Goal: Task Accomplishment & Management: Use online tool/utility

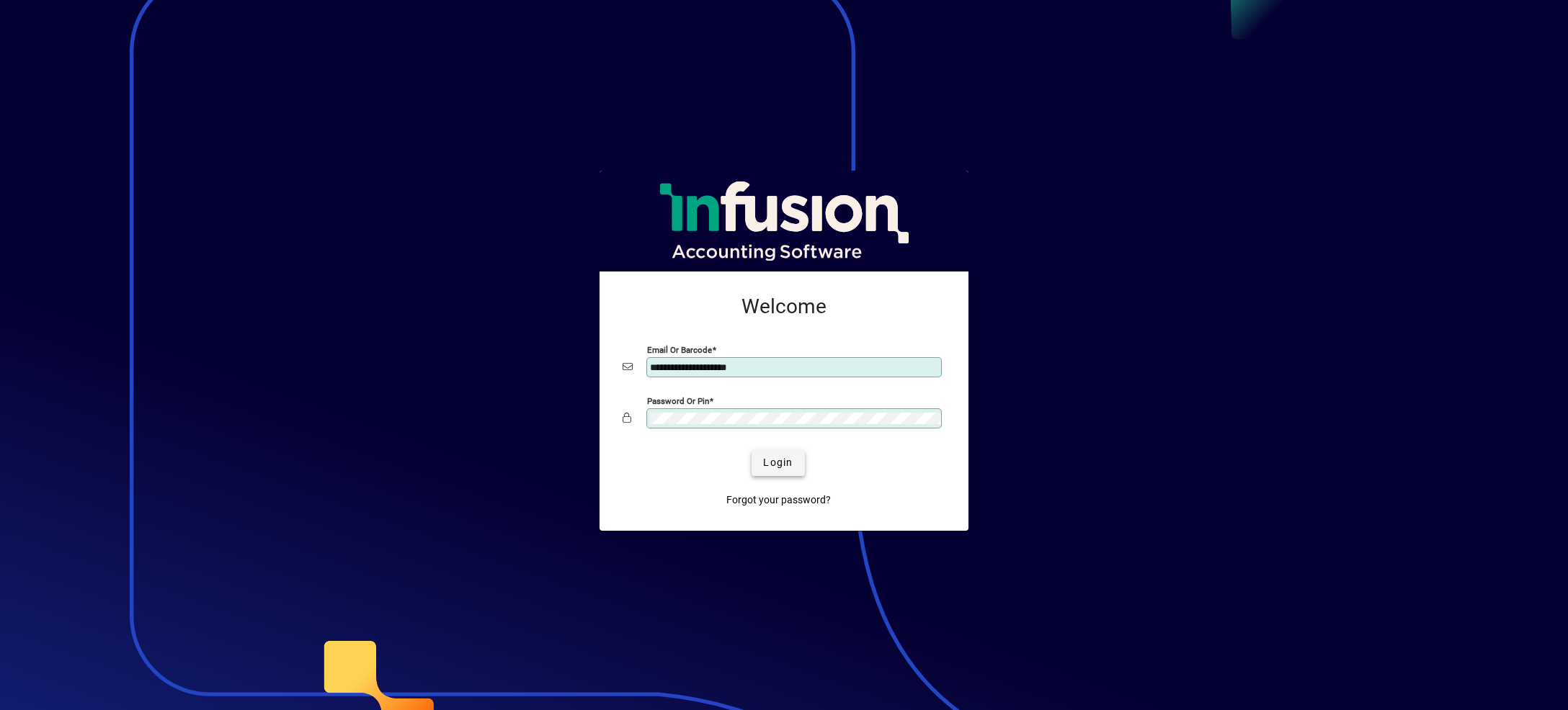
type input "**********"
click at [770, 461] on span "Login" at bounding box center [777, 463] width 29 height 15
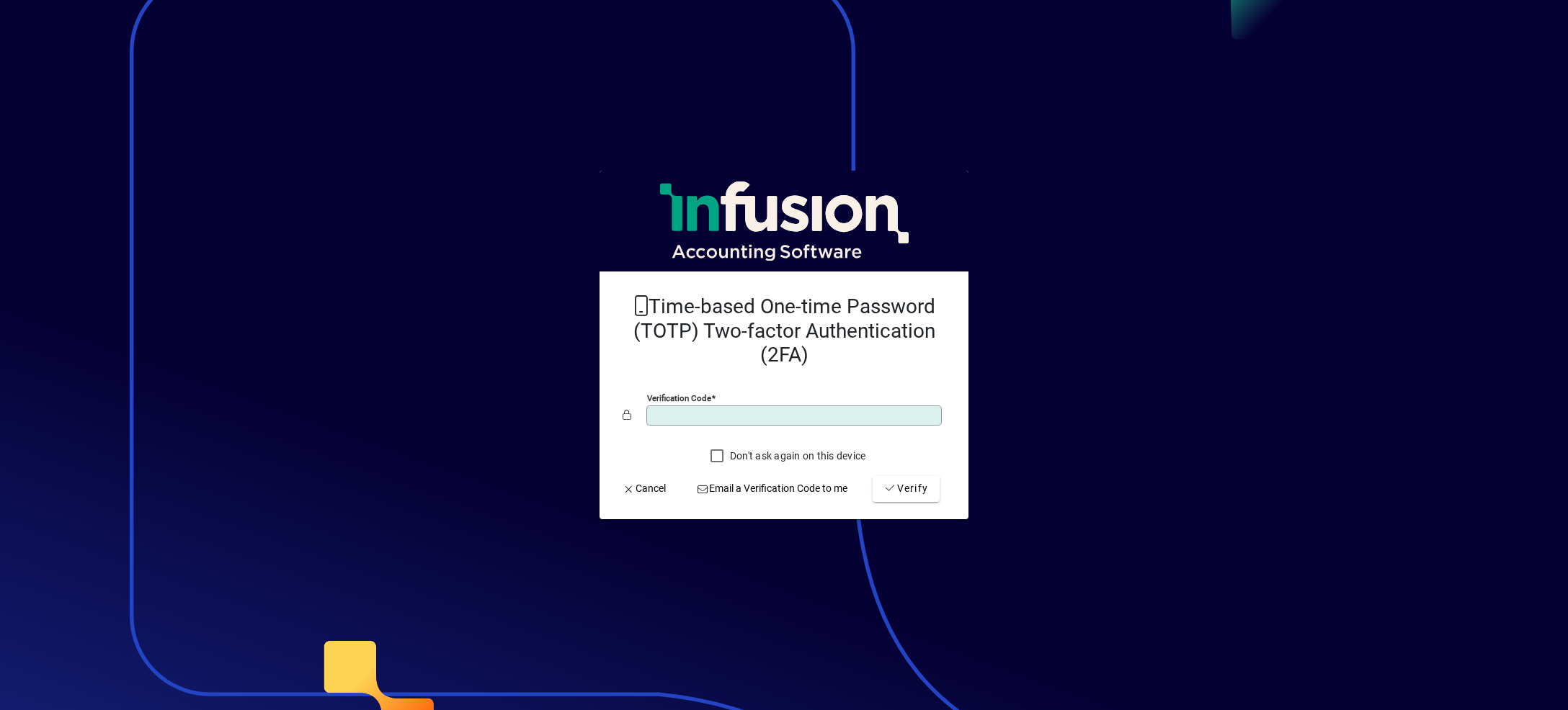
type input "******"
click at [873, 476] on button "Verify" at bounding box center [906, 489] width 67 height 26
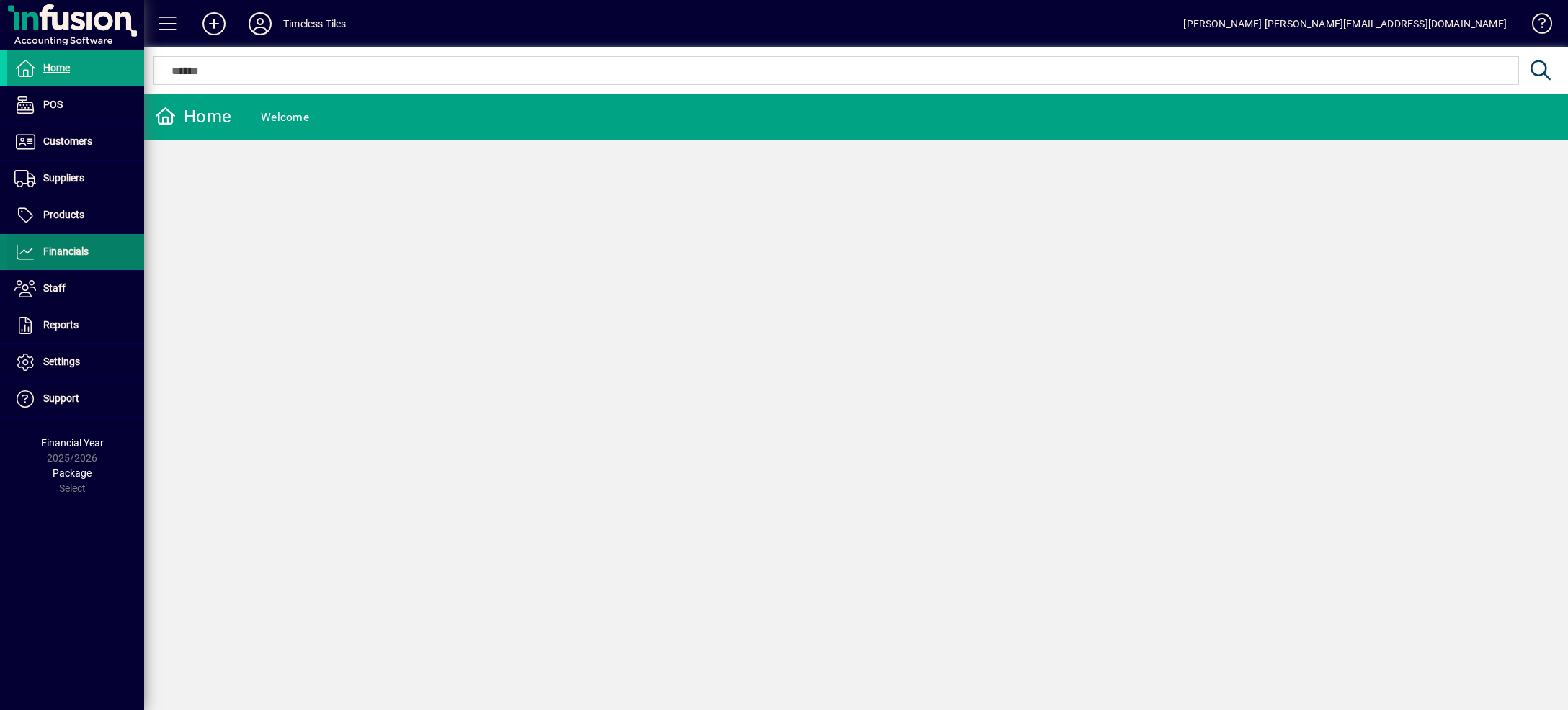
click at [81, 243] on span at bounding box center [76, 252] width 137 height 35
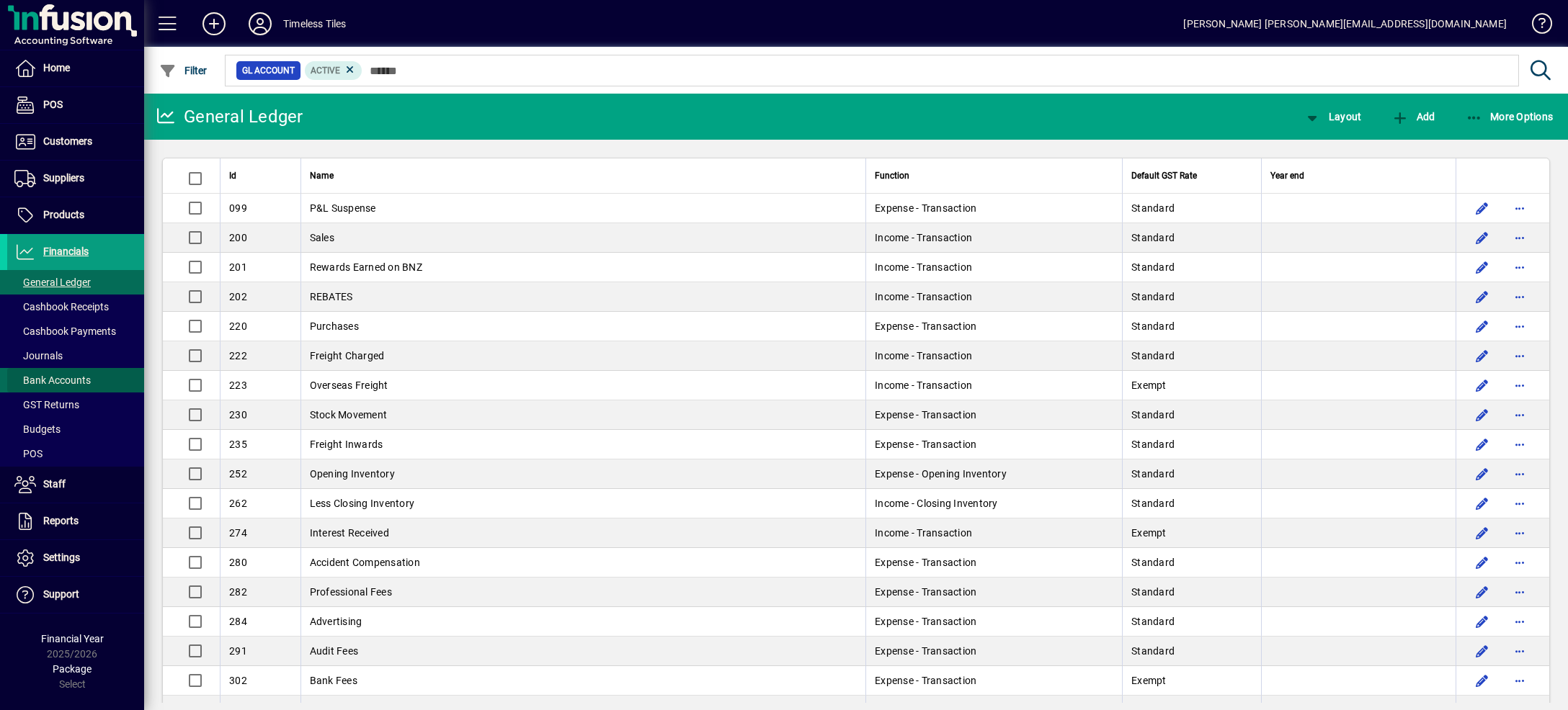
click at [79, 381] on span "Bank Accounts" at bounding box center [52, 380] width 76 height 12
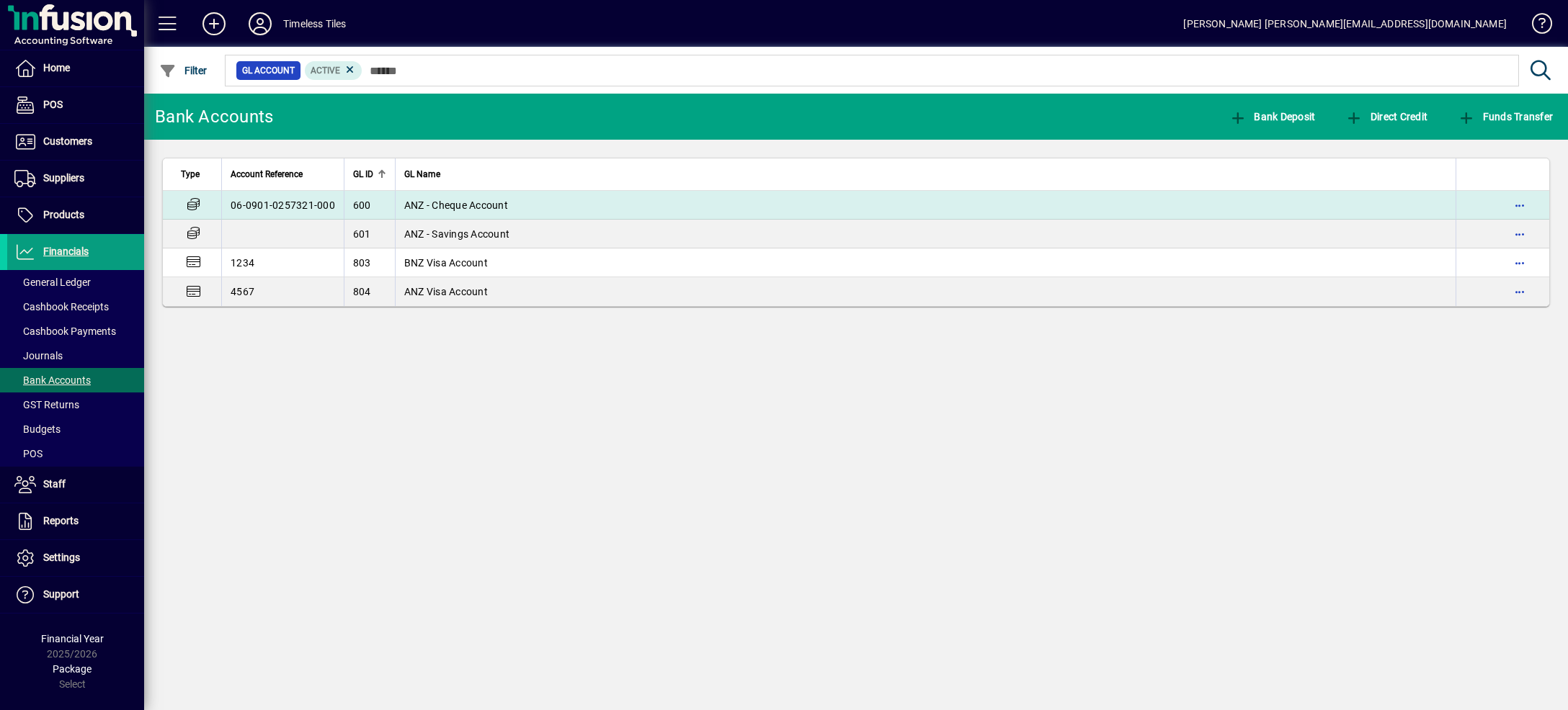
click at [488, 208] on span "ANZ - Cheque Account" at bounding box center [456, 205] width 104 height 12
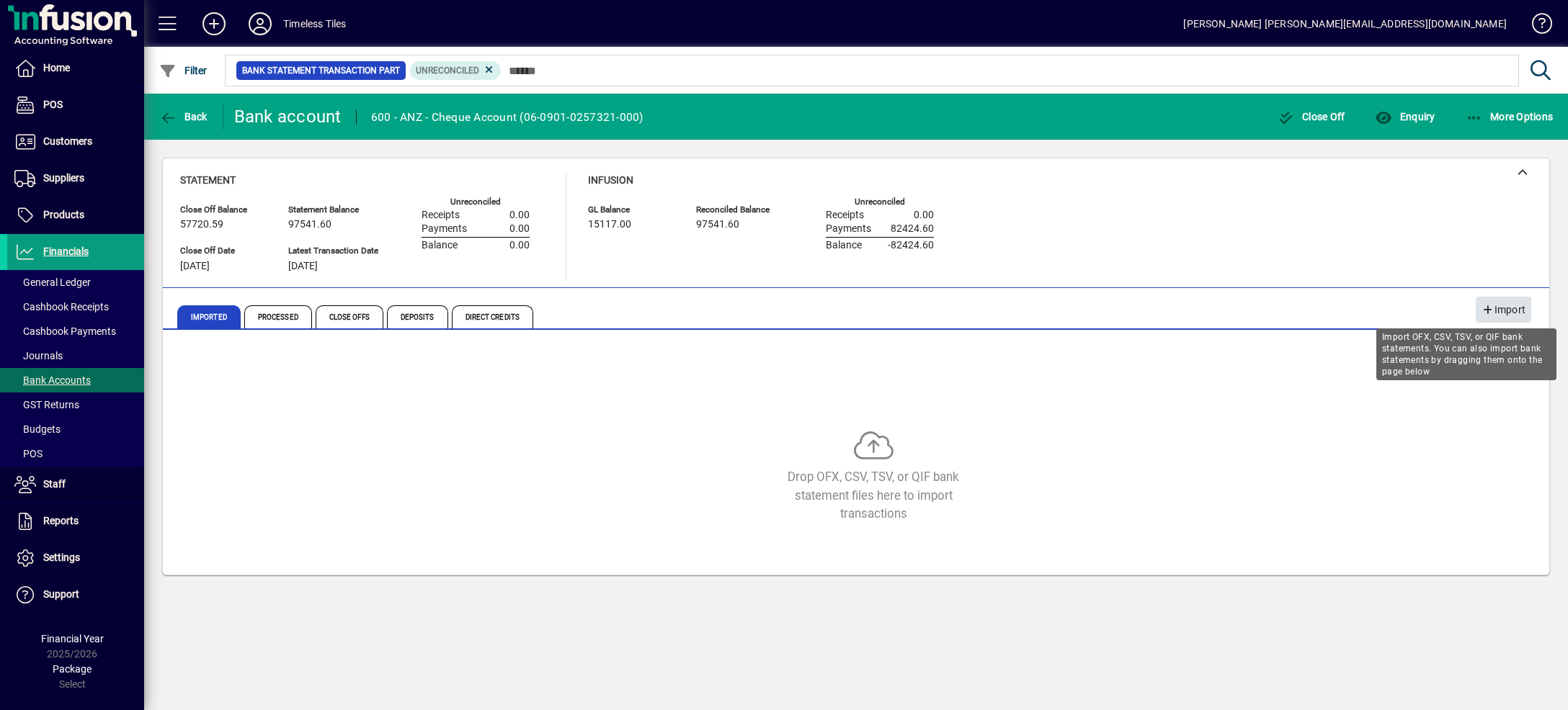
click at [1511, 307] on span "Import" at bounding box center [1503, 310] width 44 height 24
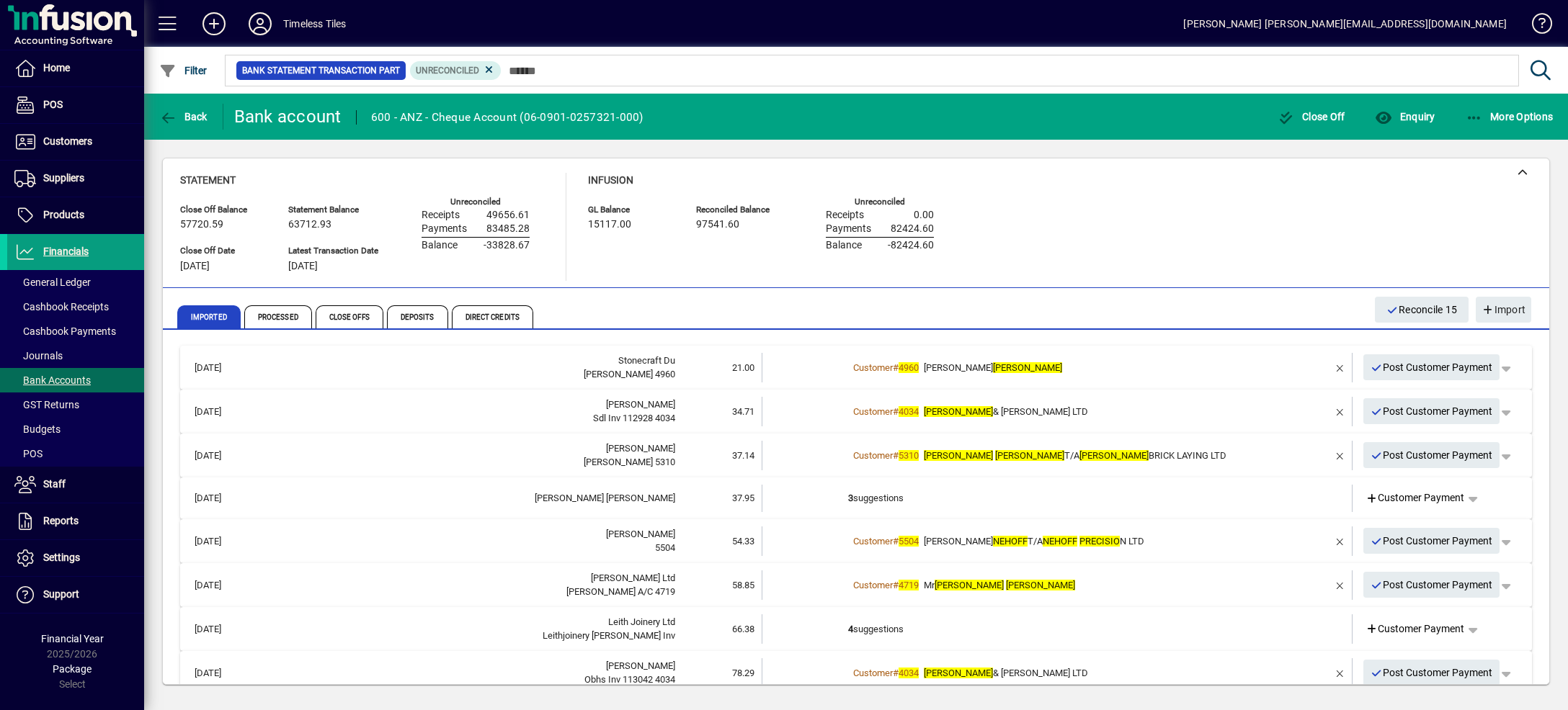
click at [1065, 355] on td "Customer # 4960 [PERSON_NAME]" at bounding box center [1058, 367] width 420 height 29
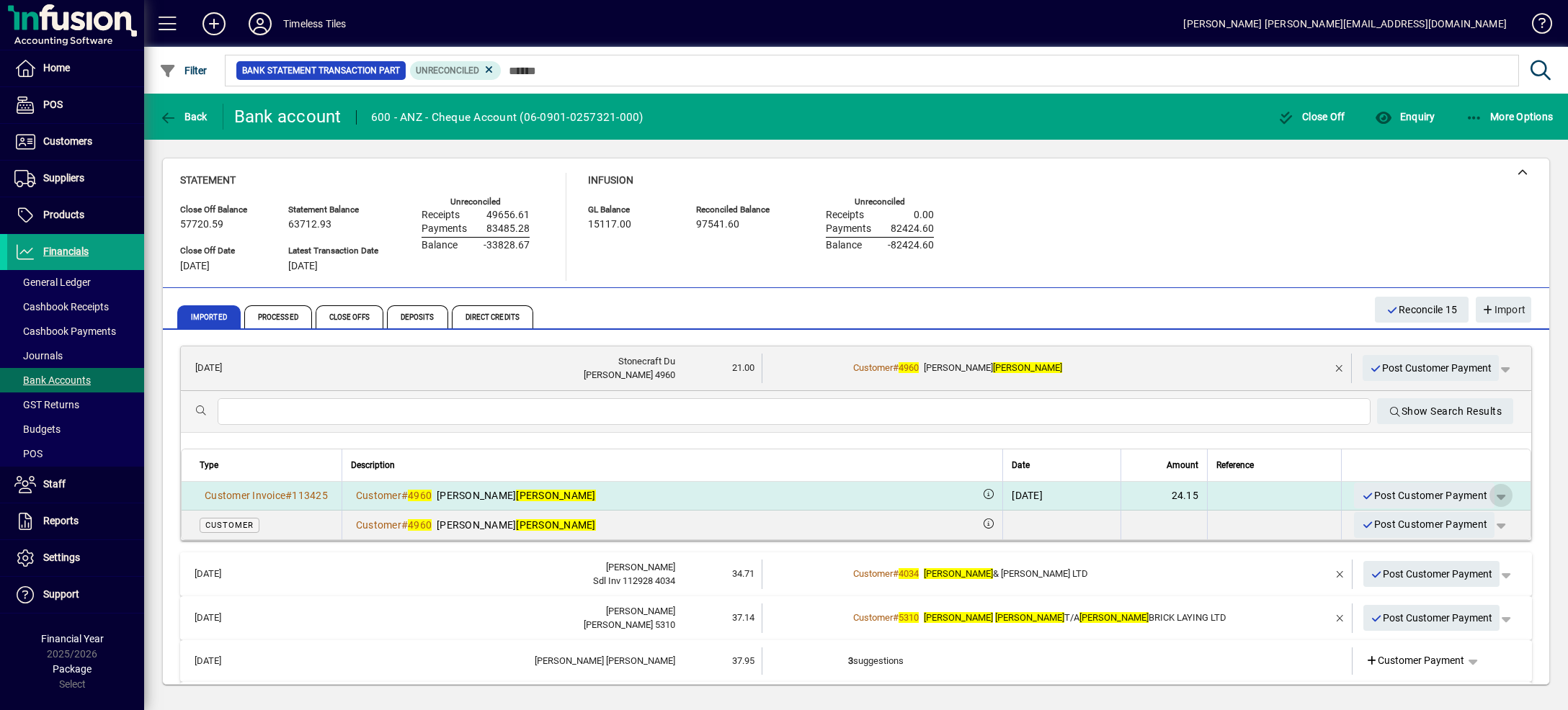
click at [1484, 497] on span "button" at bounding box center [1501, 496] width 35 height 35
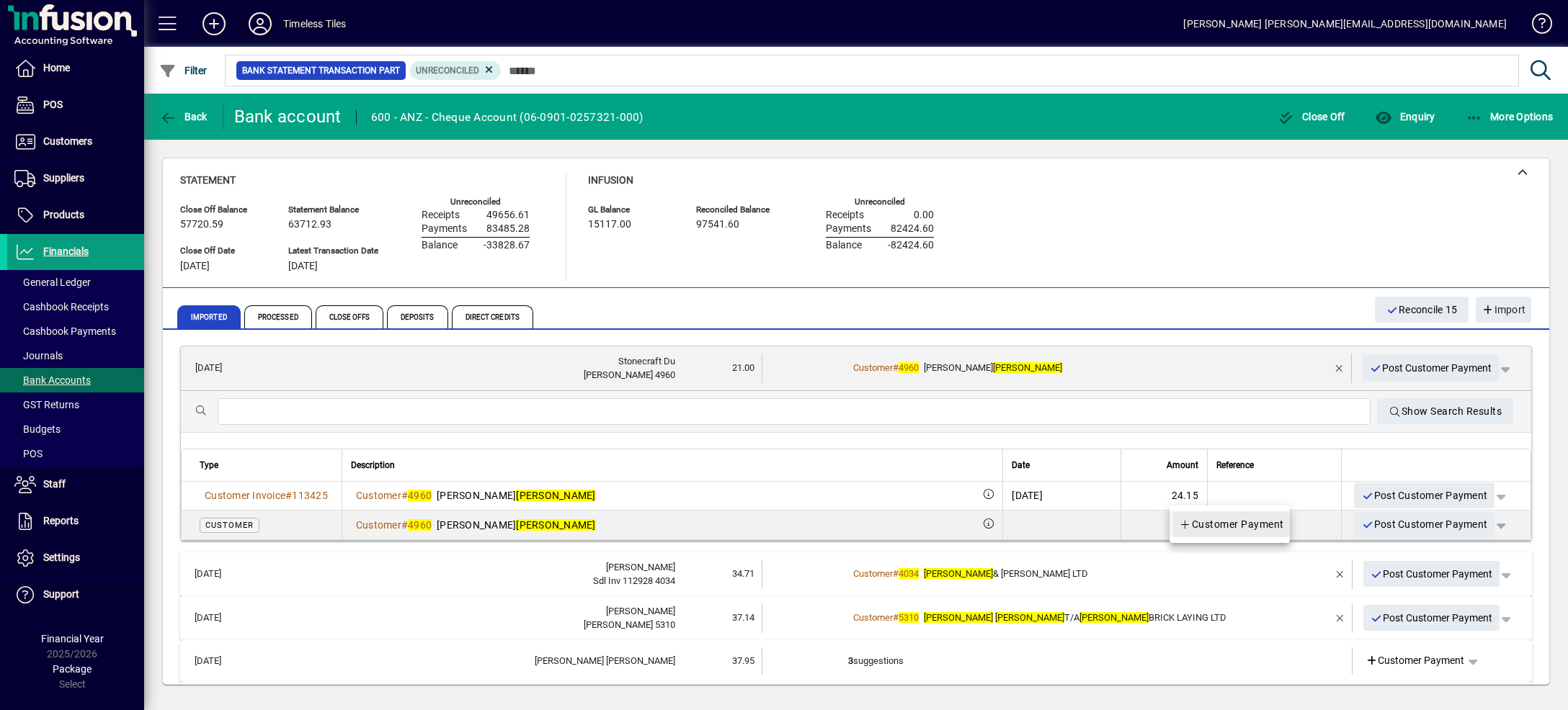
click at [1256, 527] on span "Customer Payment" at bounding box center [1231, 524] width 105 height 17
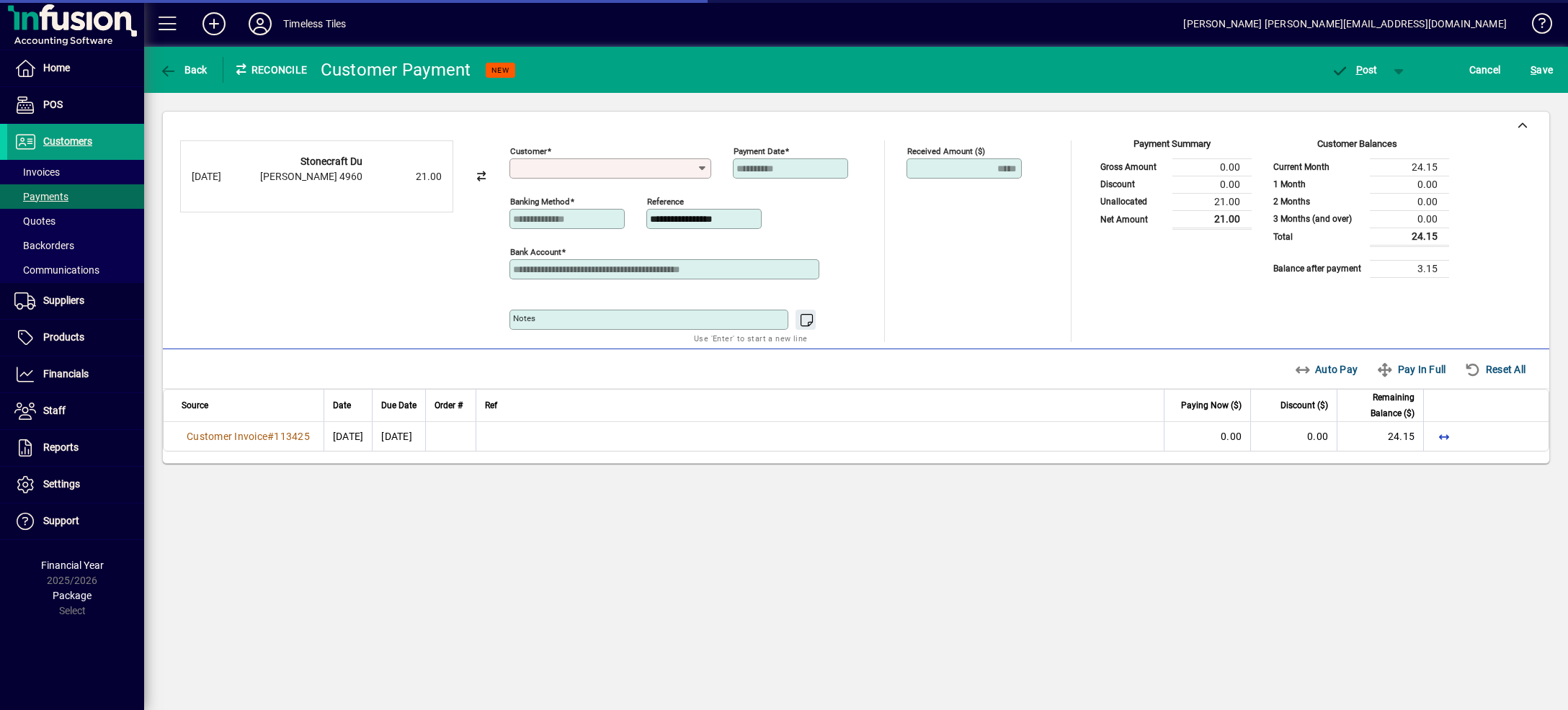
type input "**********"
click at [1305, 378] on span "Auto Pay" at bounding box center [1326, 369] width 64 height 23
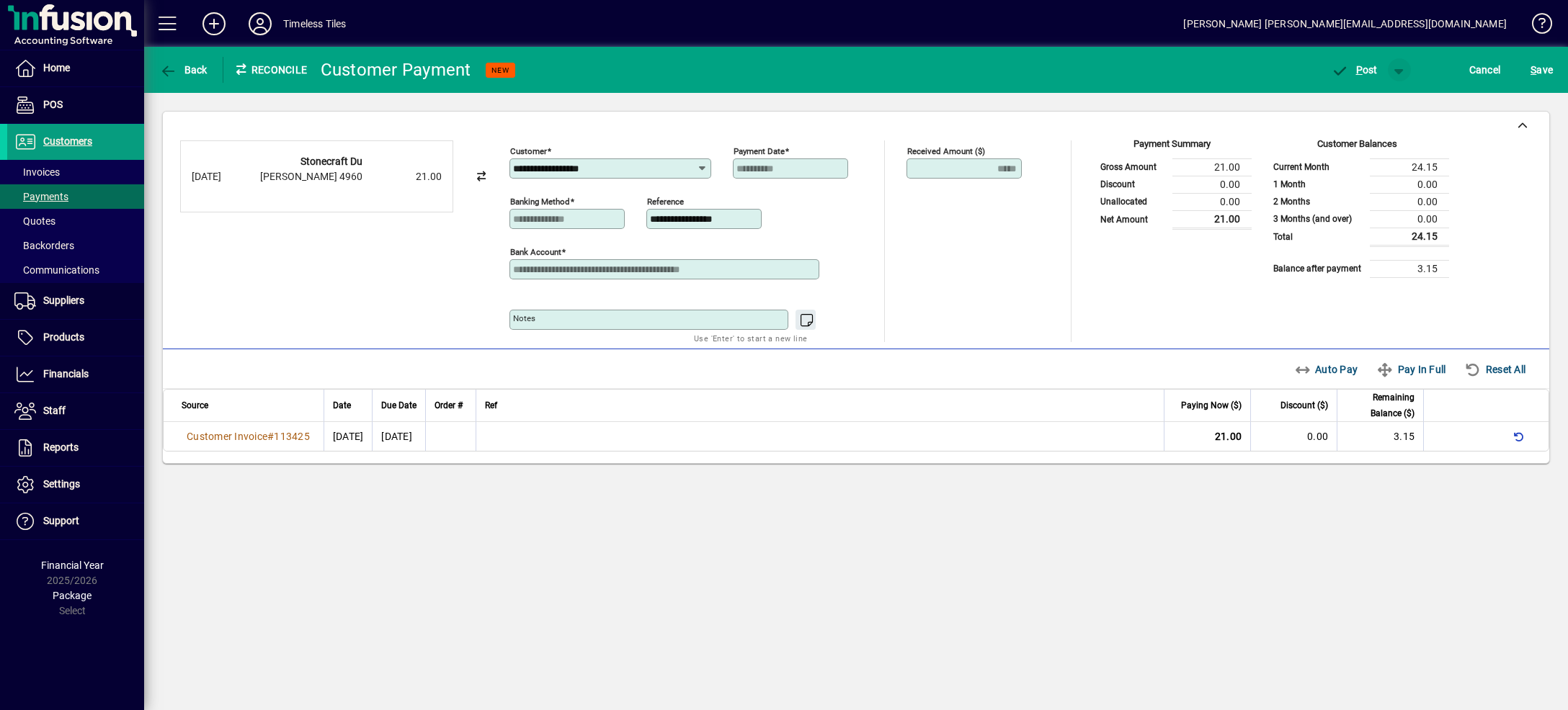
click at [1397, 66] on span "button" at bounding box center [1399, 70] width 35 height 35
click at [1372, 96] on span "P ost & Email" at bounding box center [1346, 100] width 89 height 12
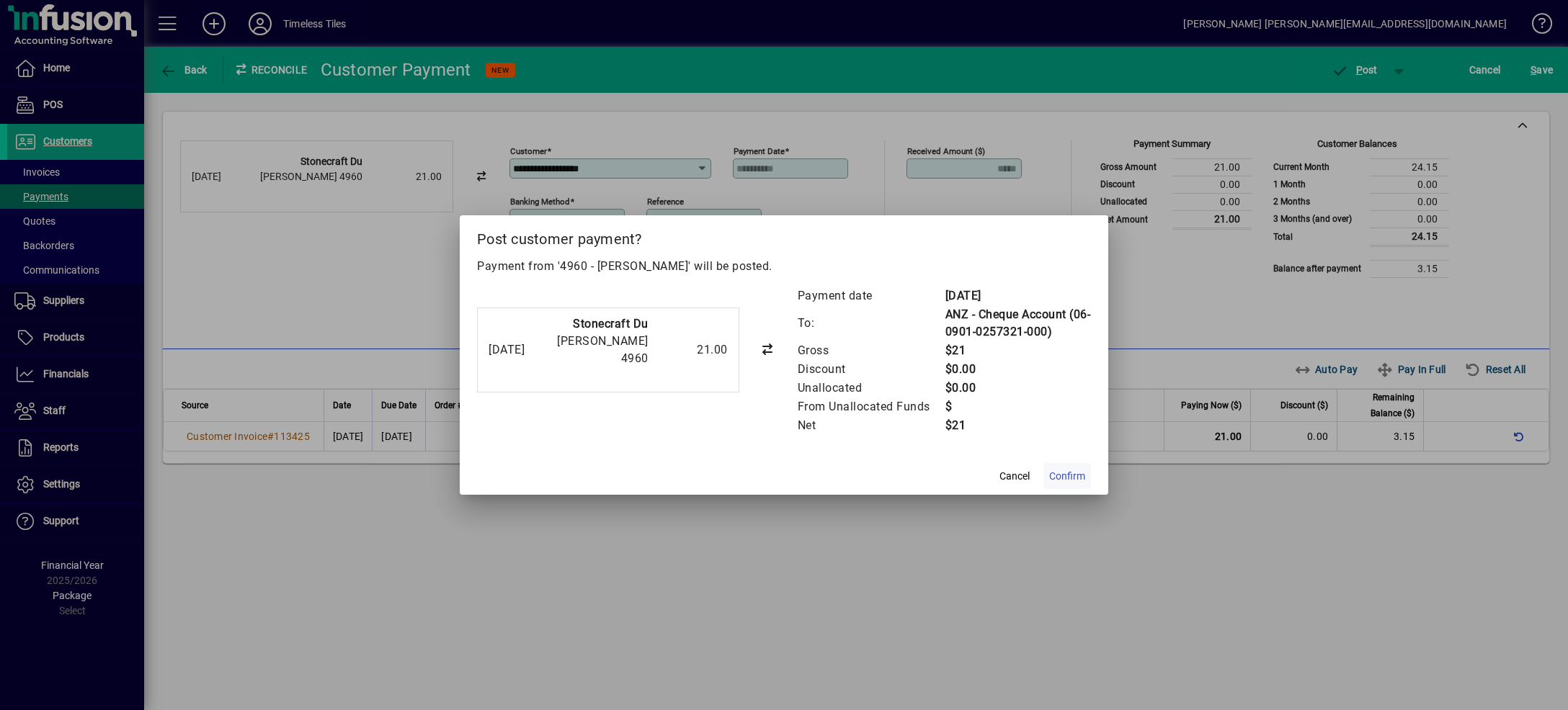
click at [1060, 475] on span "Confirm" at bounding box center [1067, 476] width 36 height 15
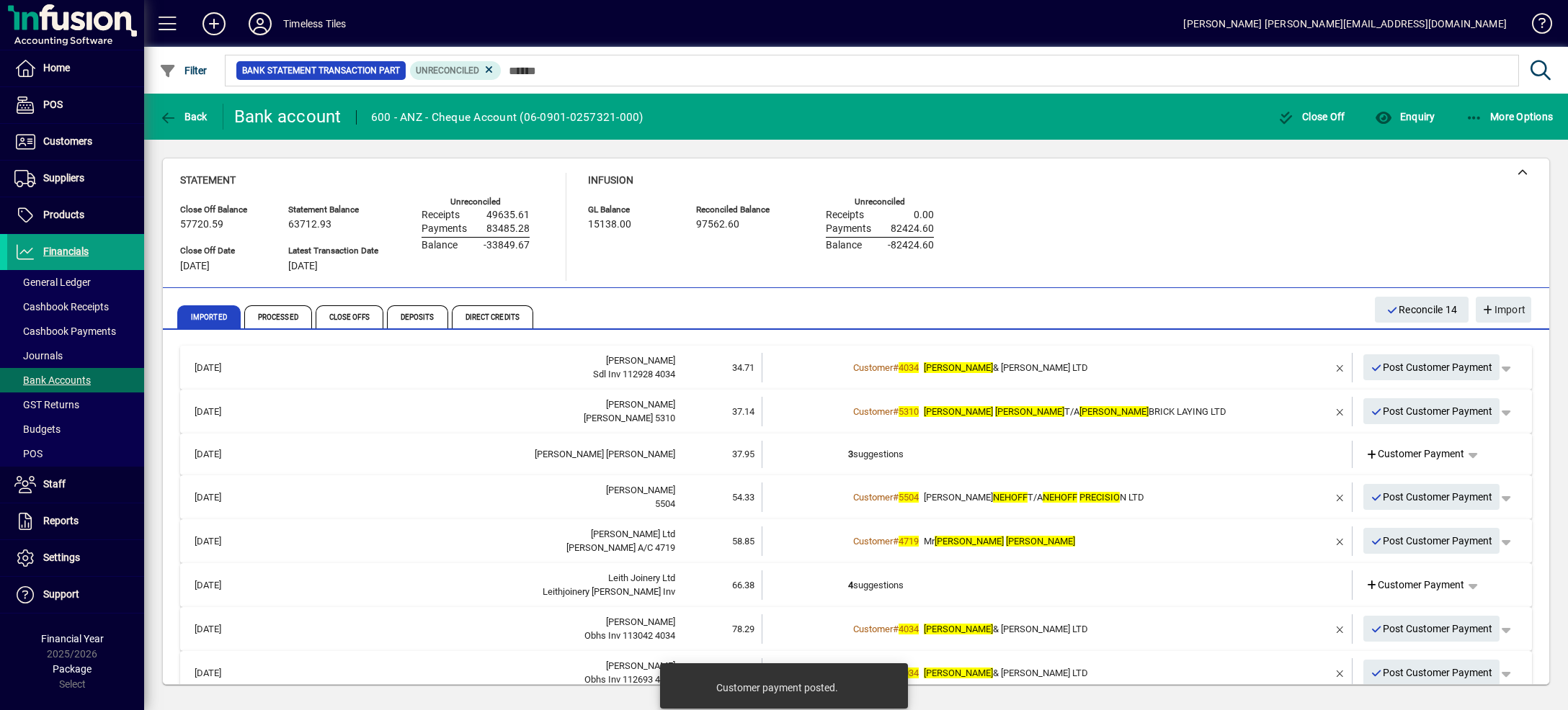
click at [1221, 356] on td "Customer # 4034 [PERSON_NAME] & [PERSON_NAME] LTD" at bounding box center [1058, 367] width 420 height 29
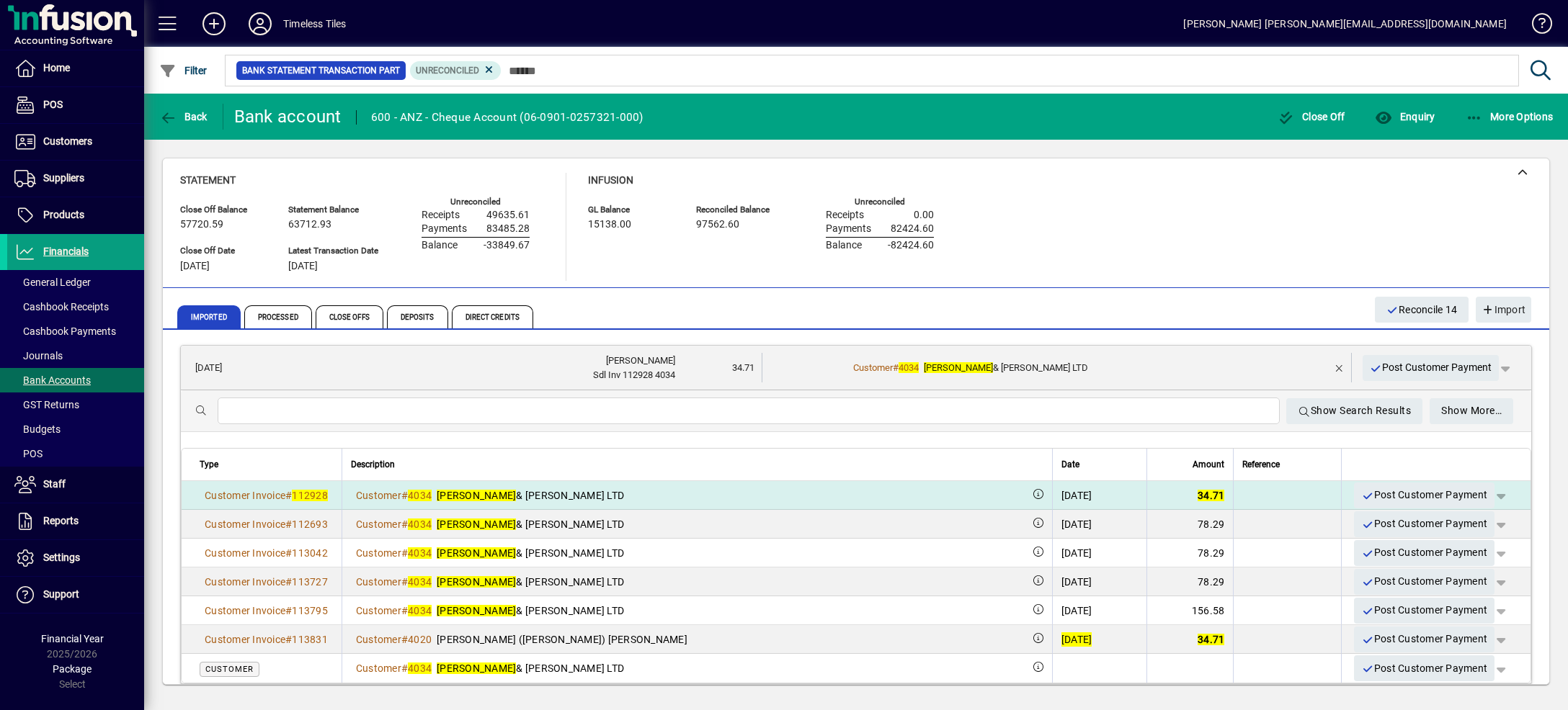
click at [1484, 494] on span "button" at bounding box center [1501, 496] width 35 height 35
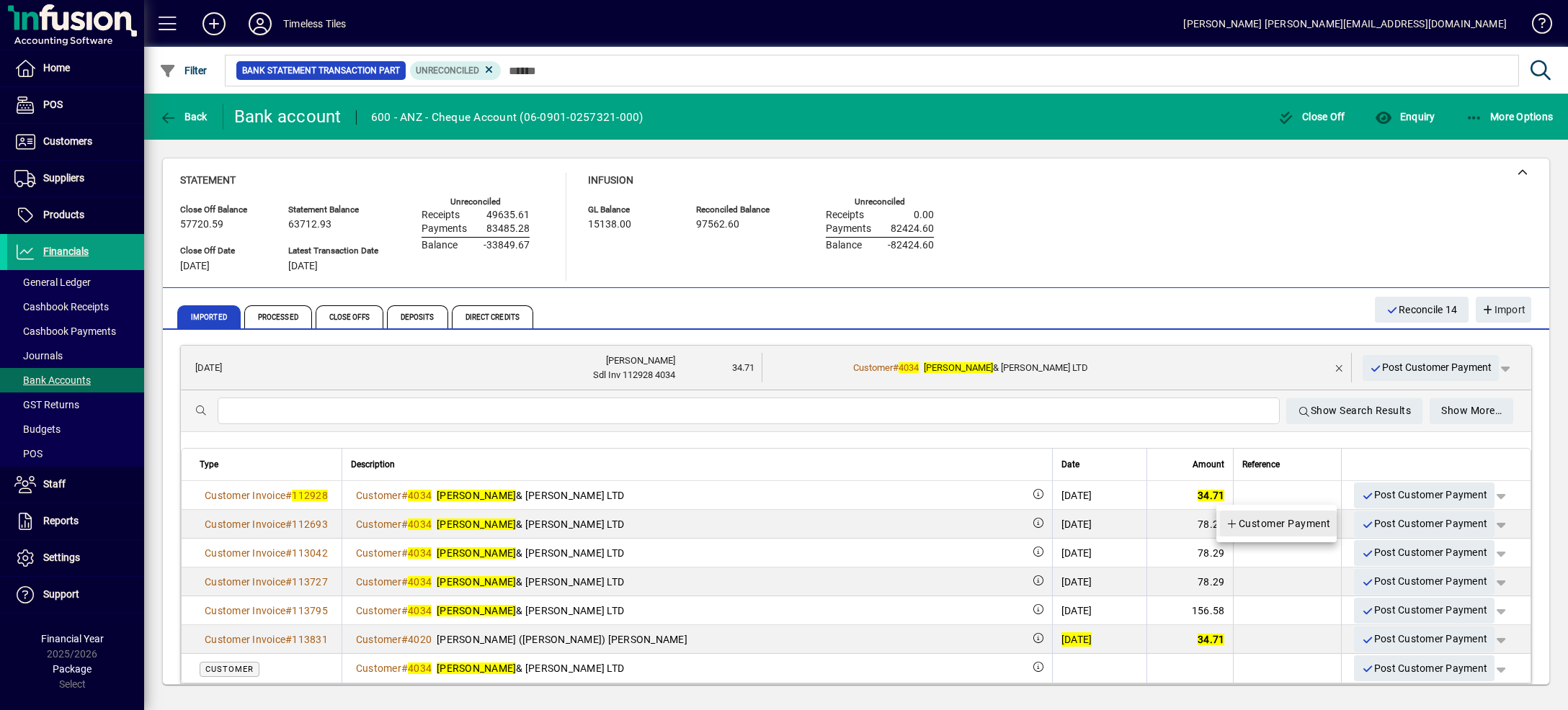
click at [1321, 522] on span "Customer Payment" at bounding box center [1278, 524] width 105 height 17
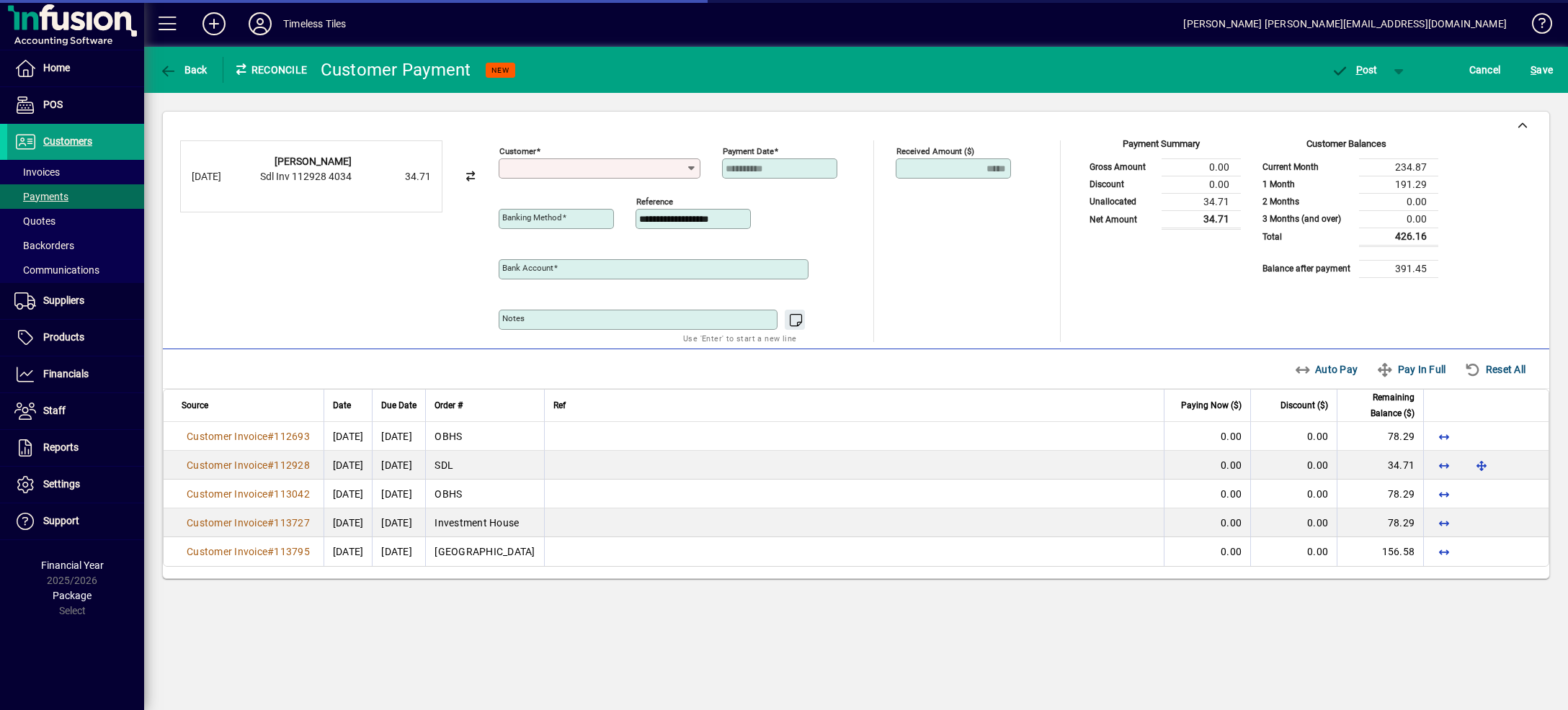
type input "**********"
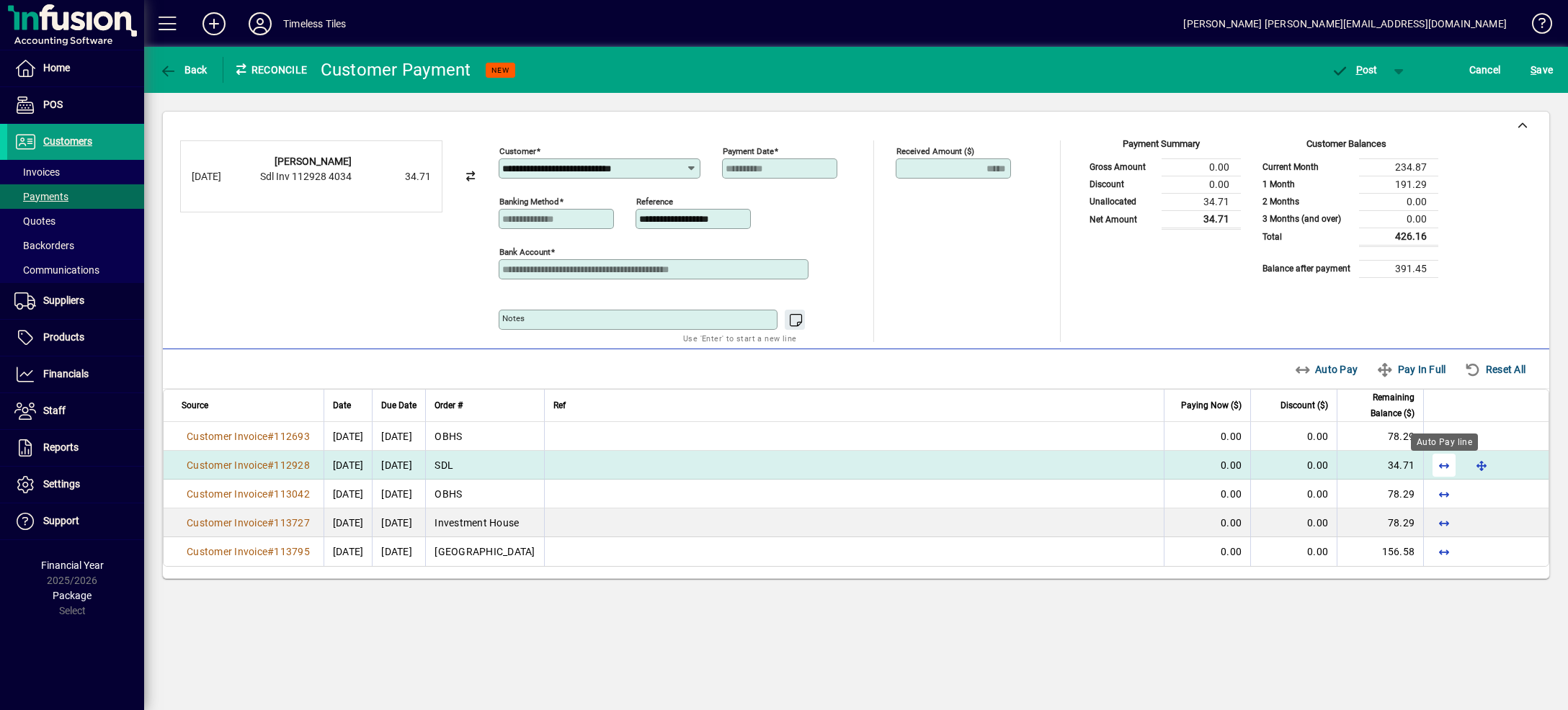
click at [1445, 465] on span "button" at bounding box center [1444, 466] width 35 height 35
click at [1399, 71] on span "button" at bounding box center [1399, 70] width 35 height 35
click at [1380, 99] on span "P ost & Email" at bounding box center [1346, 100] width 89 height 12
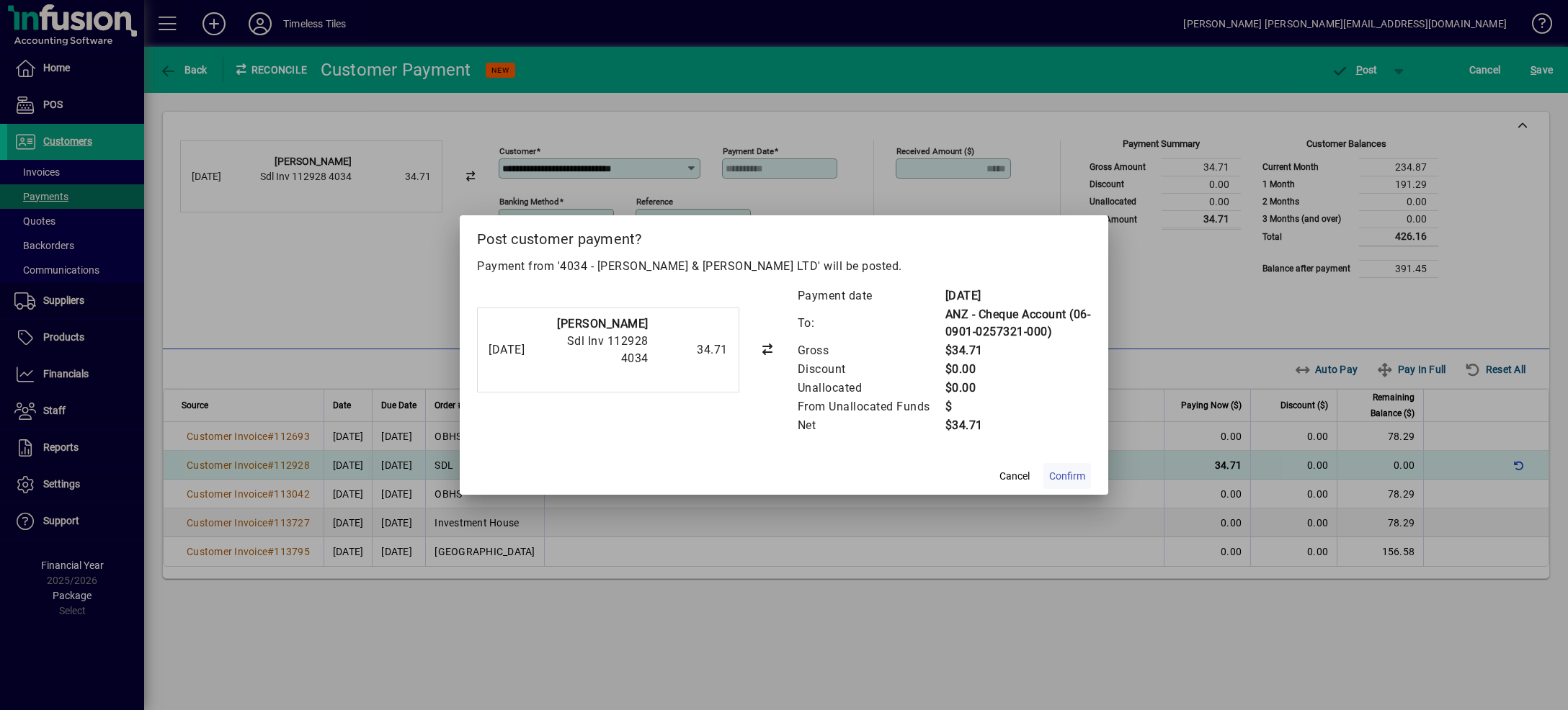
click at [1067, 475] on span "Confirm" at bounding box center [1067, 476] width 36 height 15
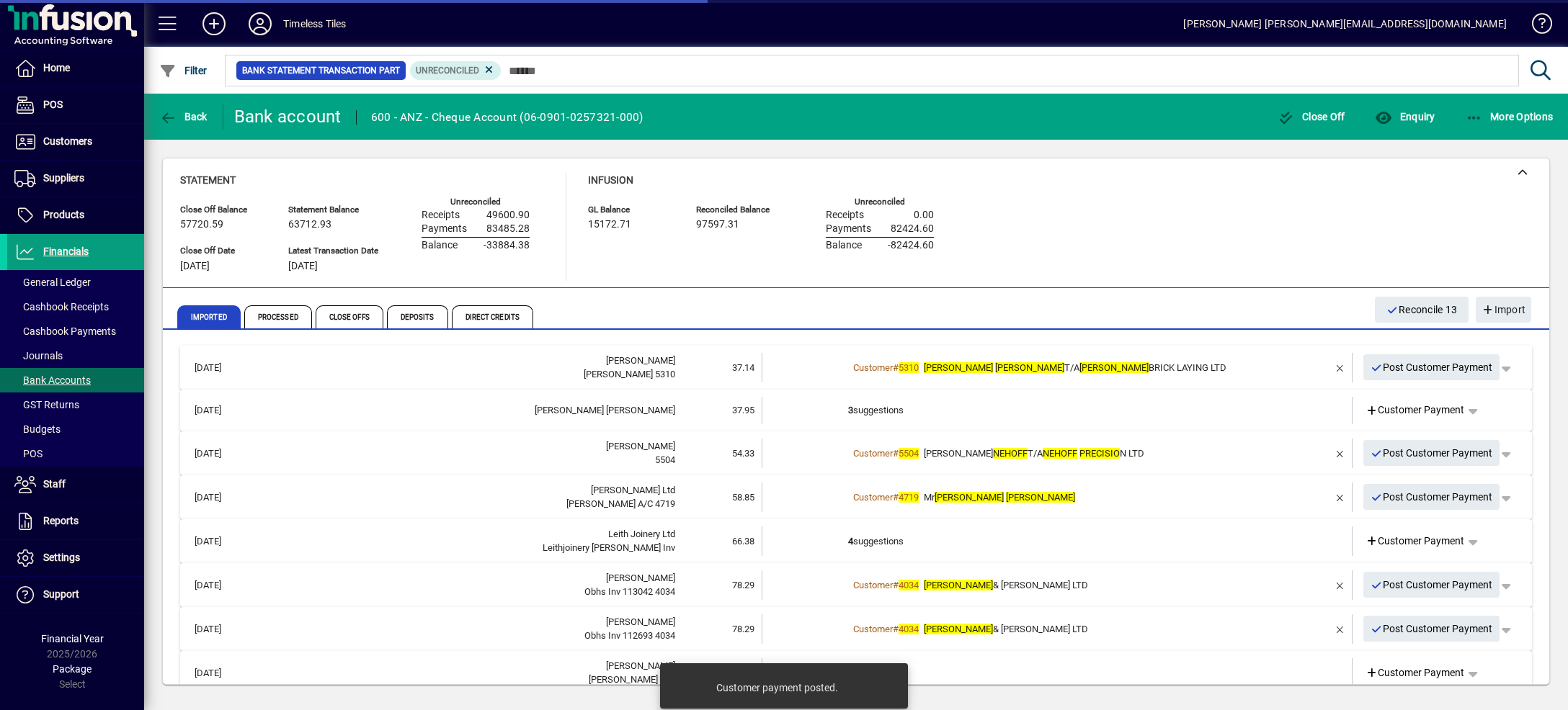
click at [1265, 355] on td "Customer # 5310 [PERSON_NAME]/A [PERSON_NAME] BRICK LAYING LTD" at bounding box center [1058, 367] width 420 height 29
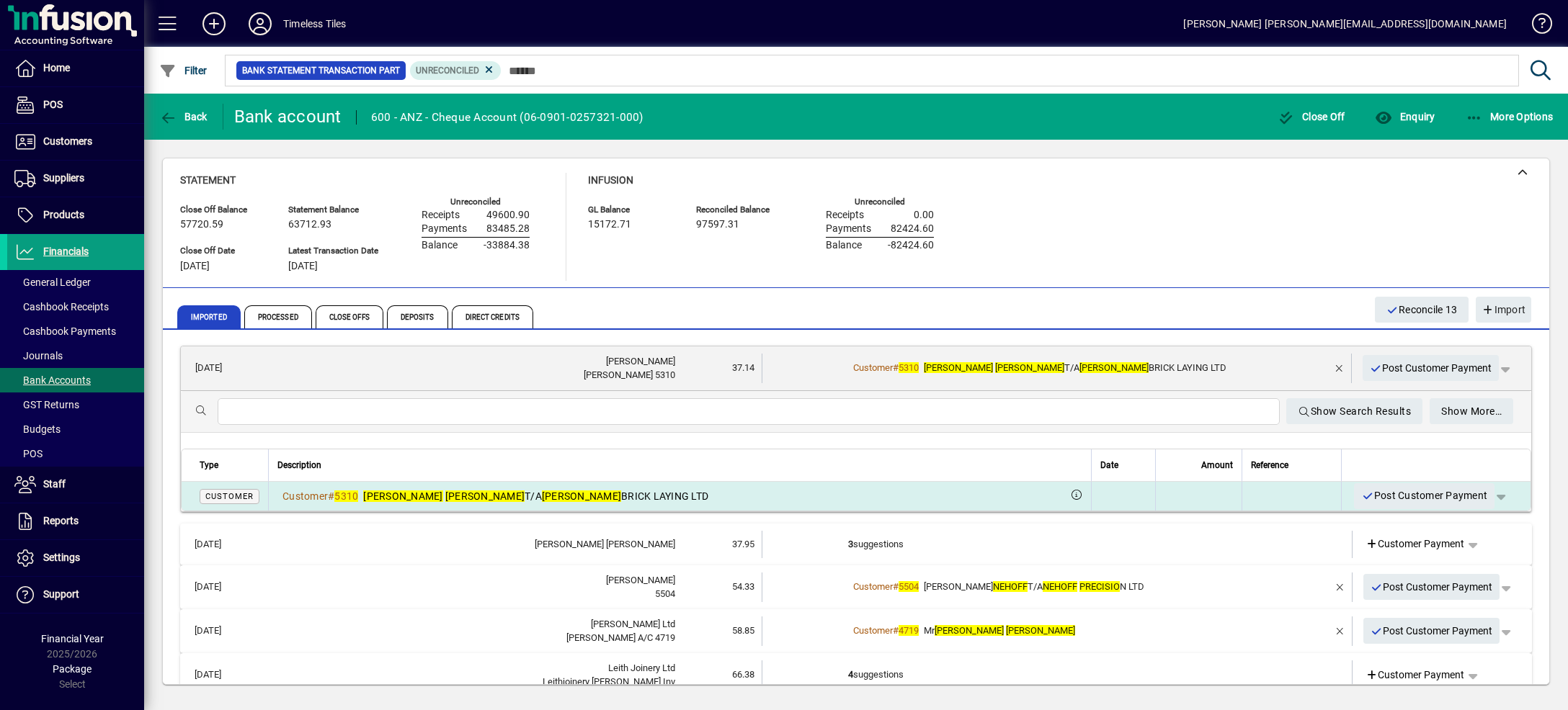
click at [1484, 495] on span "button" at bounding box center [1501, 496] width 35 height 35
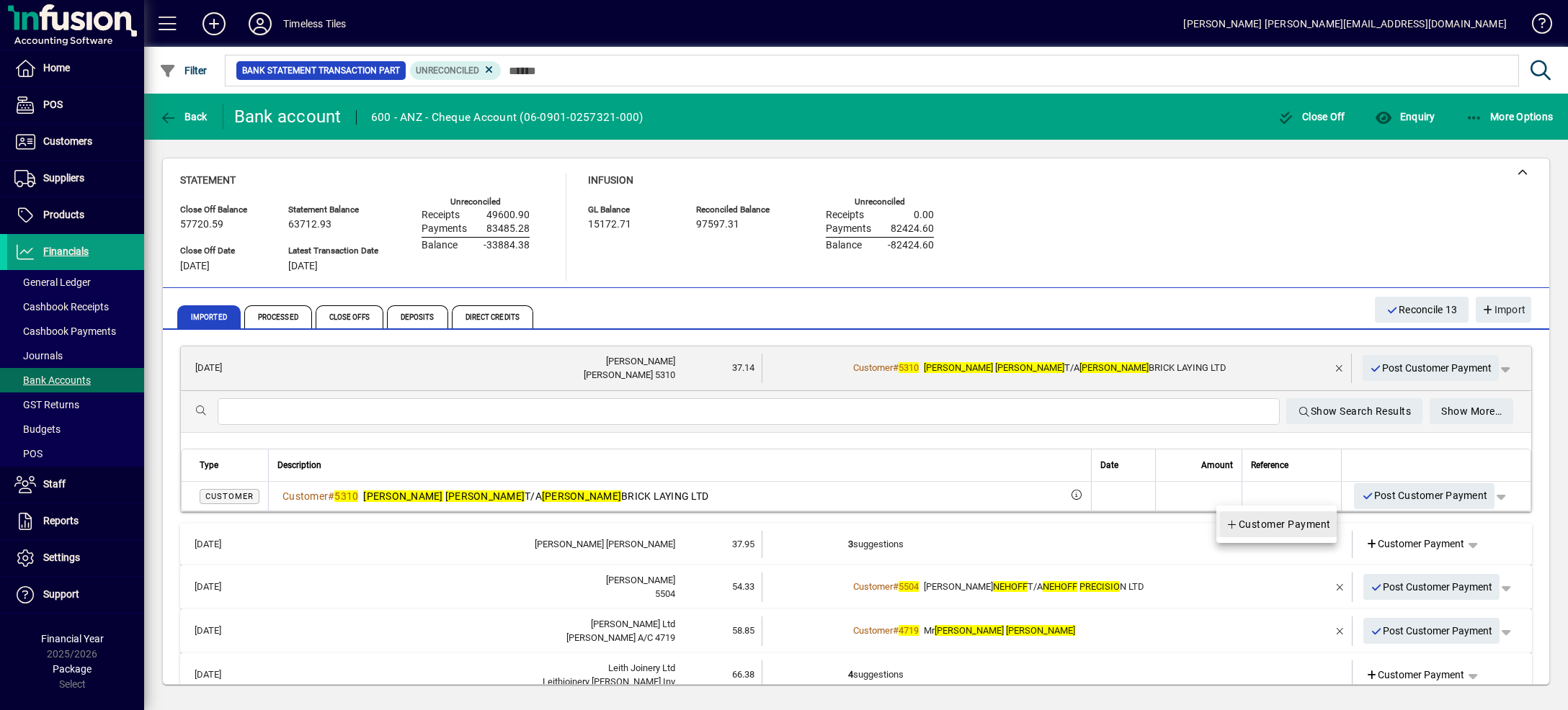
click at [1292, 531] on span "Customer Payment" at bounding box center [1278, 524] width 105 height 17
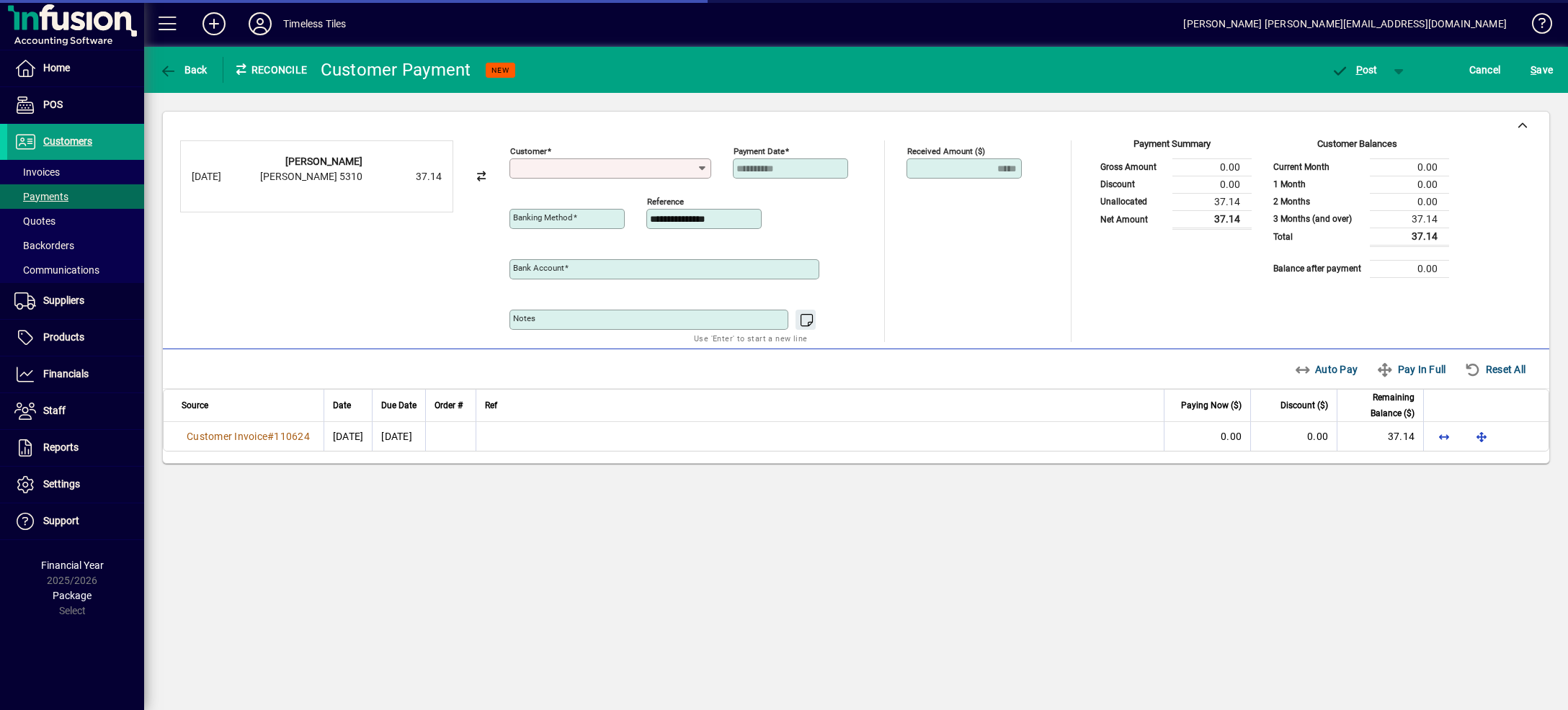
type input "**********"
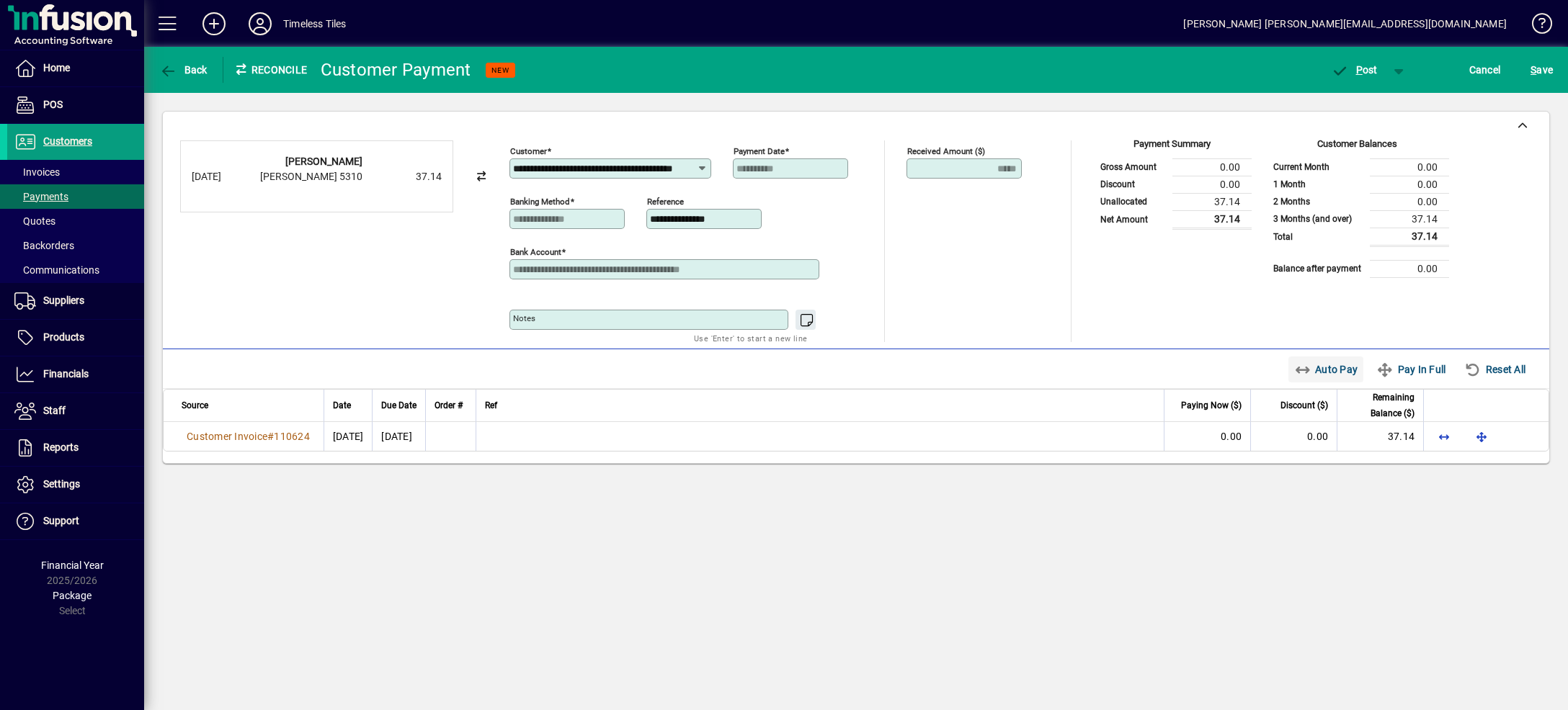
click at [1294, 373] on span "Auto Pay" at bounding box center [1326, 369] width 64 height 23
click at [1395, 74] on span "button" at bounding box center [1399, 70] width 35 height 35
click at [1386, 94] on span "button" at bounding box center [1346, 100] width 96 height 35
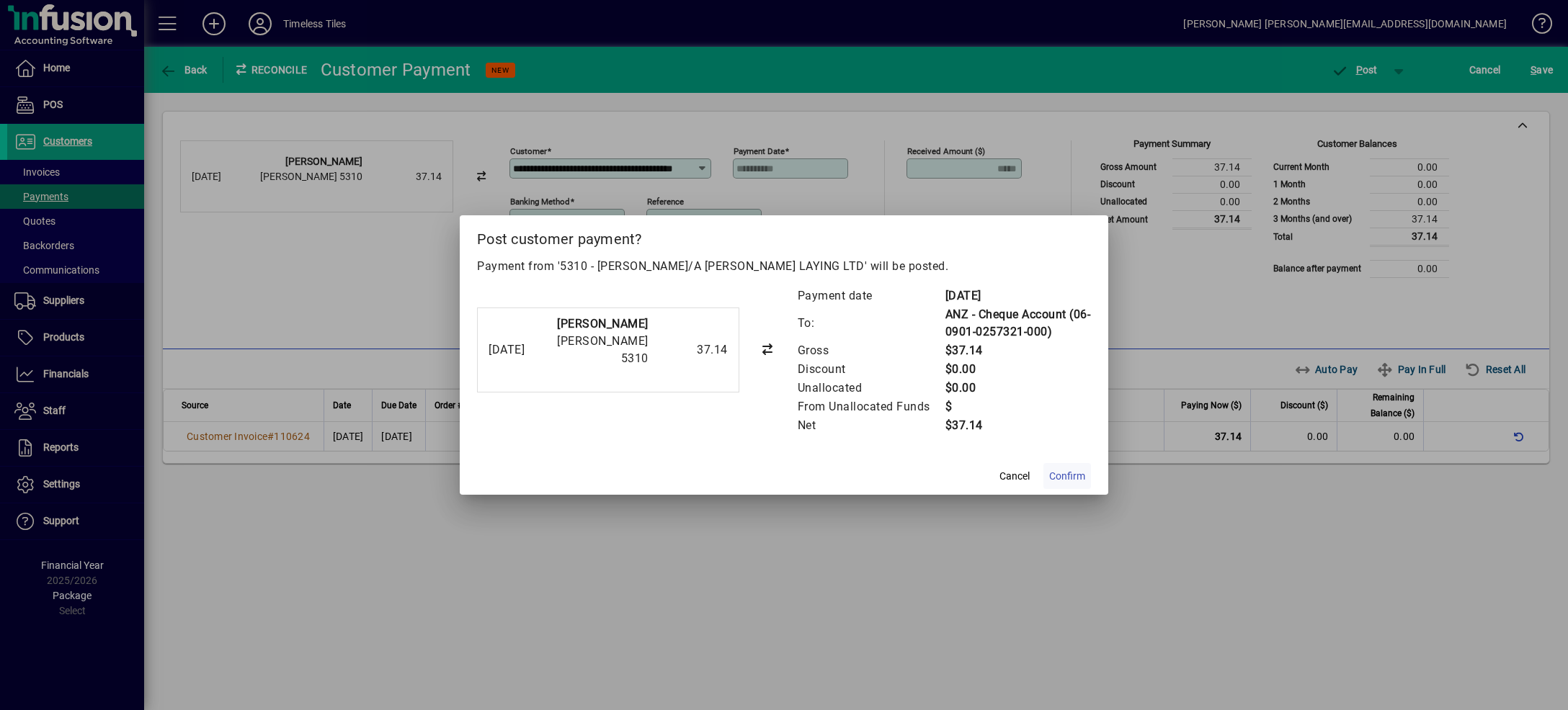
click at [1063, 488] on span at bounding box center [1067, 476] width 47 height 35
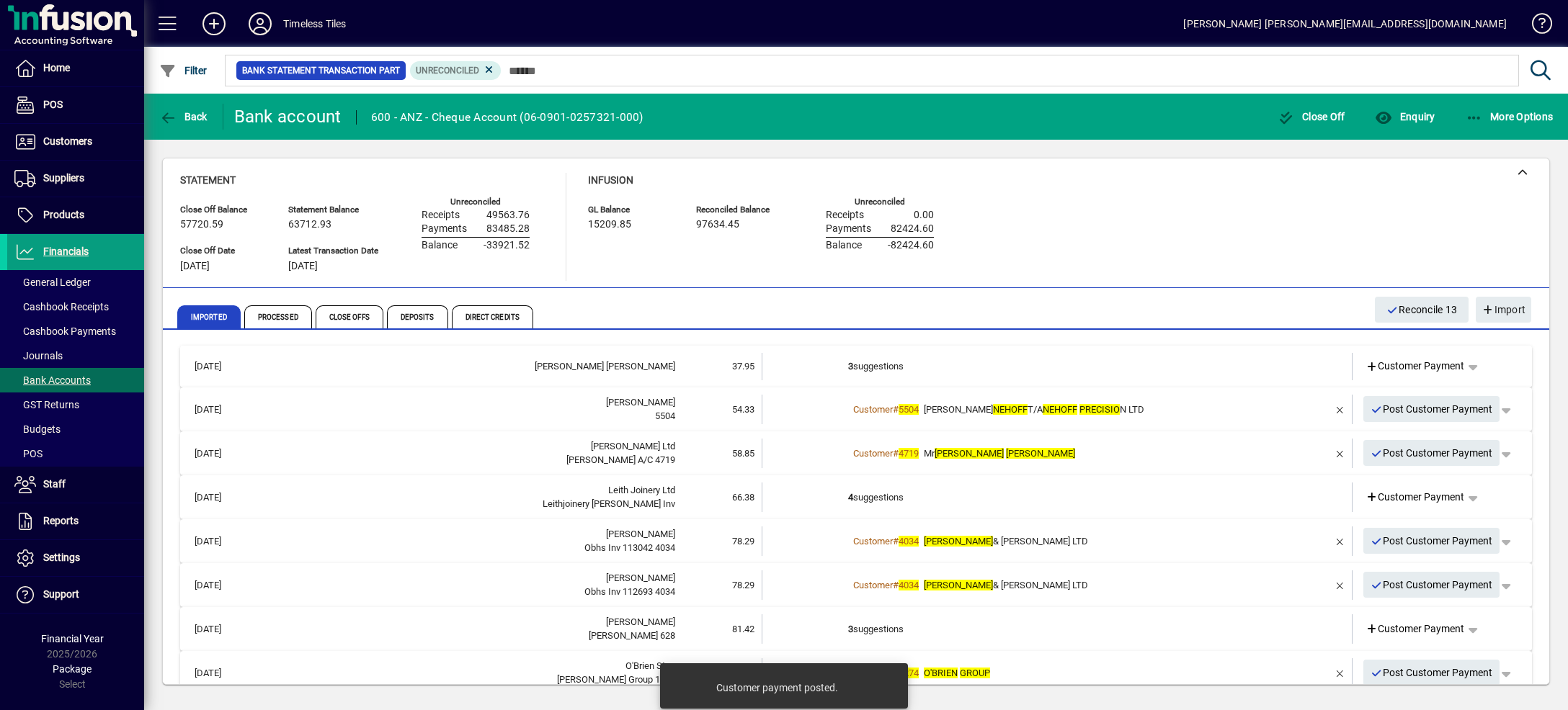
click at [1123, 362] on td "3 suggestions" at bounding box center [1058, 366] width 420 height 28
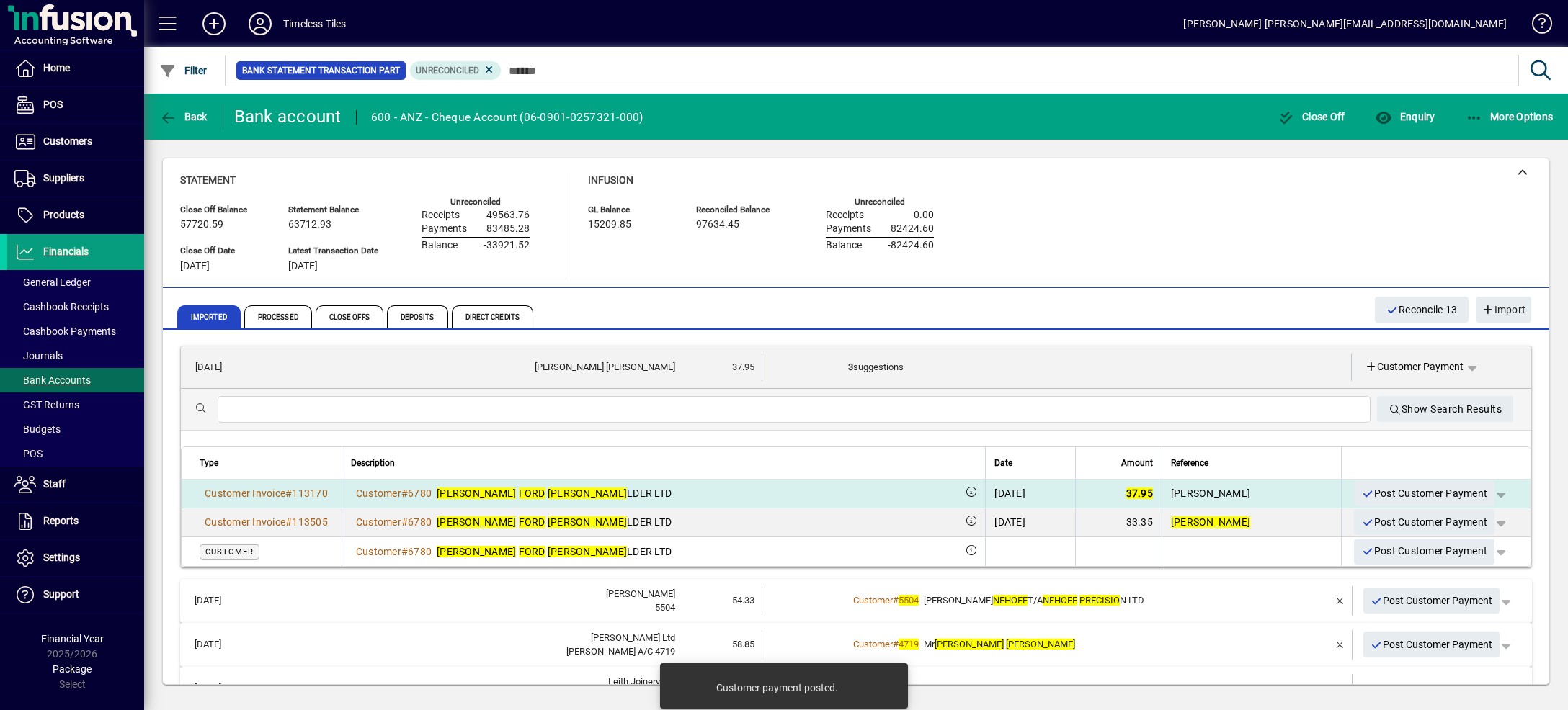
click at [1484, 490] on span "button" at bounding box center [1501, 493] width 35 height 35
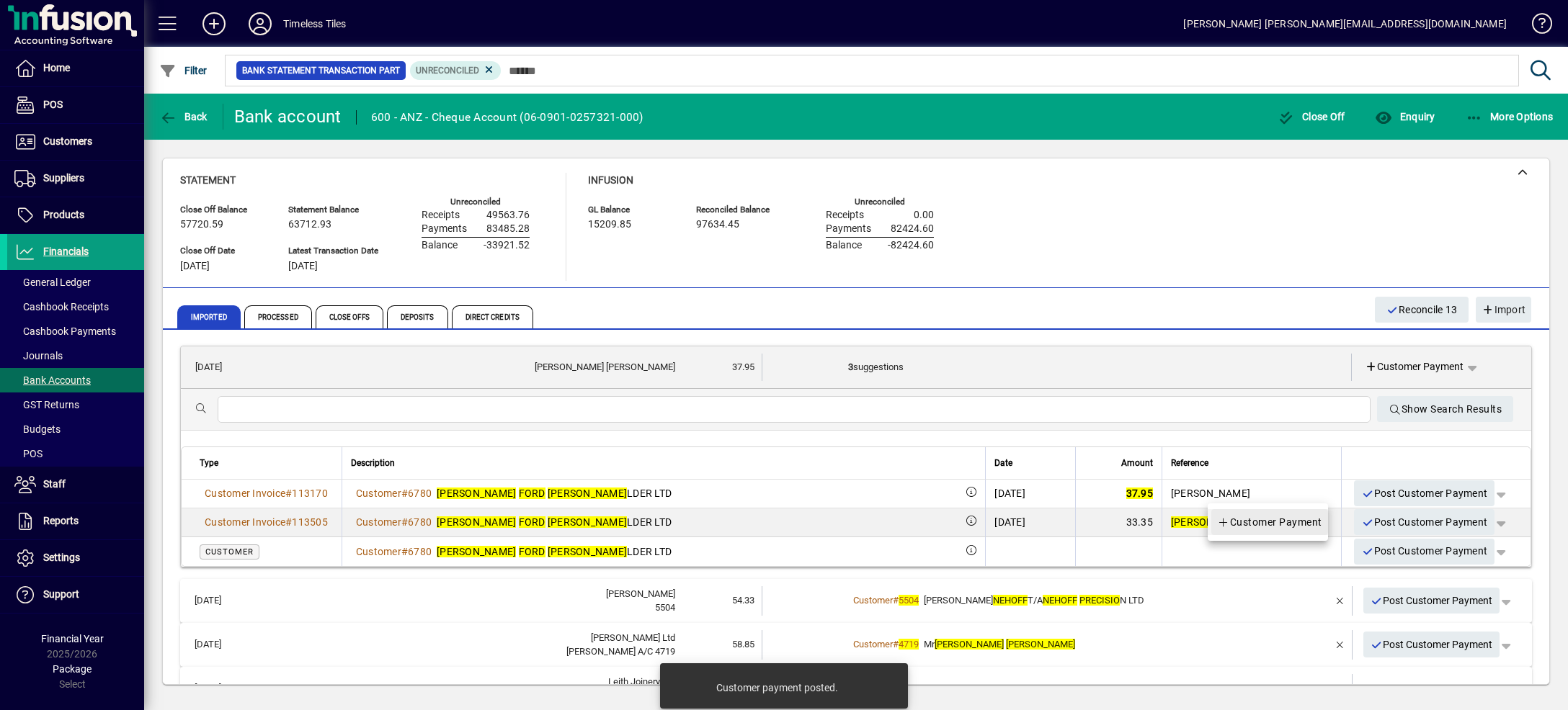
click at [1305, 519] on span "Customer Payment" at bounding box center [1269, 522] width 105 height 17
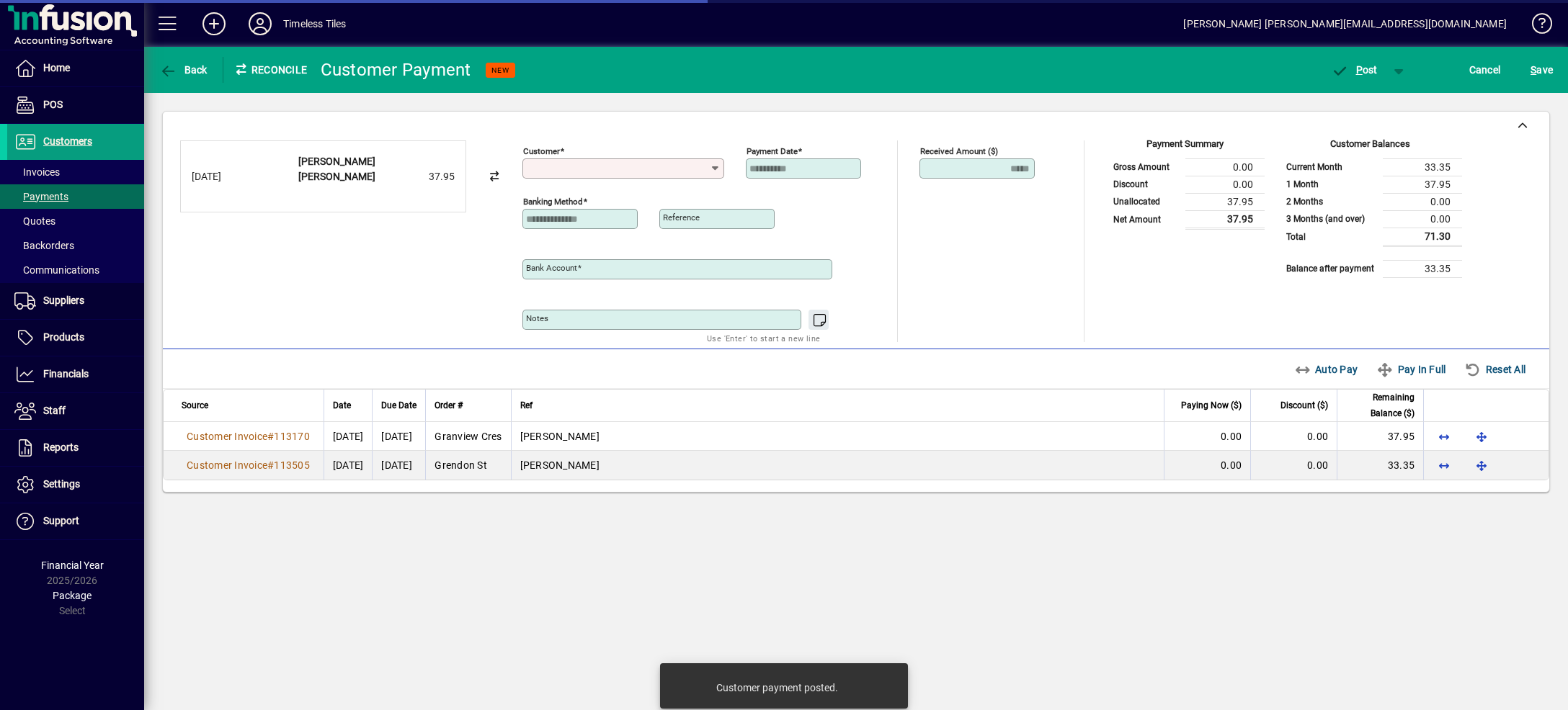
type input "**********"
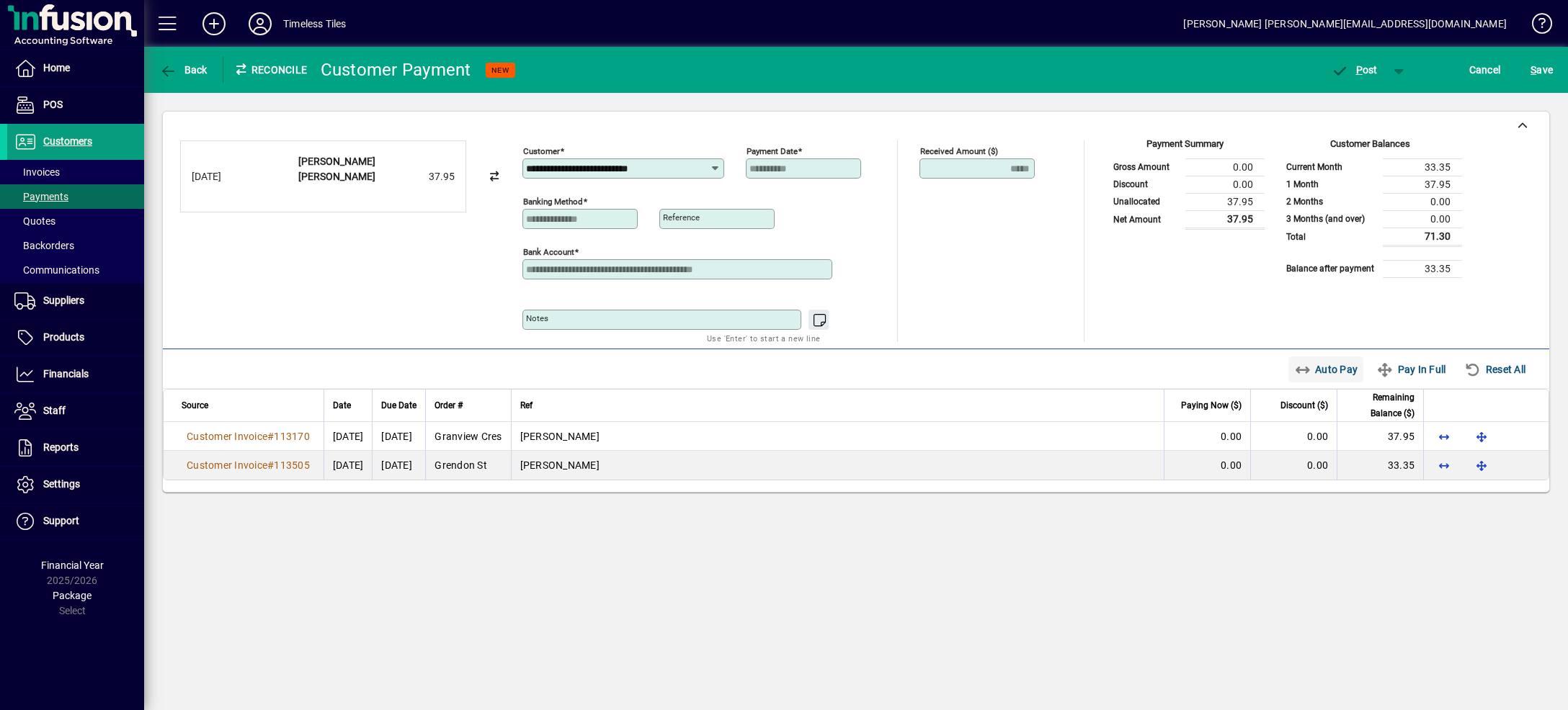
click at [1323, 377] on span "Auto Pay" at bounding box center [1326, 369] width 64 height 23
click at [1392, 68] on span "button" at bounding box center [1399, 70] width 35 height 35
click at [1384, 92] on span "button" at bounding box center [1346, 100] width 96 height 35
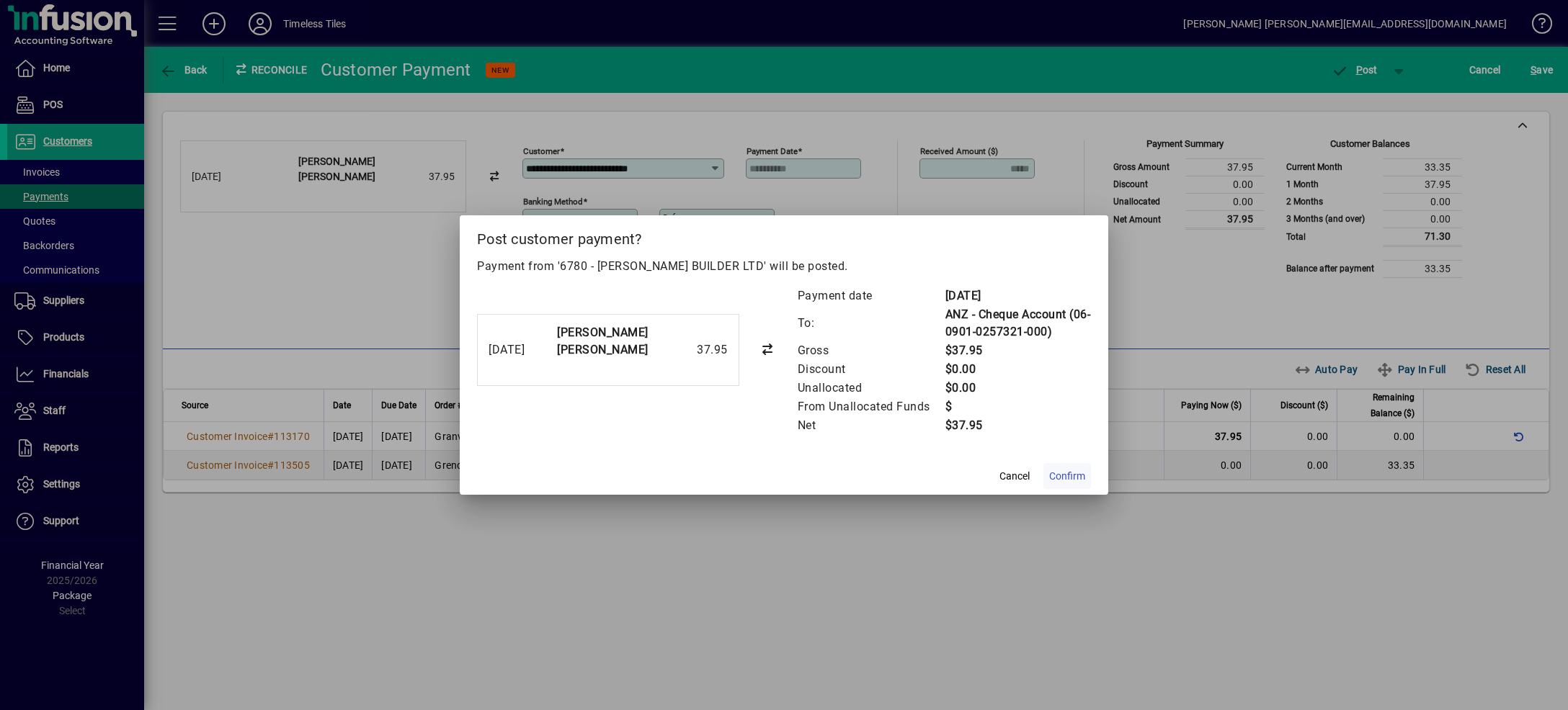
click at [1069, 477] on span "Confirm" at bounding box center [1067, 476] width 36 height 15
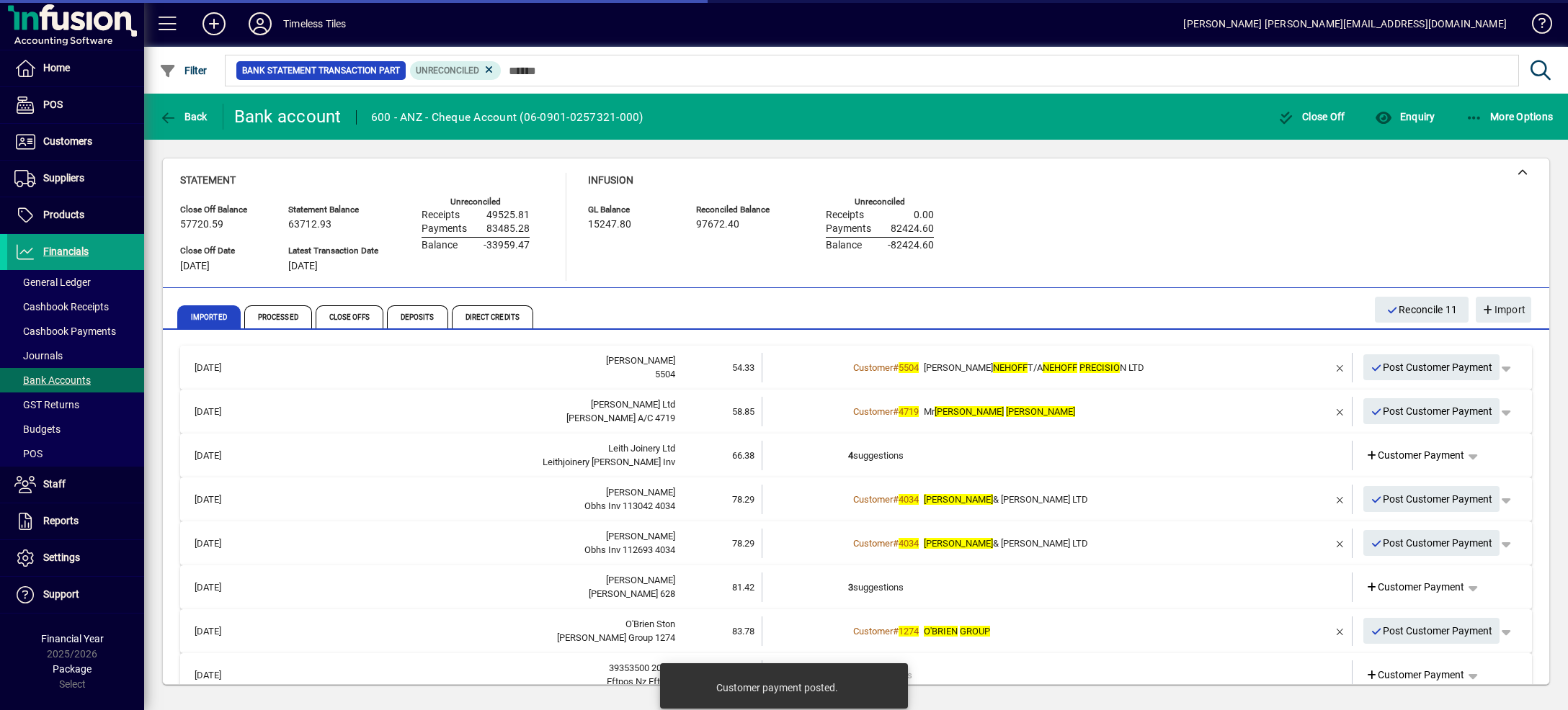
click at [1242, 359] on td "Customer # 5504 [PERSON_NAME] T/A [PERSON_NAME] N LTD" at bounding box center [1058, 367] width 420 height 29
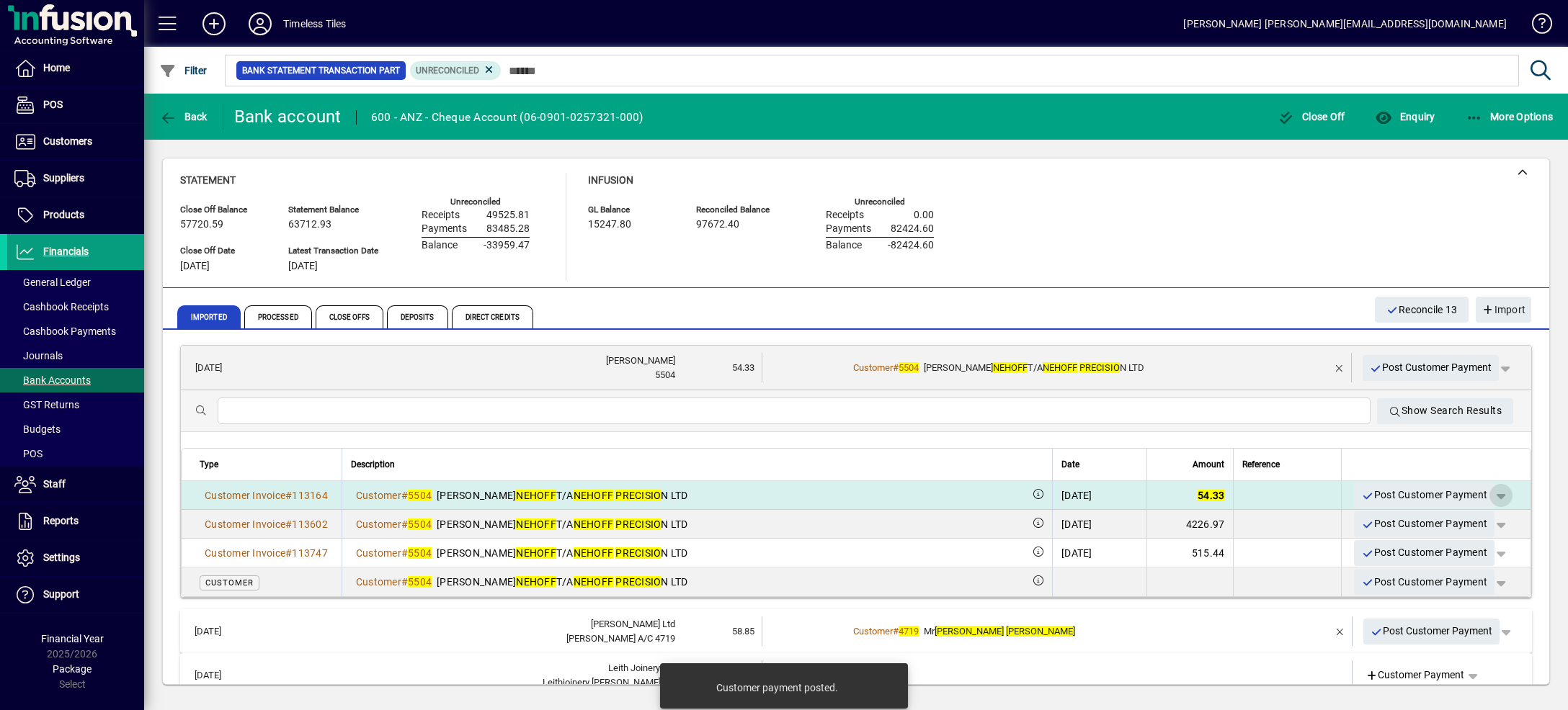
click at [1484, 495] on span "button" at bounding box center [1501, 496] width 35 height 35
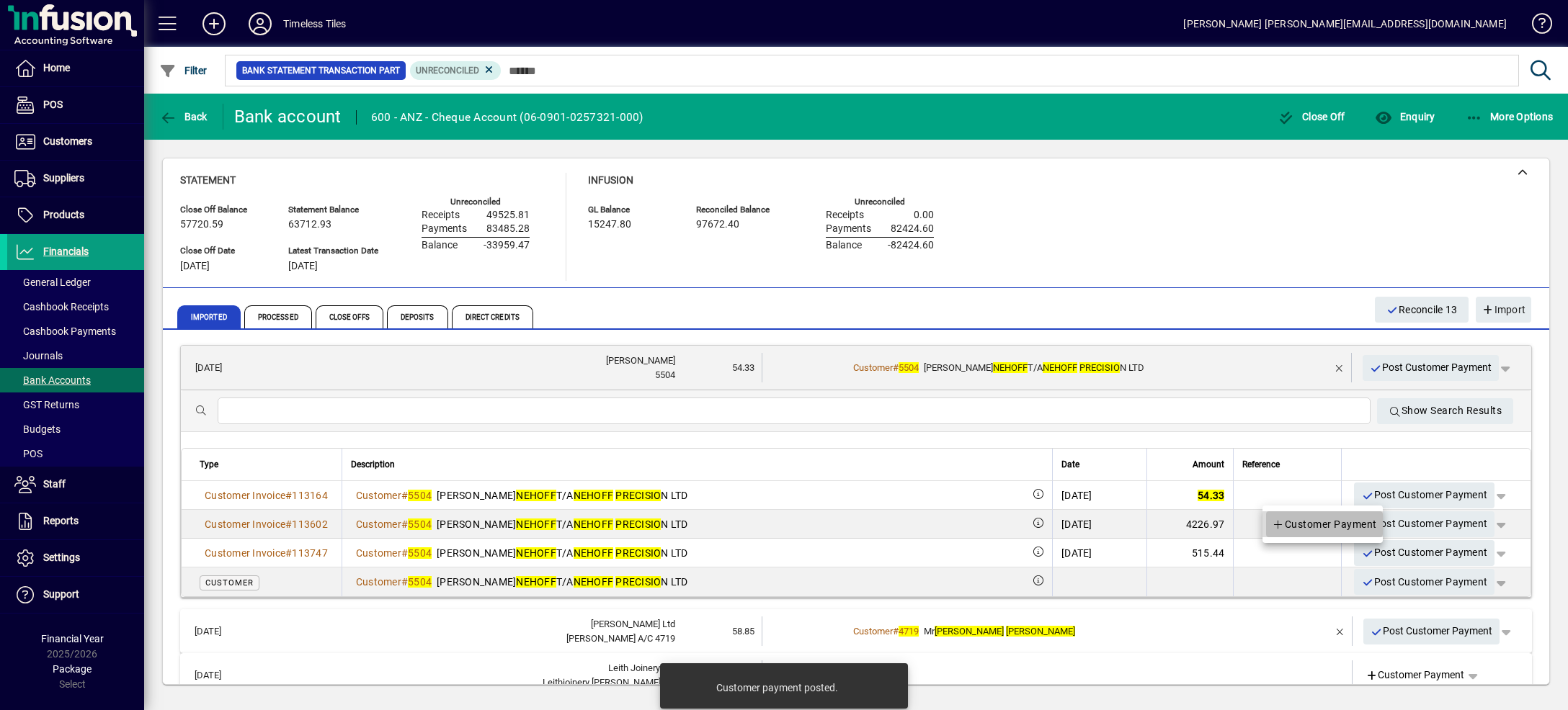
click at [1359, 529] on span "Customer Payment" at bounding box center [1324, 524] width 105 height 17
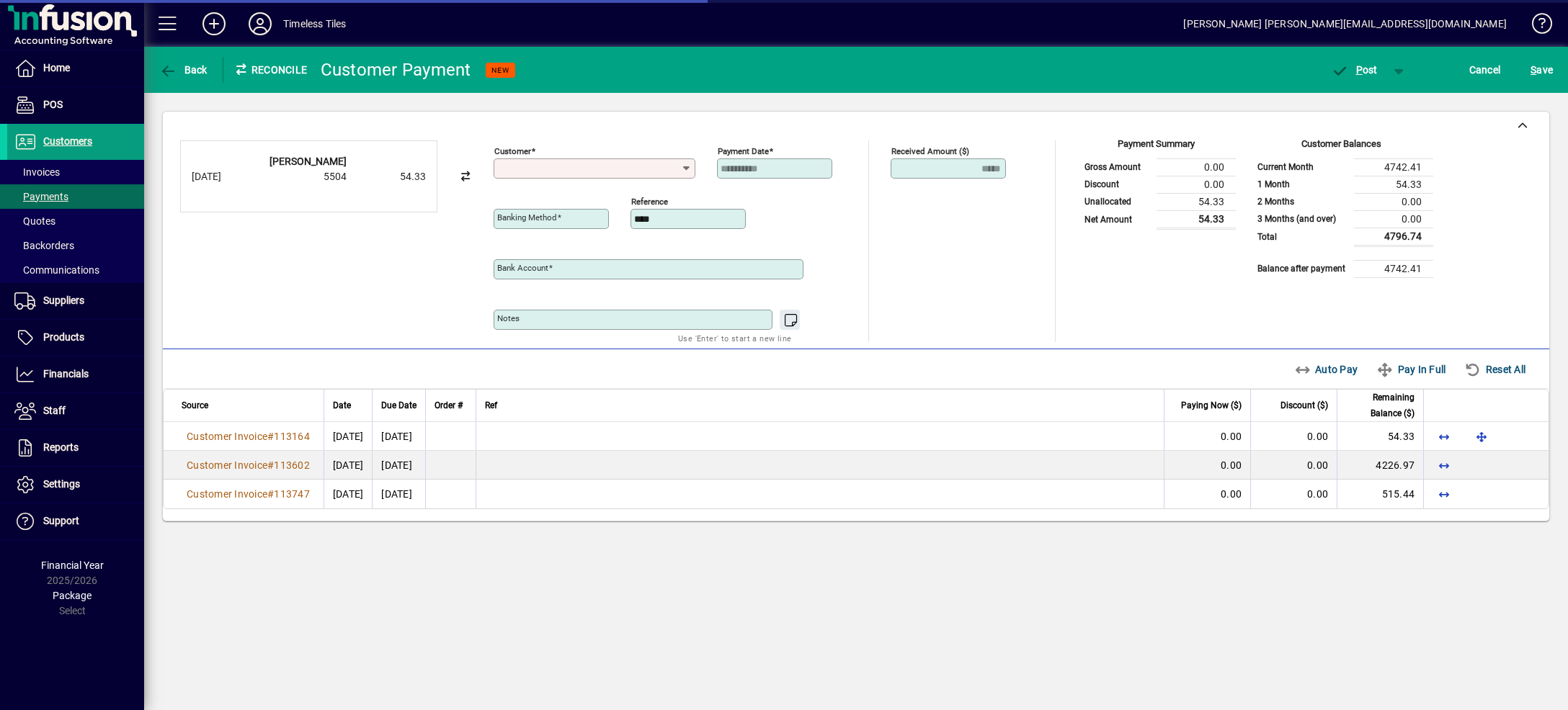
type input "**********"
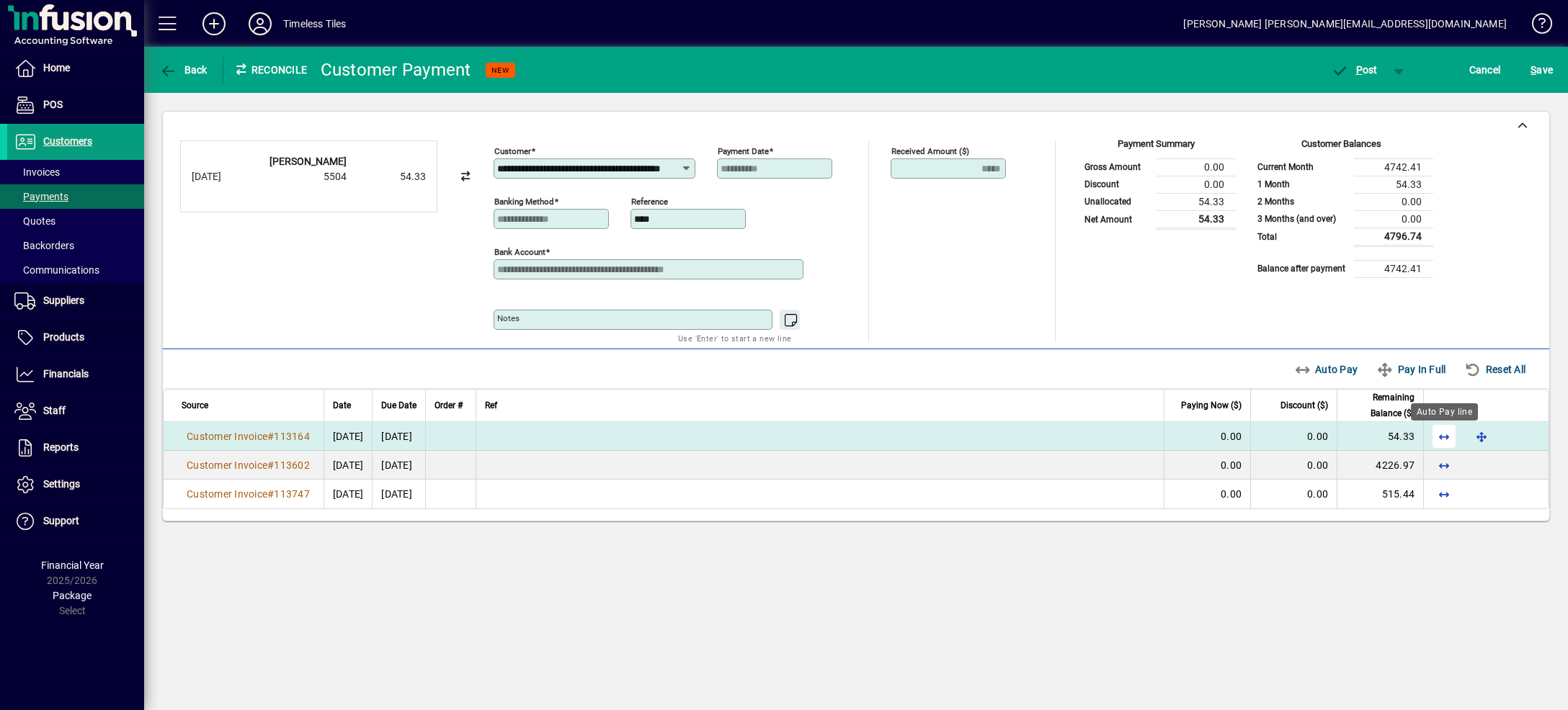
click at [1444, 437] on span "button" at bounding box center [1444, 437] width 35 height 35
click at [1395, 66] on span "button" at bounding box center [1399, 70] width 35 height 35
click at [1380, 98] on span "P ost & Email" at bounding box center [1346, 100] width 89 height 12
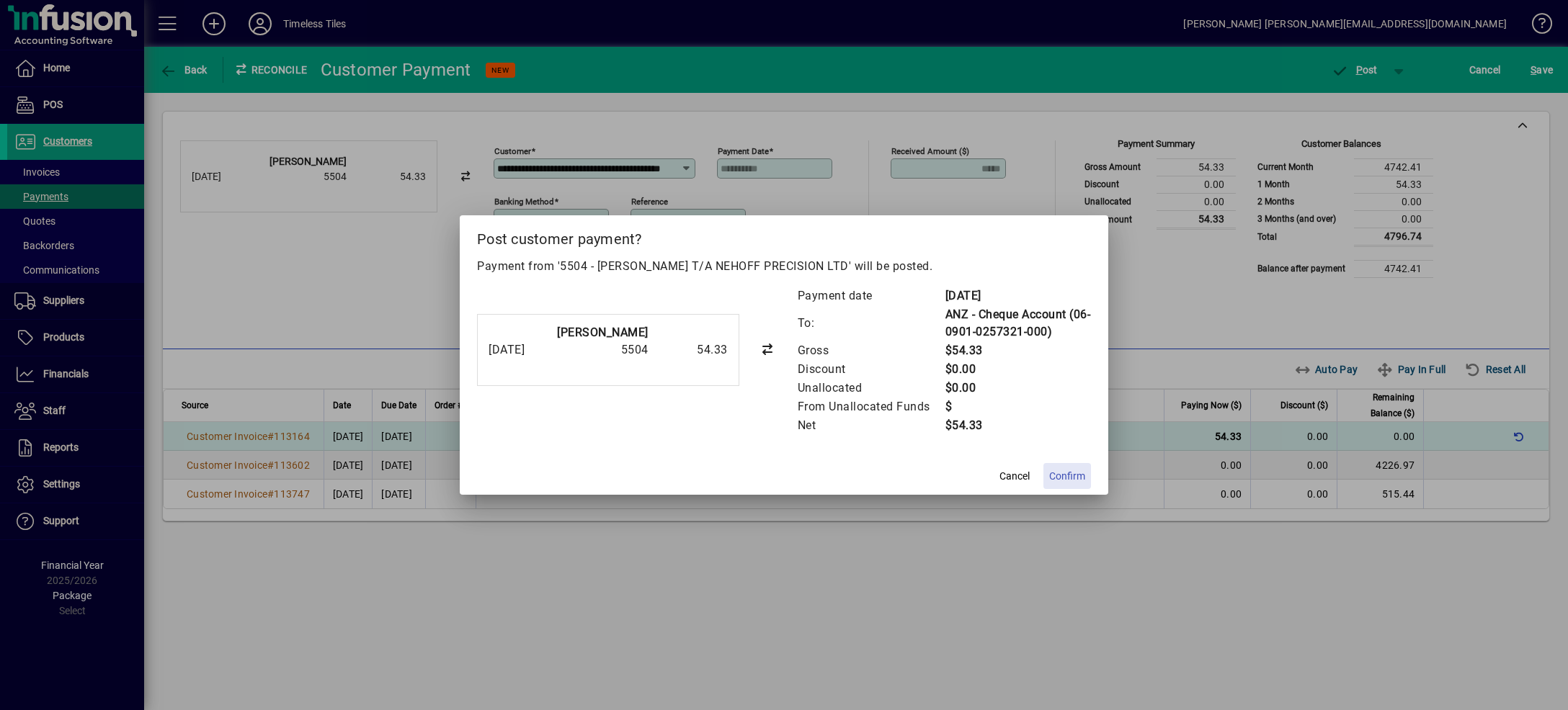
click at [1065, 475] on span "Confirm" at bounding box center [1067, 476] width 36 height 15
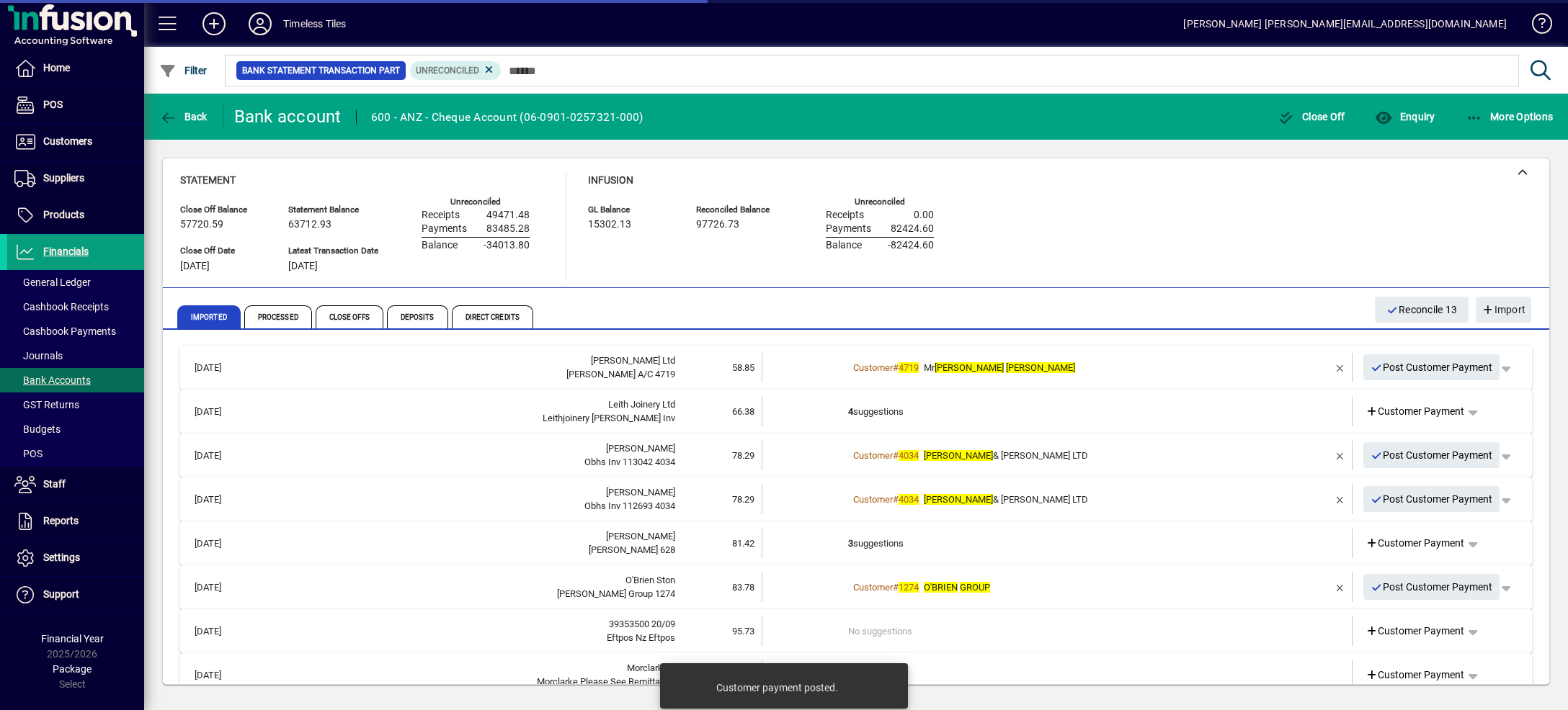
click at [1198, 354] on td "Customer # 4719 Mr [PERSON_NAME]" at bounding box center [1058, 367] width 420 height 29
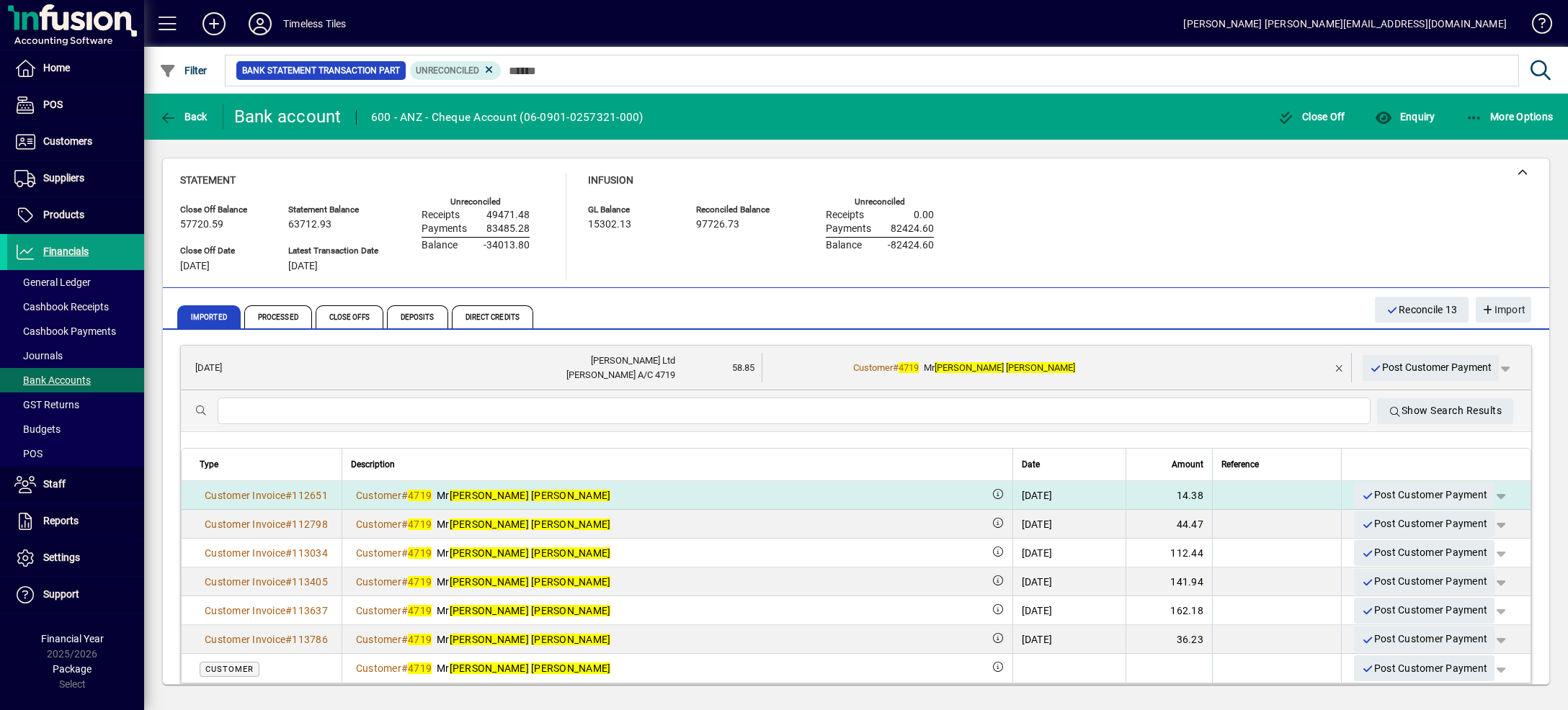
click at [1484, 494] on span "button" at bounding box center [1501, 496] width 35 height 35
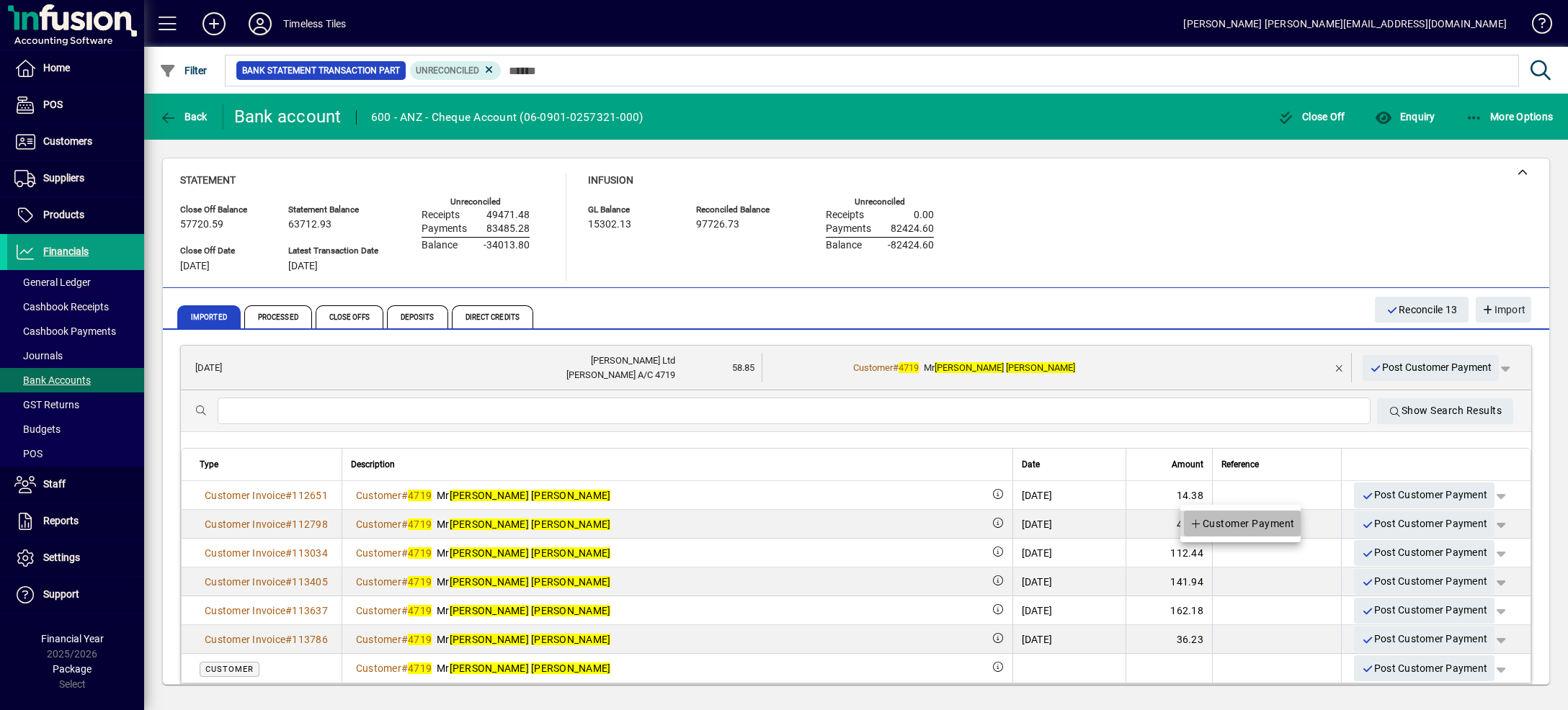
click at [1279, 522] on span "Customer Payment" at bounding box center [1242, 524] width 105 height 17
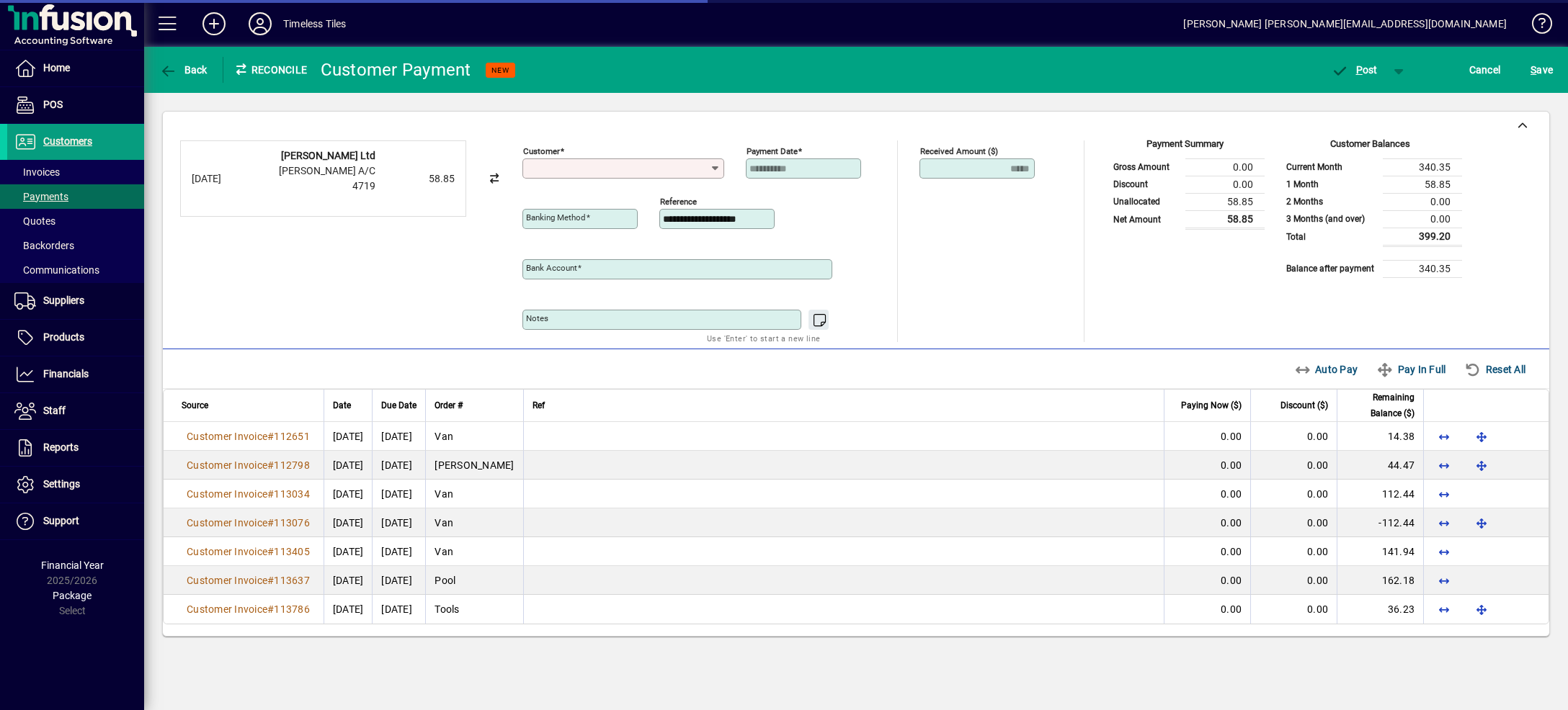
type input "**********"
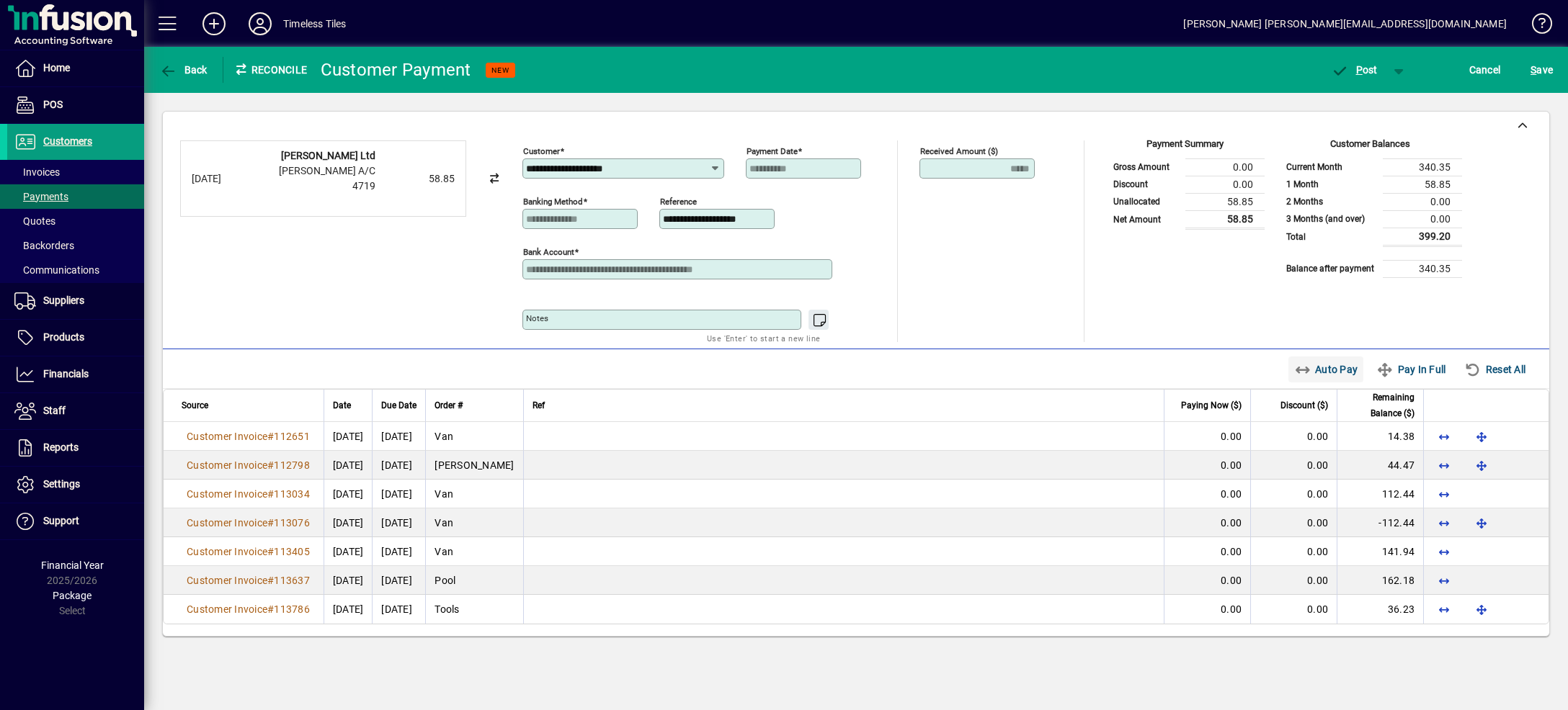
click at [1321, 374] on span "Auto Pay" at bounding box center [1326, 369] width 64 height 23
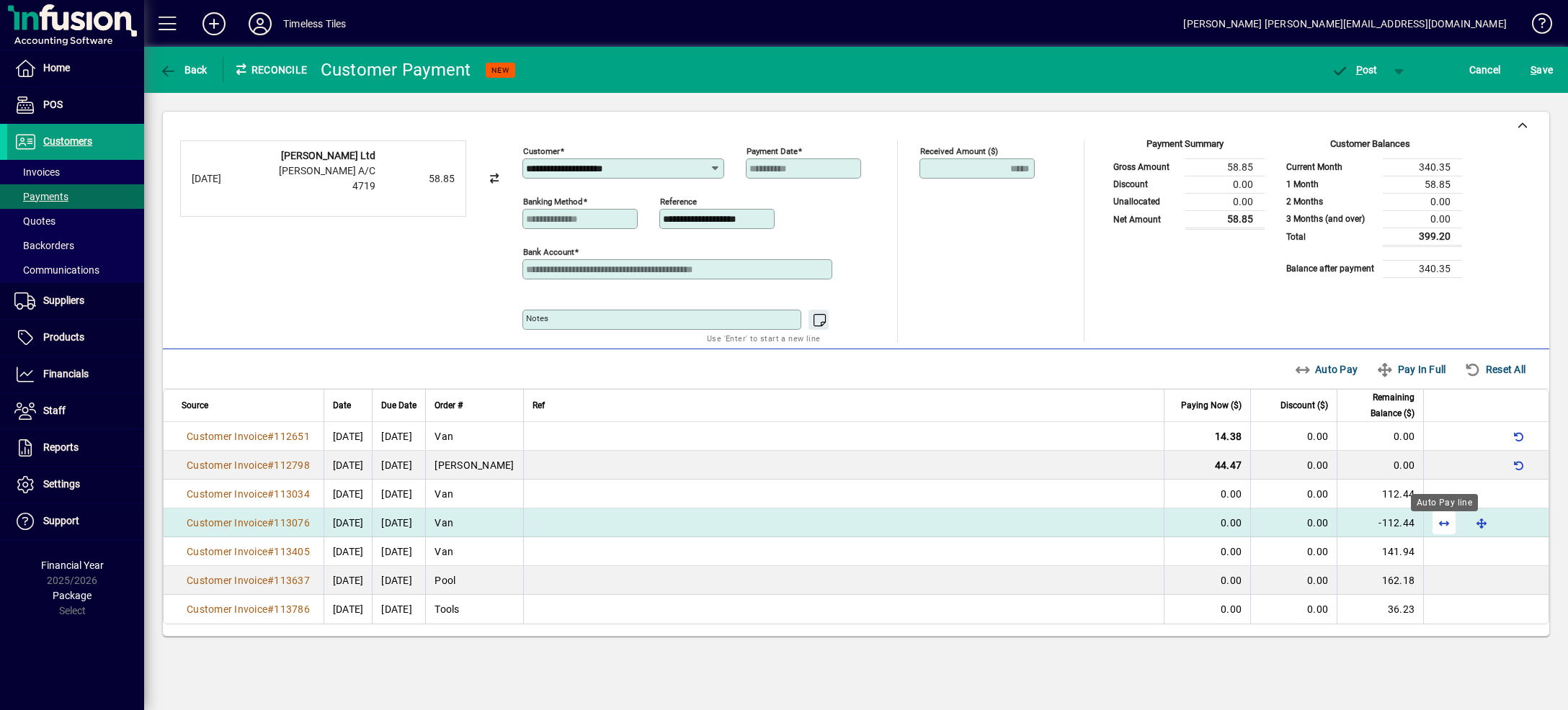
click at [1443, 528] on span "button" at bounding box center [1444, 523] width 35 height 35
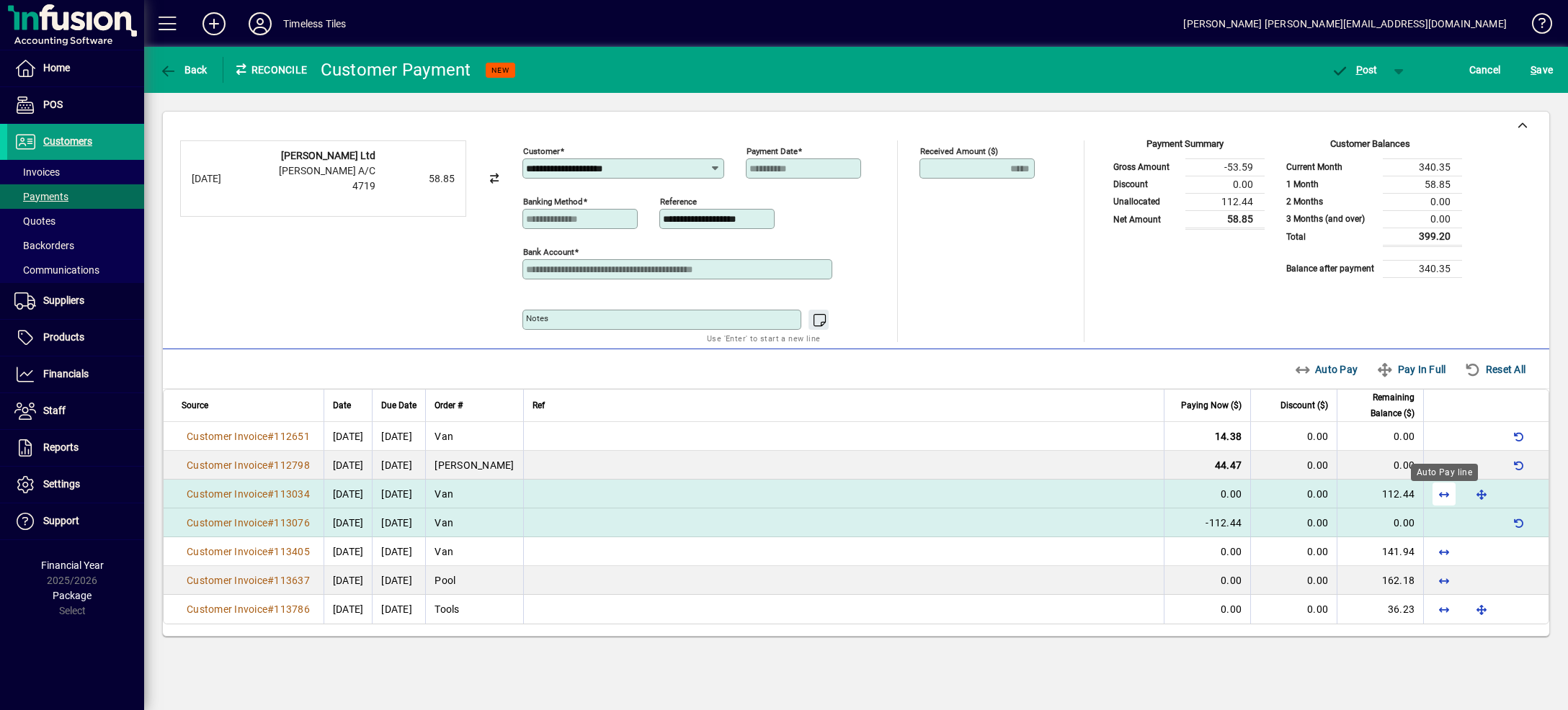
click at [1442, 500] on span "button" at bounding box center [1444, 494] width 35 height 35
click at [1401, 70] on span "button" at bounding box center [1399, 70] width 35 height 35
click at [1382, 102] on span "P ost & Email" at bounding box center [1346, 100] width 89 height 12
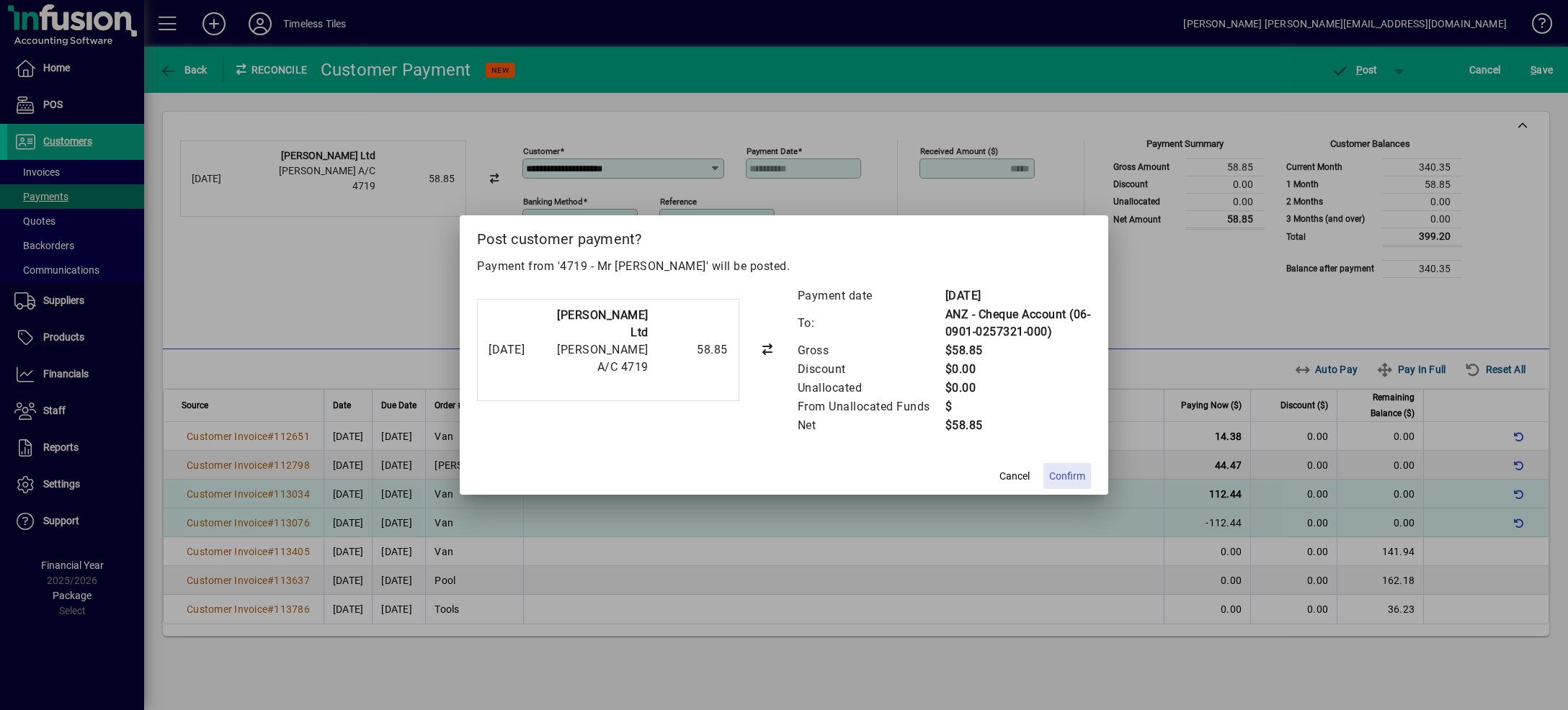
click at [1053, 485] on span at bounding box center [1067, 476] width 47 height 35
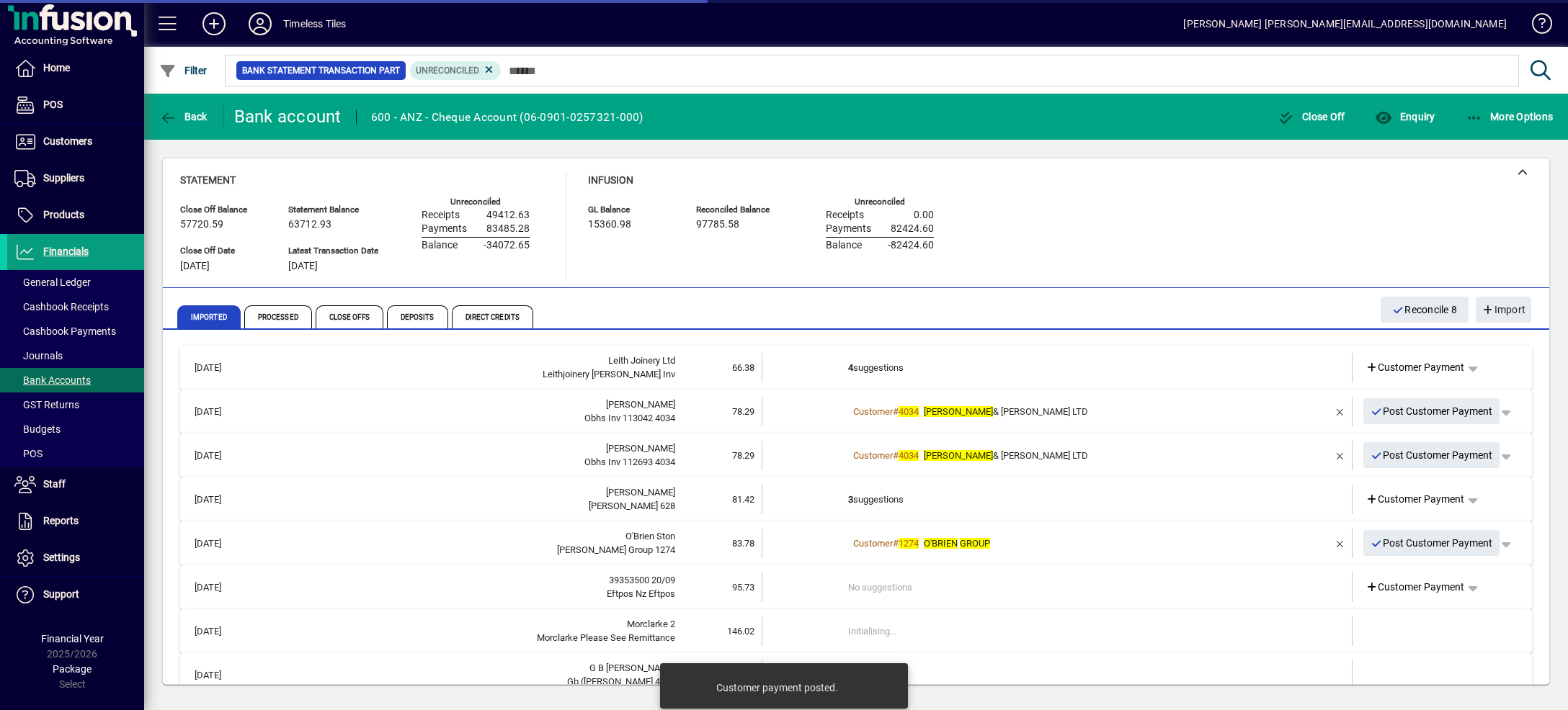
click at [1092, 359] on td "4 suggestions" at bounding box center [1058, 367] width 420 height 29
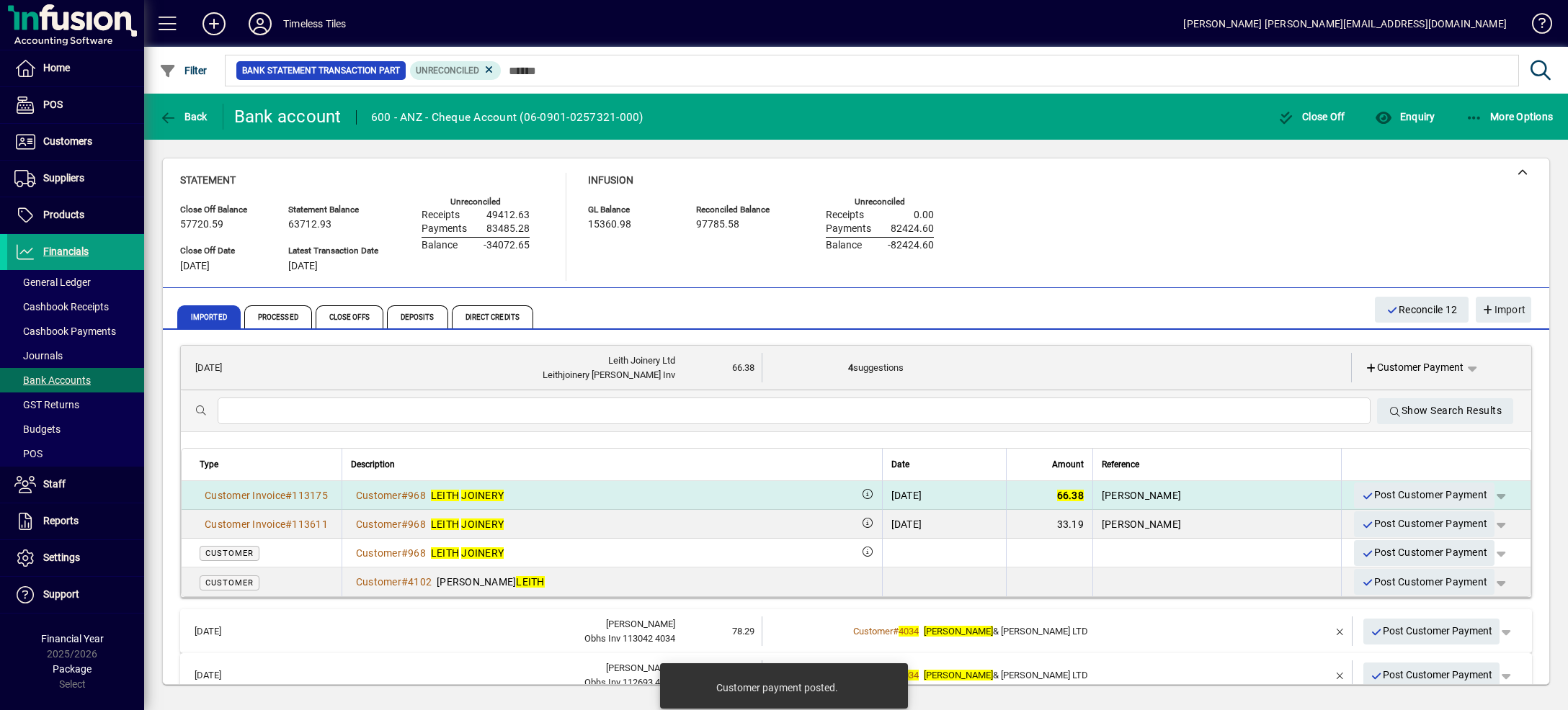
click at [1484, 494] on span "button" at bounding box center [1501, 496] width 35 height 35
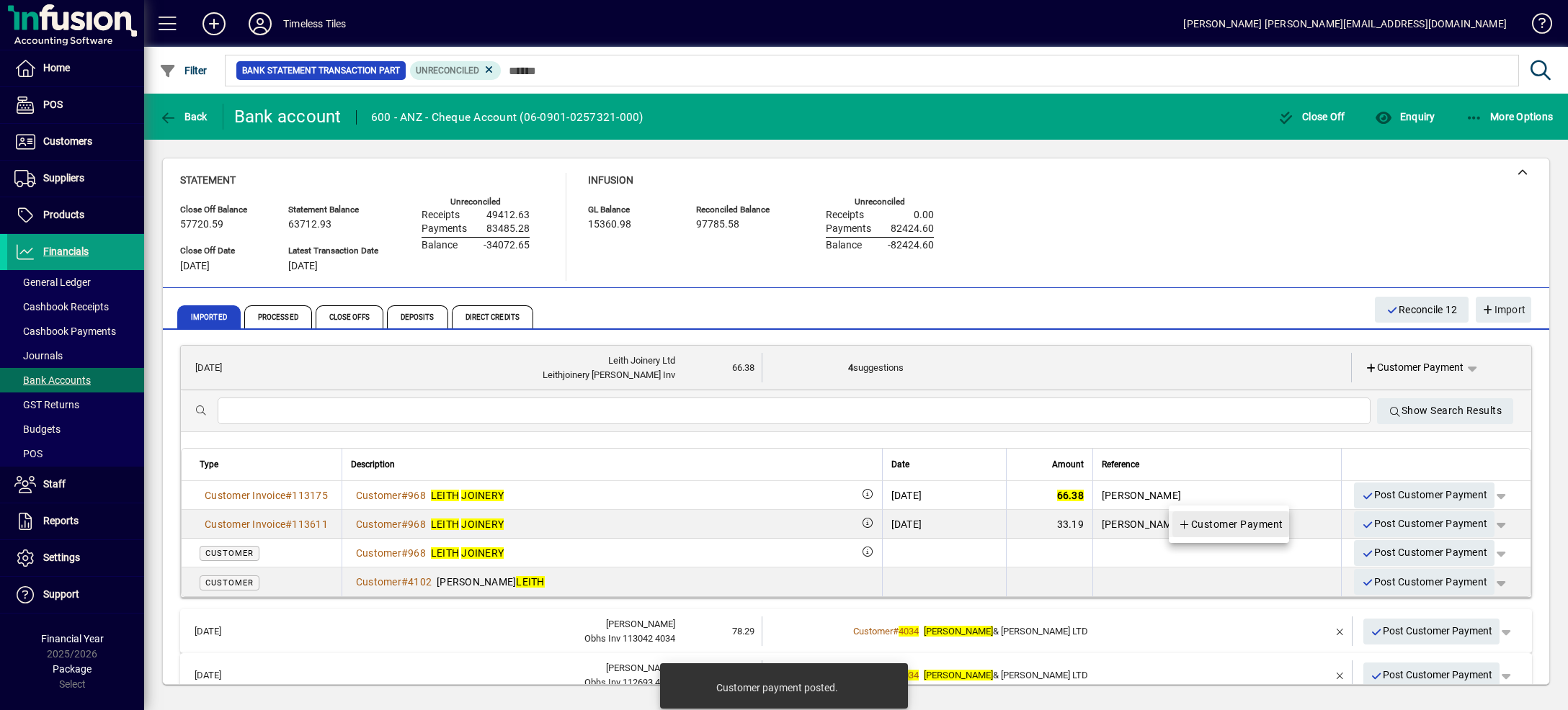
click at [1248, 532] on span "Customer Payment" at bounding box center [1230, 524] width 105 height 17
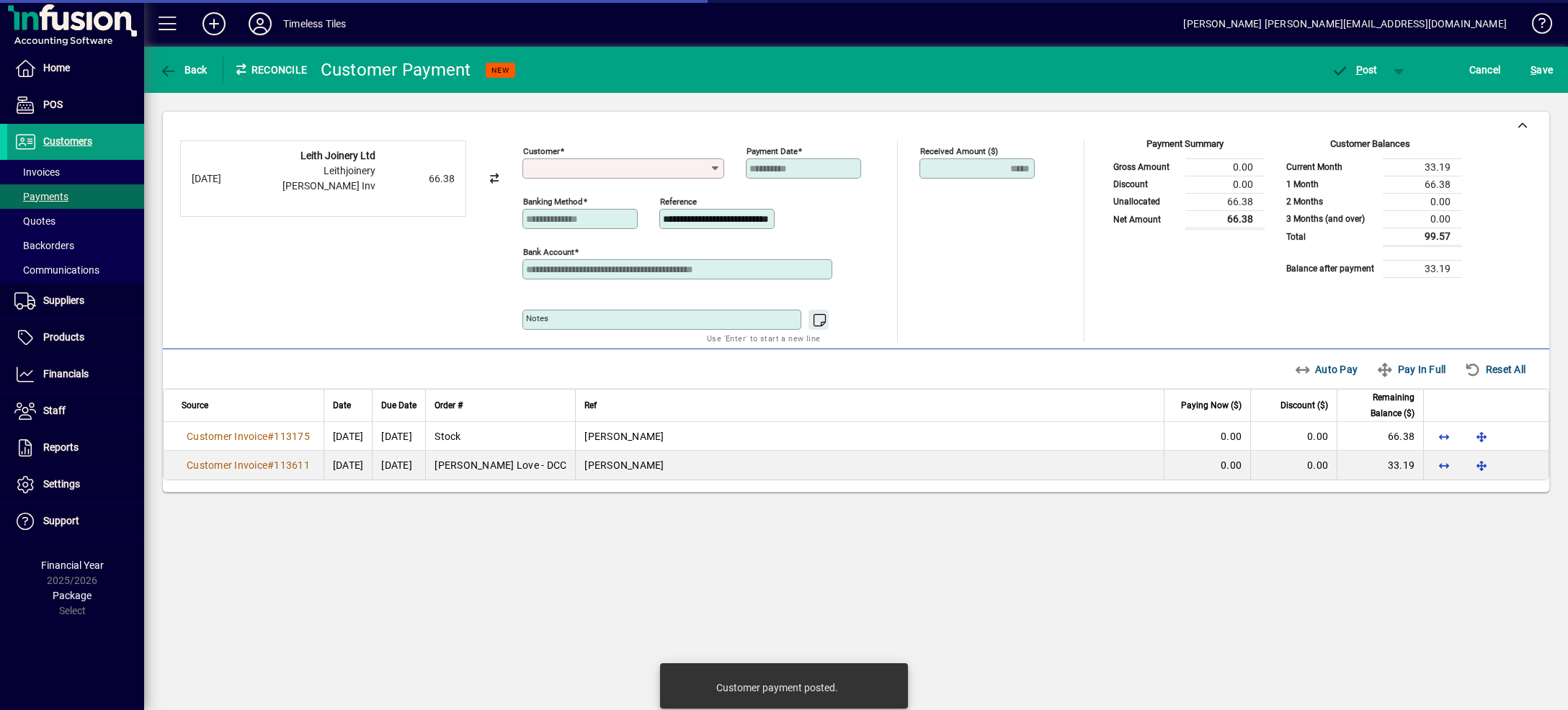
type input "**********"
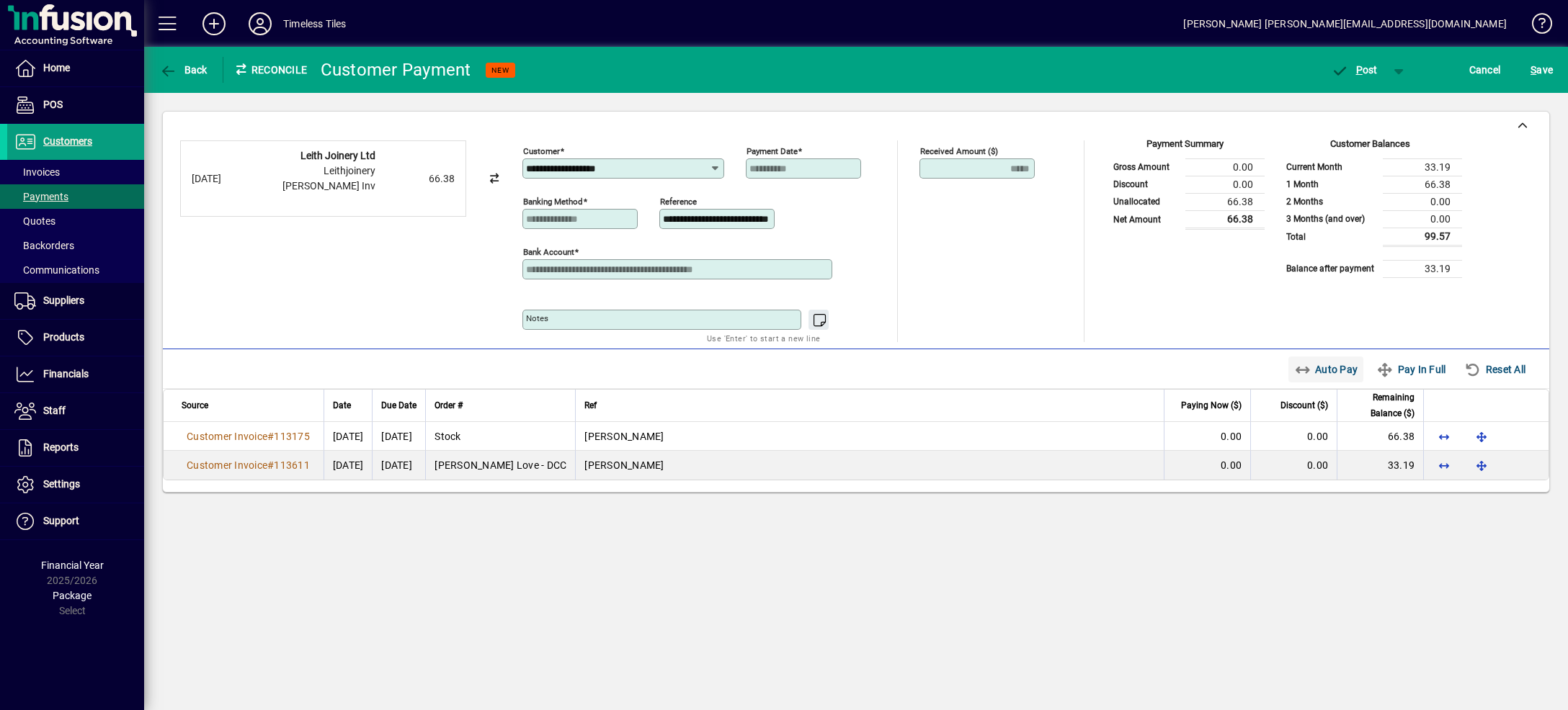
click at [1298, 359] on span "Auto Pay" at bounding box center [1326, 369] width 64 height 23
click at [1390, 69] on span "button" at bounding box center [1399, 70] width 35 height 35
click at [1365, 106] on span "P ost & Email" at bounding box center [1346, 100] width 89 height 12
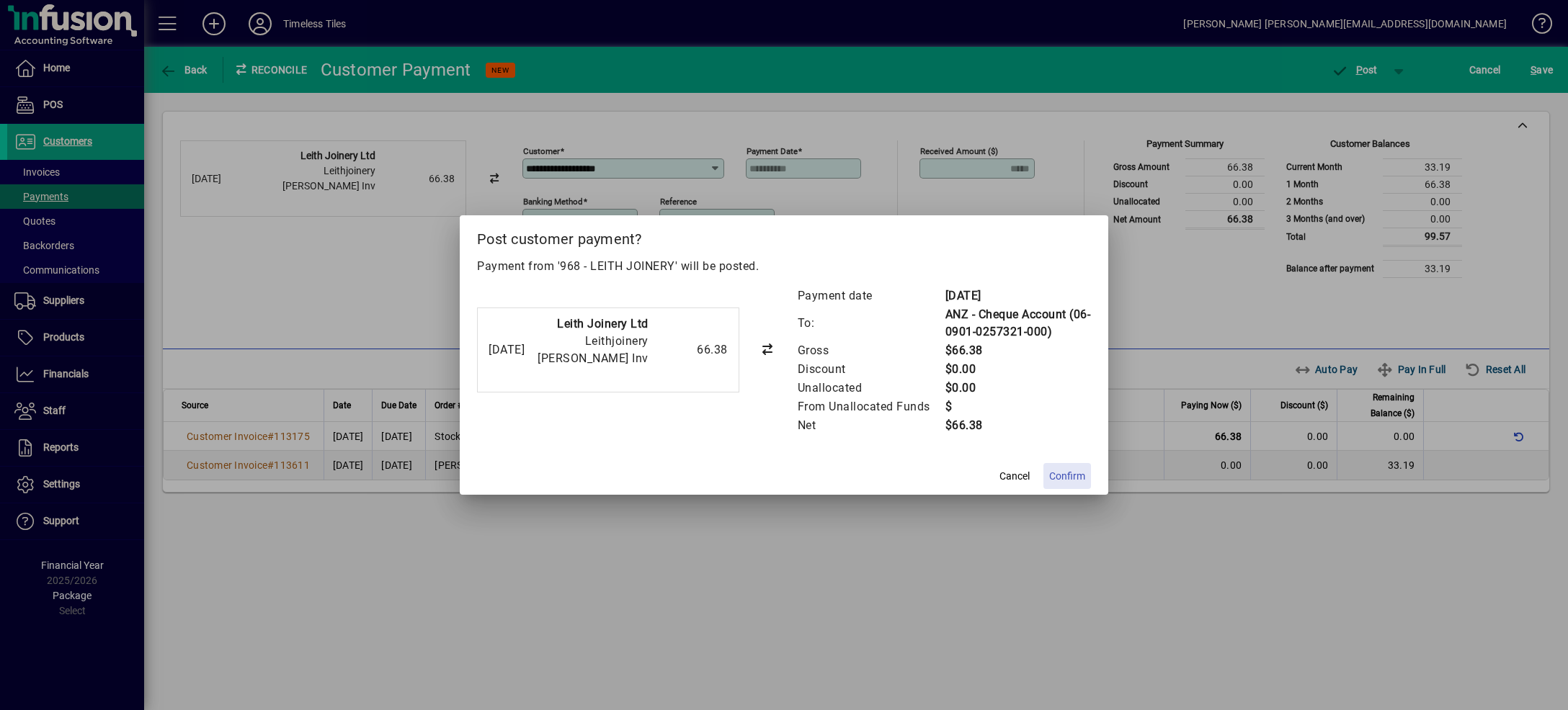
click at [1074, 480] on span "Confirm" at bounding box center [1067, 476] width 36 height 15
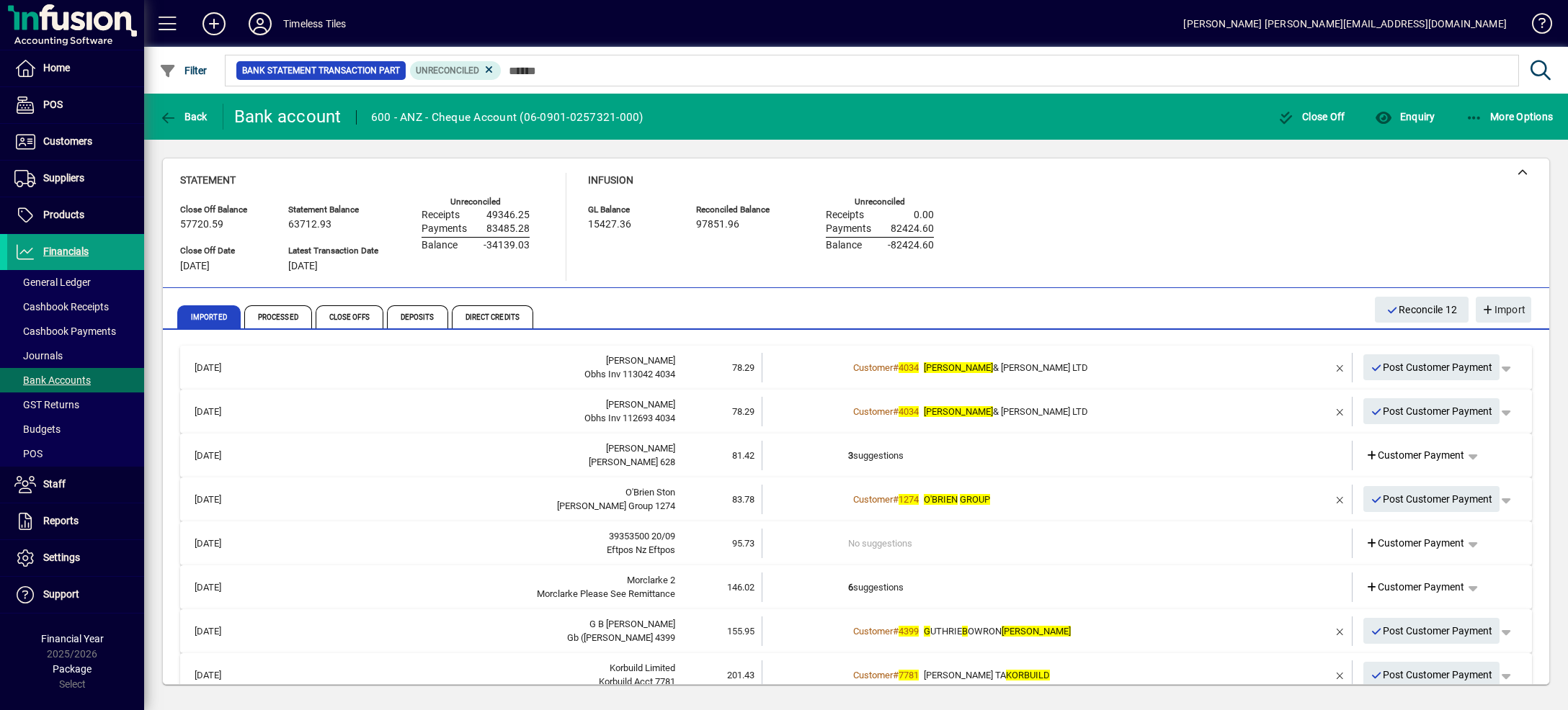
click at [1198, 354] on td "Customer # 4034 [PERSON_NAME] & [PERSON_NAME] LTD" at bounding box center [1058, 367] width 420 height 29
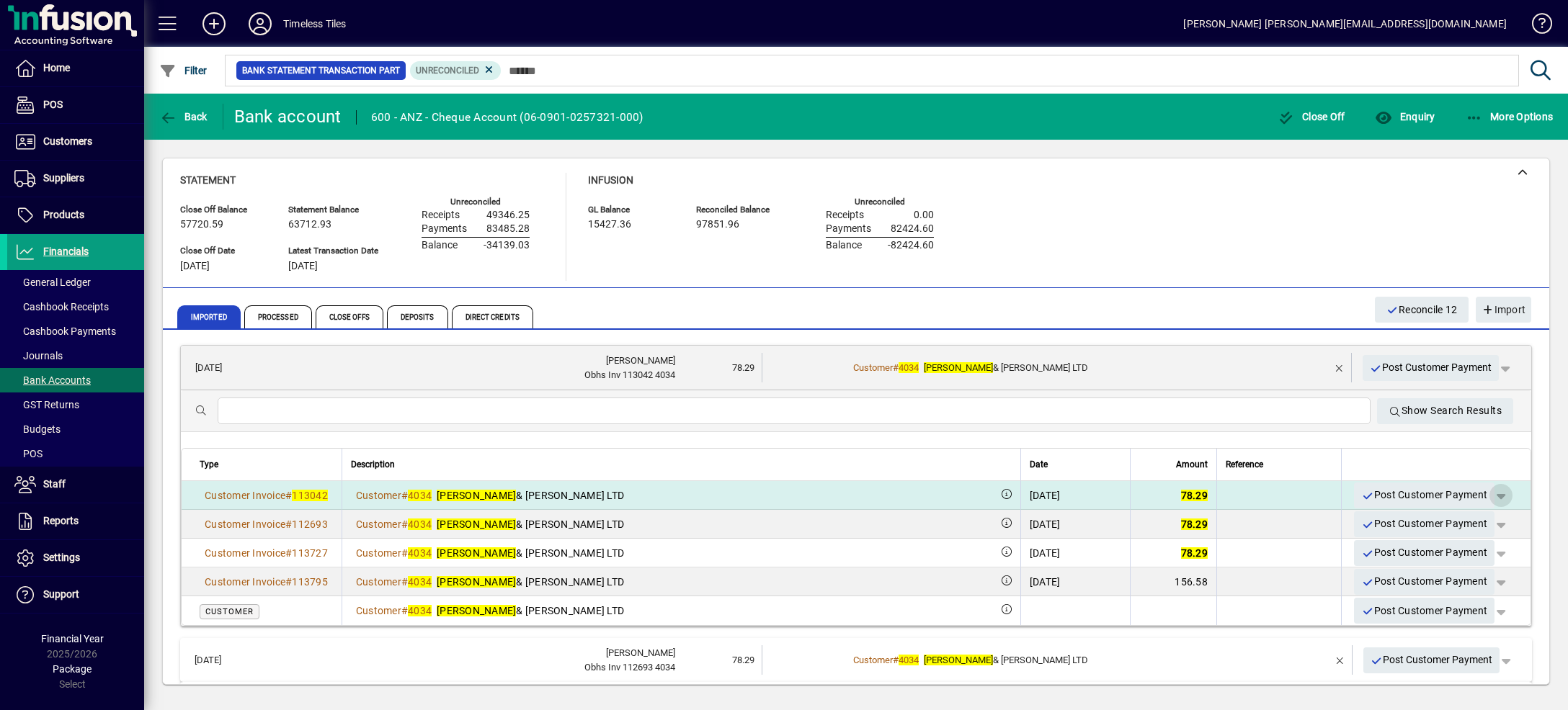
click at [1484, 497] on span "button" at bounding box center [1501, 496] width 35 height 35
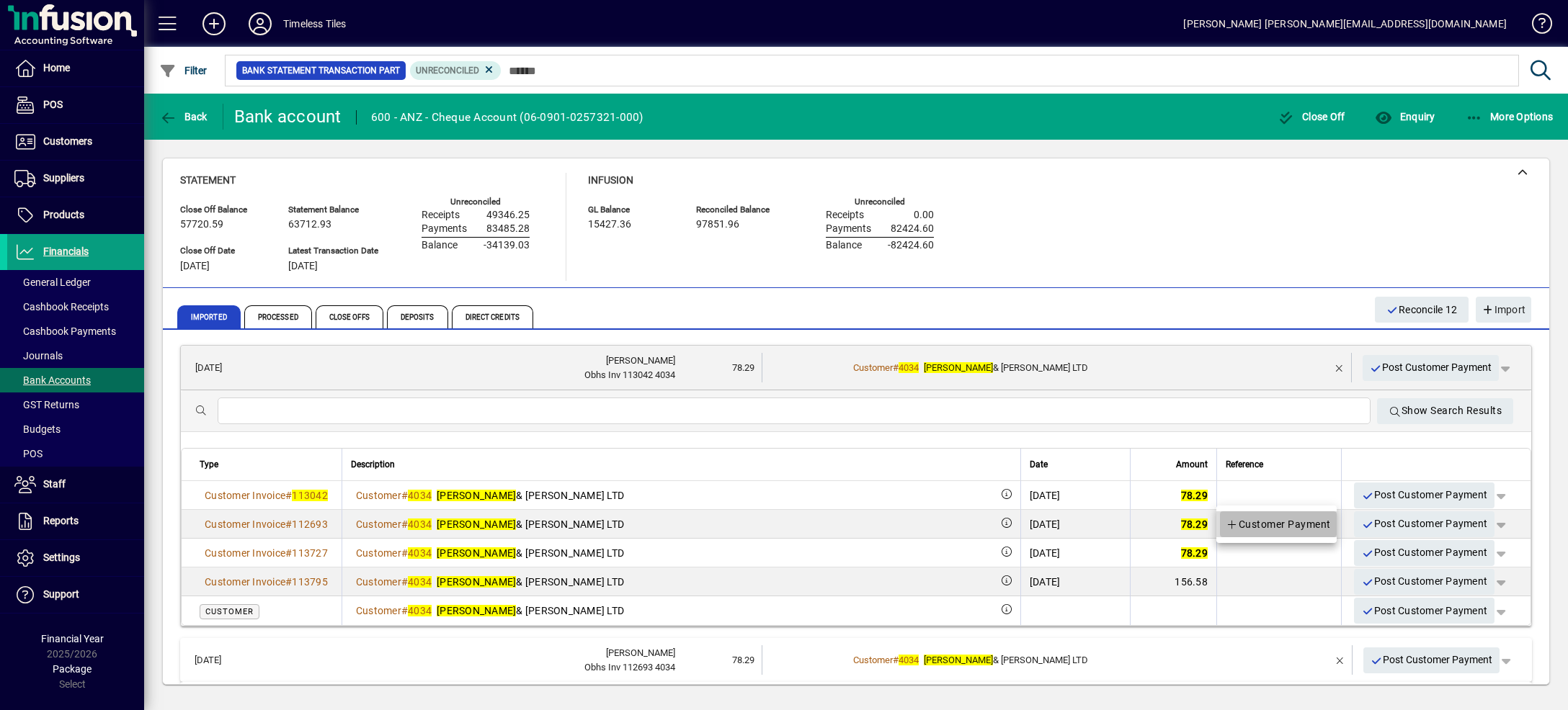
click at [1309, 531] on span "Customer Payment" at bounding box center [1278, 524] width 105 height 17
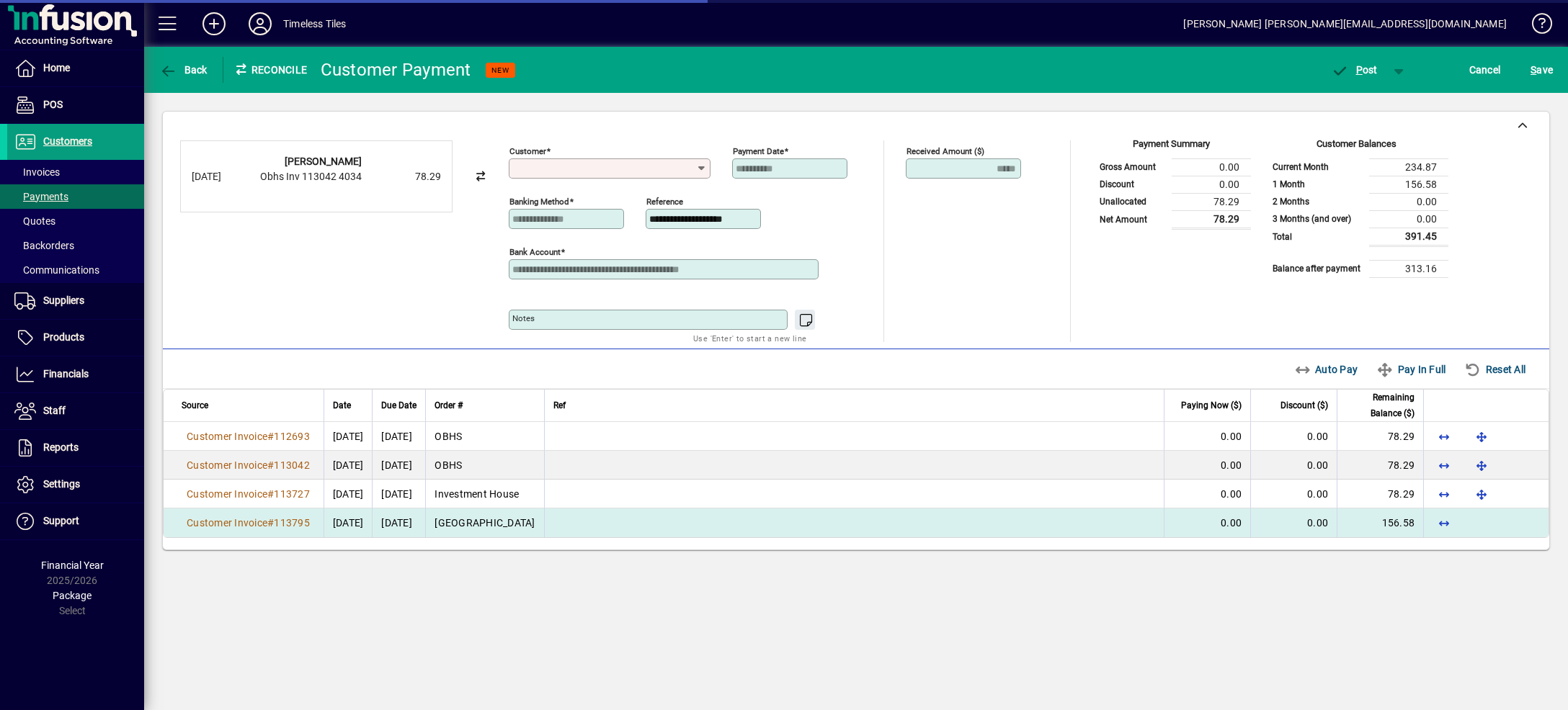
type input "**********"
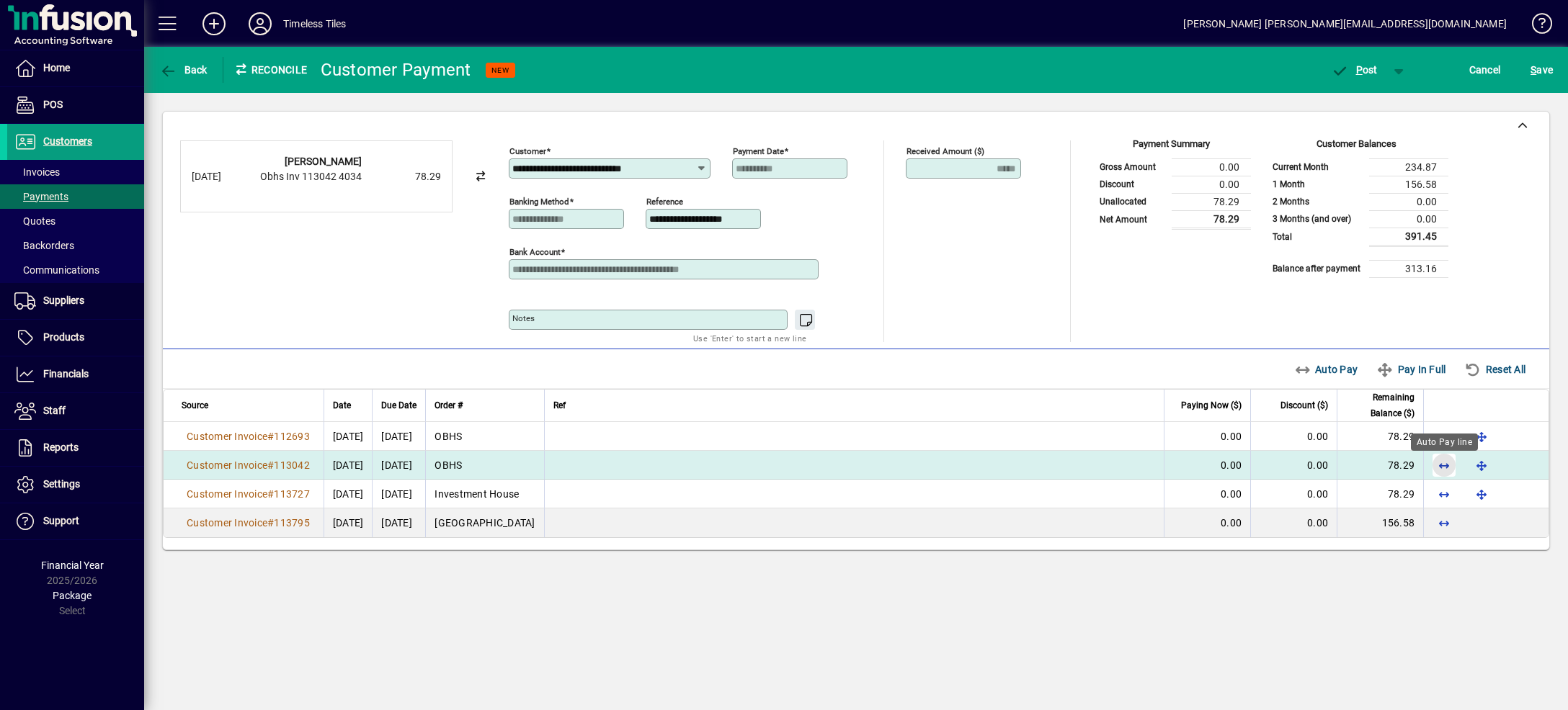
click at [1441, 471] on span "button" at bounding box center [1444, 466] width 35 height 35
click at [1400, 62] on span "button" at bounding box center [1399, 70] width 35 height 35
click at [1369, 102] on span "P ost & Email" at bounding box center [1346, 100] width 89 height 12
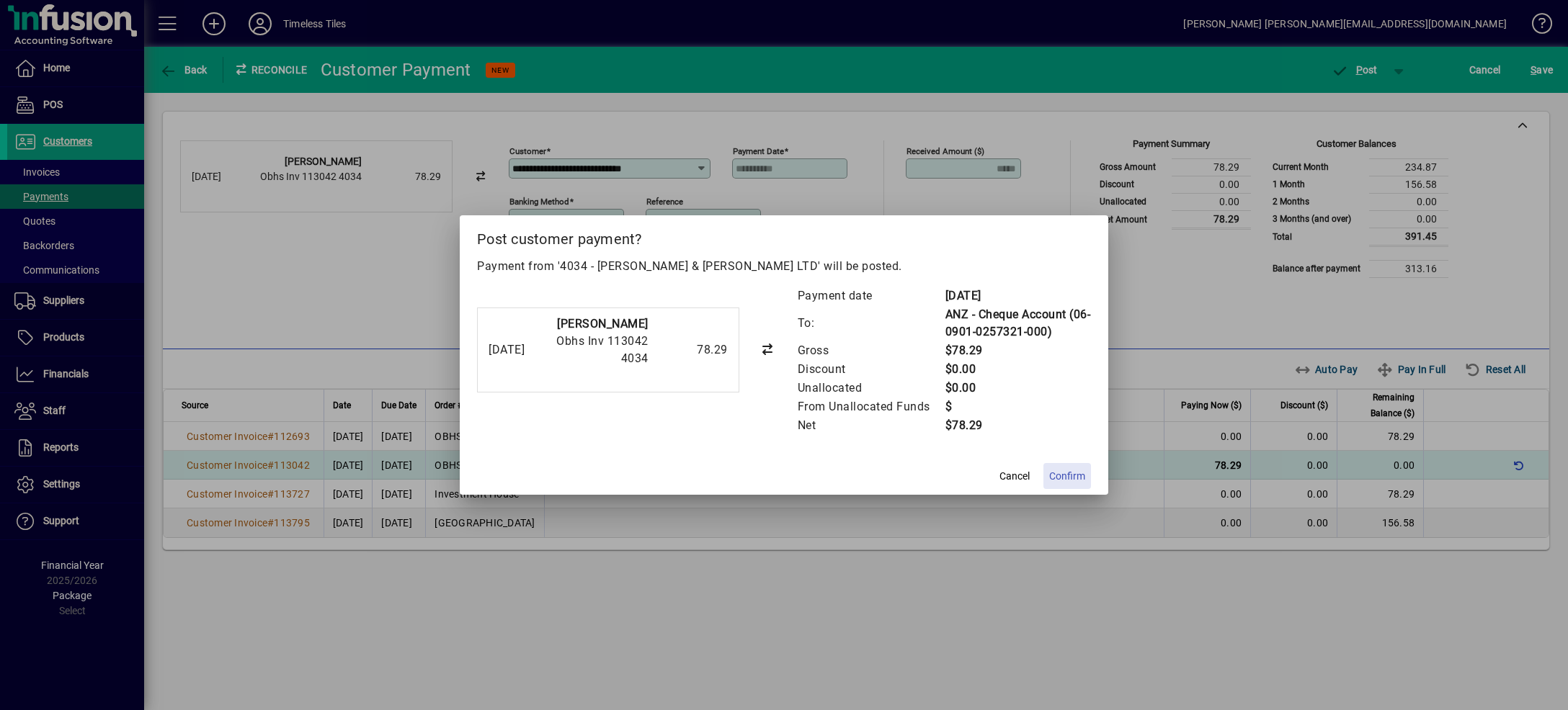
click at [1067, 476] on span "Confirm" at bounding box center [1067, 476] width 36 height 15
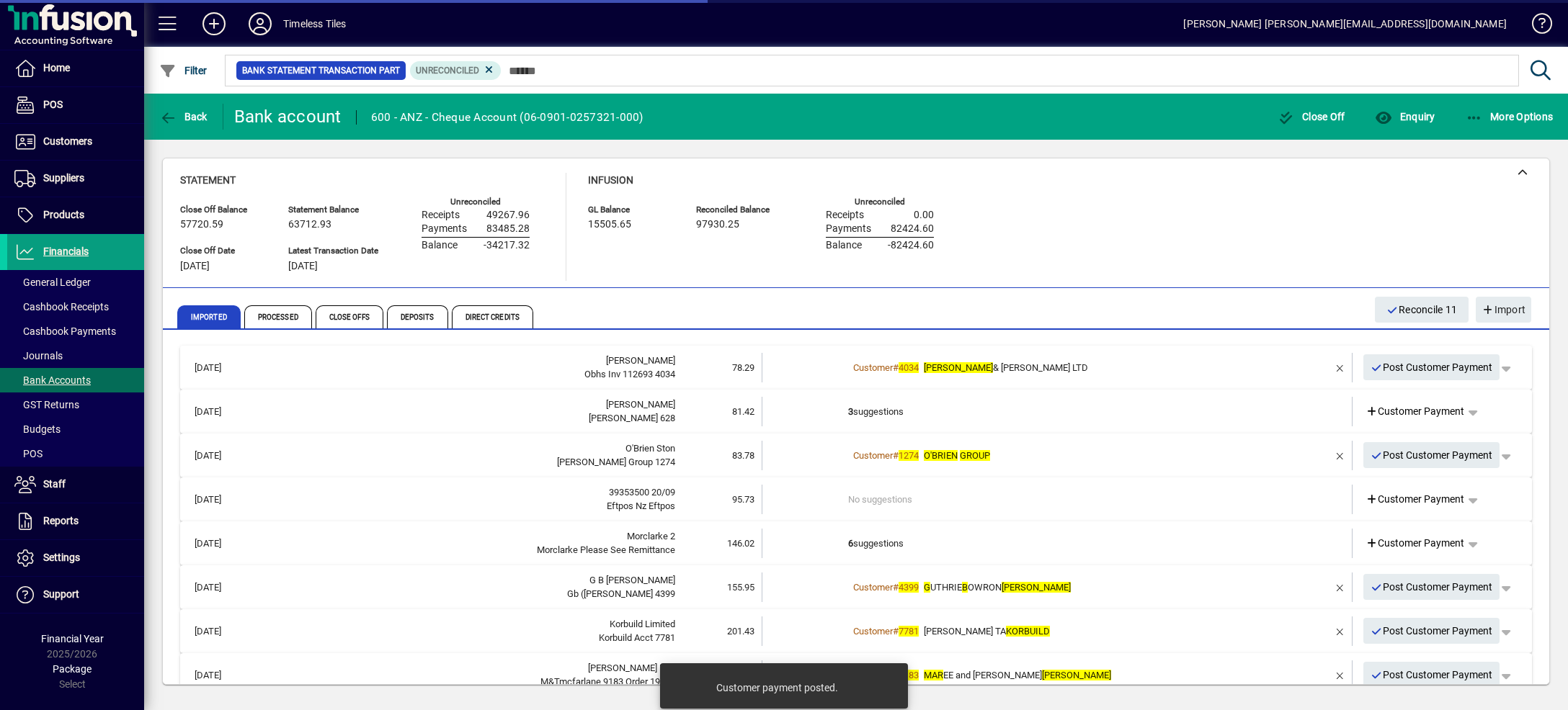
click at [1176, 357] on td "Customer # 4034 [PERSON_NAME] & [PERSON_NAME] LTD" at bounding box center [1058, 367] width 420 height 29
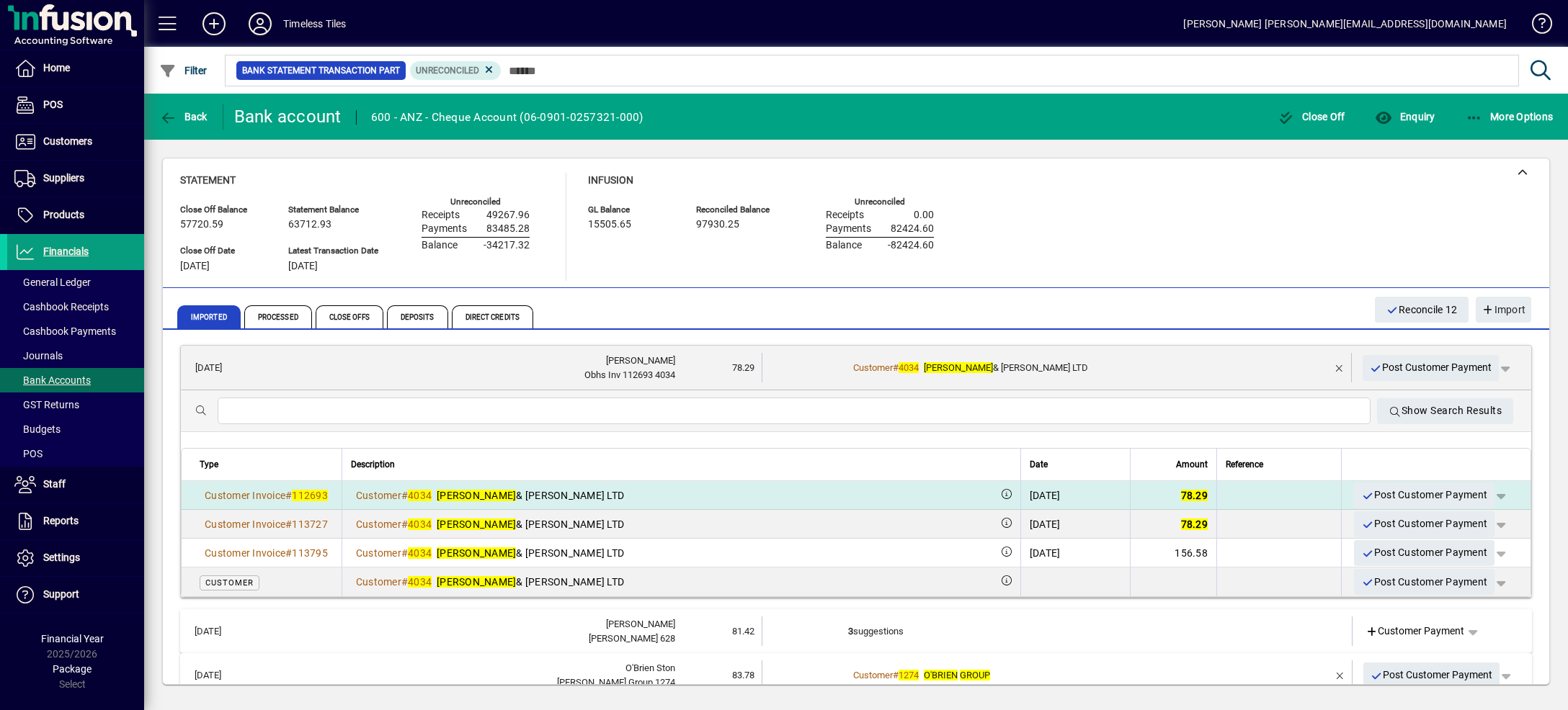
click at [1484, 492] on span "button" at bounding box center [1501, 496] width 35 height 35
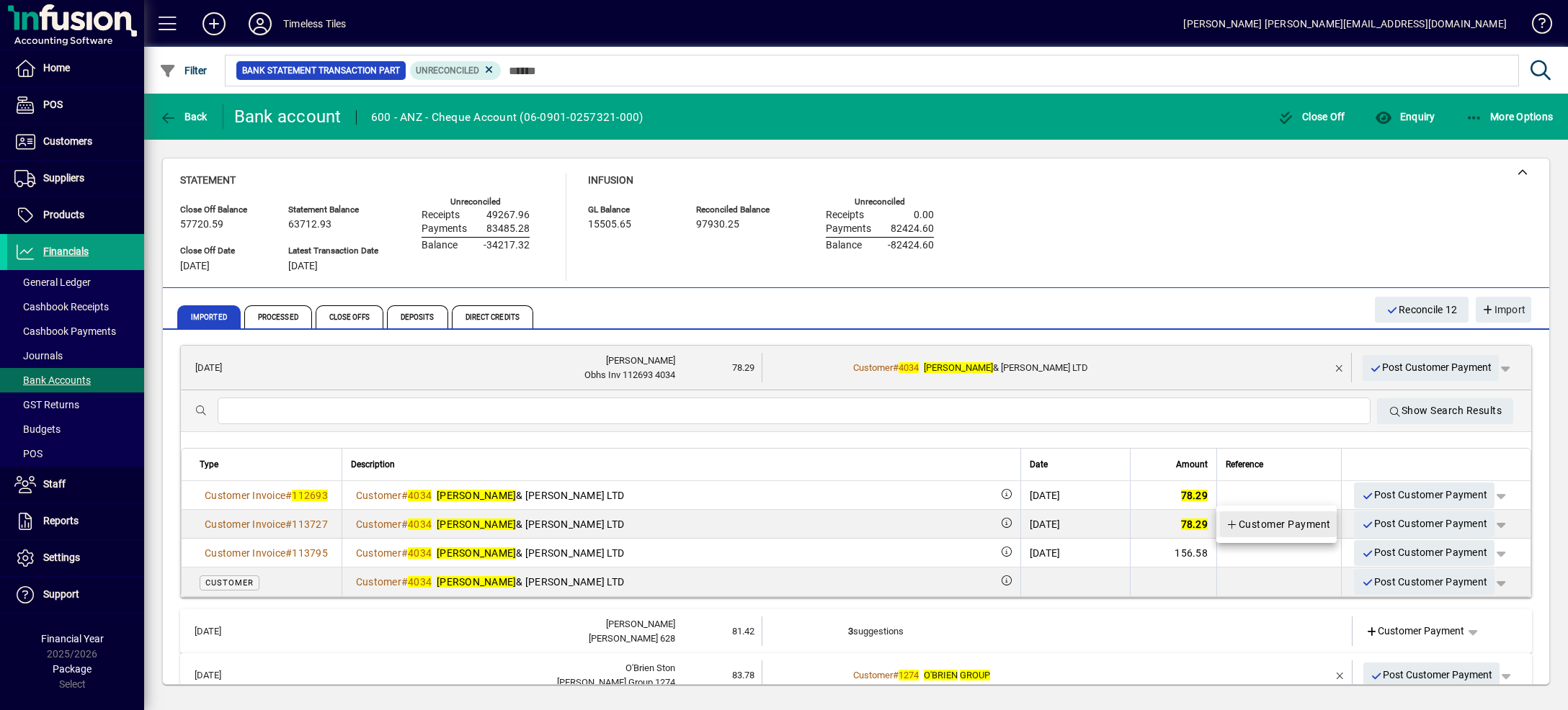
click at [1310, 527] on span "Customer Payment" at bounding box center [1278, 524] width 105 height 17
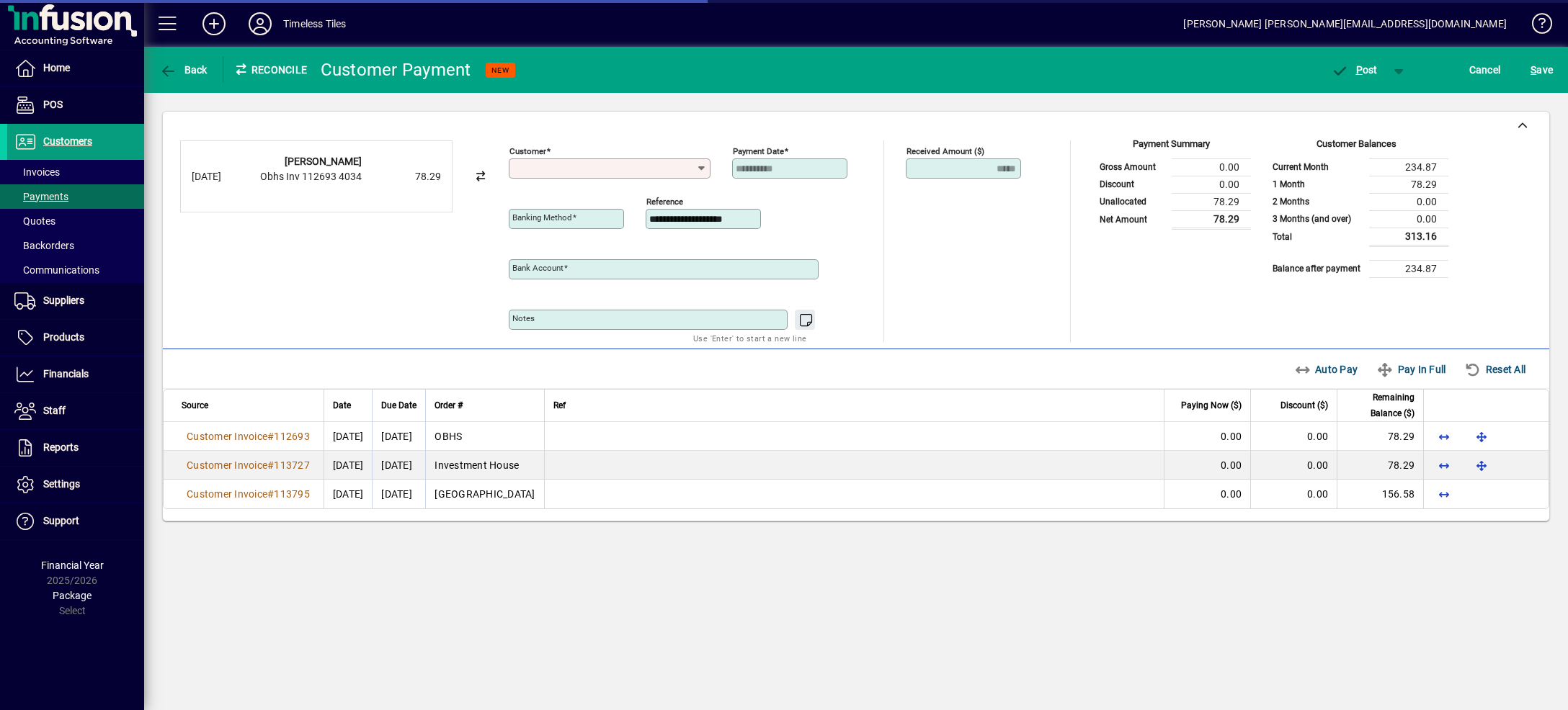
type input "**********"
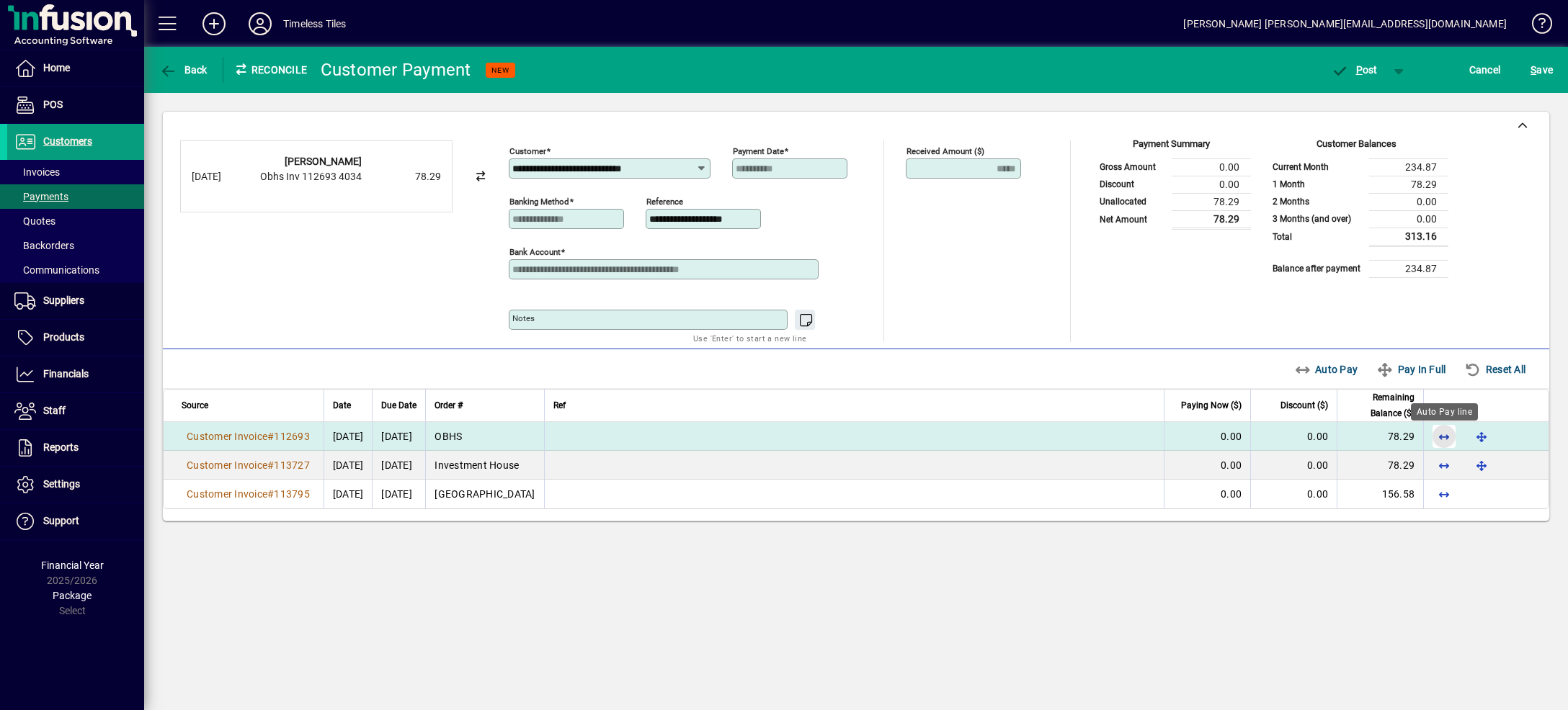
click at [1444, 440] on span "button" at bounding box center [1444, 437] width 35 height 35
click at [1389, 76] on span "button" at bounding box center [1399, 70] width 35 height 35
click at [1363, 103] on span "P ost & Email" at bounding box center [1346, 100] width 89 height 12
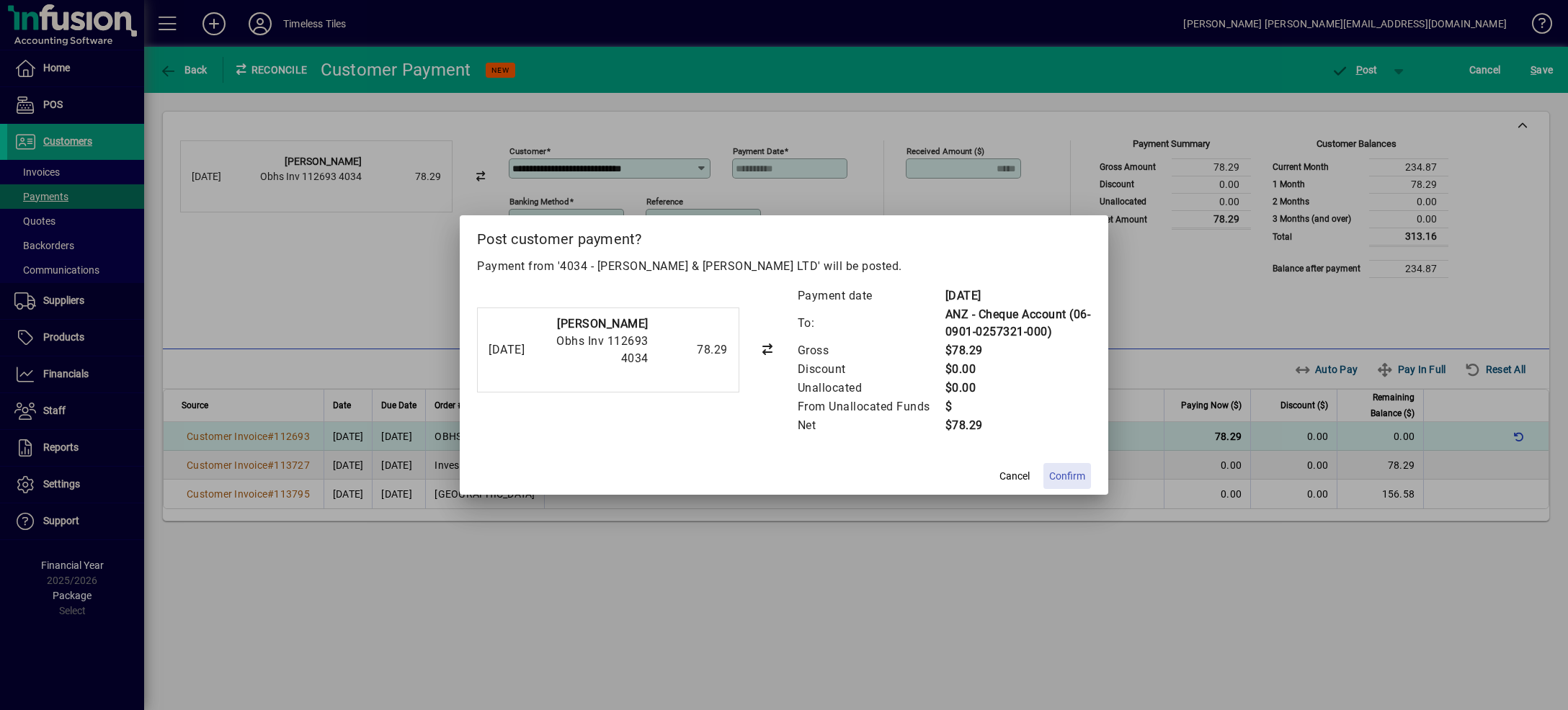
click at [1052, 474] on span "Confirm" at bounding box center [1067, 476] width 36 height 15
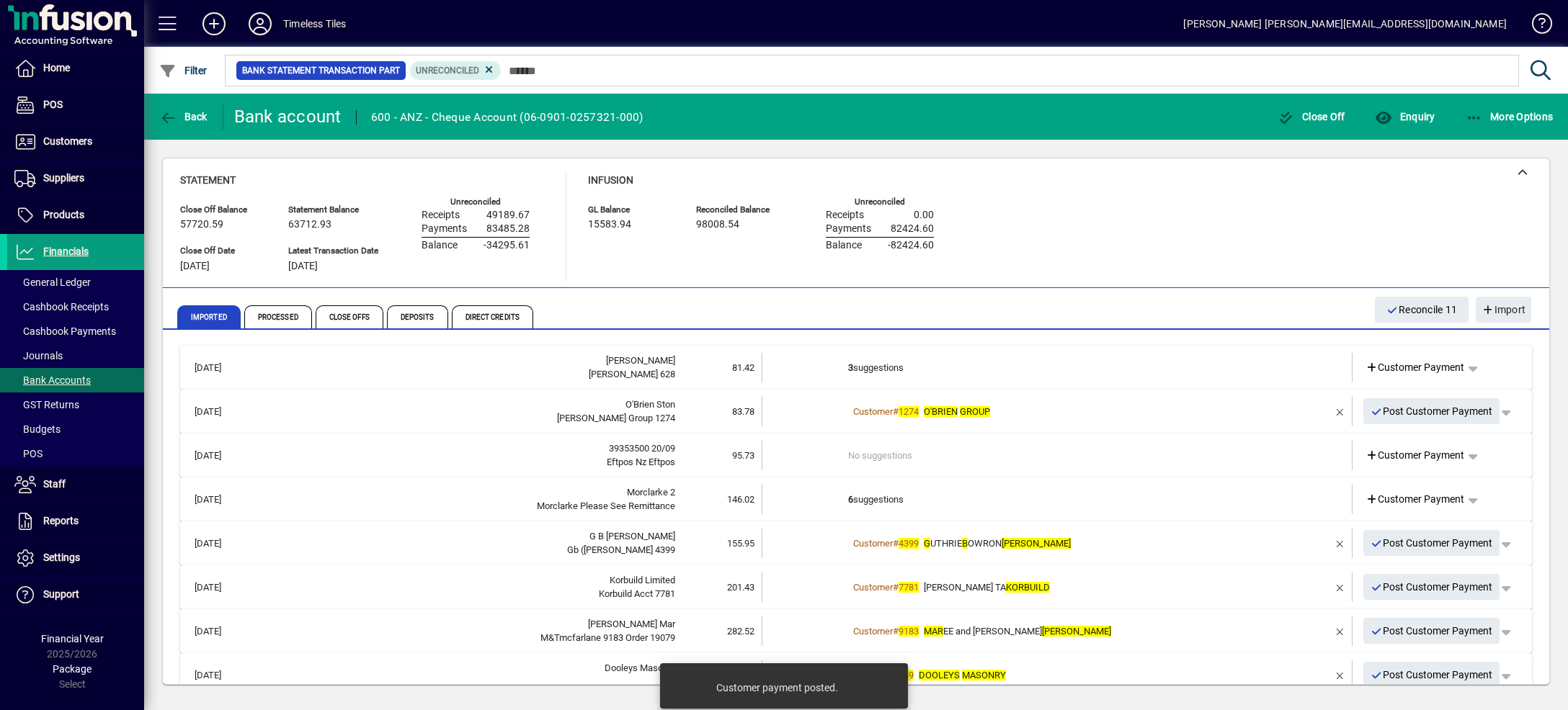
click at [1201, 362] on td "3 suggestions" at bounding box center [1058, 367] width 420 height 29
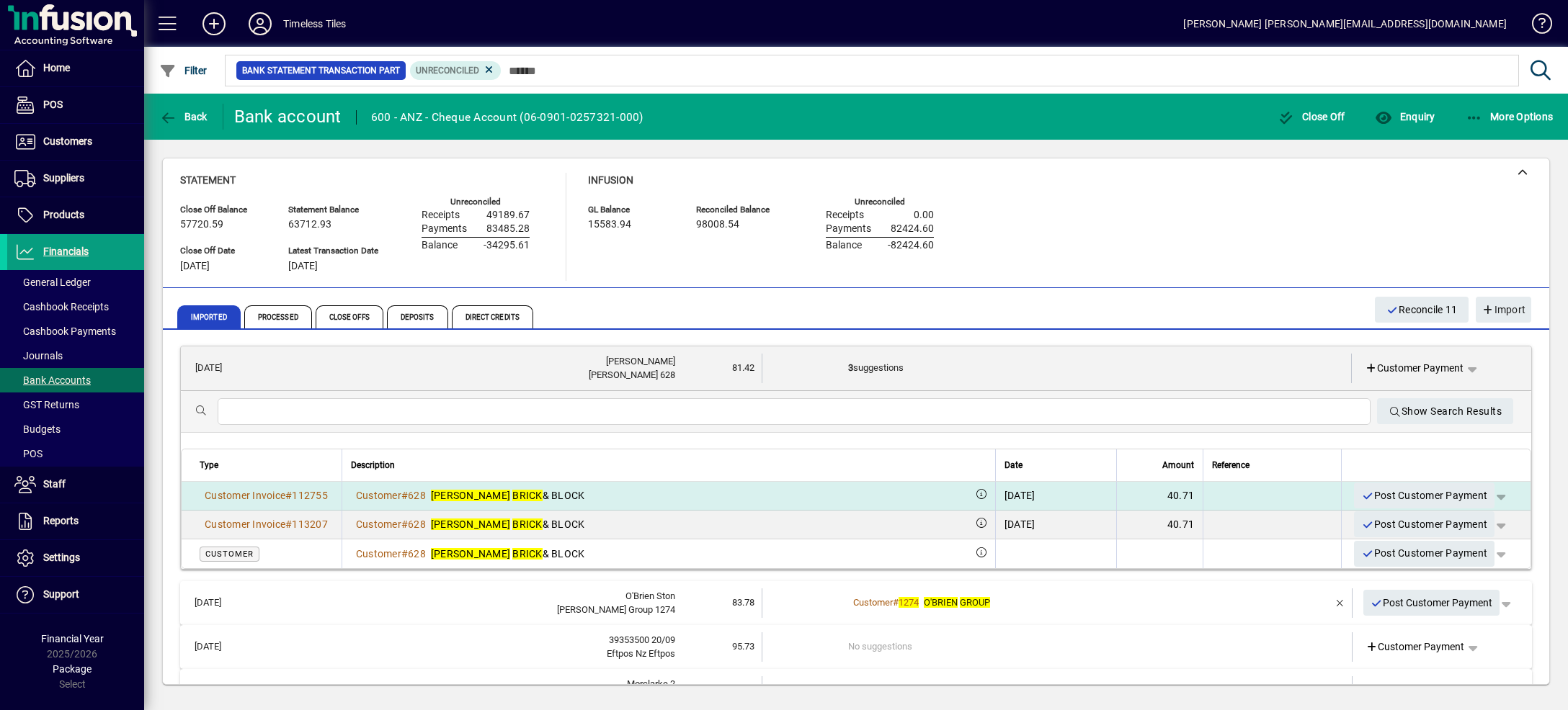
click at [1484, 494] on span "button" at bounding box center [1501, 496] width 35 height 35
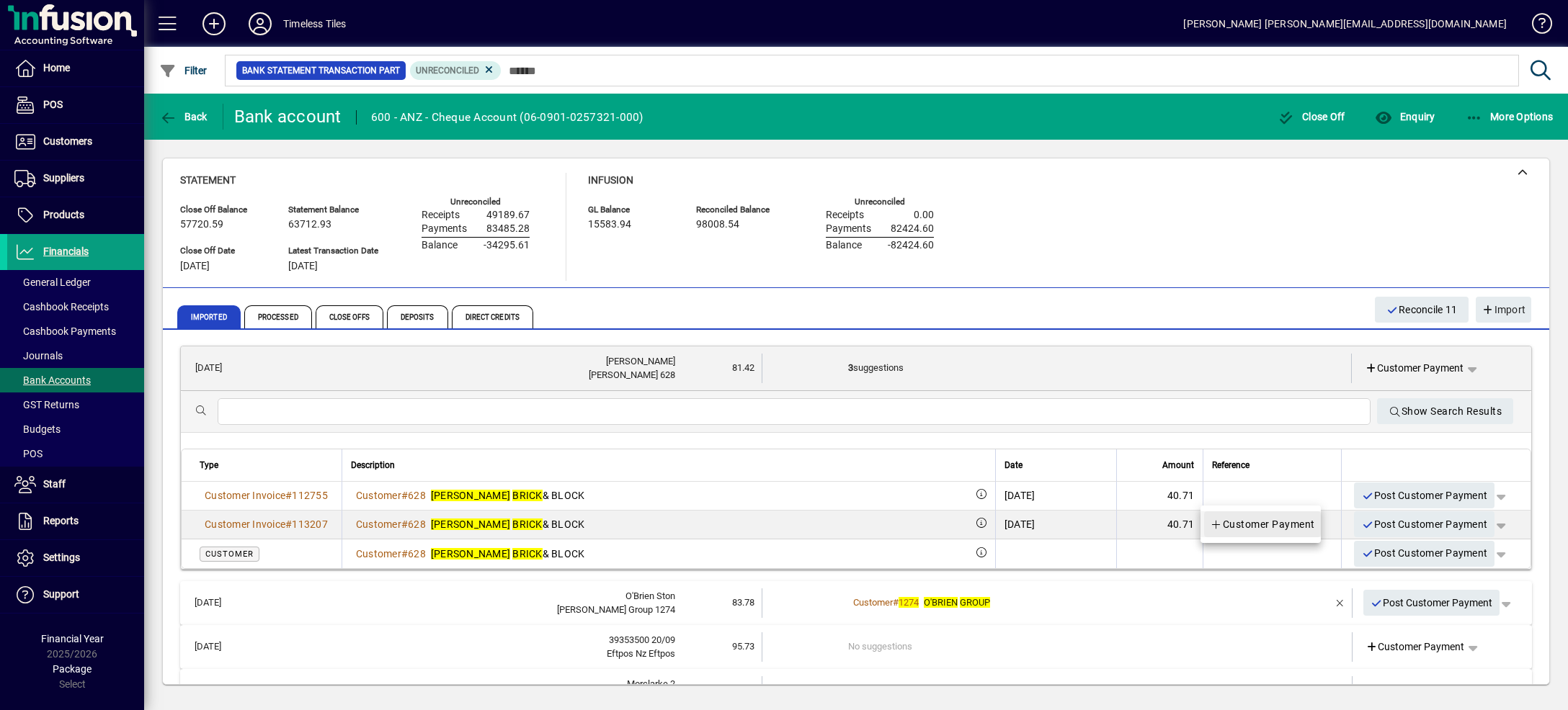
click at [1303, 518] on span "Customer Payment" at bounding box center [1262, 524] width 105 height 17
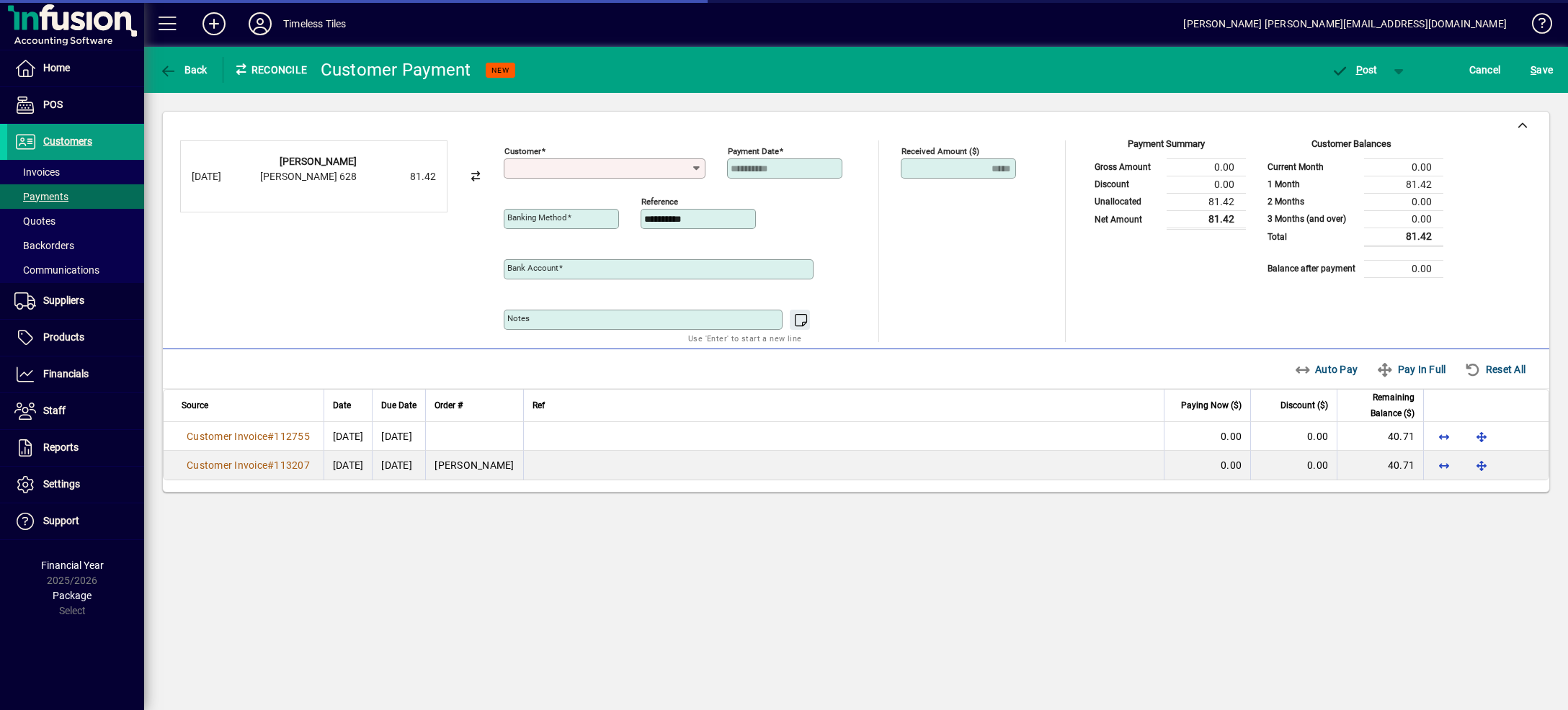
type input "**********"
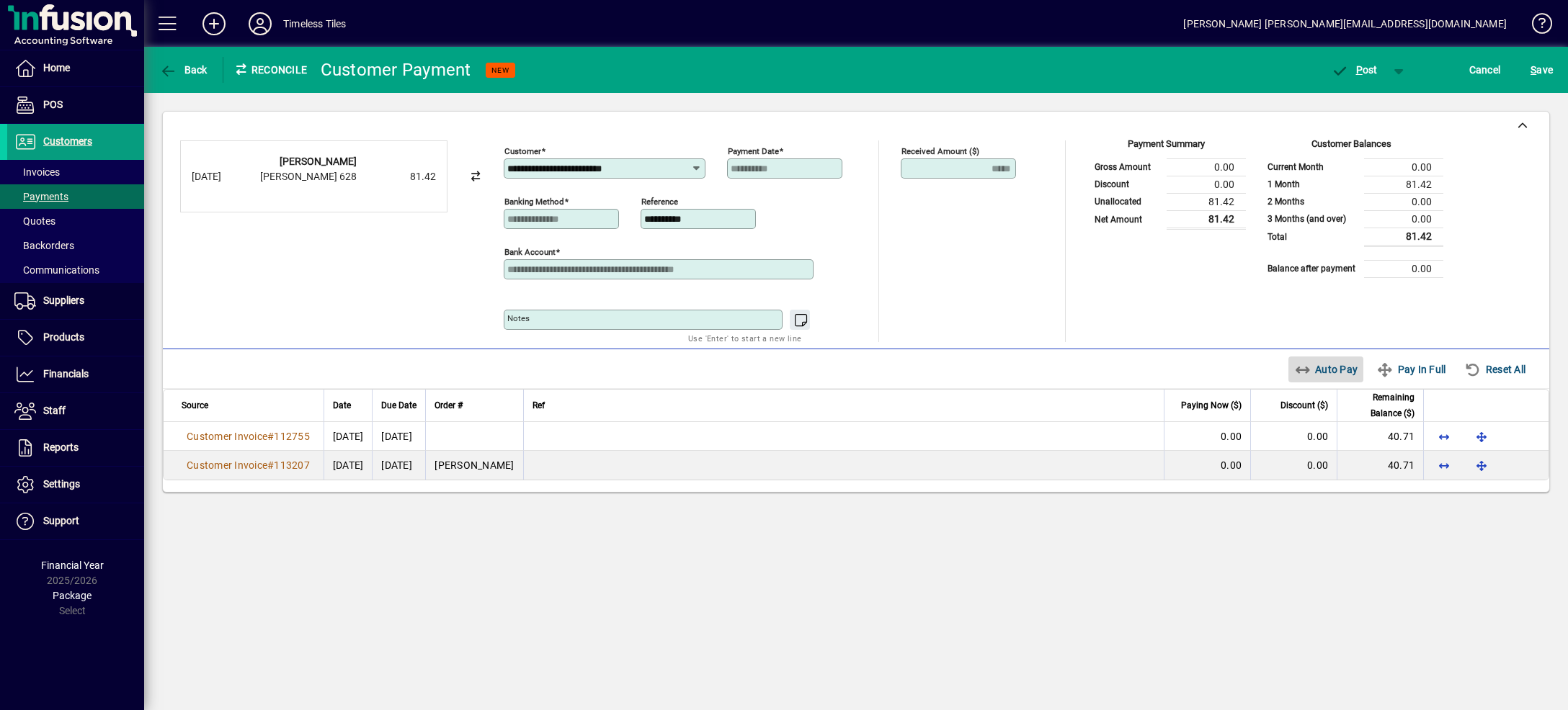
click at [1306, 365] on span "Auto Pay" at bounding box center [1326, 369] width 64 height 23
click at [1397, 65] on span "button" at bounding box center [1399, 70] width 35 height 35
click at [1341, 104] on span "P ost & Email" at bounding box center [1346, 100] width 89 height 12
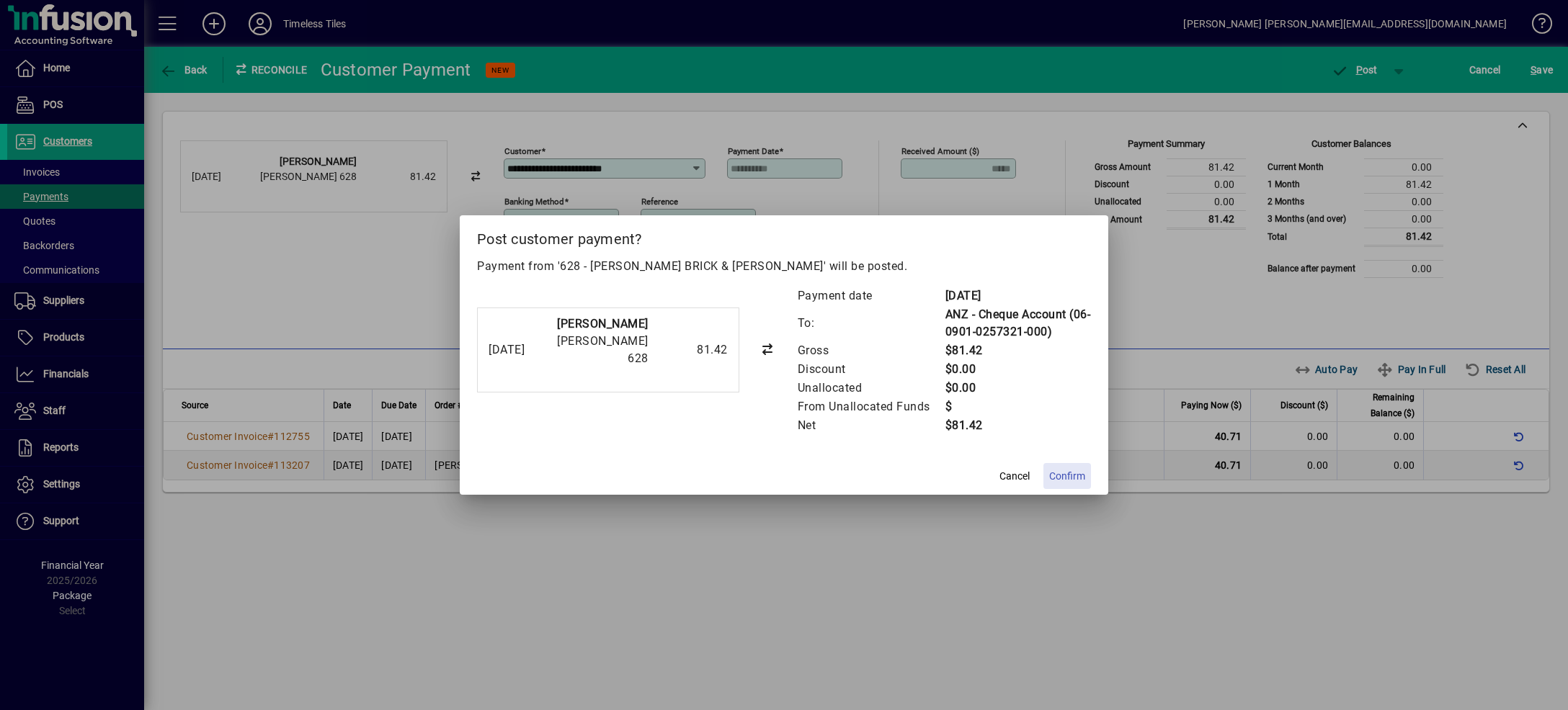
click at [1078, 481] on span "Confirm" at bounding box center [1067, 476] width 36 height 15
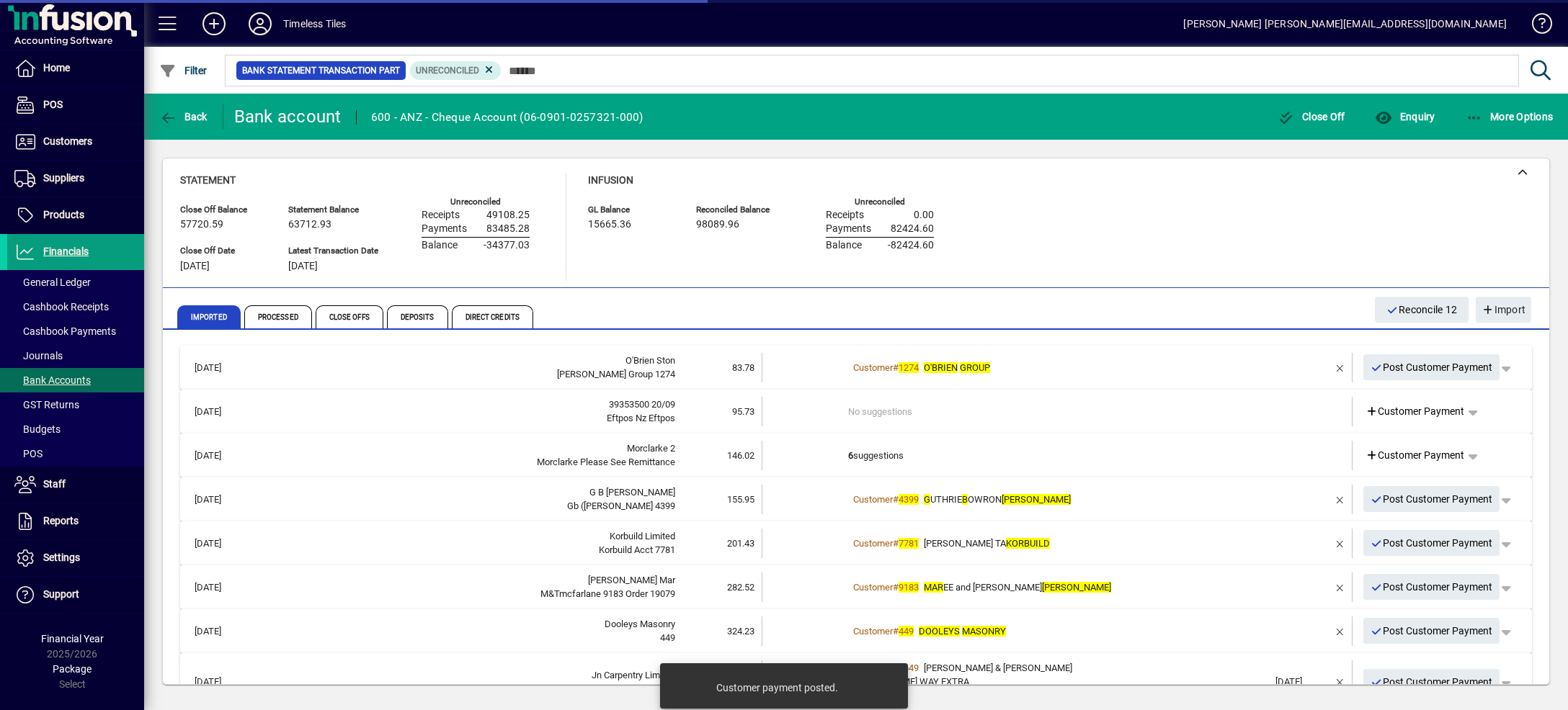
click at [1224, 362] on div "Customer # 1274 O'BRIEN GROUP" at bounding box center [1058, 368] width 420 height 14
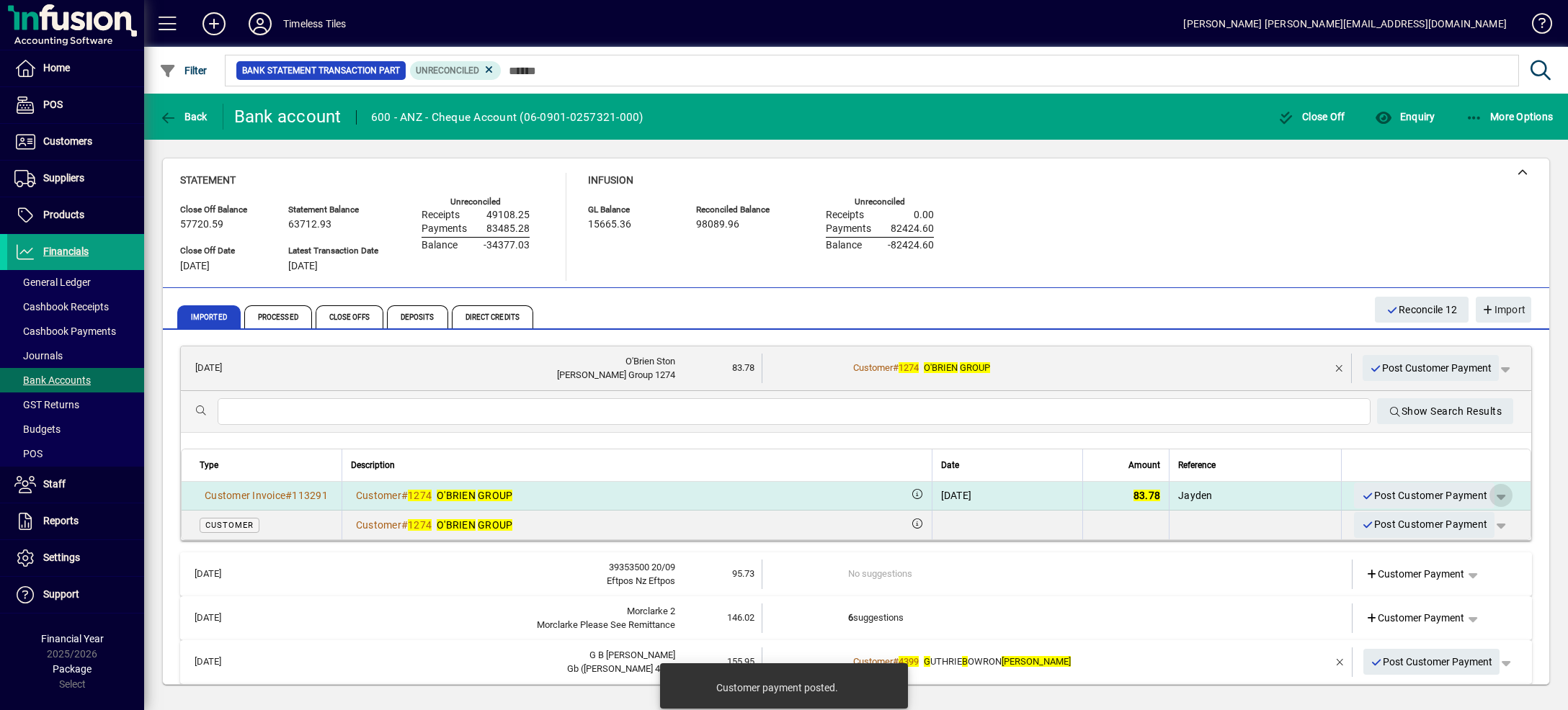
click at [1484, 494] on span "button" at bounding box center [1501, 496] width 35 height 35
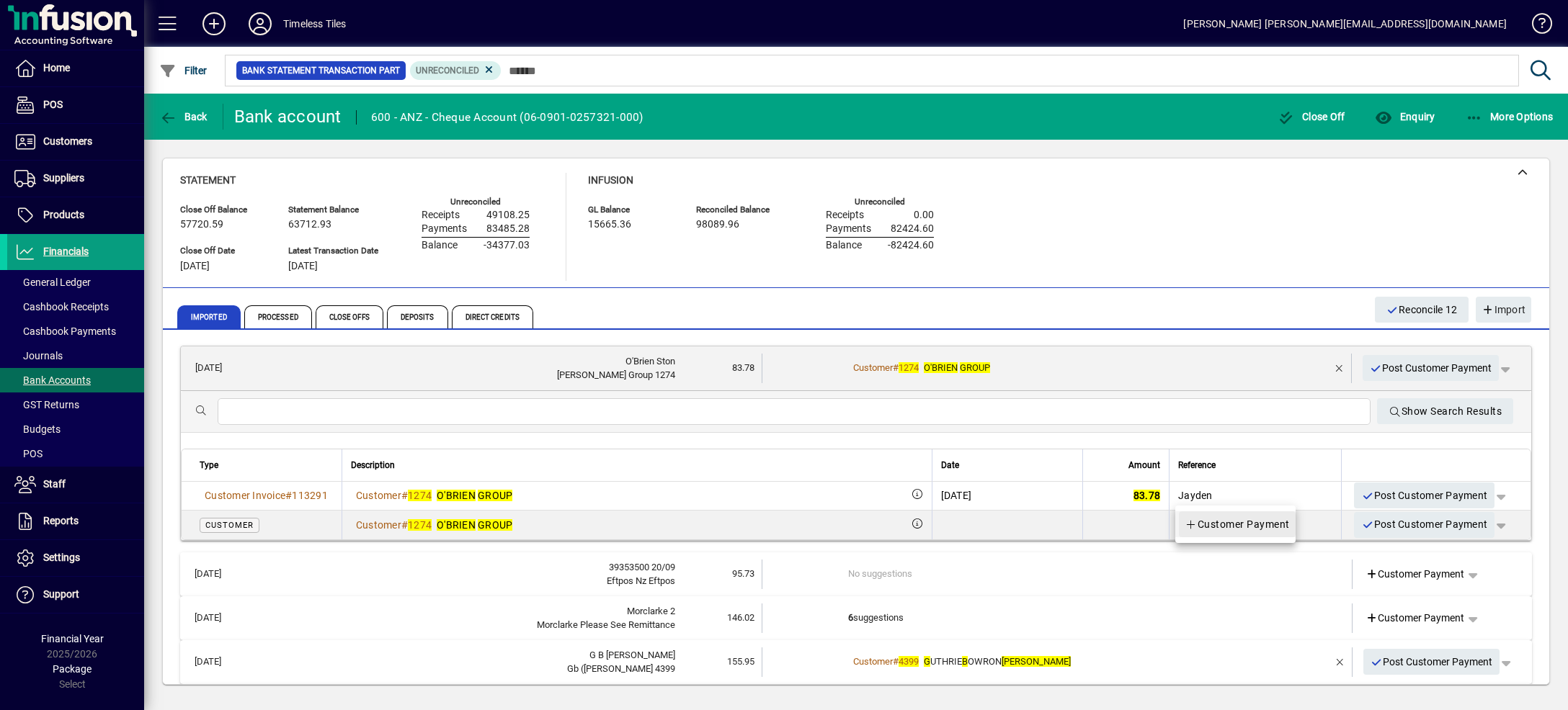
click at [1270, 527] on span "Customer Payment" at bounding box center [1237, 524] width 105 height 17
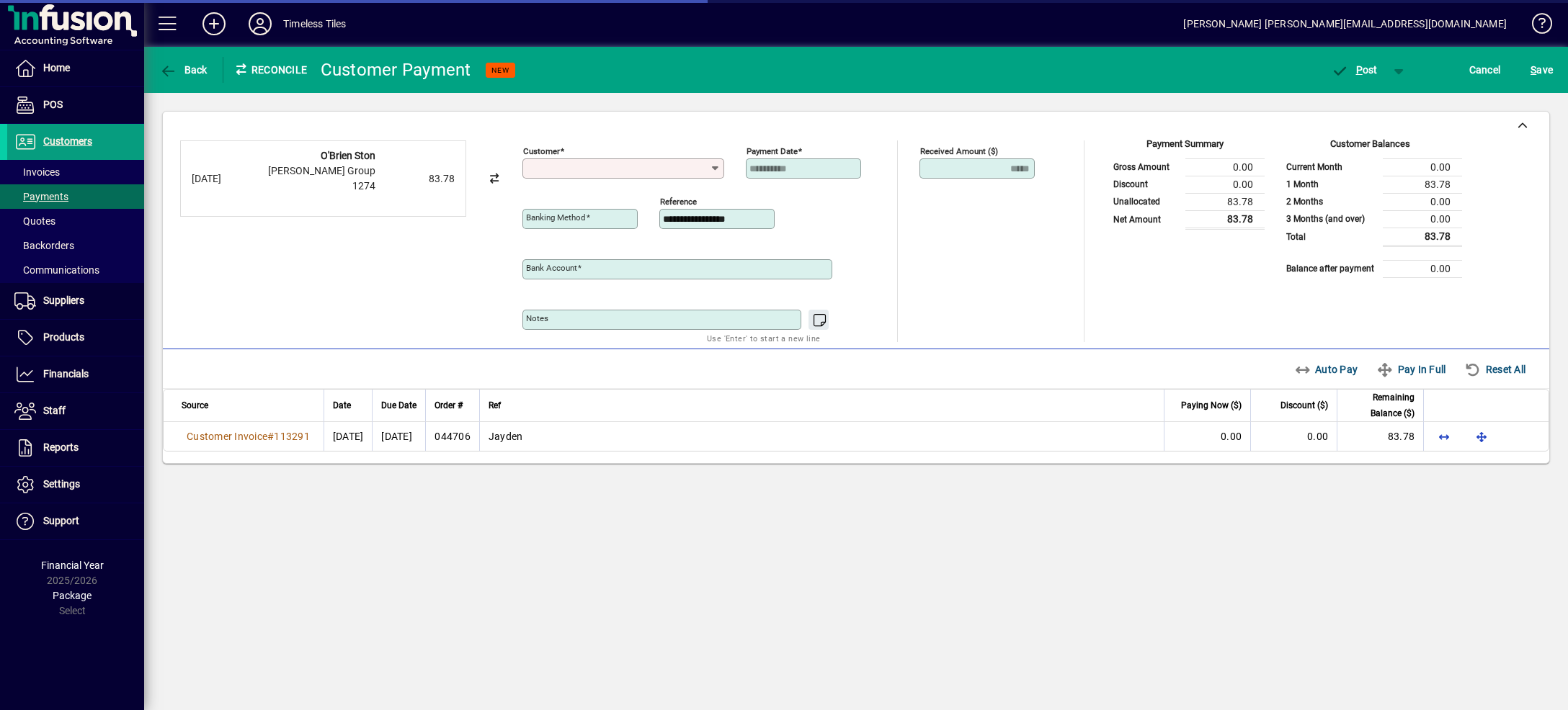
type input "**********"
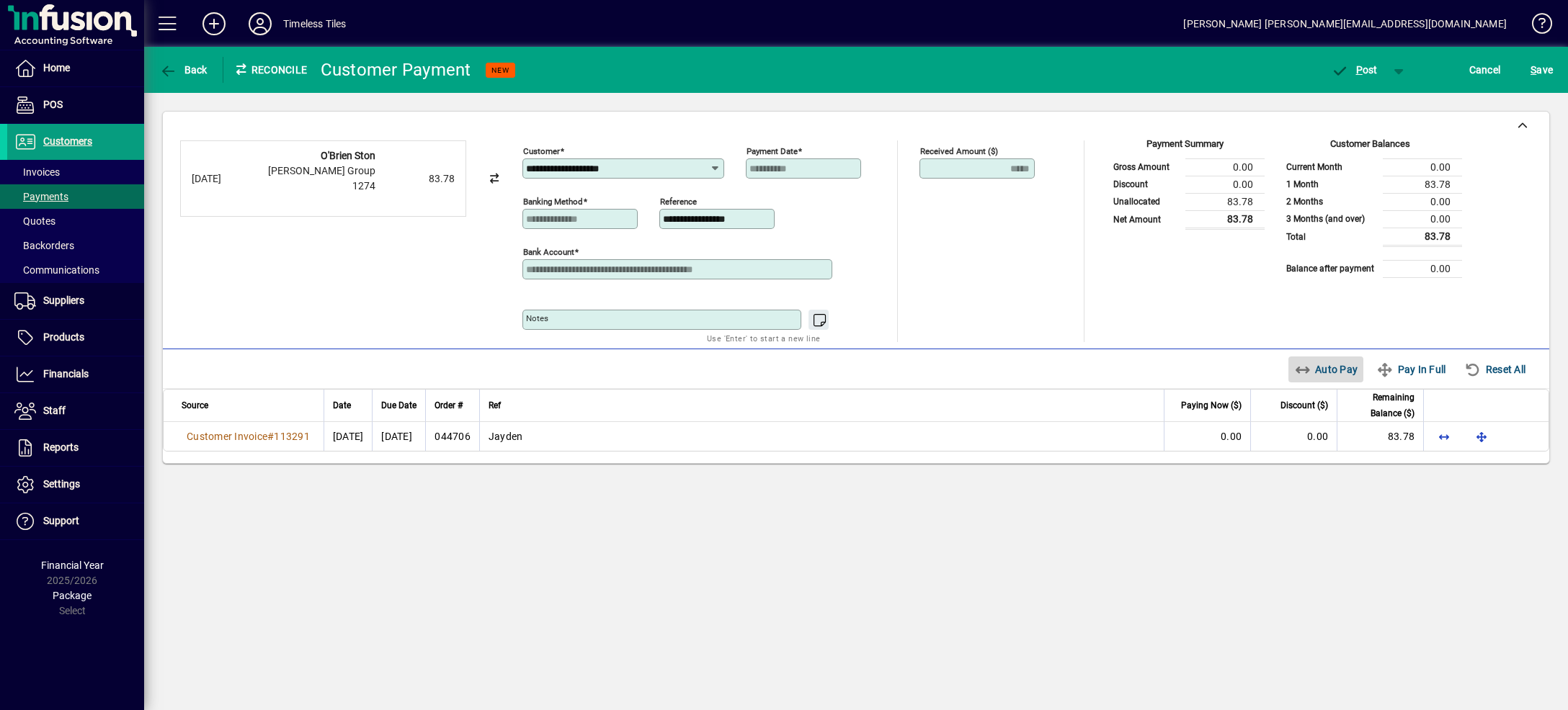
click at [1324, 368] on span "Auto Pay" at bounding box center [1326, 369] width 64 height 23
click at [1391, 67] on span "button" at bounding box center [1399, 70] width 35 height 35
click at [1378, 97] on span "P ost & Email" at bounding box center [1346, 100] width 89 height 12
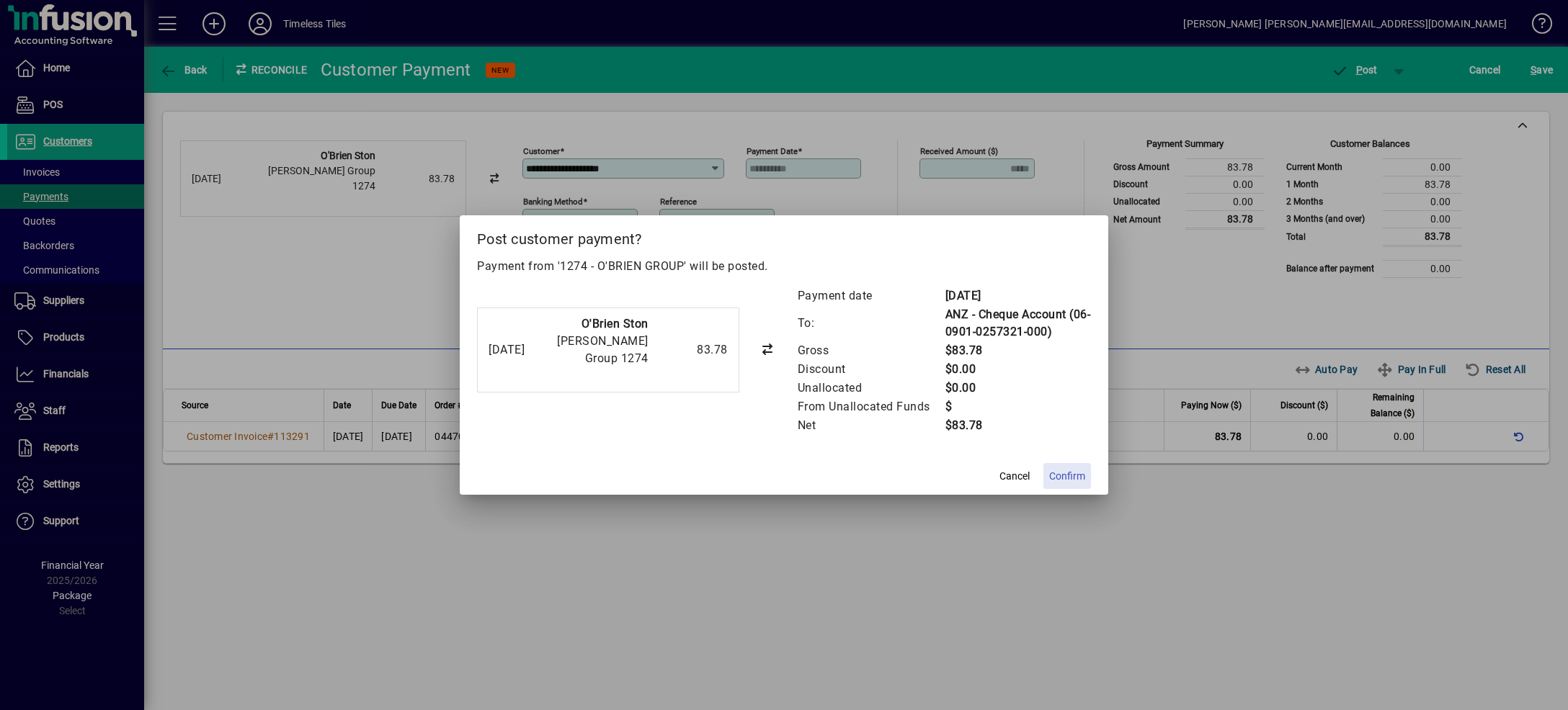
click at [1073, 474] on span "Confirm" at bounding box center [1067, 476] width 36 height 15
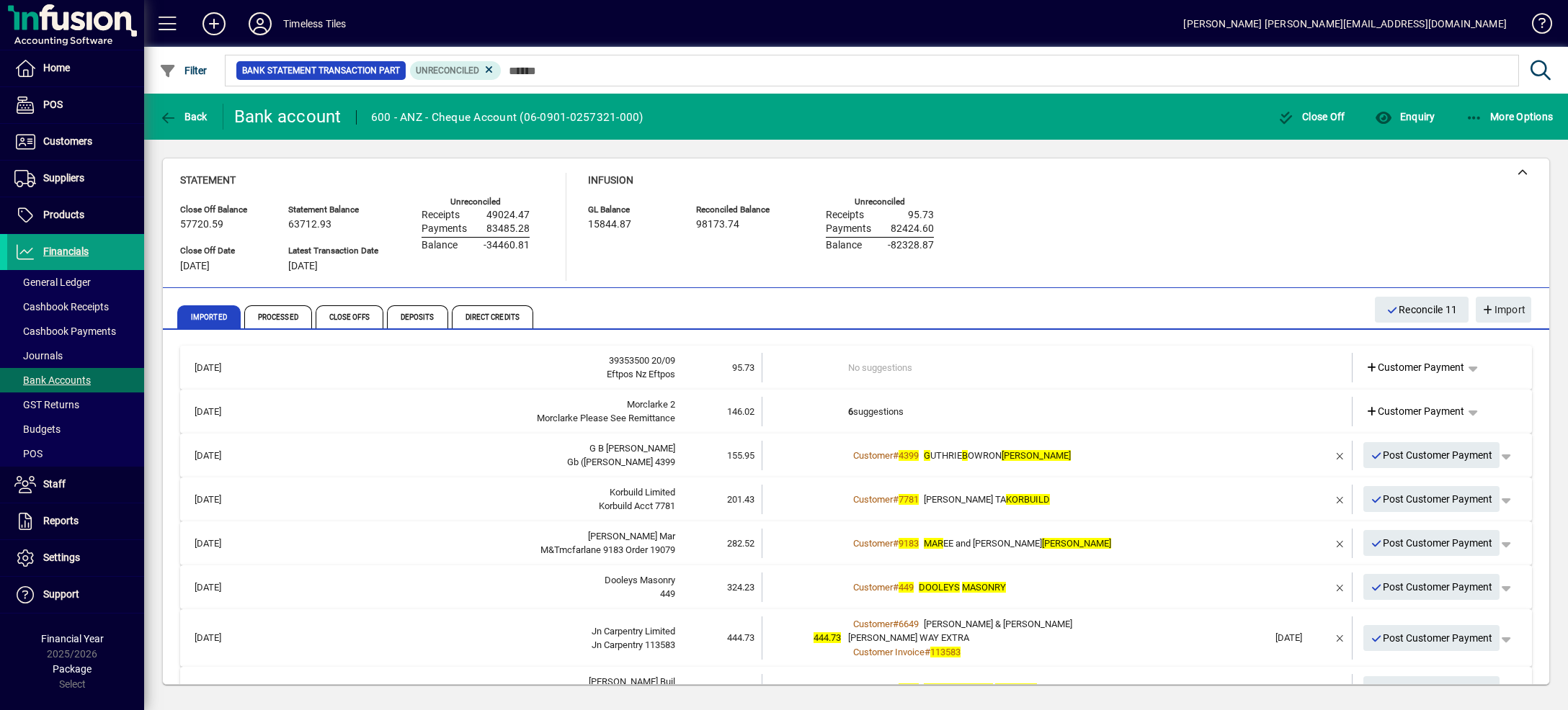
click at [1072, 366] on td "No suggestions" at bounding box center [1058, 367] width 420 height 29
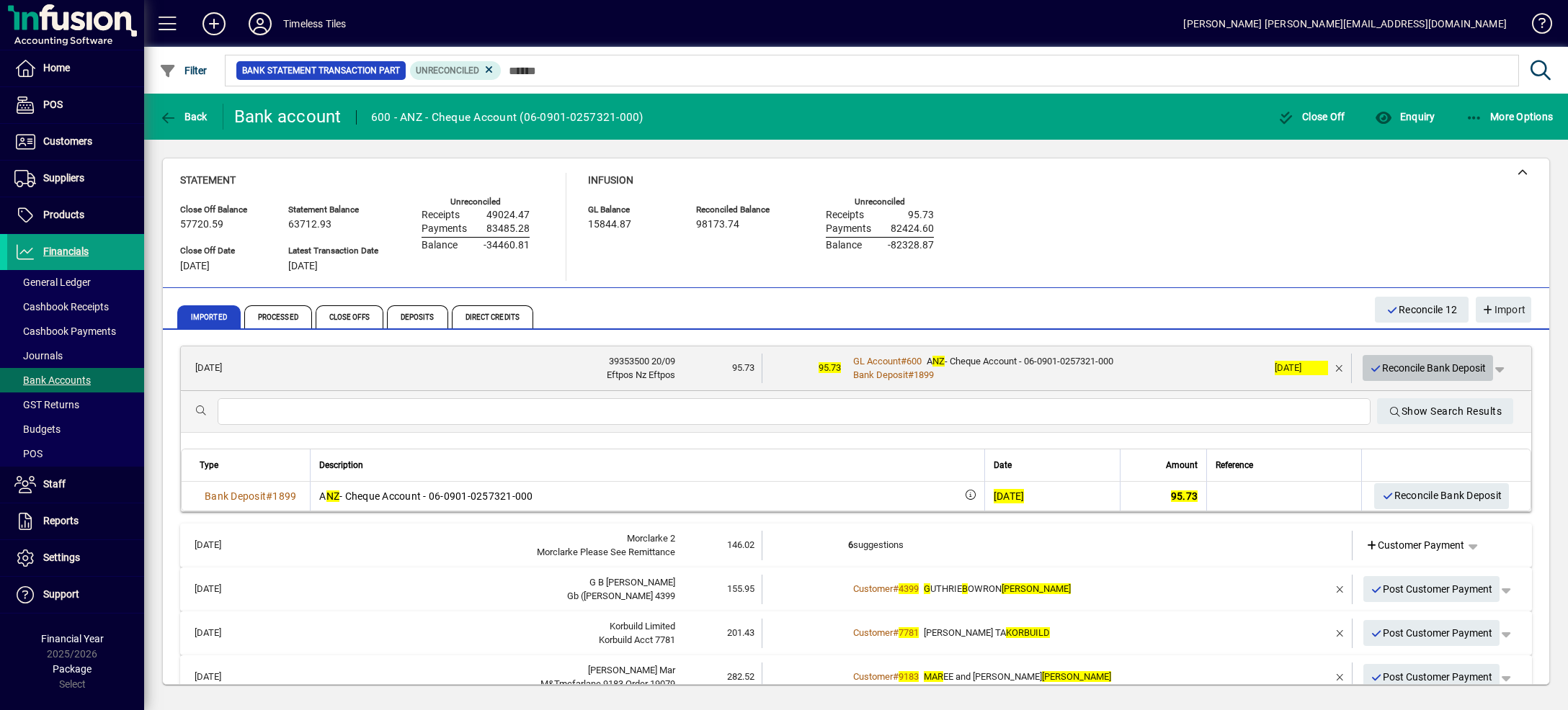
click at [1415, 373] on span "Reconcile Bank Deposit" at bounding box center [1428, 368] width 117 height 24
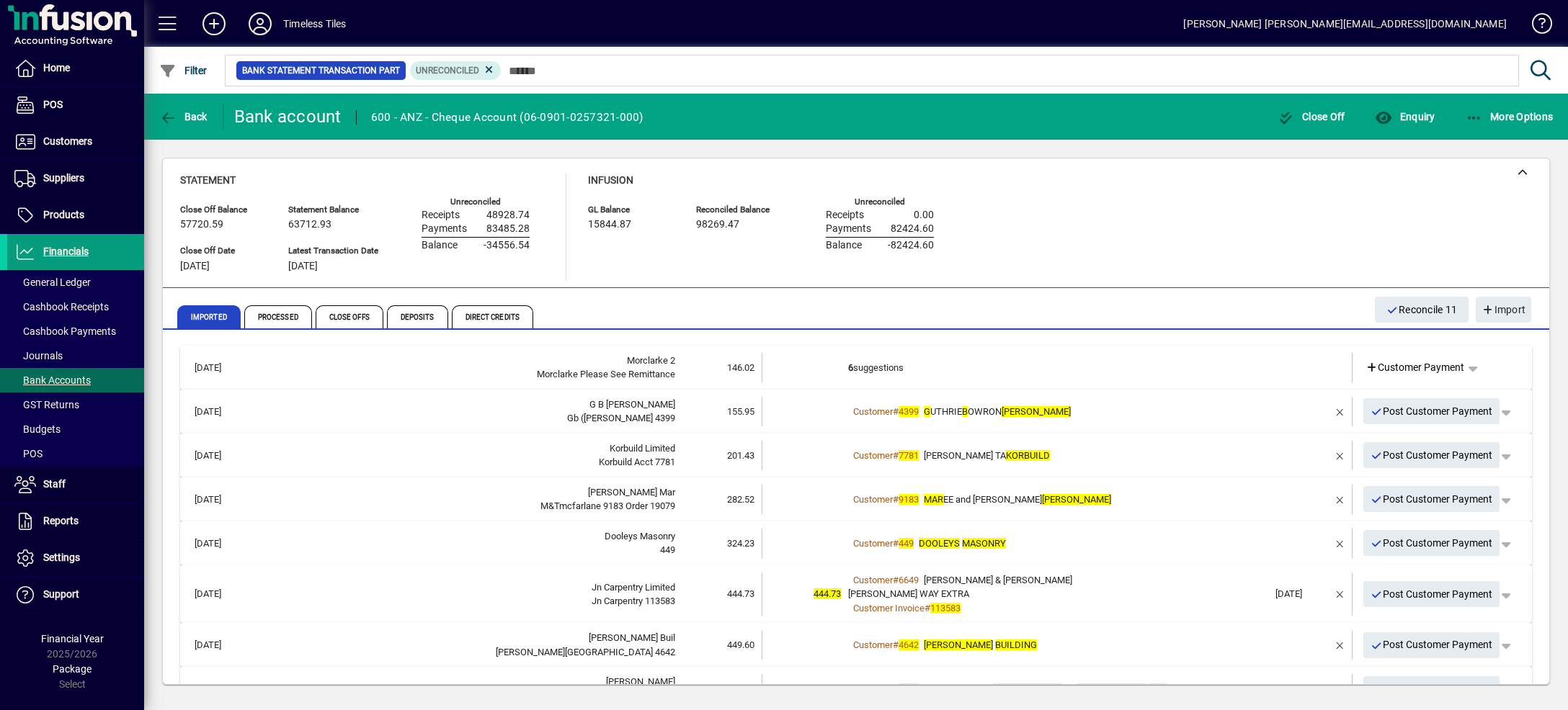
click at [1227, 353] on td "6 suggestions" at bounding box center [1058, 367] width 420 height 29
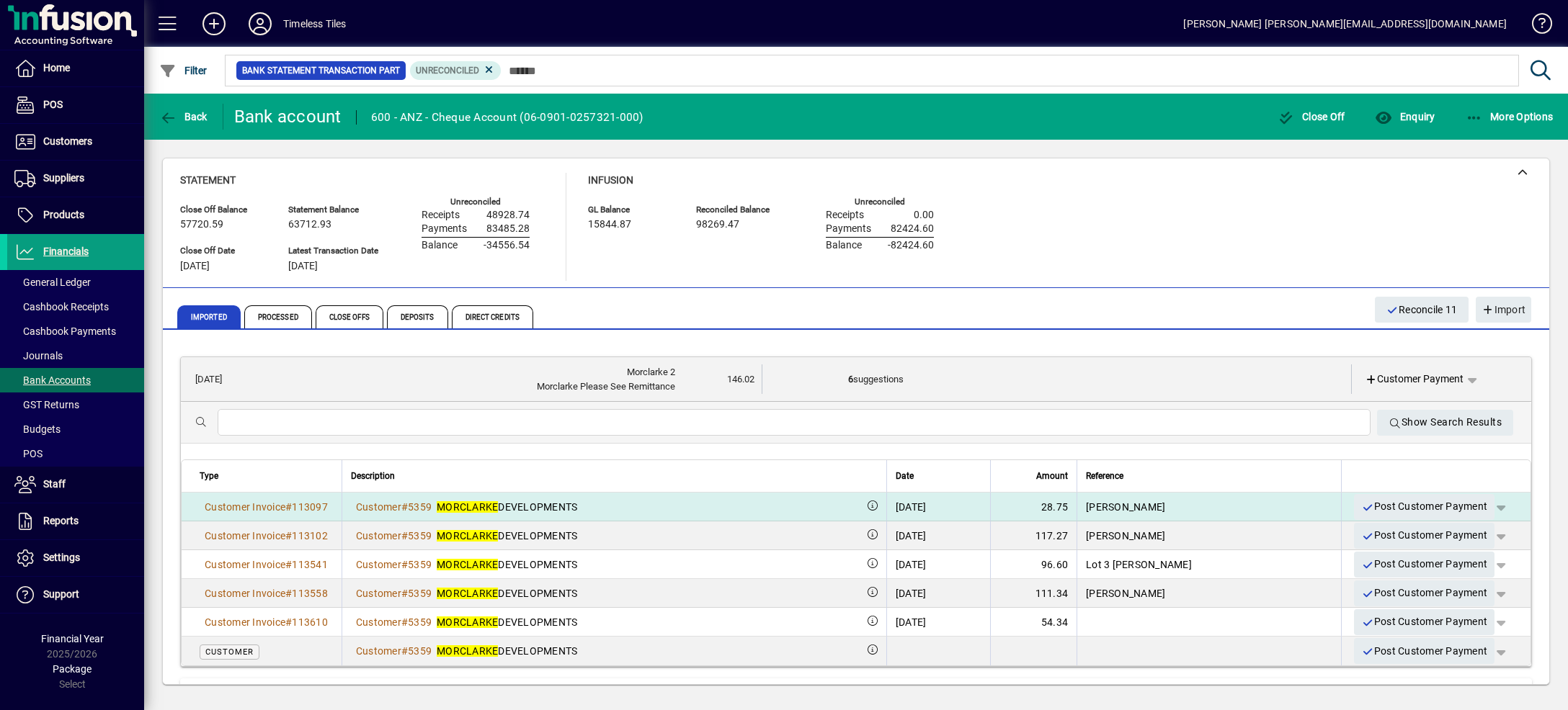
click at [1484, 509] on span "button" at bounding box center [1501, 507] width 35 height 35
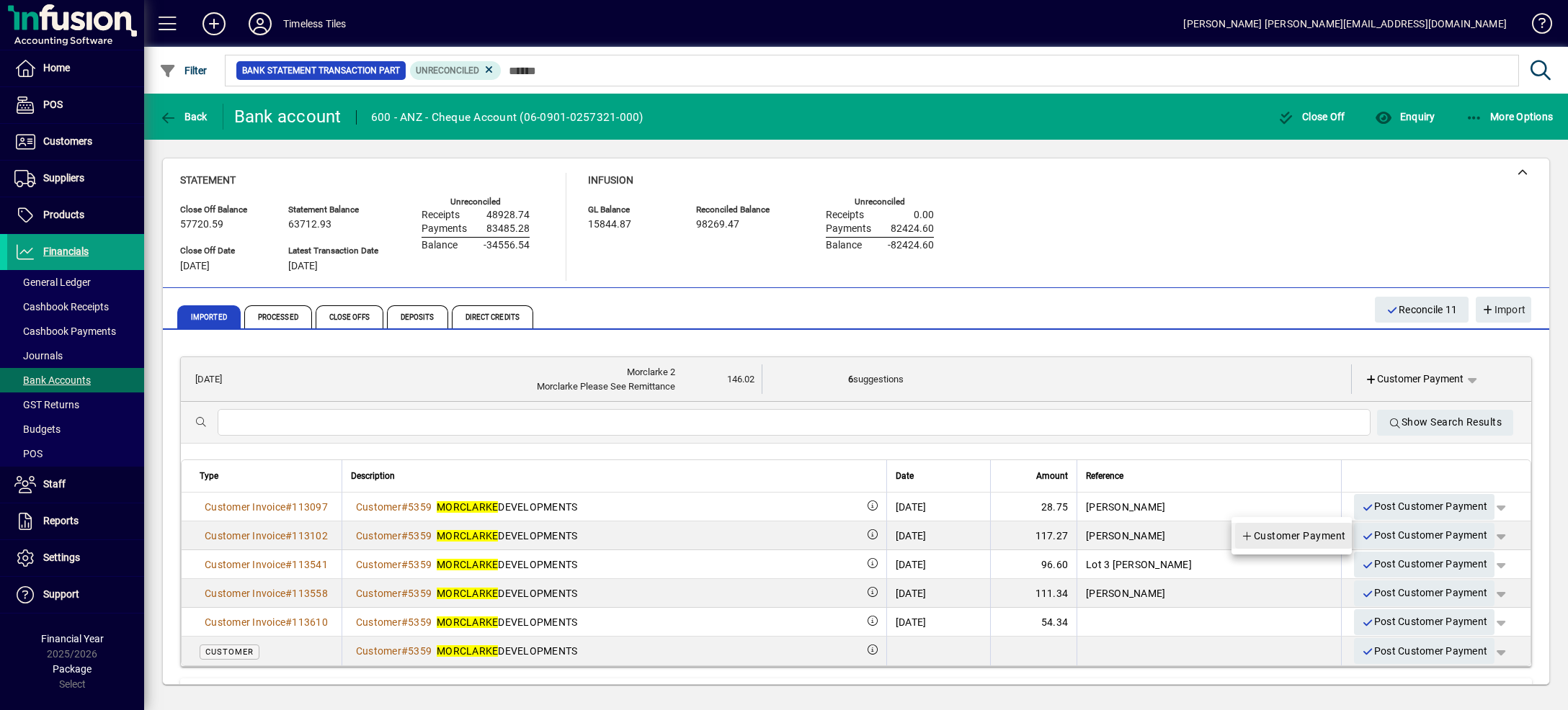
click at [1333, 532] on span "Customer Payment" at bounding box center [1293, 536] width 105 height 17
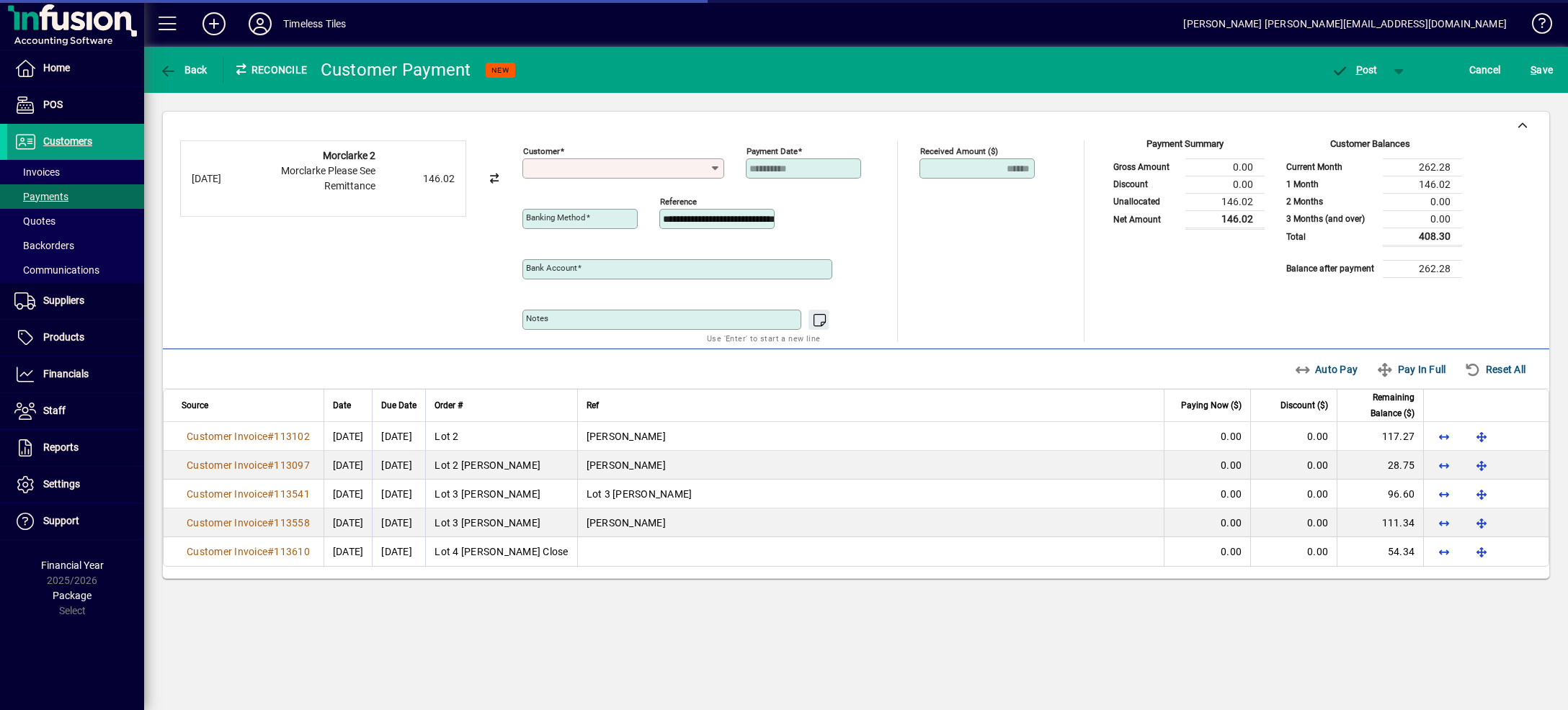
type input "**********"
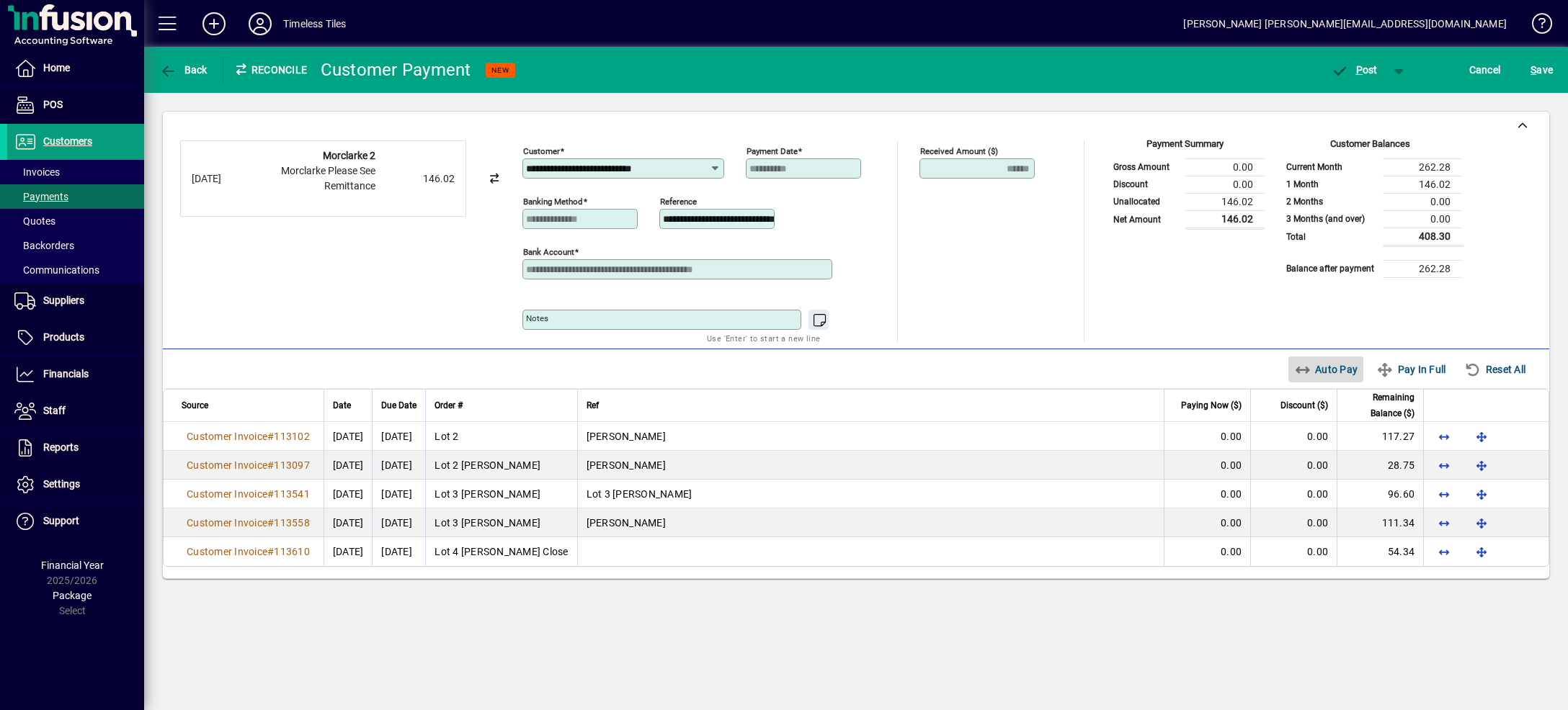
click at [1337, 374] on span "Auto Pay" at bounding box center [1326, 369] width 64 height 23
click at [1397, 65] on span "button" at bounding box center [1399, 70] width 35 height 35
click at [1376, 99] on span "P ost & Email" at bounding box center [1346, 100] width 89 height 12
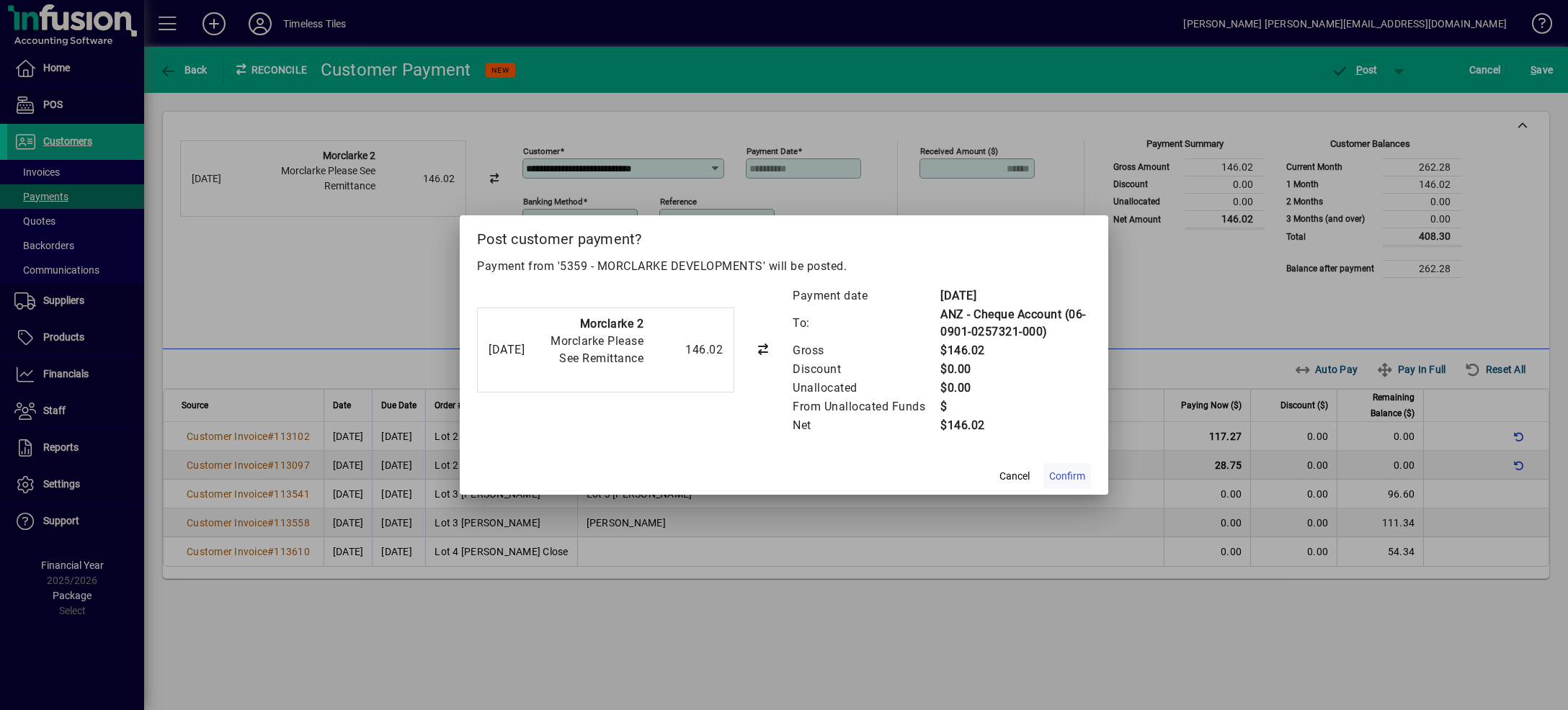
click at [1086, 472] on span at bounding box center [1067, 476] width 47 height 35
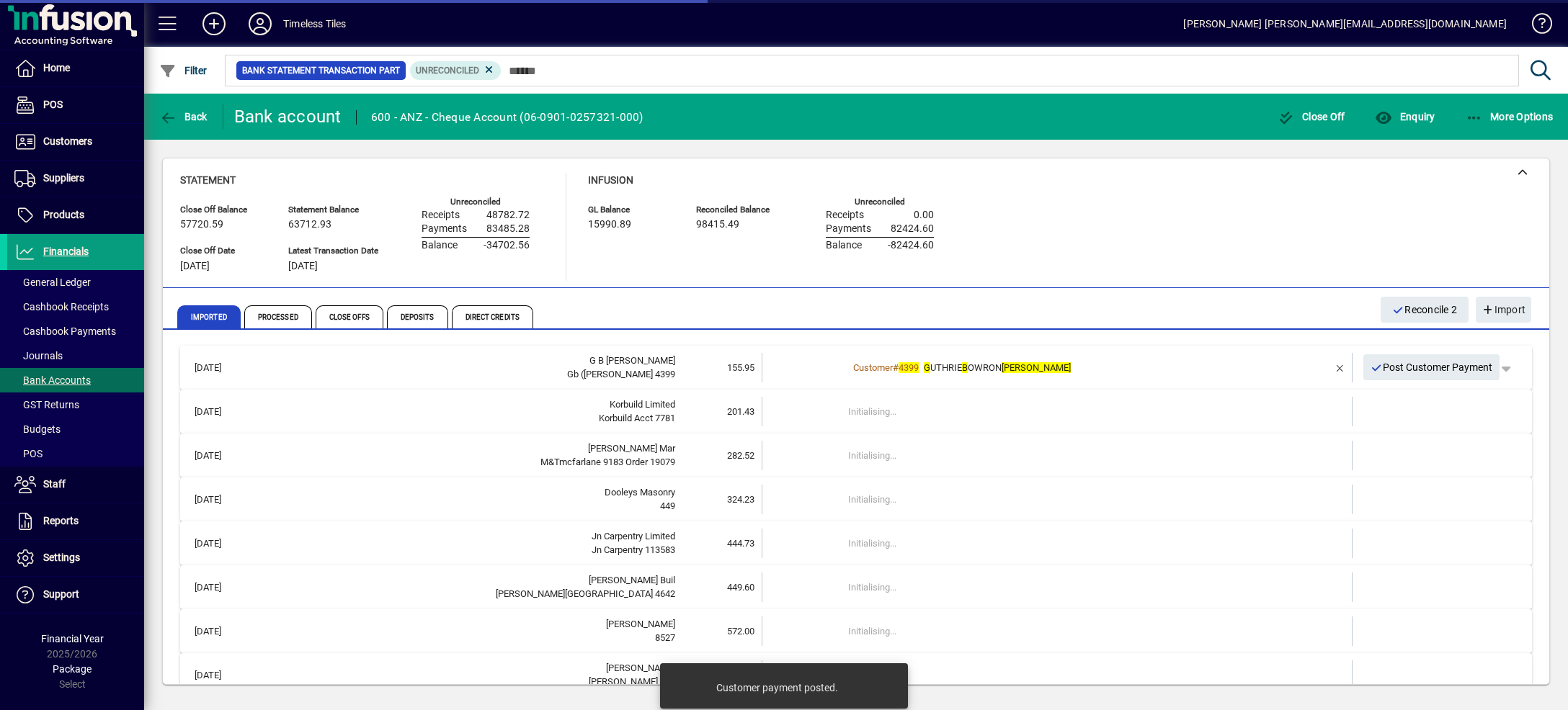
click at [1103, 362] on div "Customer # 4399 G UTHRIE B OWRON [PERSON_NAME]" at bounding box center [1058, 368] width 420 height 14
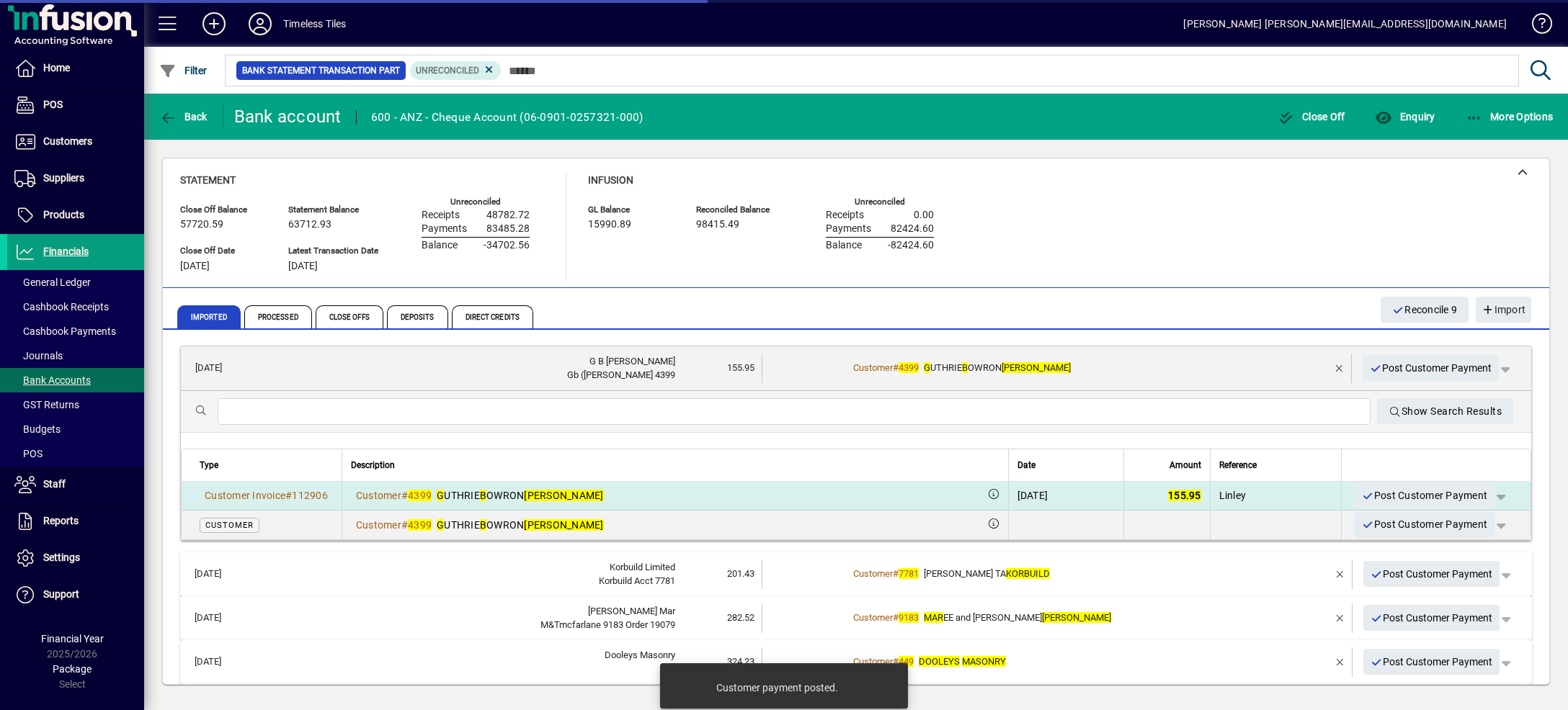
click at [1484, 499] on span "button" at bounding box center [1501, 496] width 35 height 35
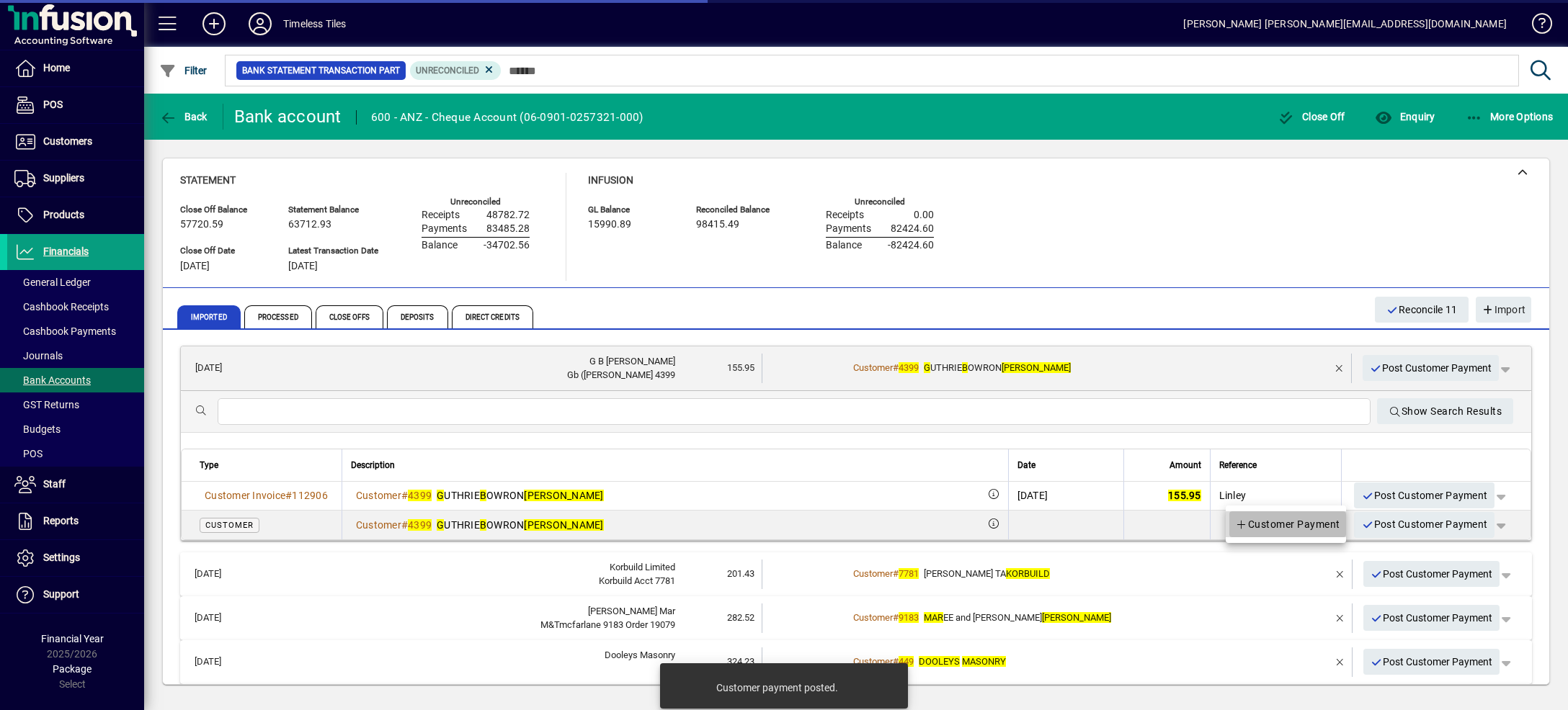
click at [1321, 530] on span "Customer Payment" at bounding box center [1287, 524] width 105 height 17
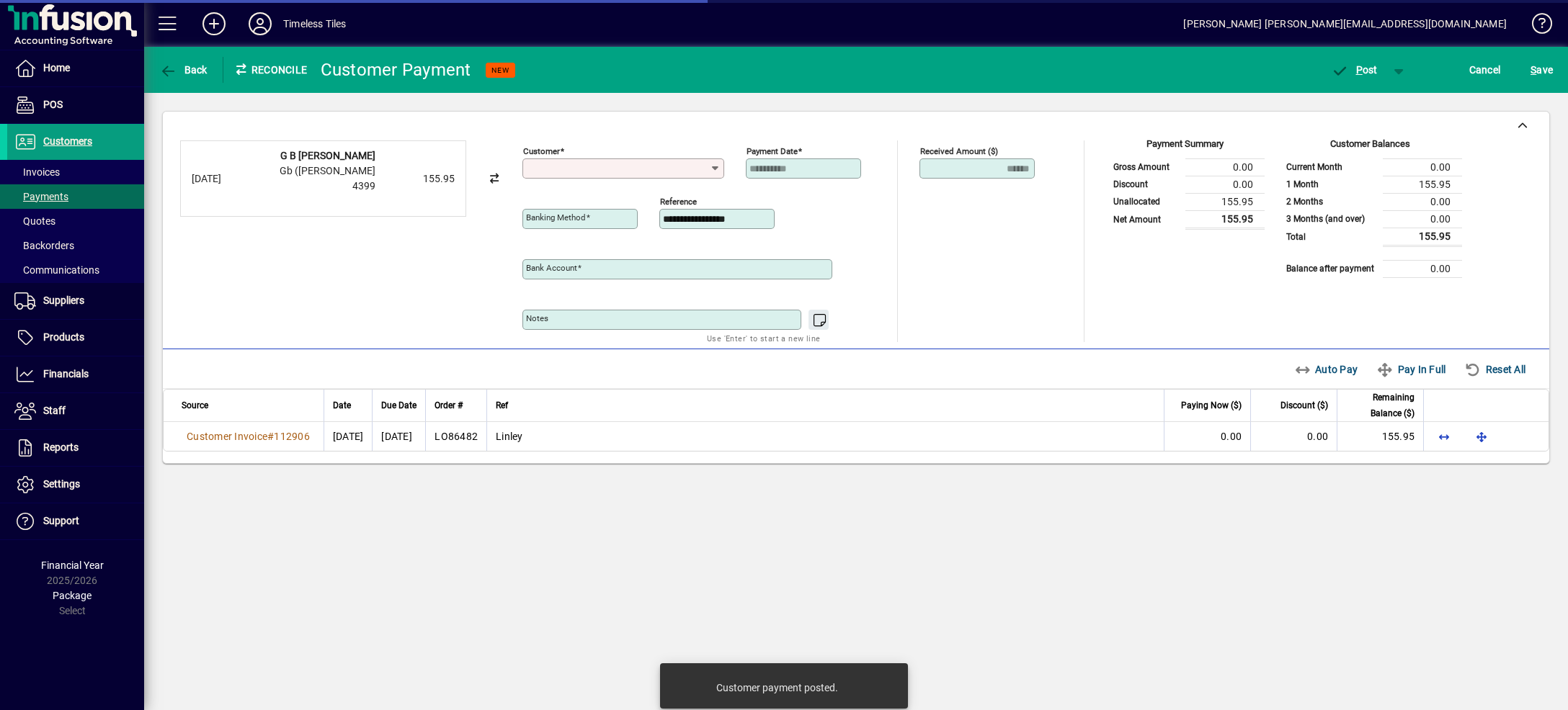
type input "**********"
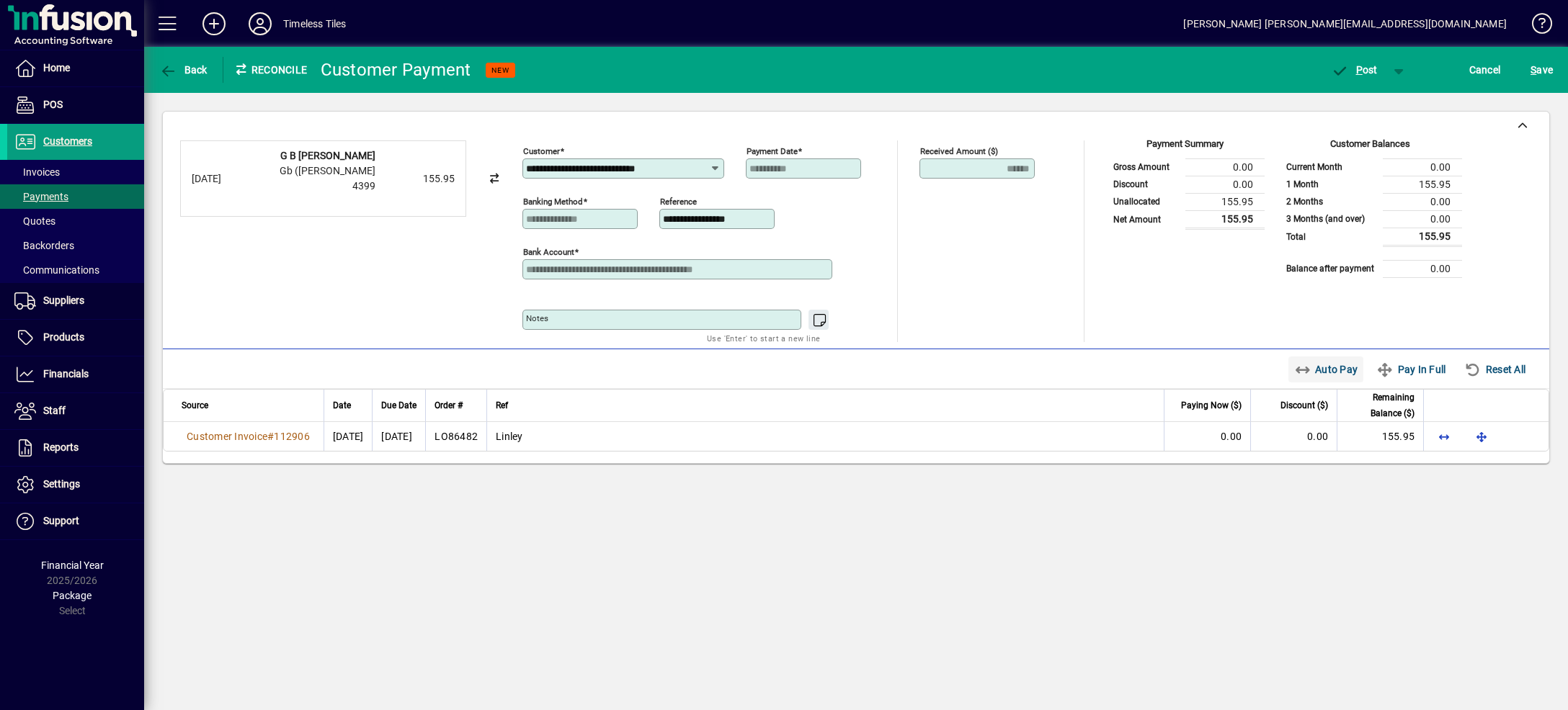
click at [1325, 373] on span "Auto Pay" at bounding box center [1326, 369] width 64 height 23
click at [1396, 62] on span "button" at bounding box center [1399, 70] width 35 height 35
click at [1370, 99] on span "P ost & Email" at bounding box center [1346, 100] width 89 height 12
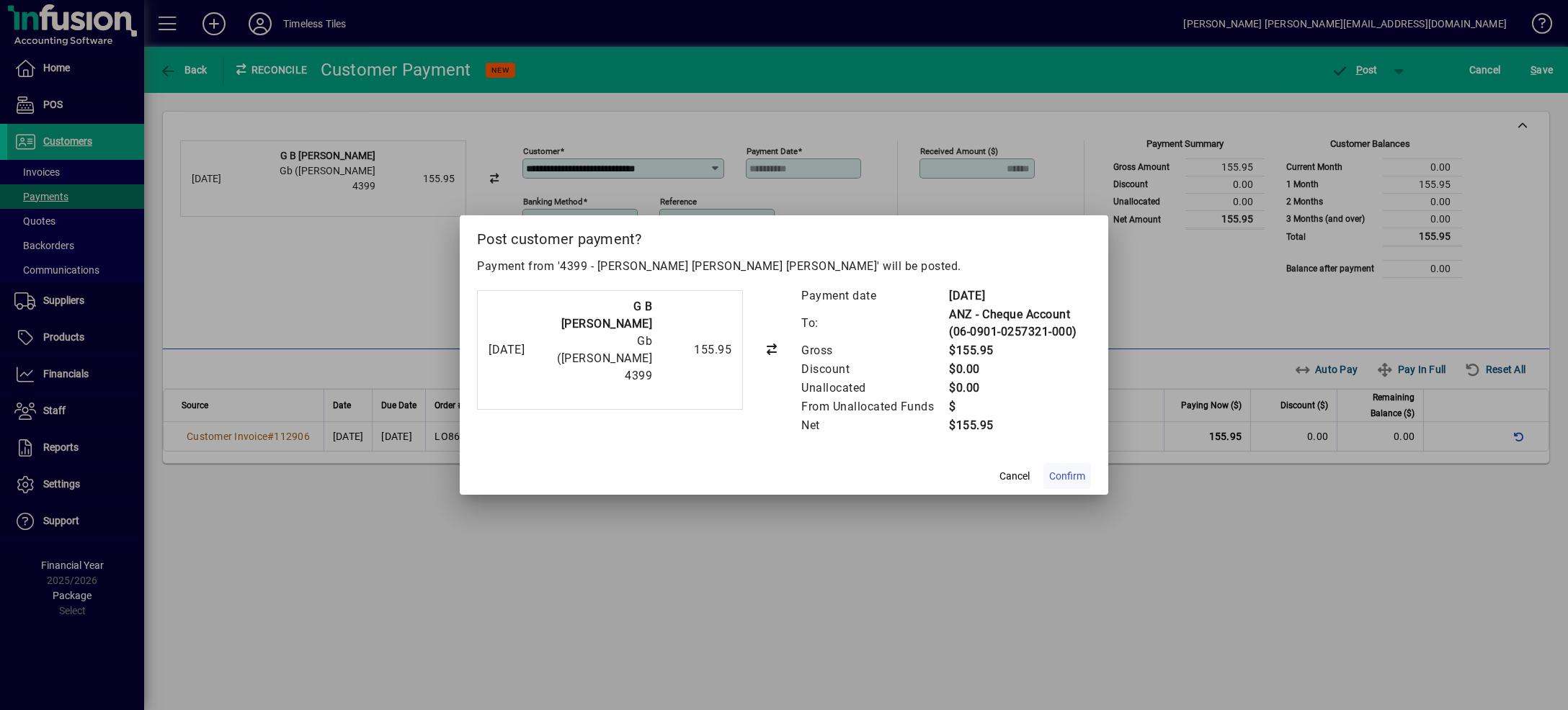
click at [1077, 478] on span "Confirm" at bounding box center [1067, 476] width 36 height 15
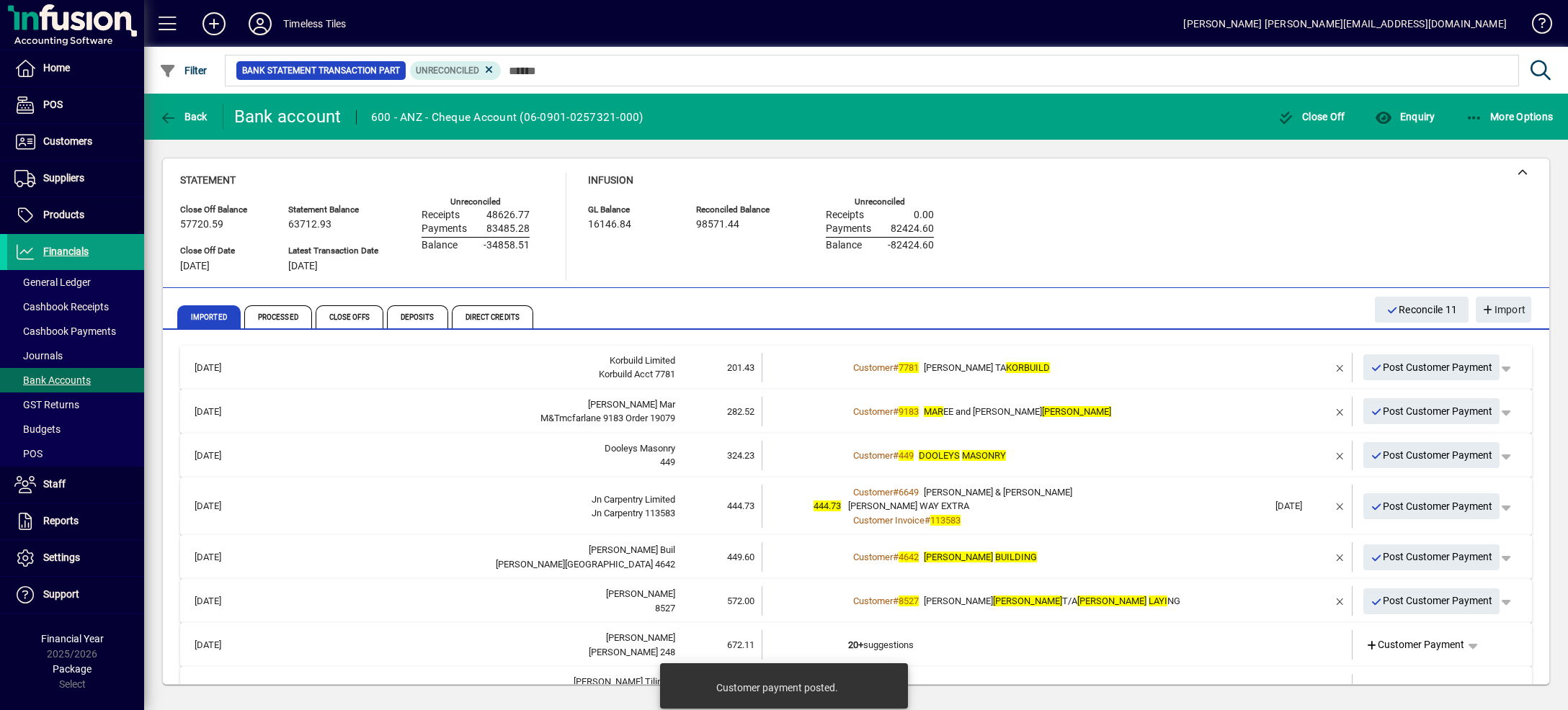
click at [1211, 354] on td "Customer # 7781 [PERSON_NAME] TA KORBUILD" at bounding box center [1058, 367] width 420 height 29
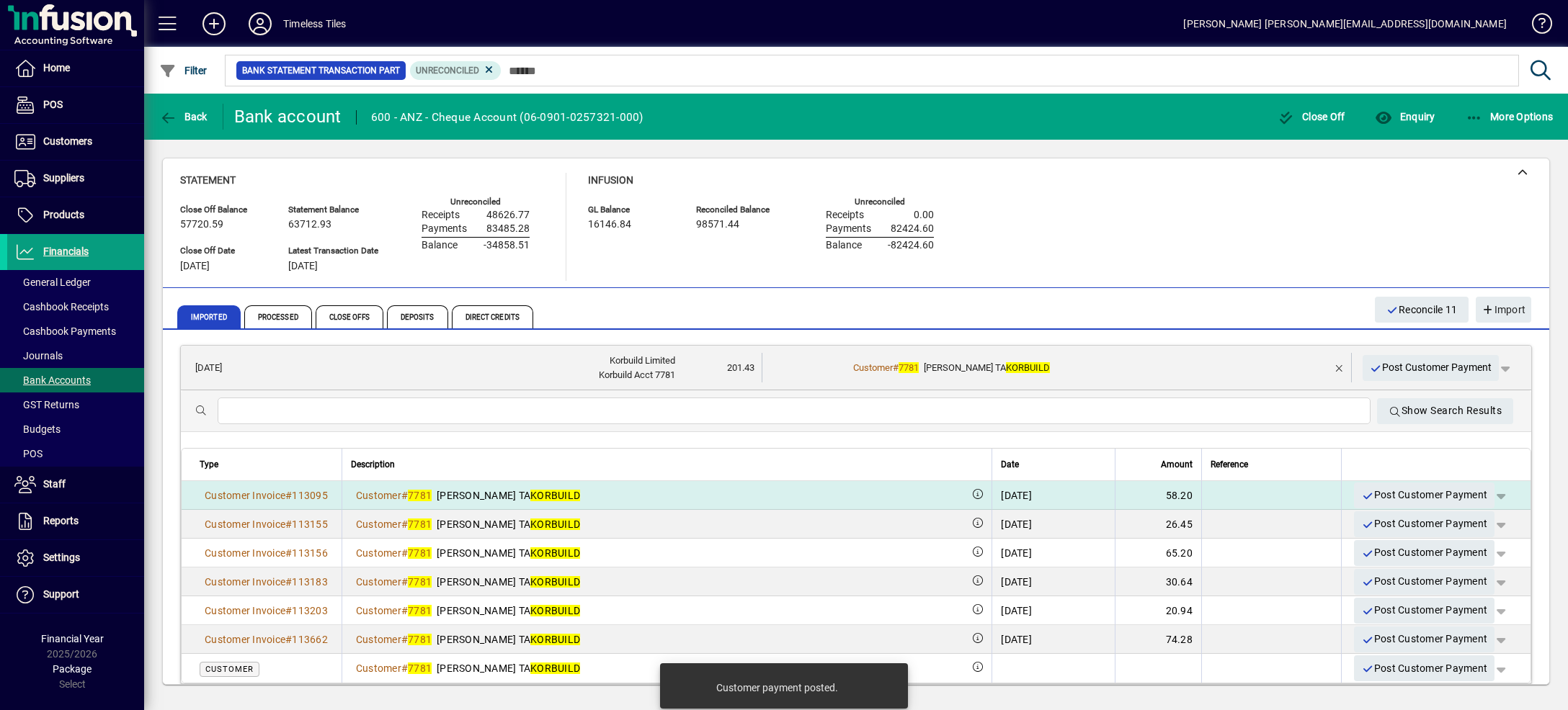
click at [1484, 496] on span "button" at bounding box center [1501, 496] width 35 height 35
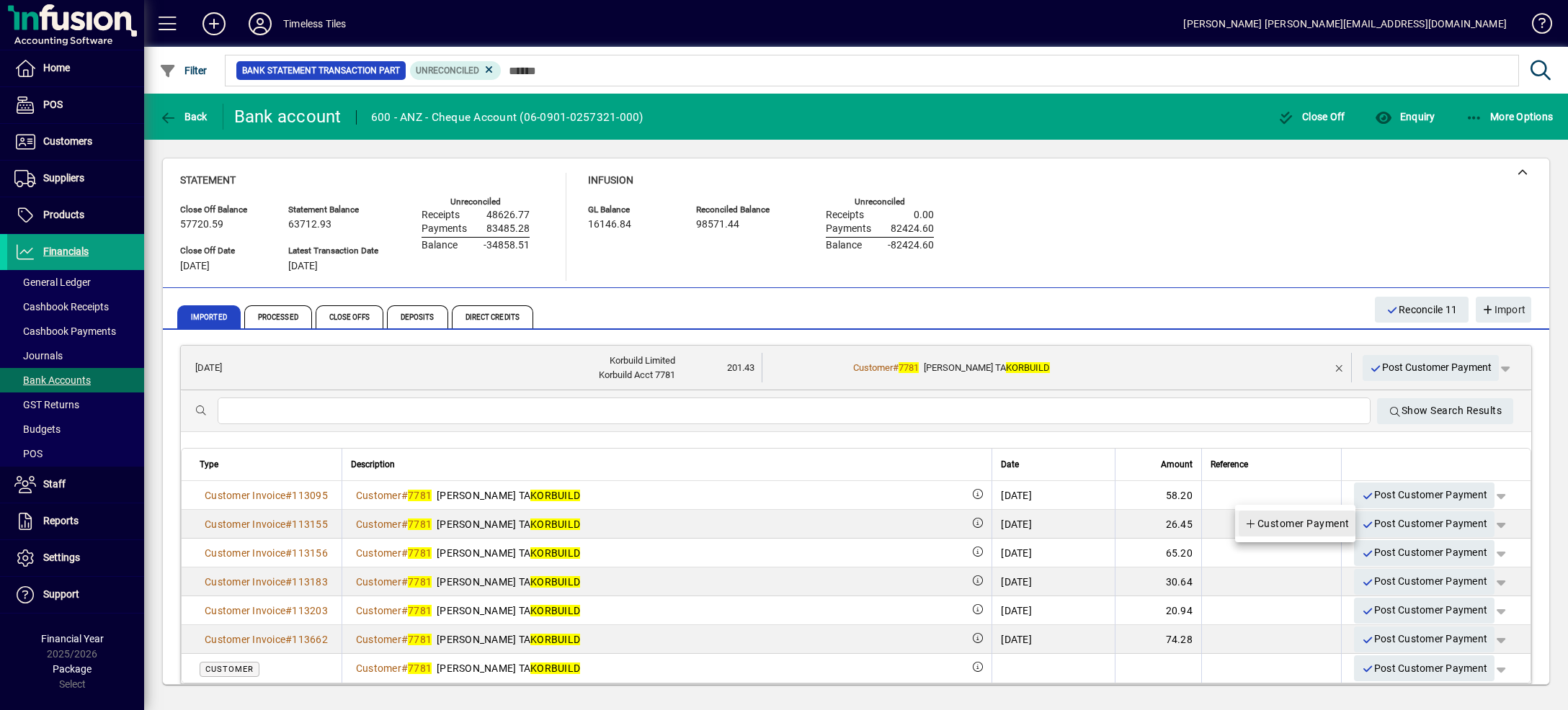
click at [1335, 528] on span "Customer Payment" at bounding box center [1297, 524] width 105 height 17
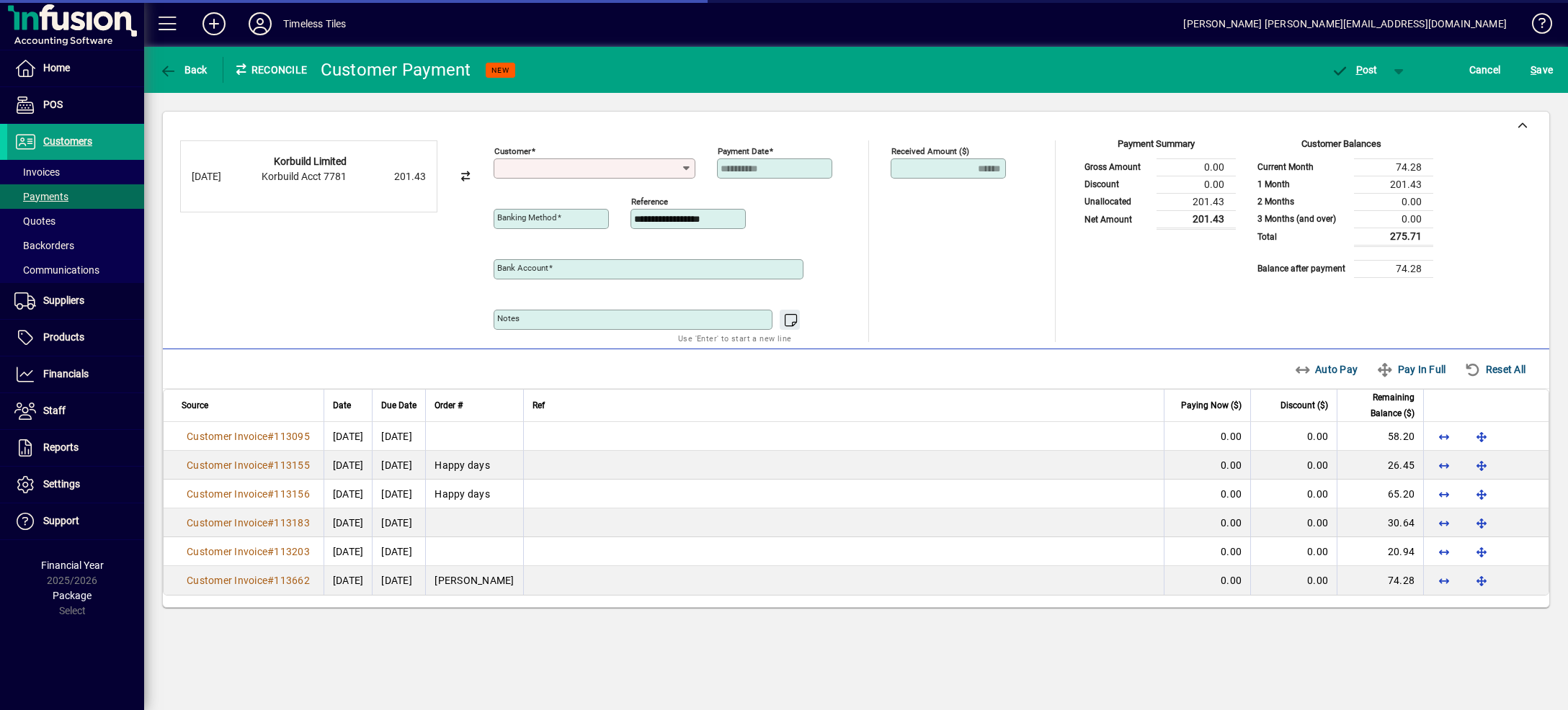
type input "**********"
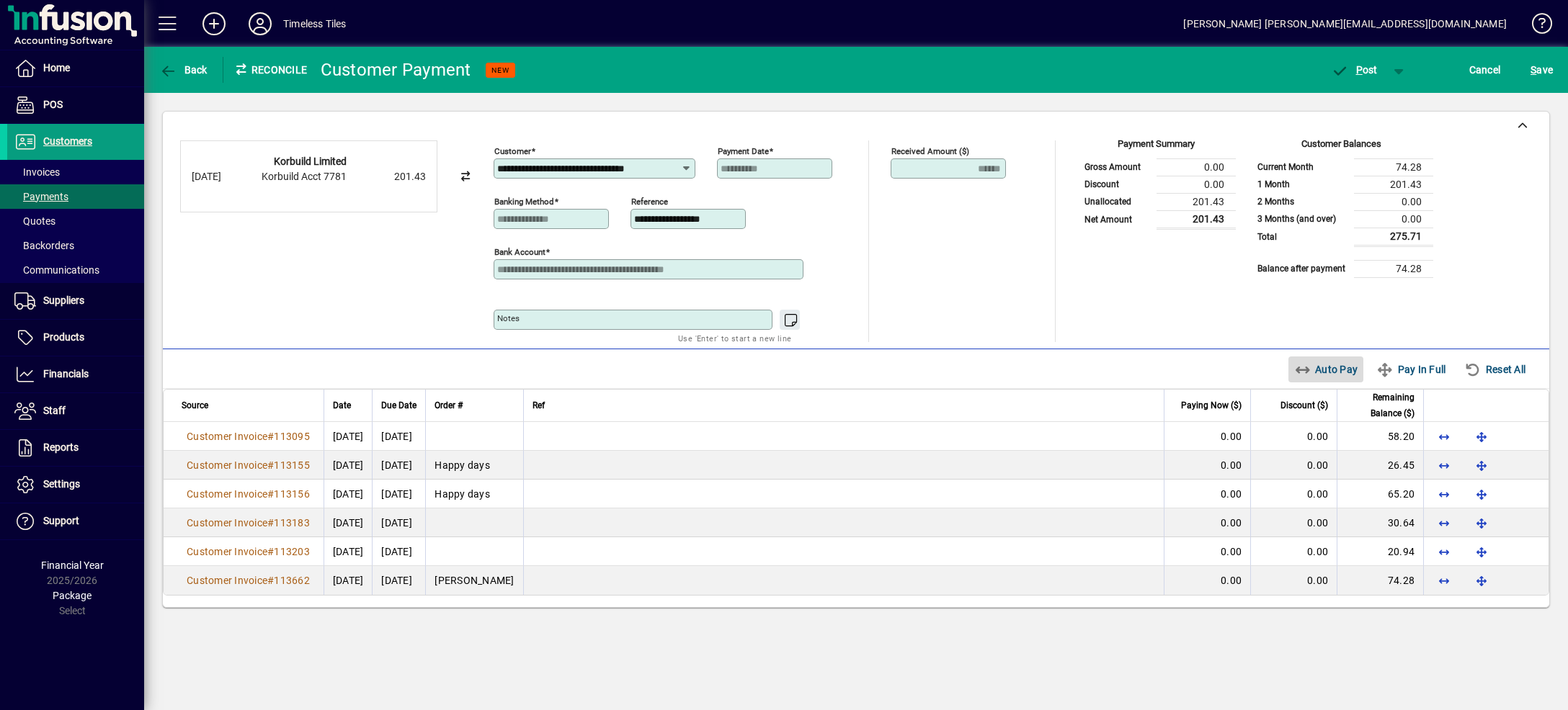
click at [1318, 369] on span "Auto Pay" at bounding box center [1326, 369] width 64 height 23
click at [1391, 69] on span "button" at bounding box center [1399, 70] width 35 height 35
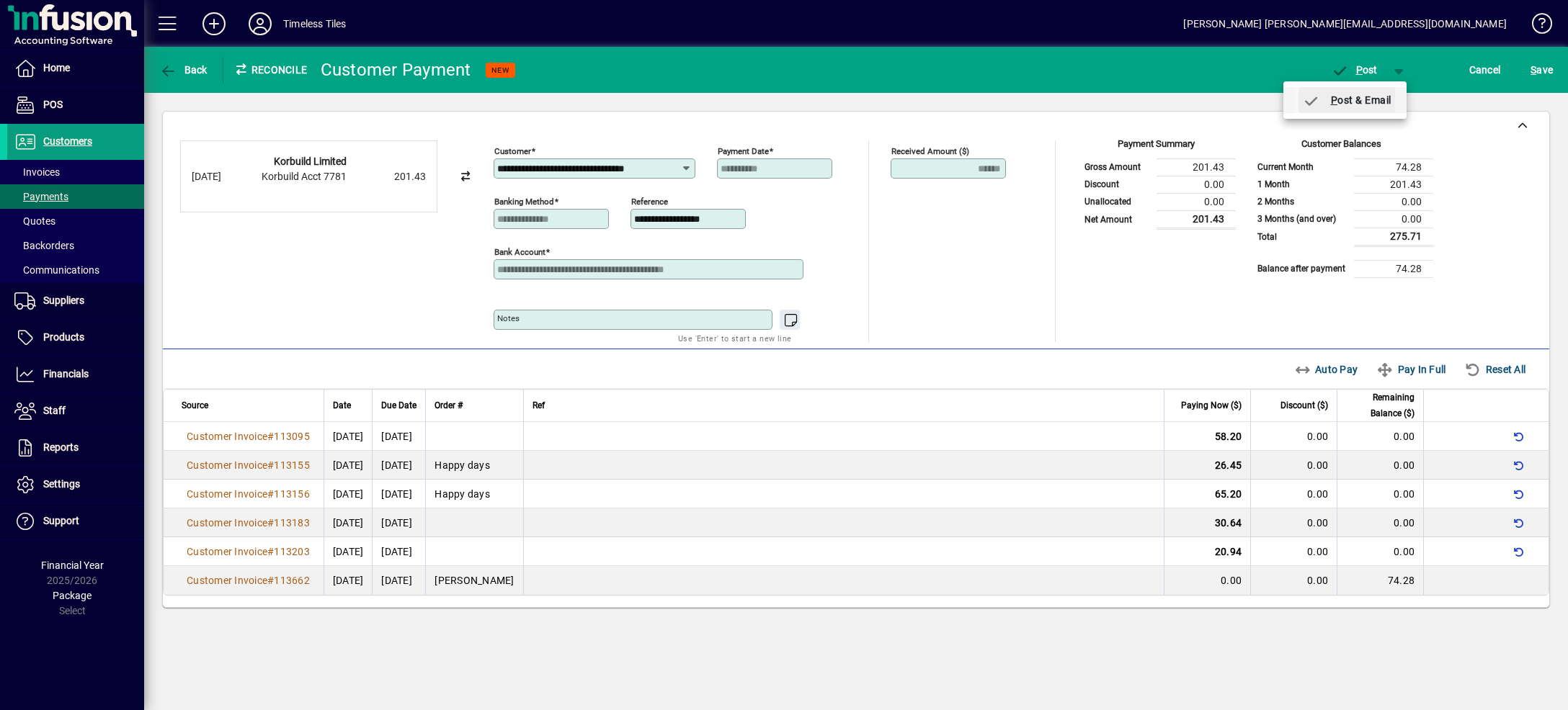
click at [1365, 98] on span "P ost & Email" at bounding box center [1346, 100] width 89 height 12
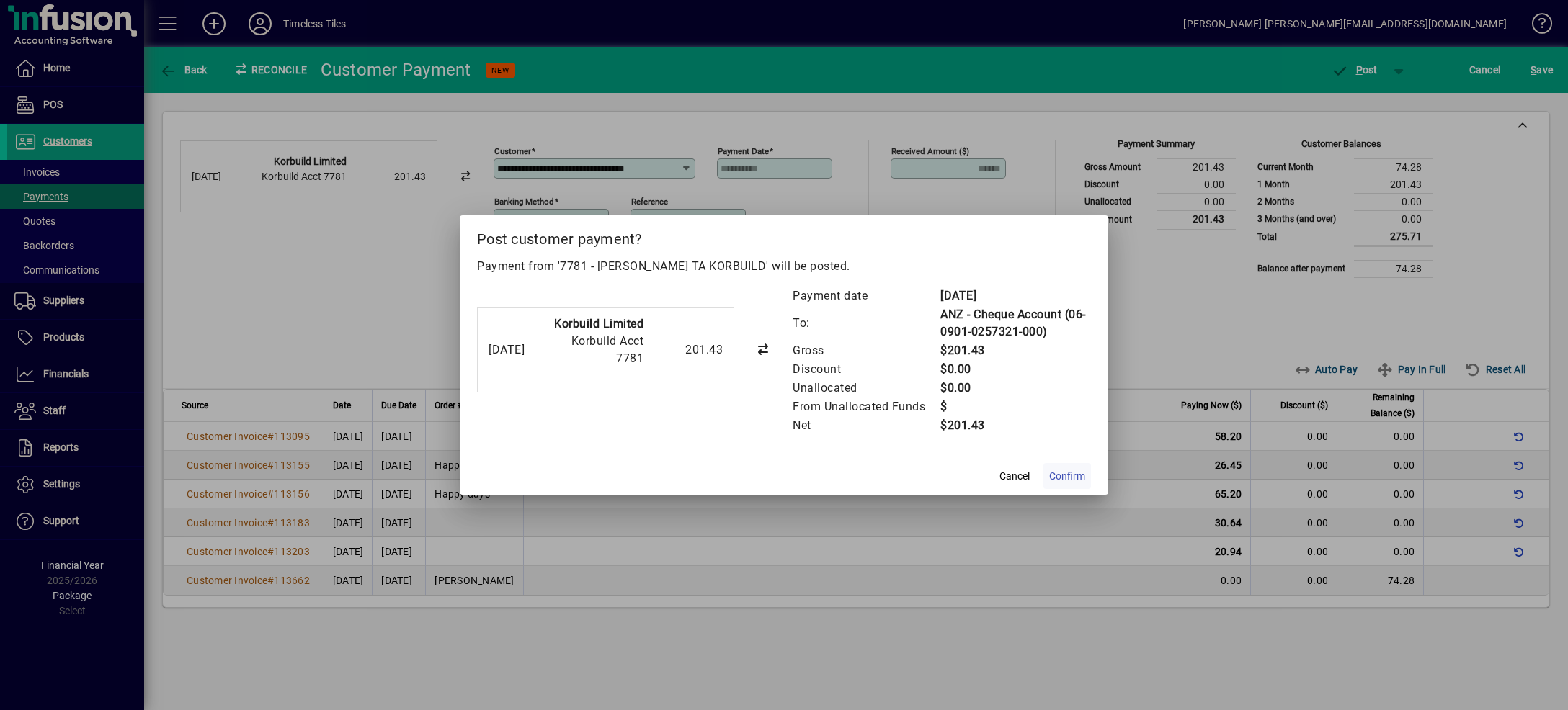
click at [1069, 475] on span "Confirm" at bounding box center [1067, 476] width 36 height 15
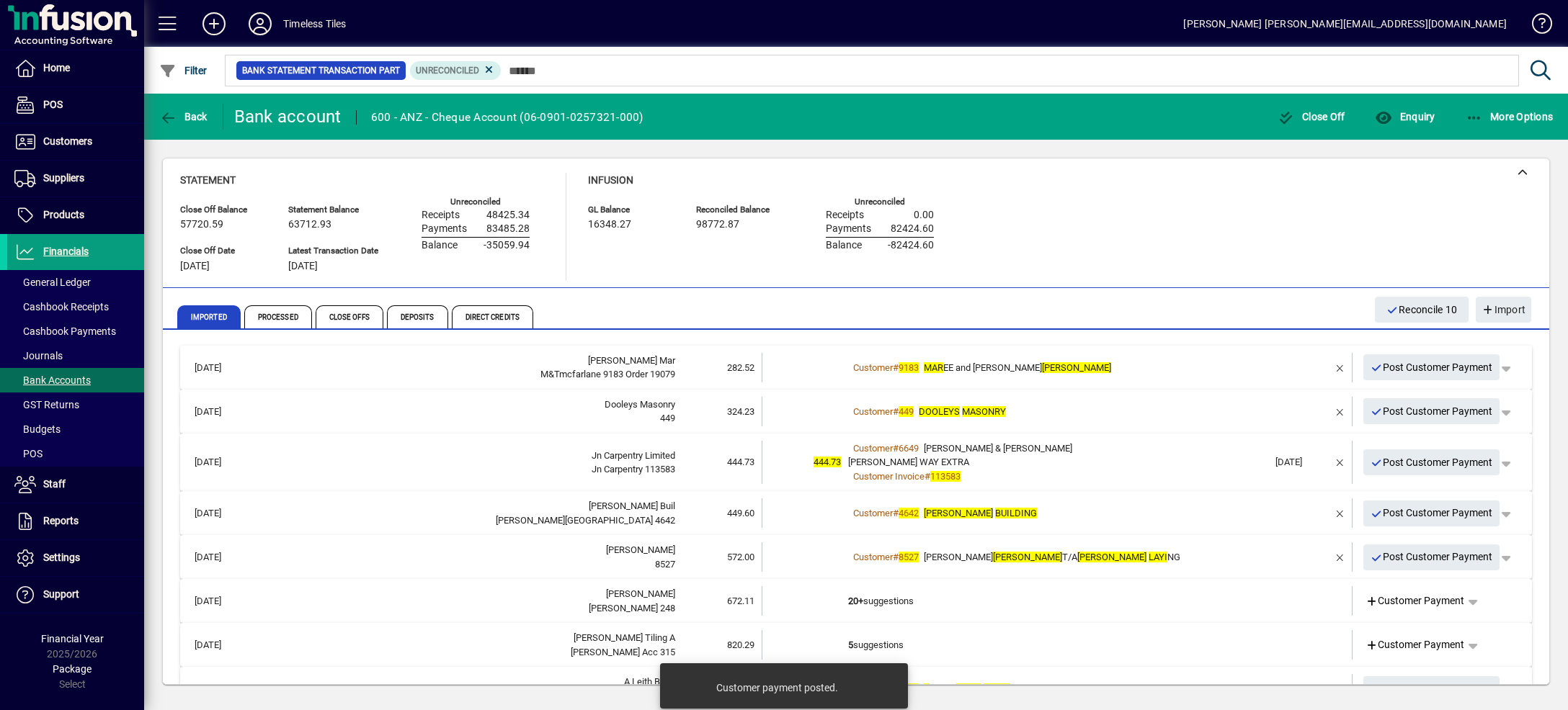
click at [1197, 348] on mat-expansion-panel-header "[DATE] [PERSON_NAME] Mar M&Tmcfarlane 9183 Order 19079 282.52 Customer # 9183 M…" at bounding box center [856, 368] width 1352 height 44
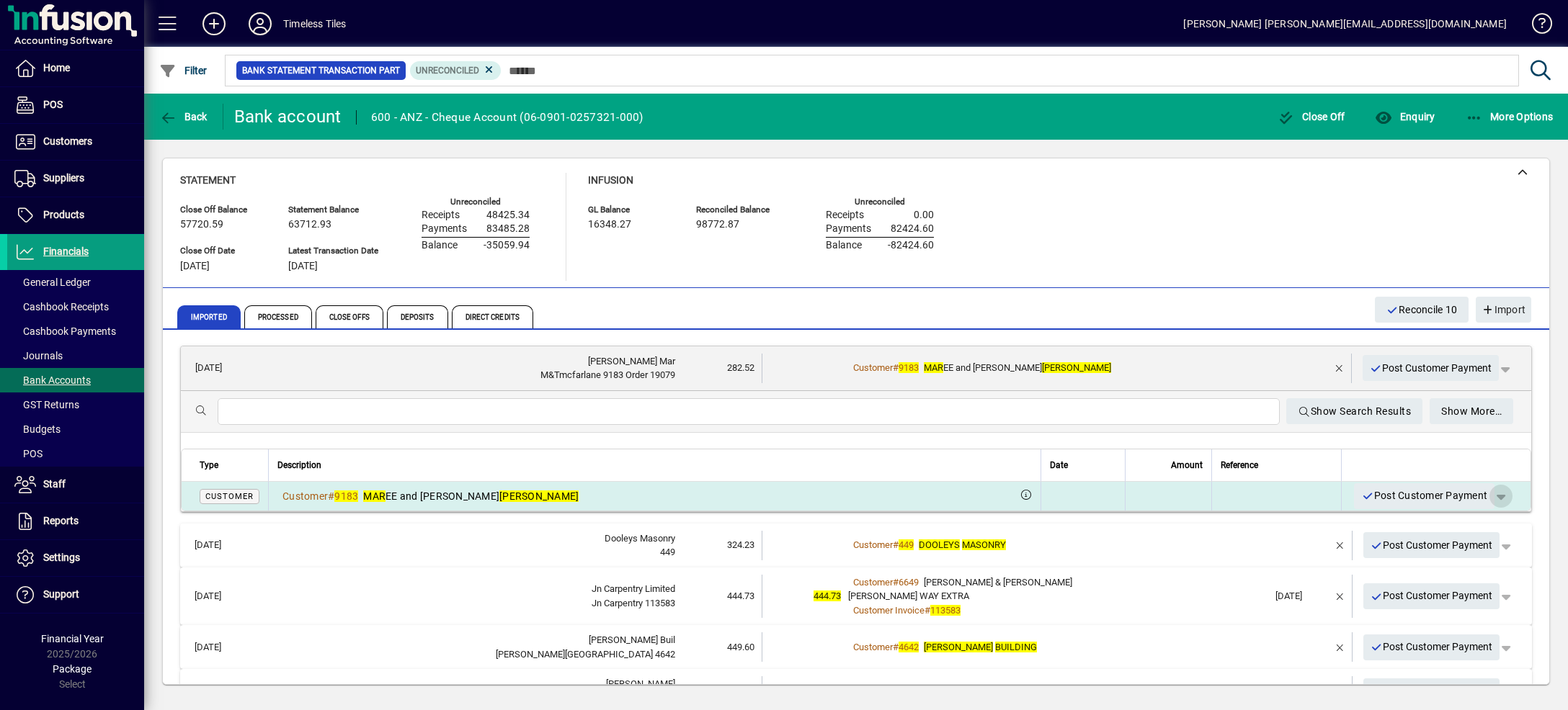
click at [1484, 499] on span "button" at bounding box center [1501, 496] width 35 height 35
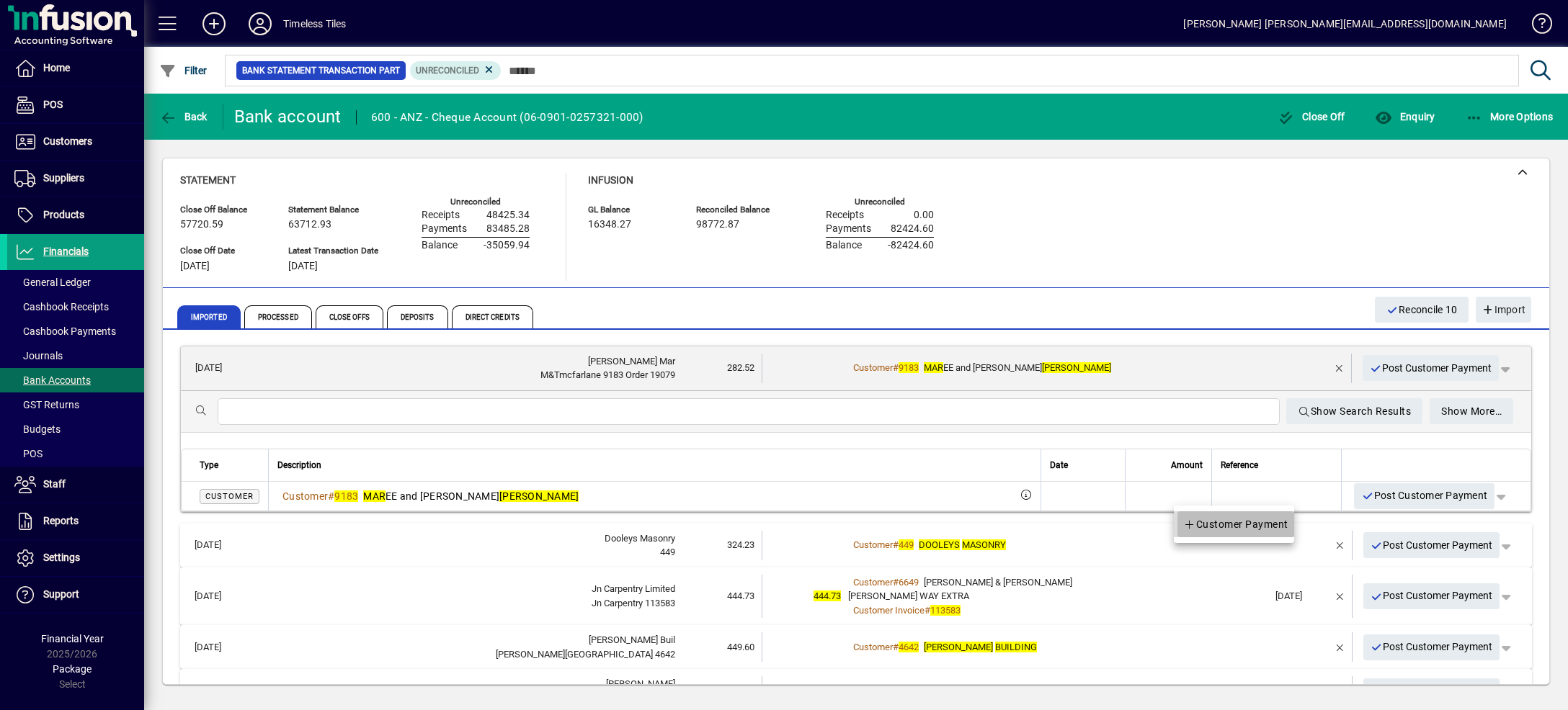
click at [1273, 530] on span "Customer Payment" at bounding box center [1235, 524] width 105 height 17
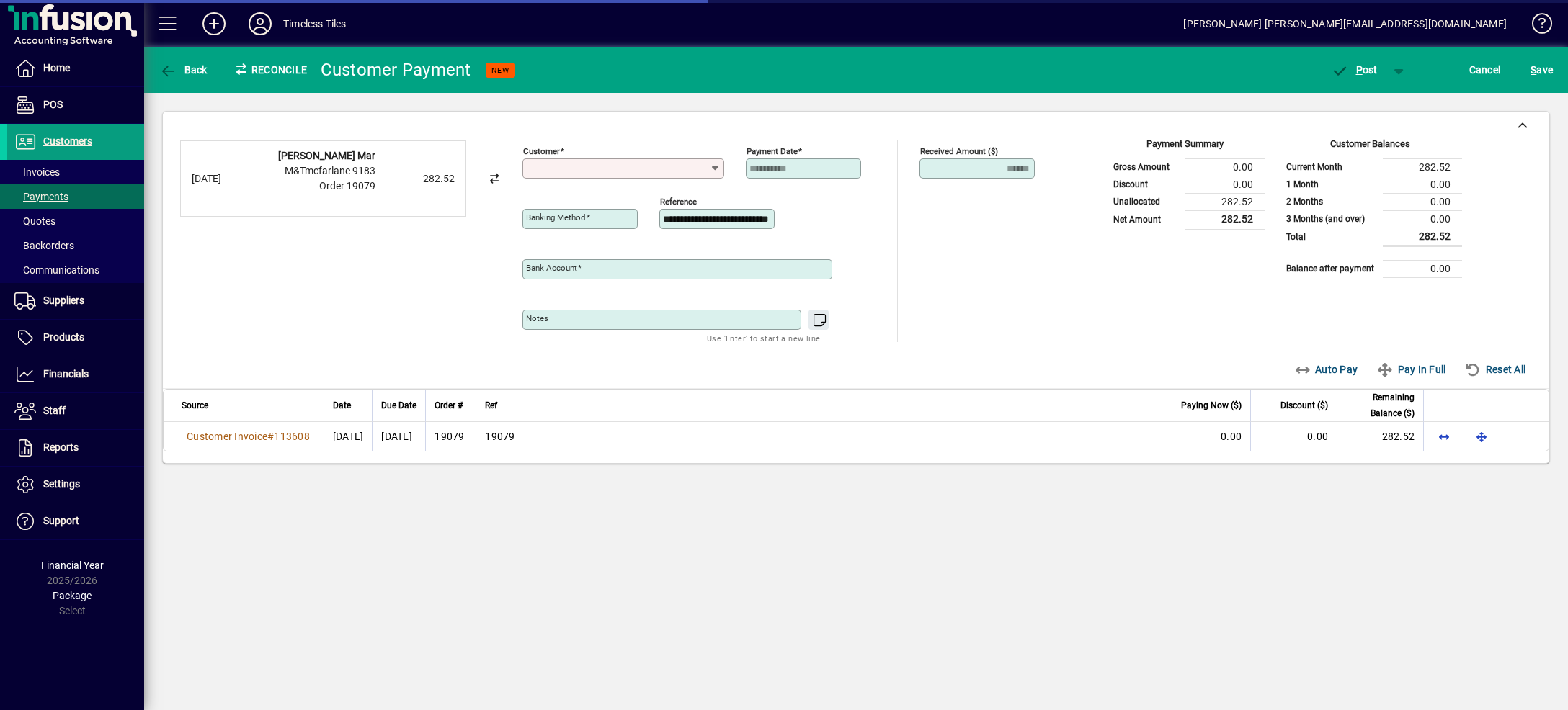
type input "**********"
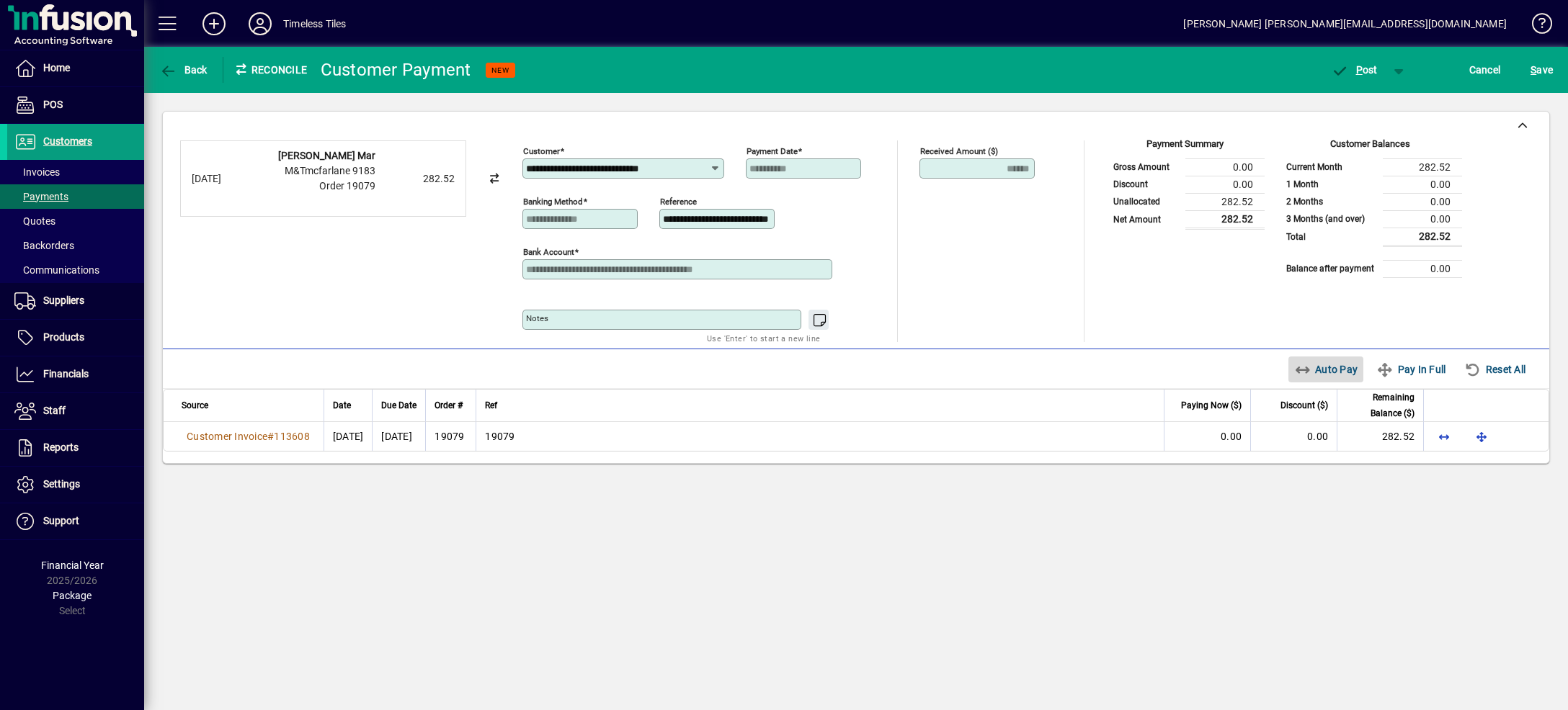
click at [1313, 371] on span "Auto Pay" at bounding box center [1326, 369] width 64 height 23
click at [1401, 70] on span "button" at bounding box center [1399, 70] width 35 height 35
click at [1352, 105] on span "P ost & Email" at bounding box center [1346, 100] width 89 height 12
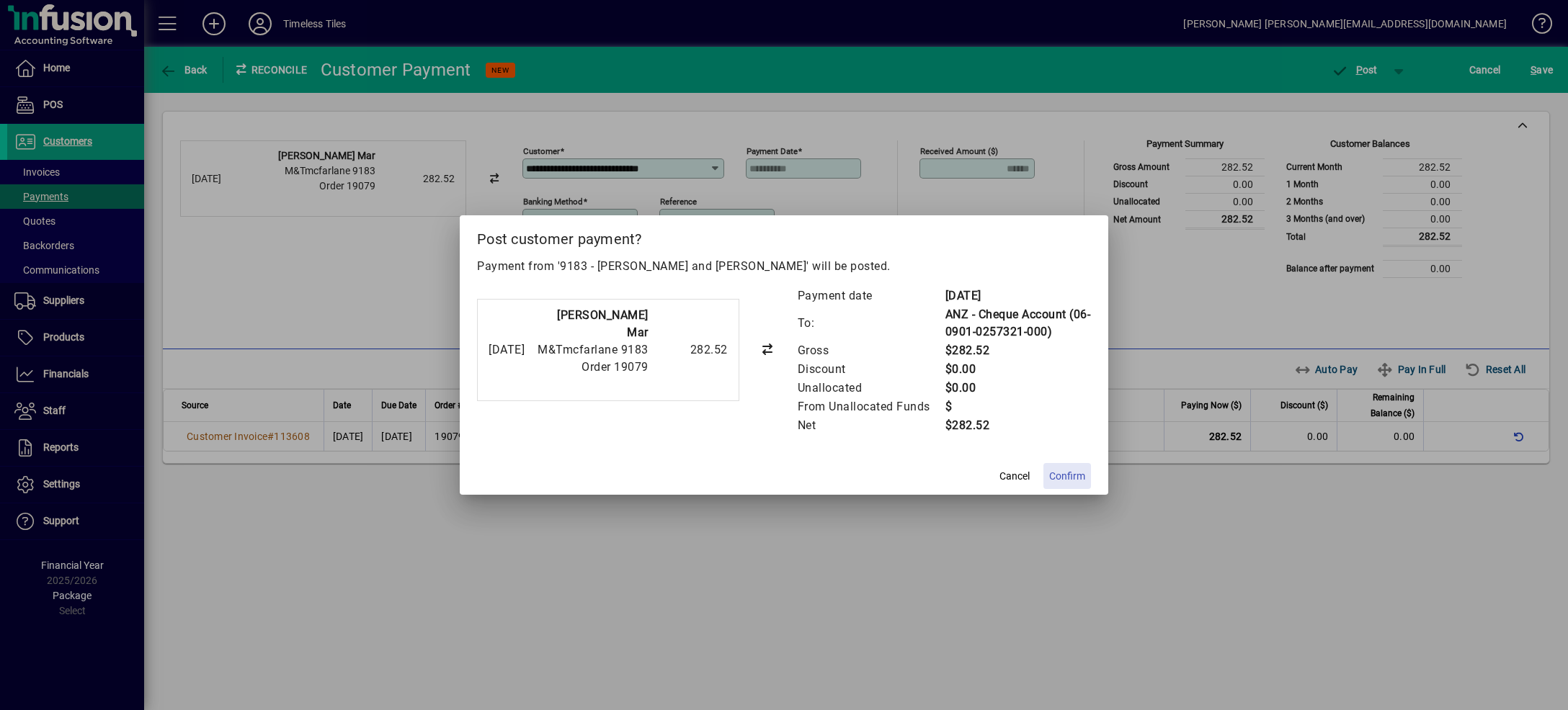
click at [1071, 478] on span "Confirm" at bounding box center [1067, 476] width 36 height 15
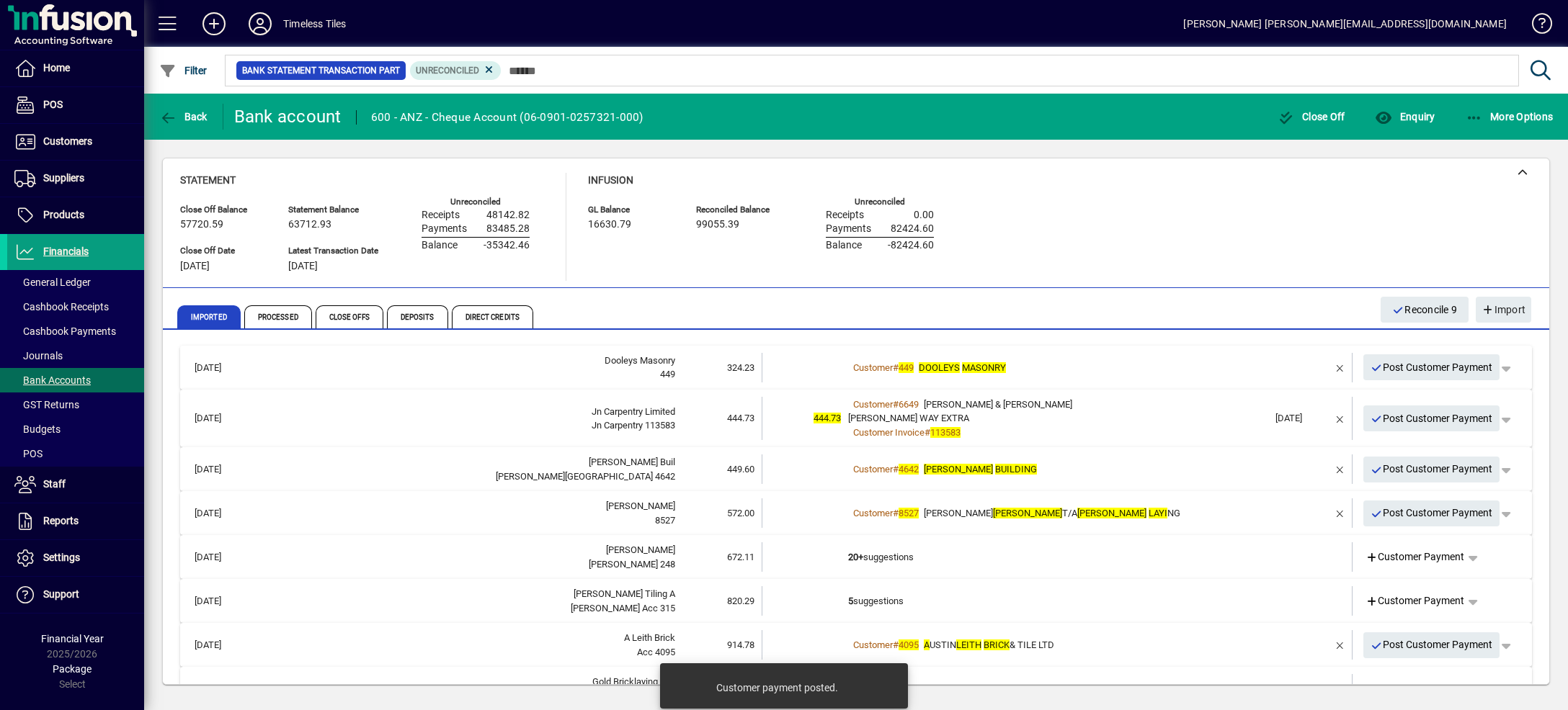
click at [1164, 361] on div "Customer # 449 DOOLEYS MASONRY" at bounding box center [1058, 368] width 420 height 14
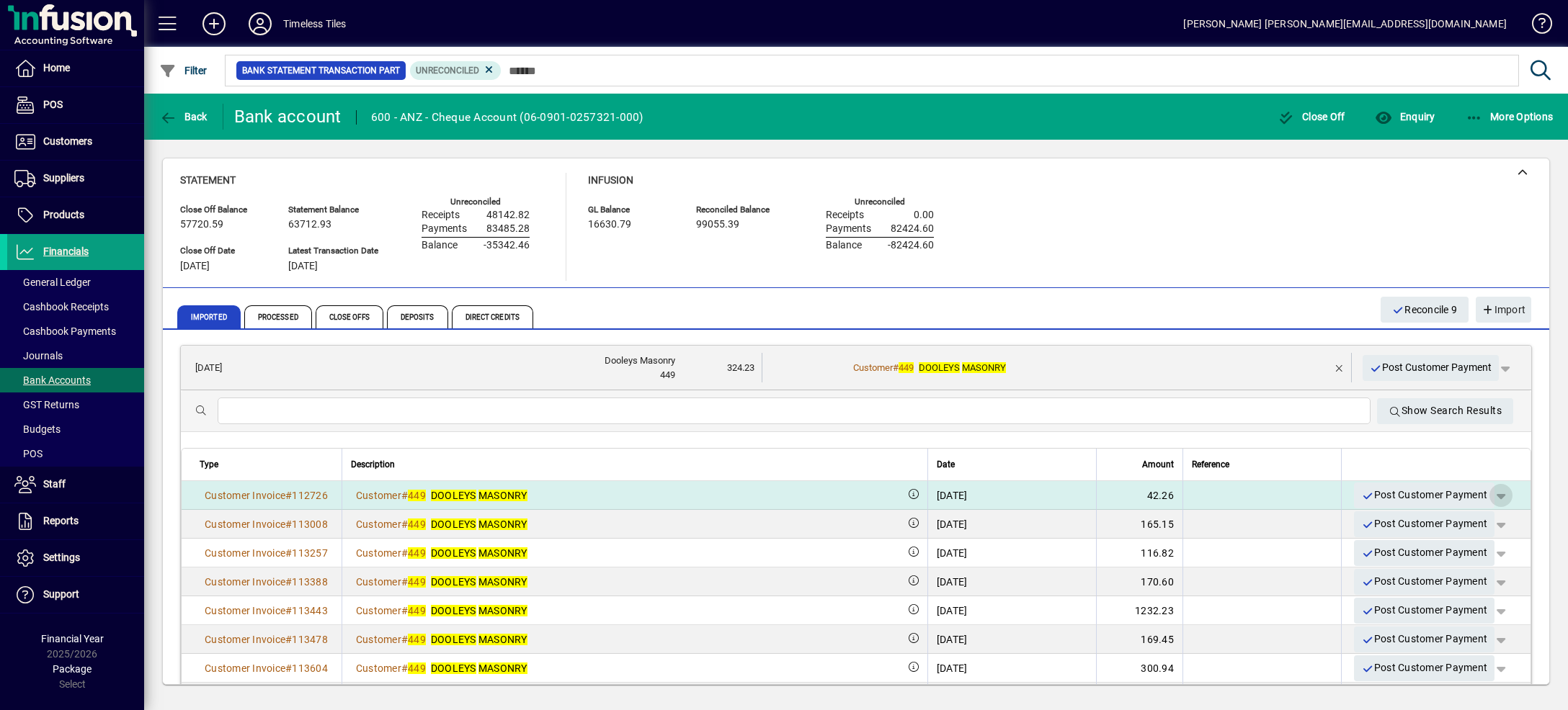
click at [1484, 496] on span "button" at bounding box center [1501, 496] width 35 height 35
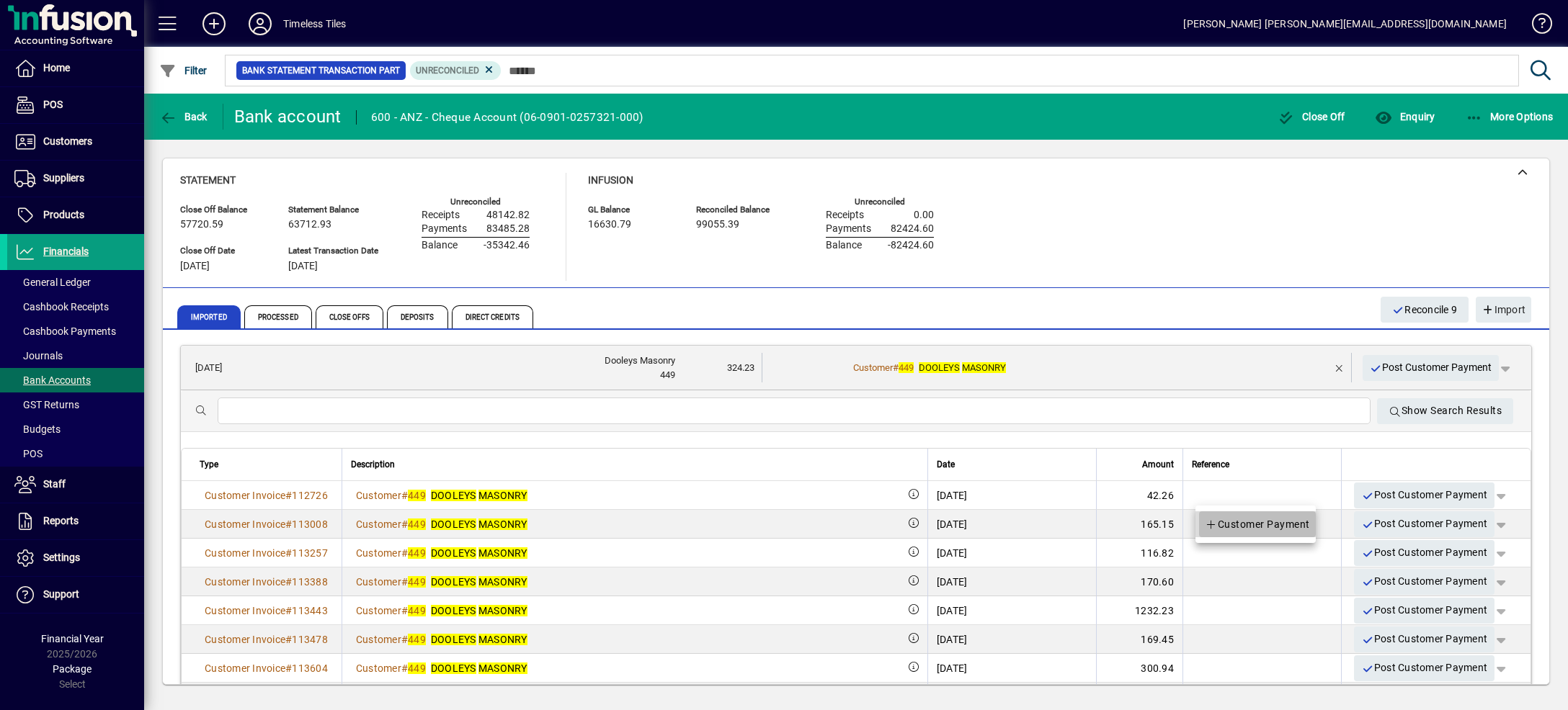
click at [1301, 528] on span "Customer Payment" at bounding box center [1257, 524] width 105 height 17
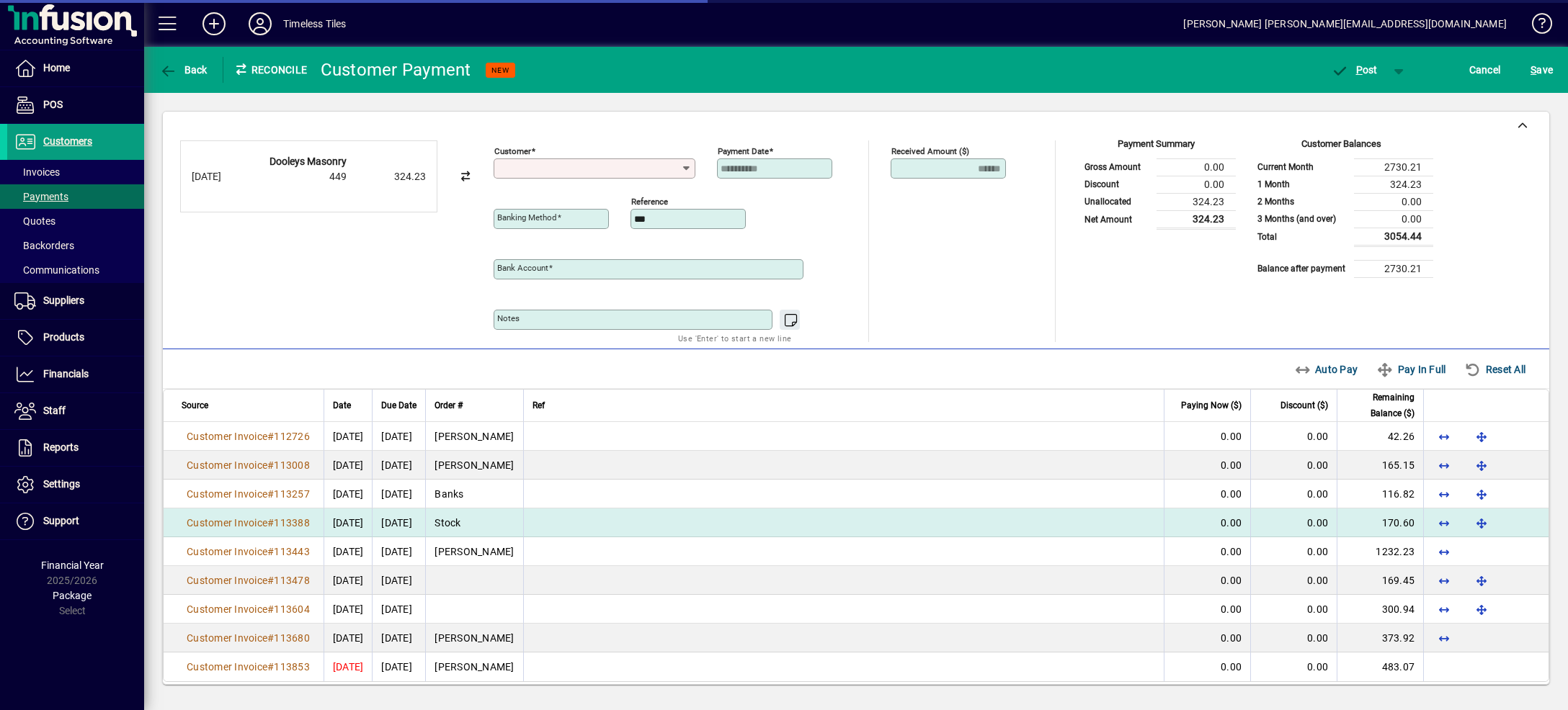
type input "**********"
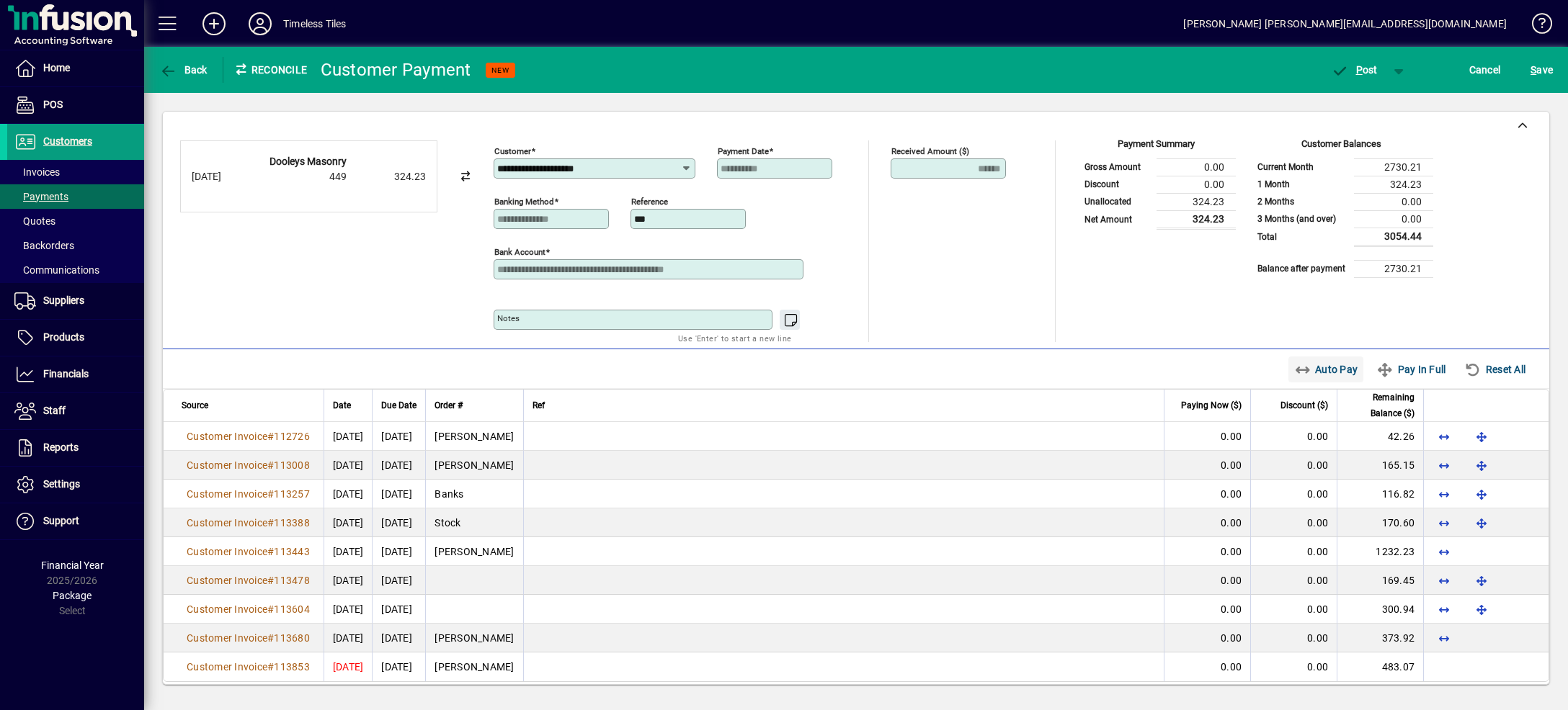
click at [1334, 374] on span "Auto Pay" at bounding box center [1326, 369] width 64 height 23
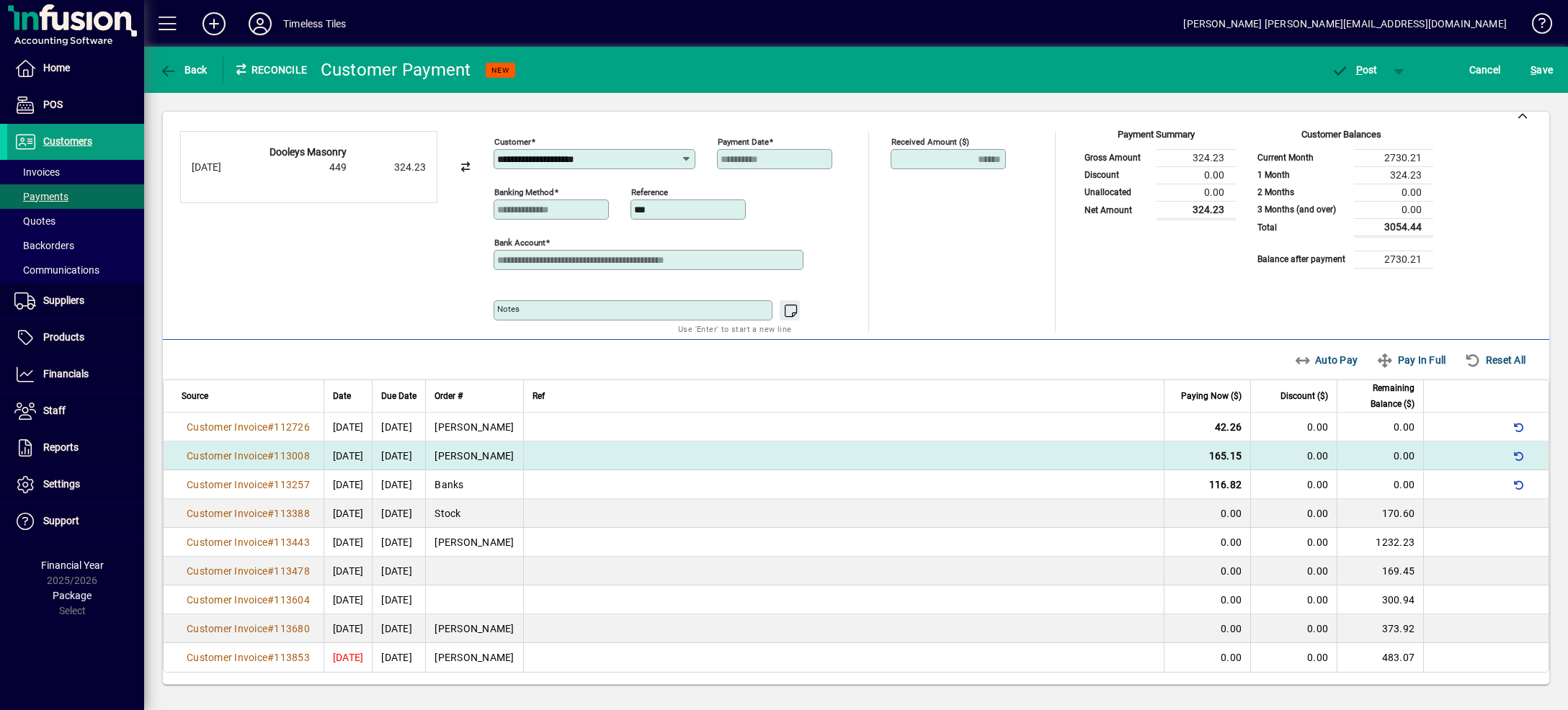
scroll to position [23, 0]
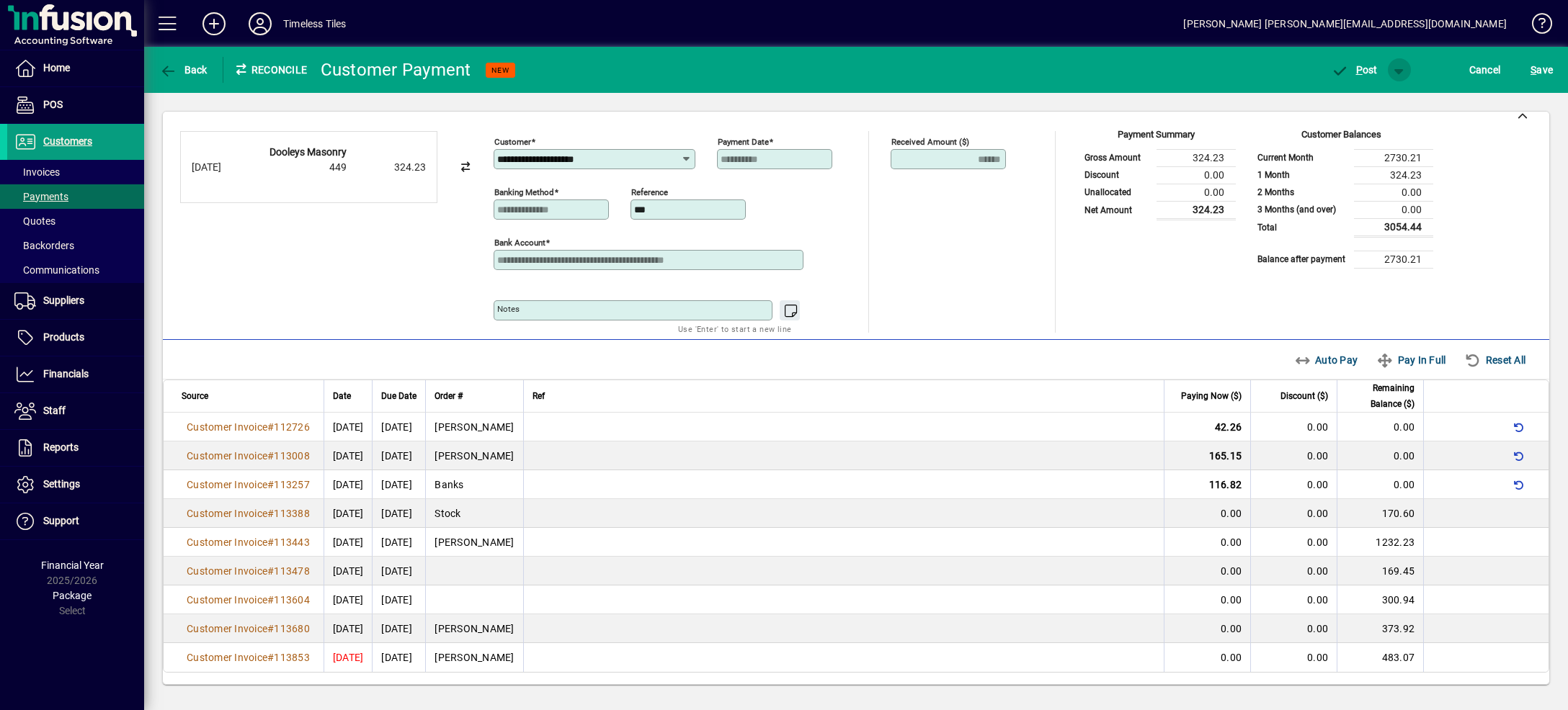
click at [1395, 65] on span "button" at bounding box center [1399, 70] width 35 height 35
click at [1369, 102] on span "P ost & Email" at bounding box center [1346, 100] width 89 height 12
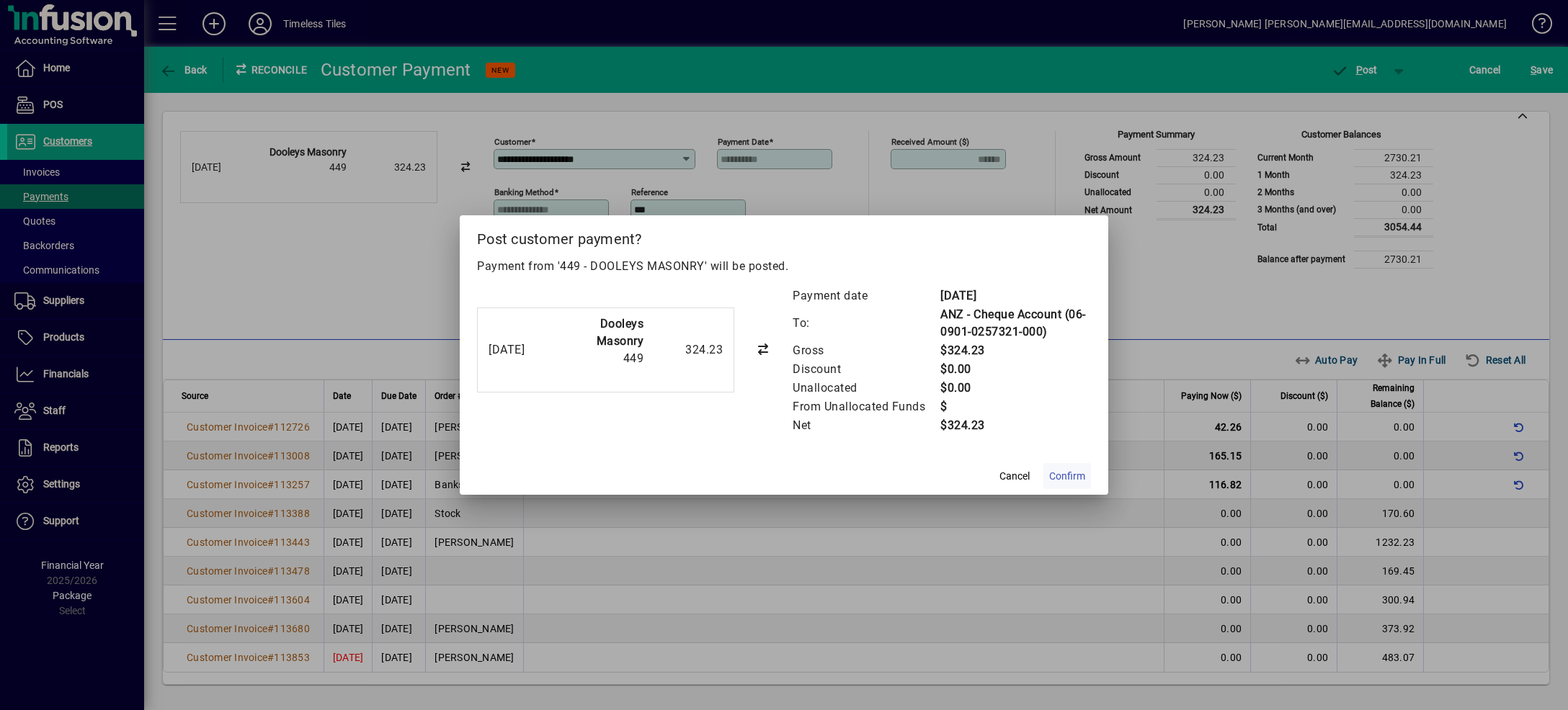
click at [1065, 472] on span "Confirm" at bounding box center [1067, 476] width 36 height 15
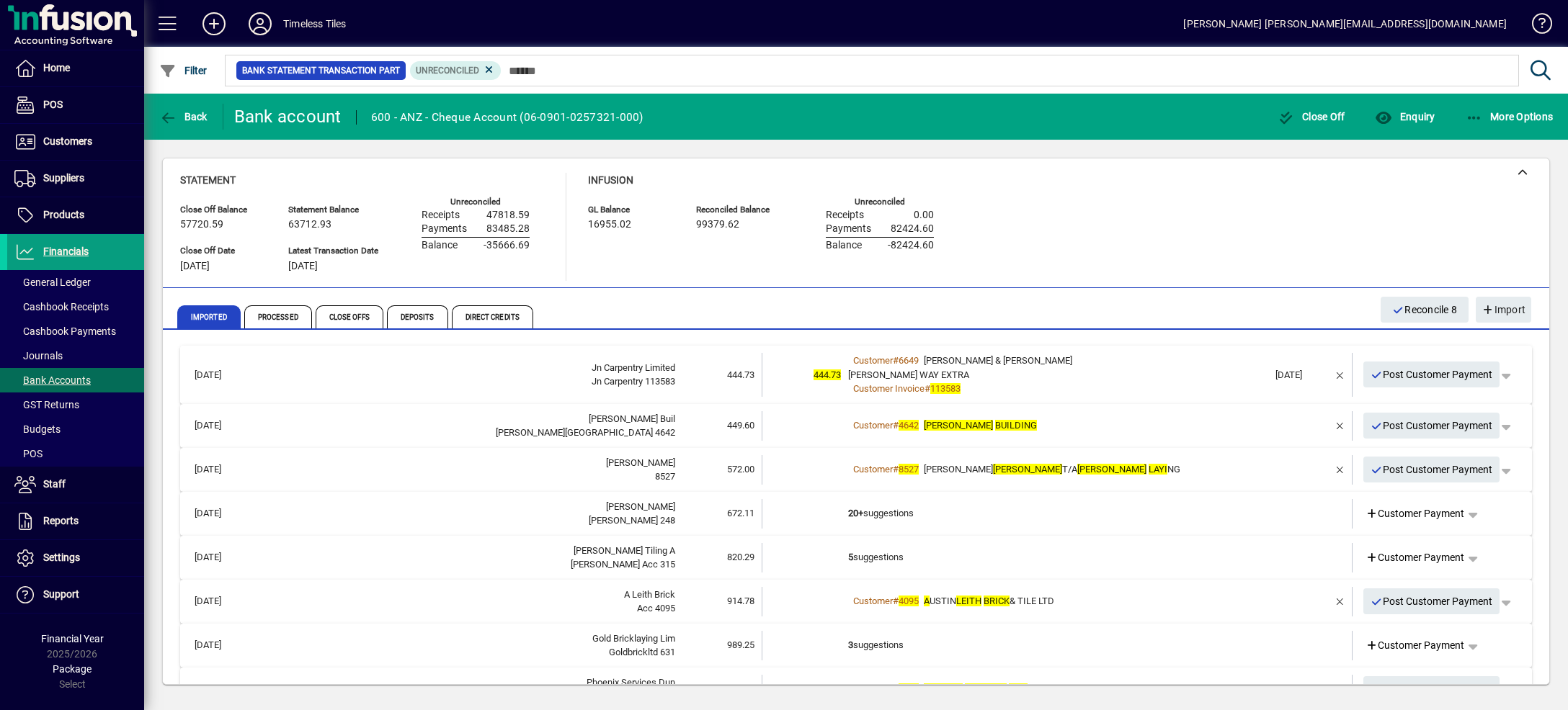
click at [1135, 360] on div "Customer # 6649 [PERSON_NAME] & [PERSON_NAME]" at bounding box center [1058, 361] width 420 height 14
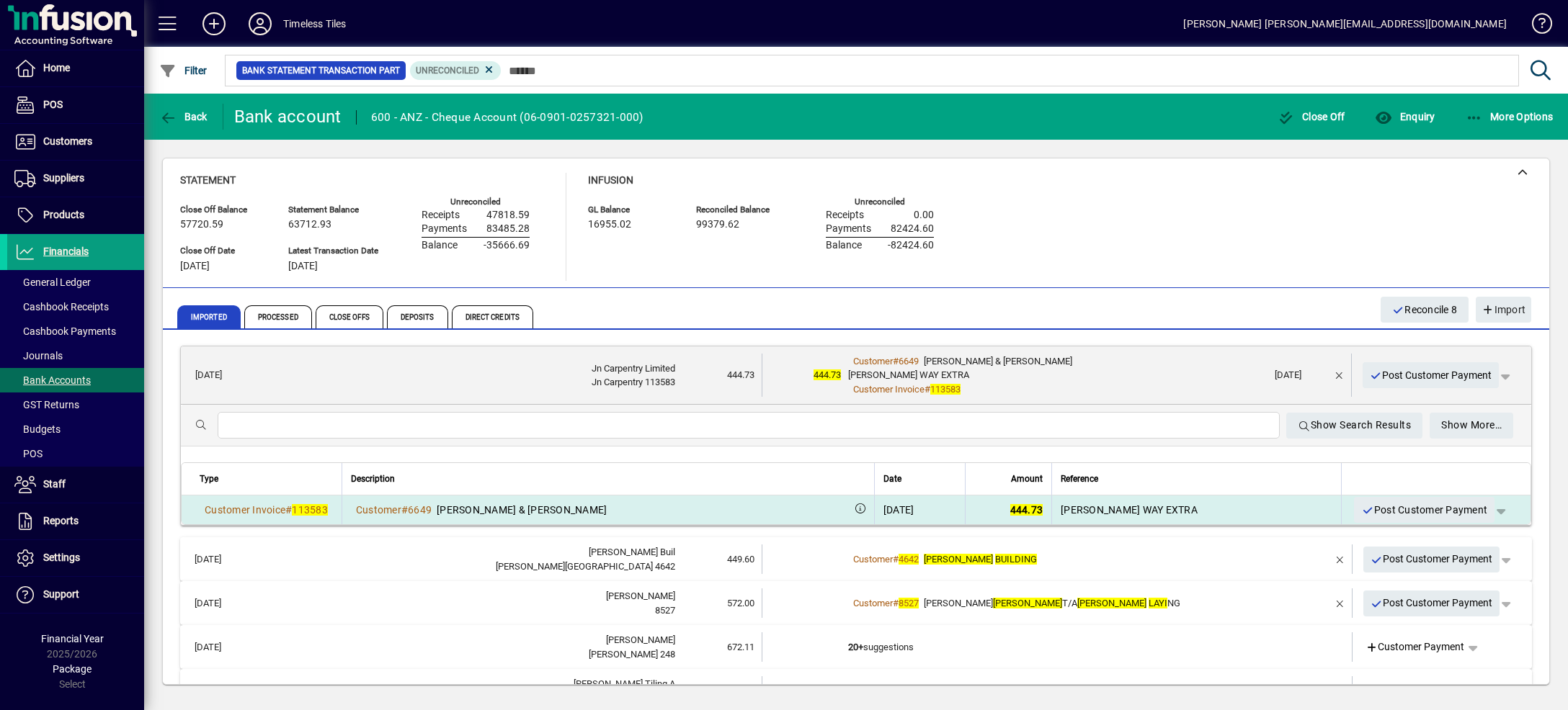
click at [1484, 507] on span "button" at bounding box center [1501, 510] width 35 height 35
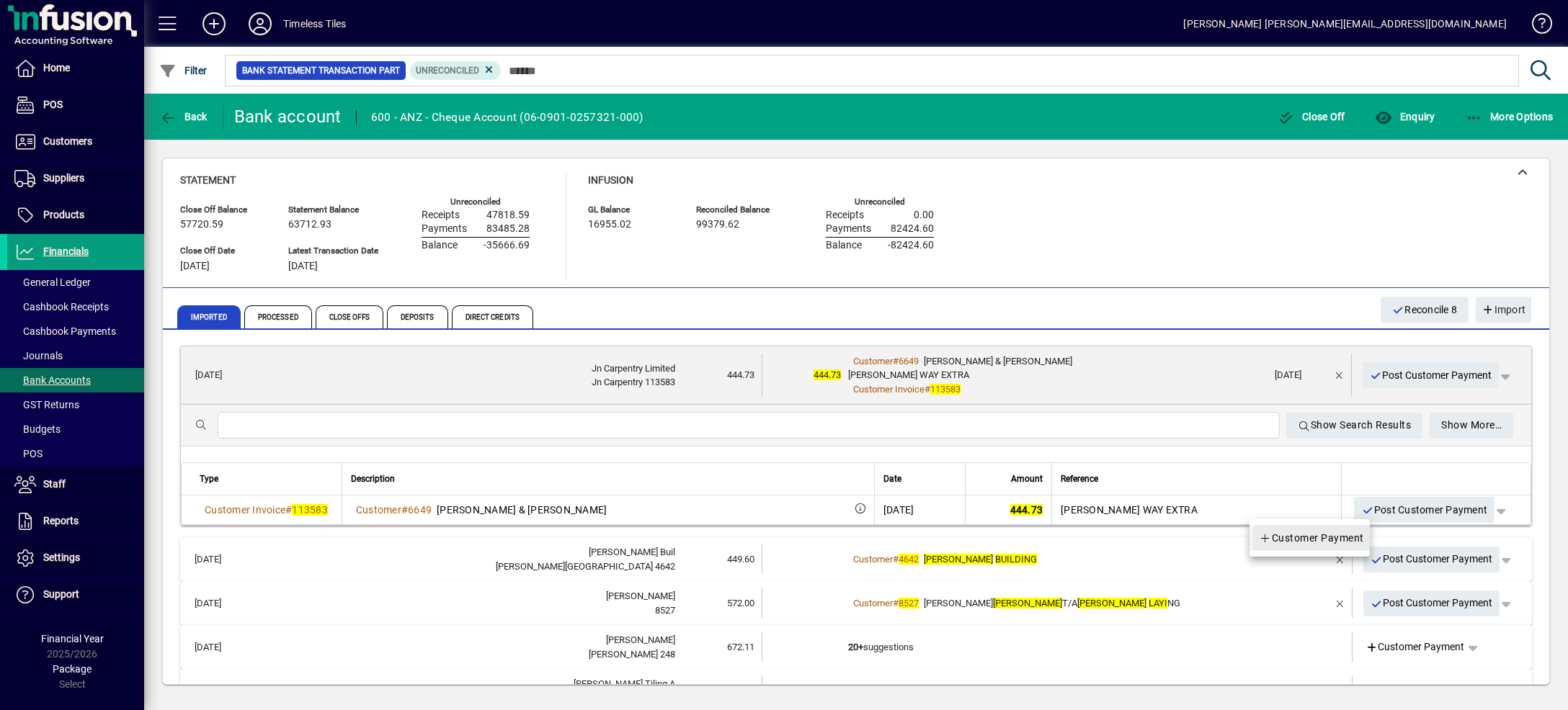
click at [1343, 538] on span "Customer Payment" at bounding box center [1311, 538] width 105 height 17
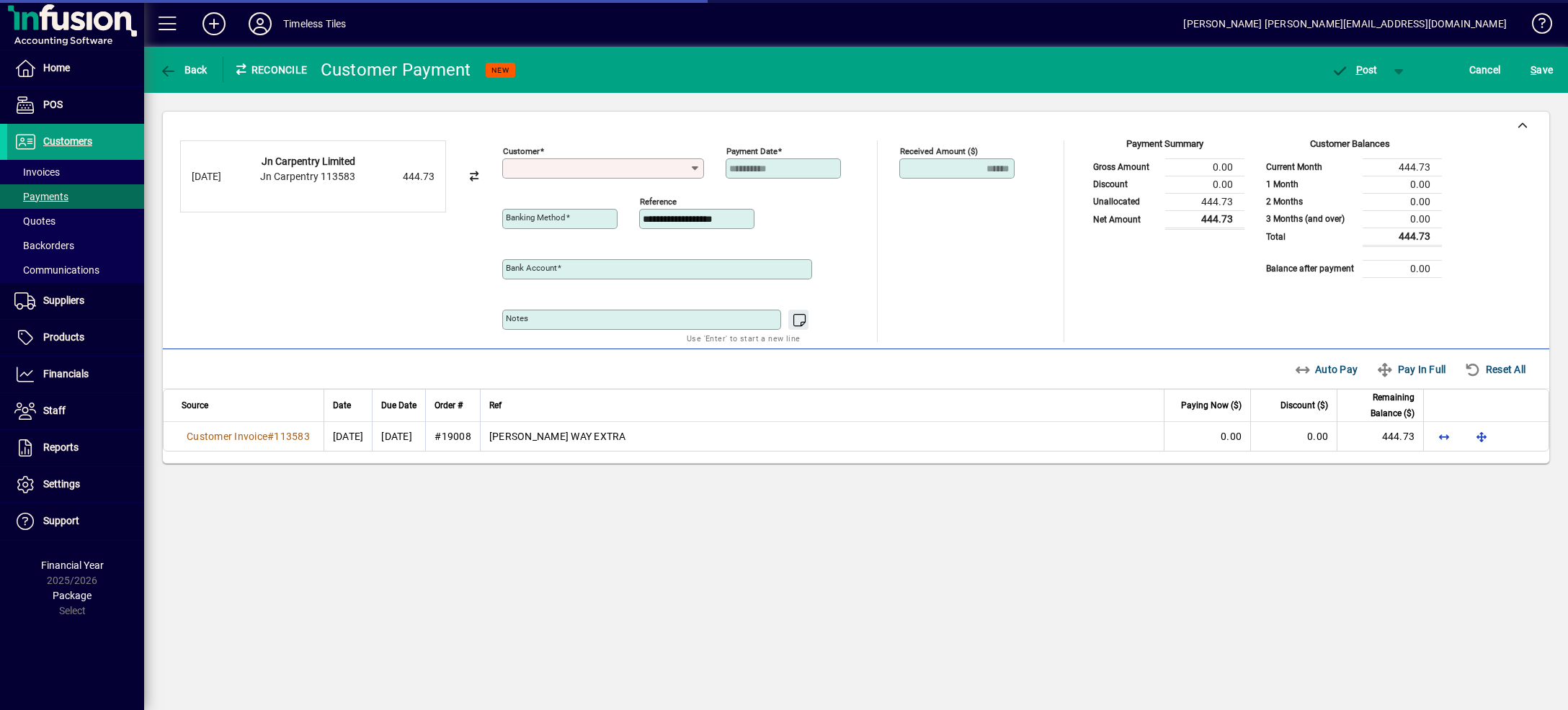
type input "**********"
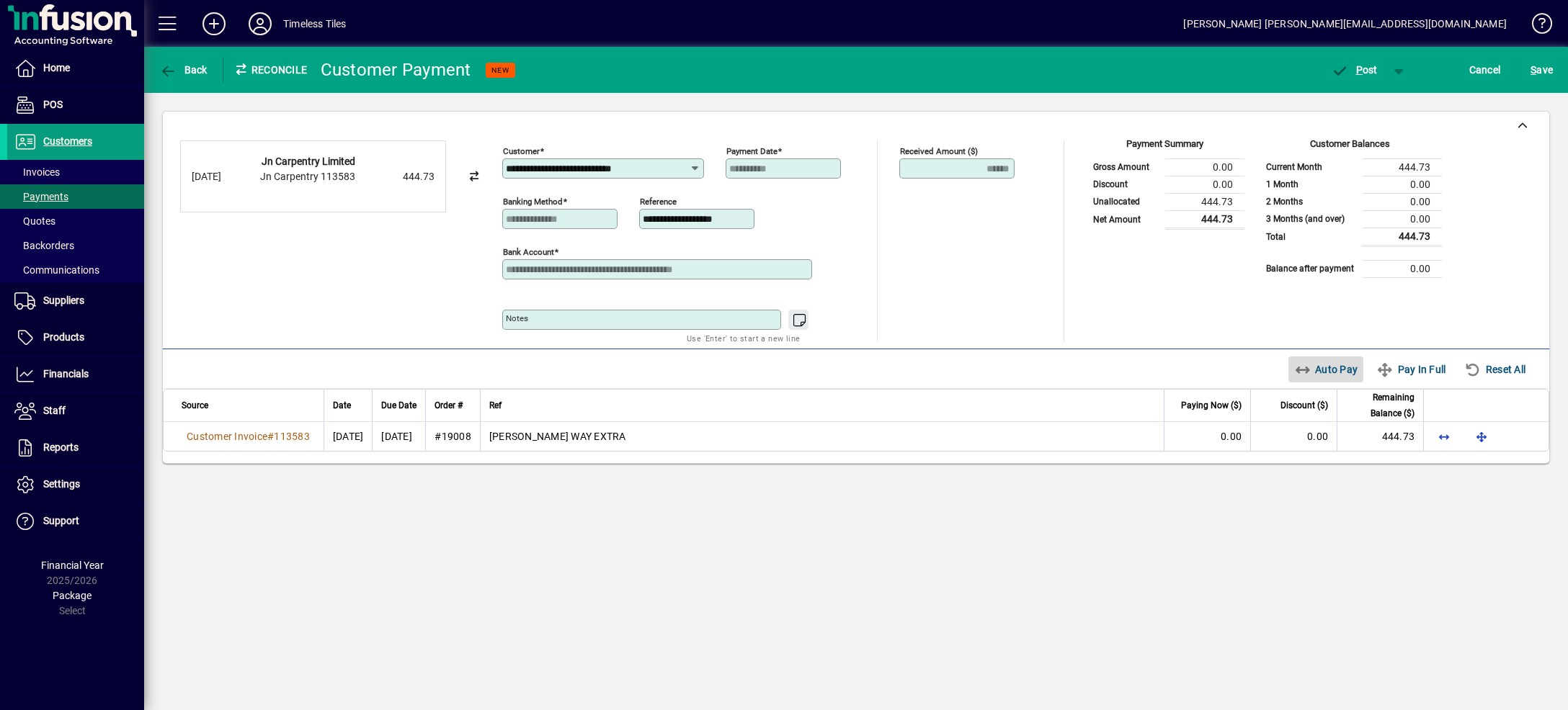
click at [1303, 376] on span "Auto Pay" at bounding box center [1326, 369] width 64 height 23
click at [1396, 69] on span "button" at bounding box center [1399, 70] width 35 height 35
click at [1370, 100] on span "P ost & Email" at bounding box center [1346, 100] width 89 height 12
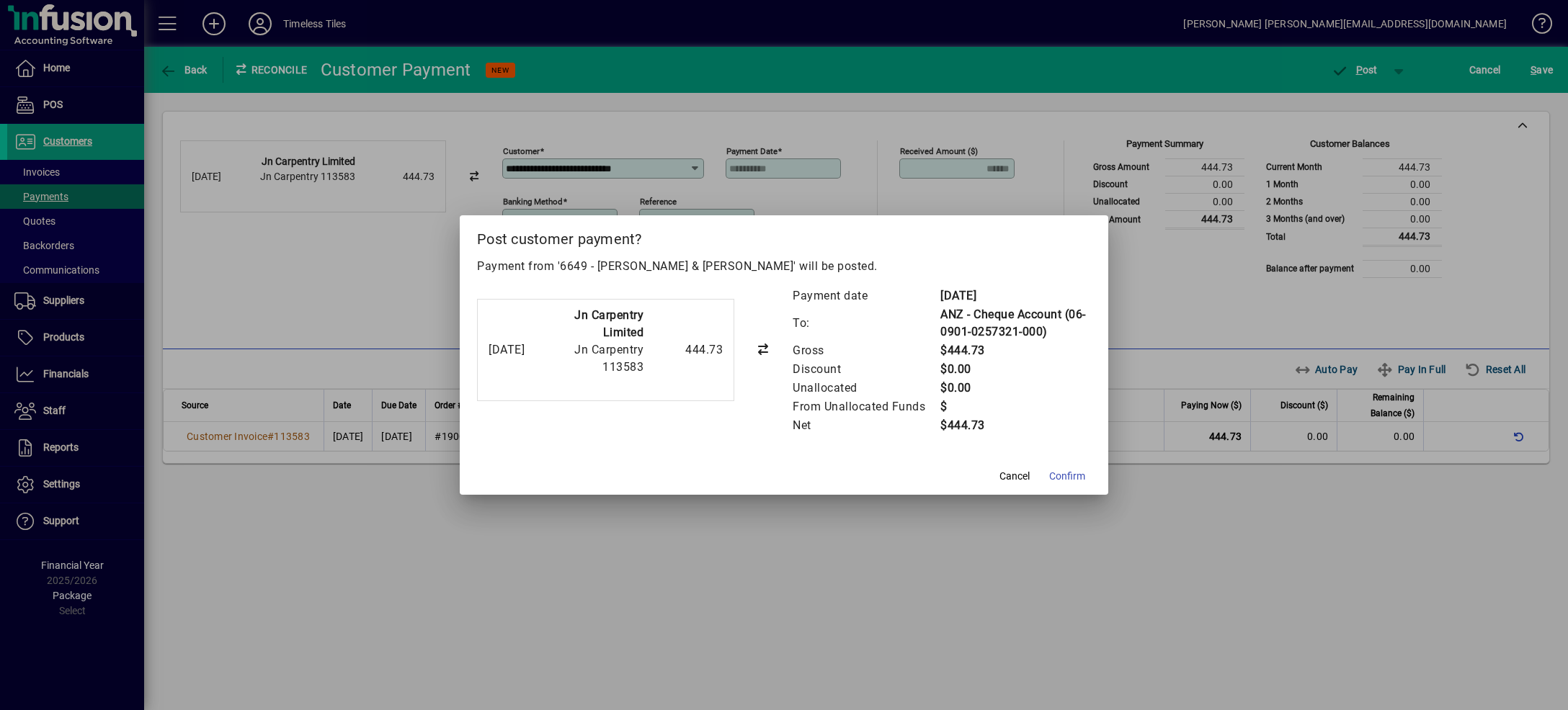
click at [1080, 480] on span "Confirm" at bounding box center [1067, 476] width 36 height 15
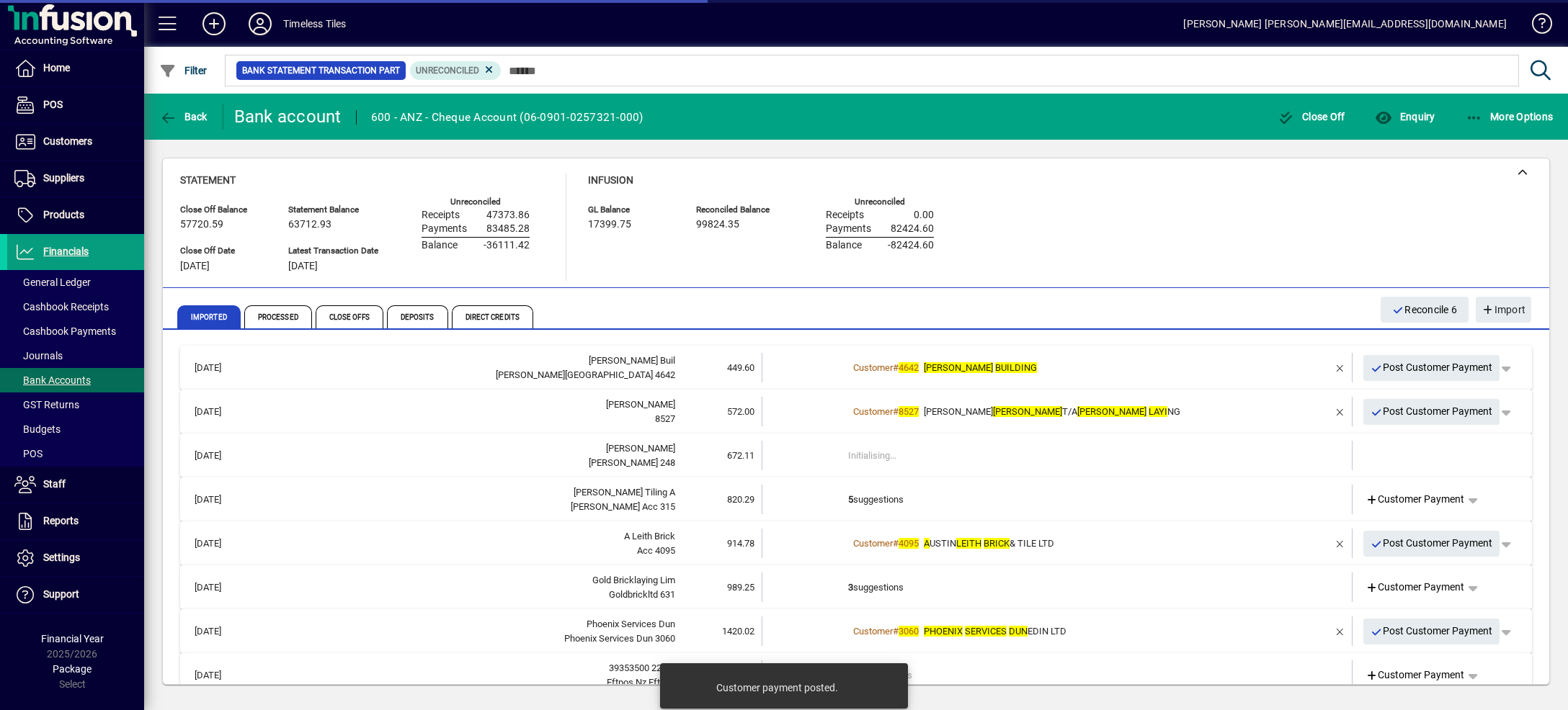
click at [1186, 355] on td "Customer # 4642 [PERSON_NAME][GEOGRAPHIC_DATA]" at bounding box center [1058, 367] width 420 height 29
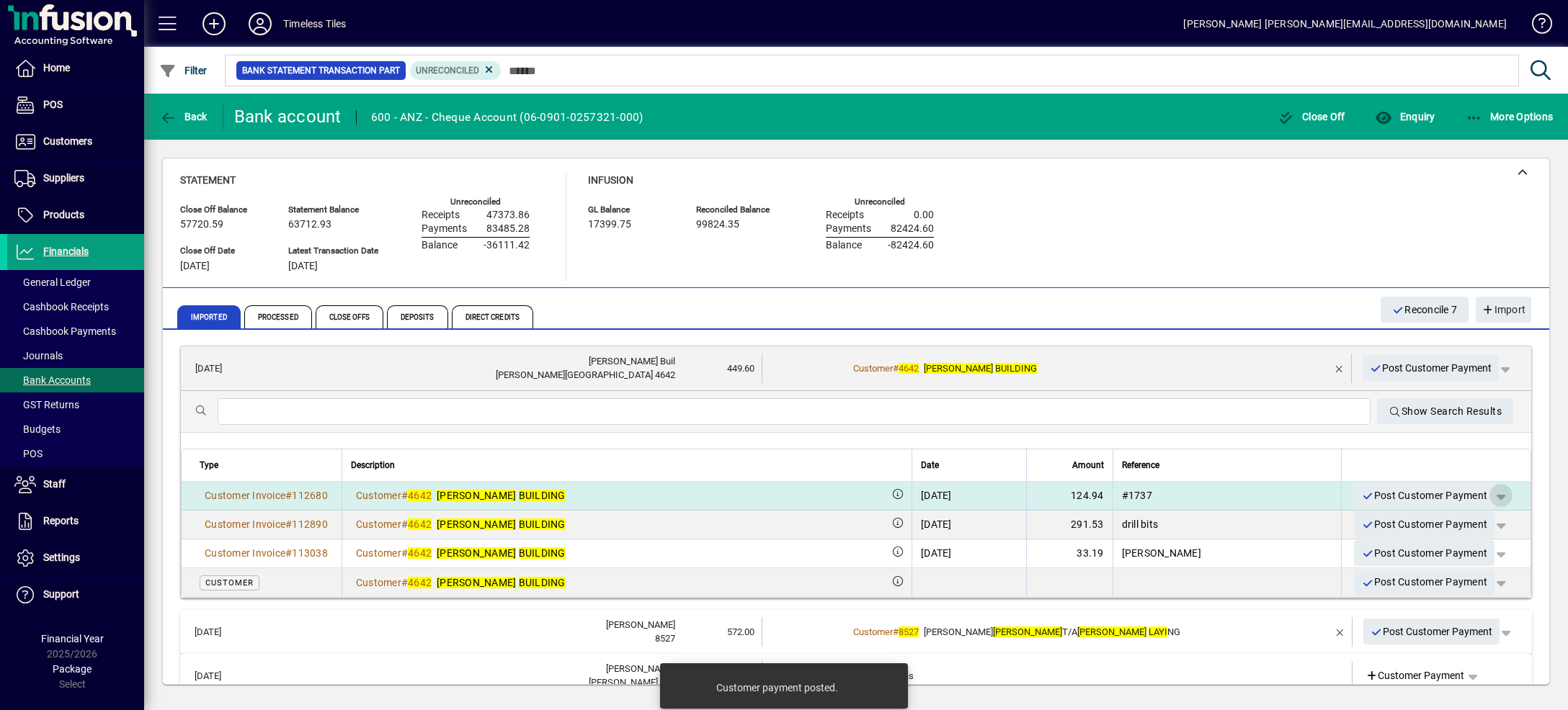
click at [1484, 497] on span "button" at bounding box center [1501, 496] width 35 height 35
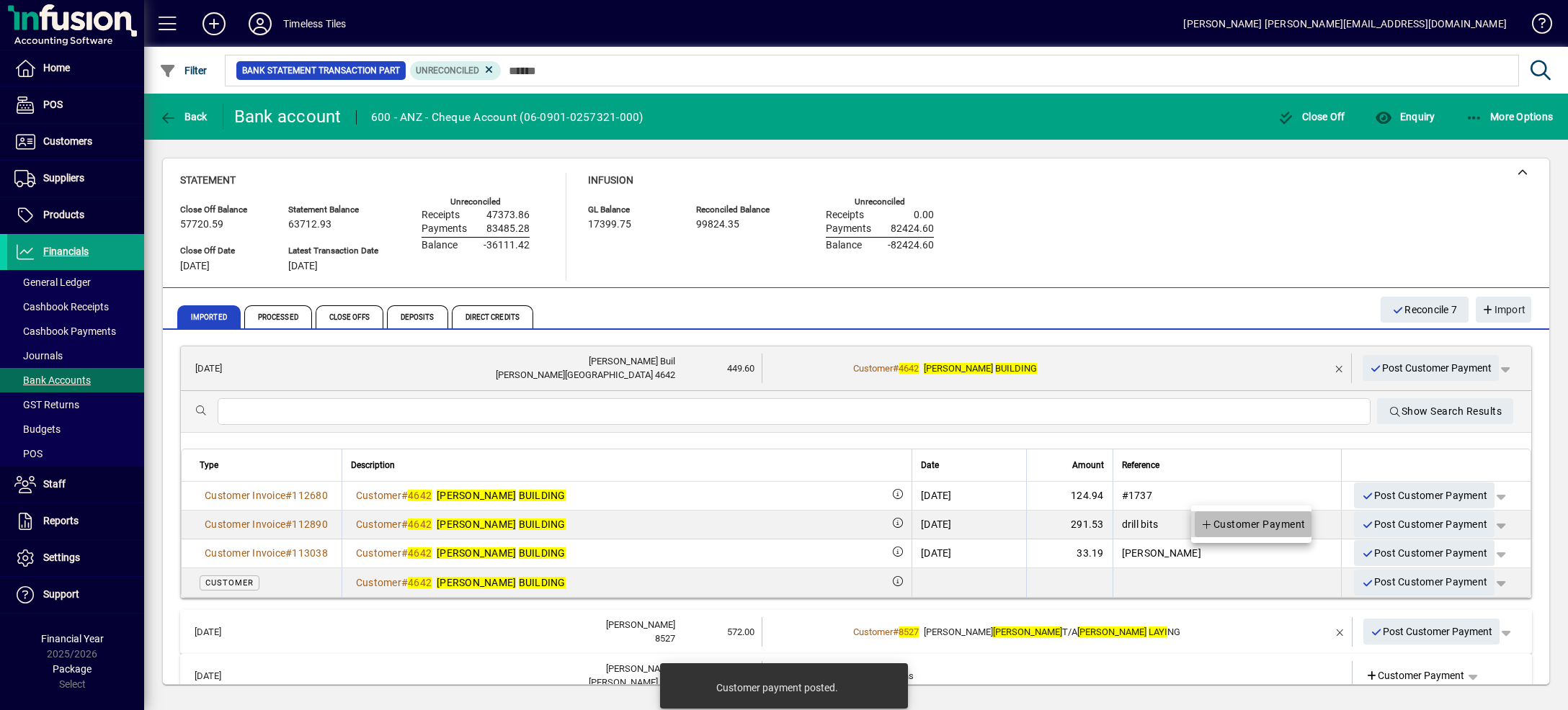
click at [1270, 522] on span "Customer Payment" at bounding box center [1253, 524] width 105 height 17
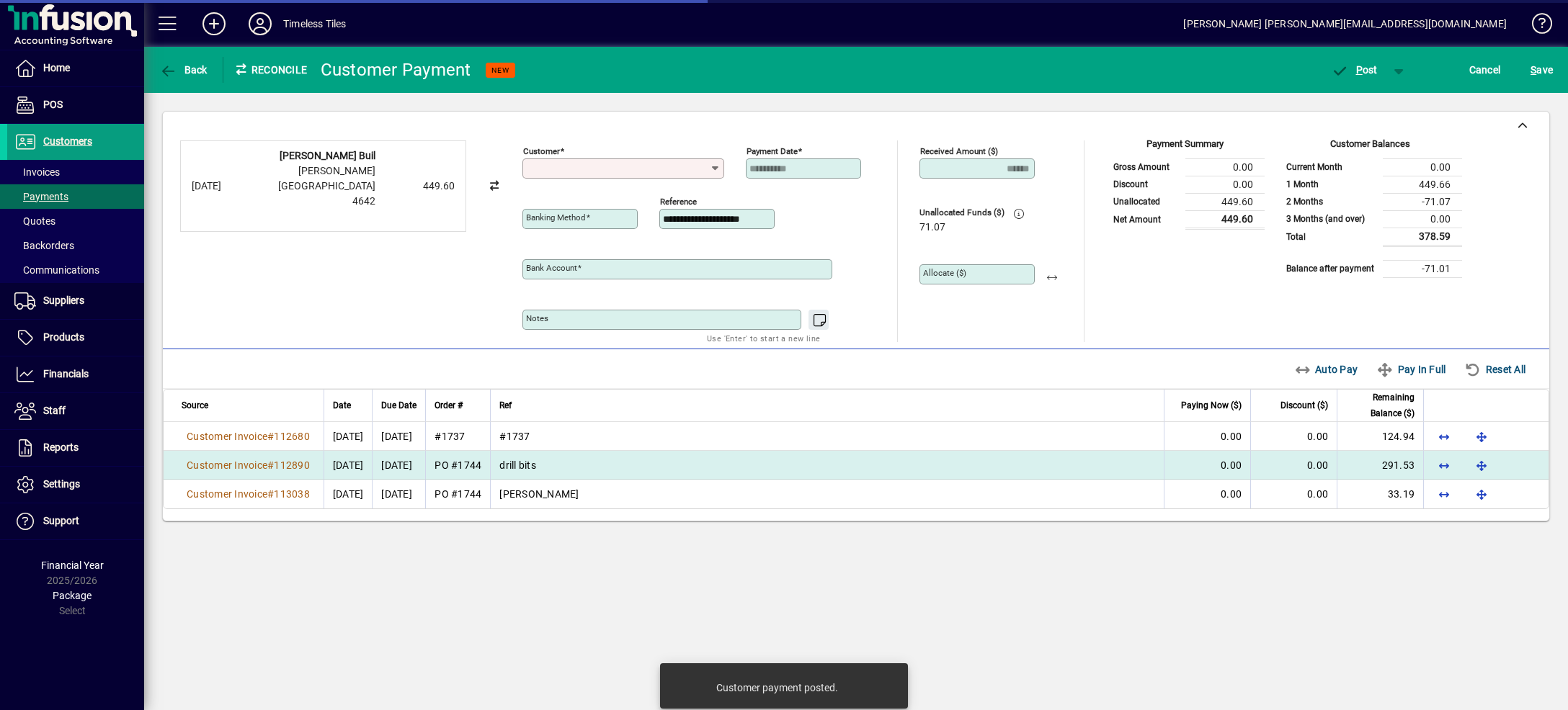
type input "**********"
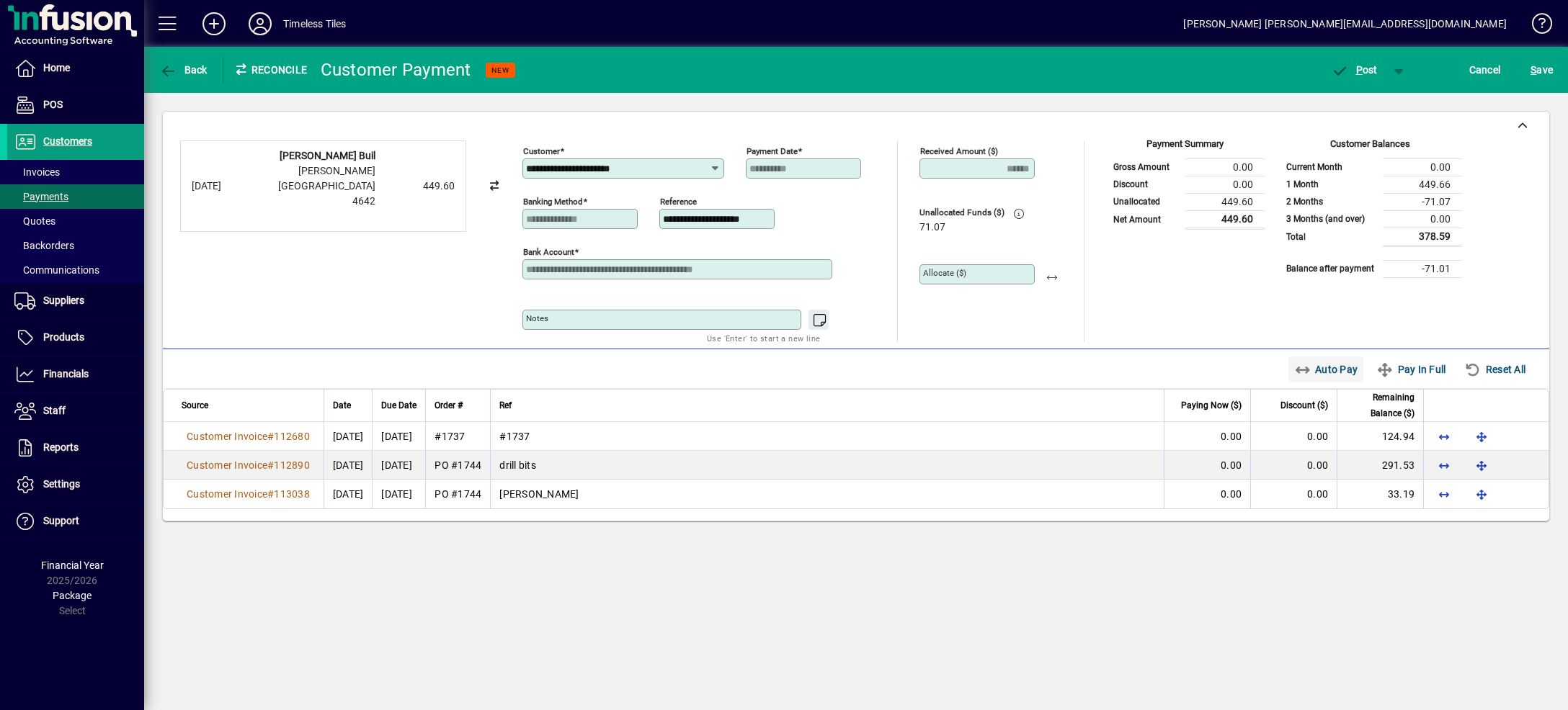
click at [1327, 374] on span "Auto Pay" at bounding box center [1326, 369] width 64 height 23
click at [1395, 69] on span "button" at bounding box center [1399, 70] width 35 height 35
click at [1383, 96] on span "P ost & Email" at bounding box center [1346, 100] width 89 height 12
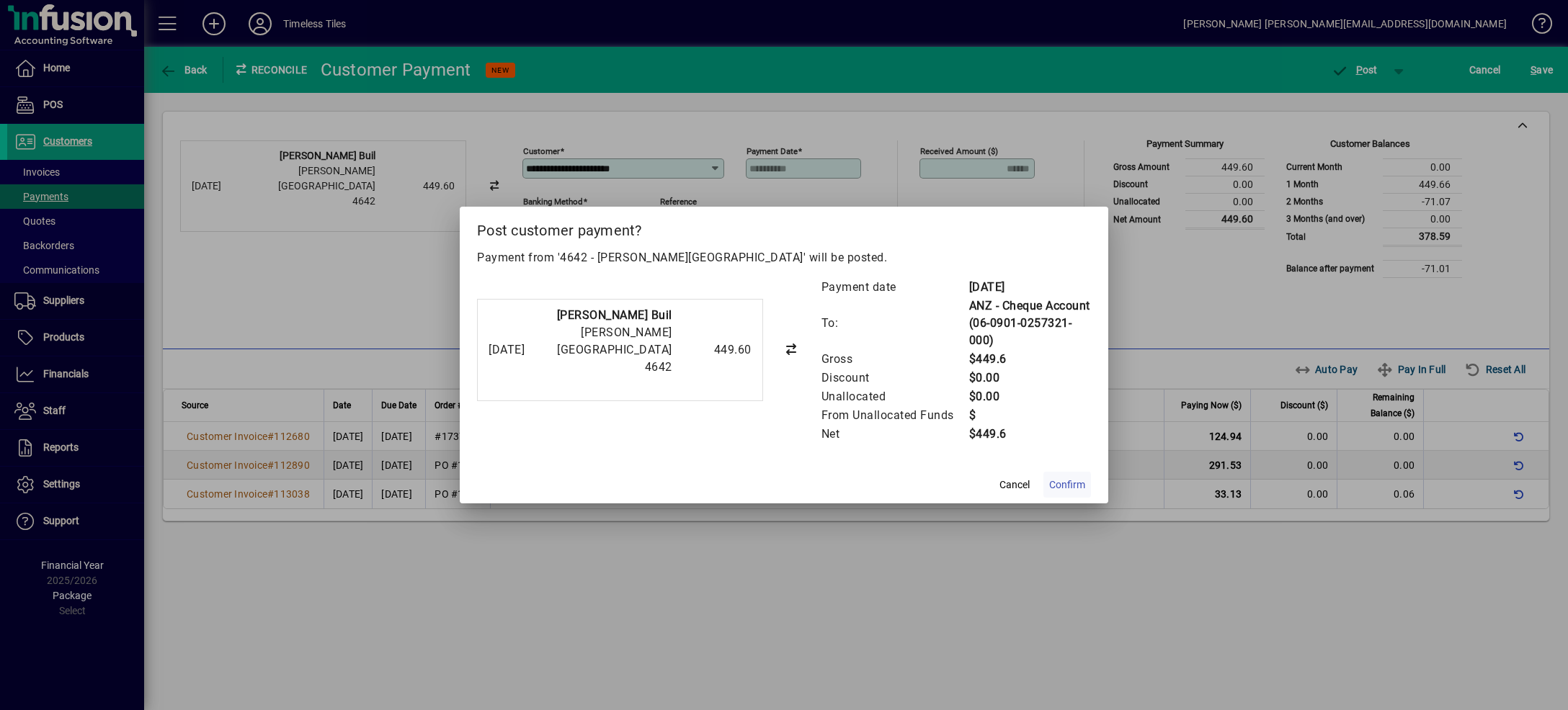
click at [1060, 481] on span "Confirm" at bounding box center [1067, 485] width 36 height 15
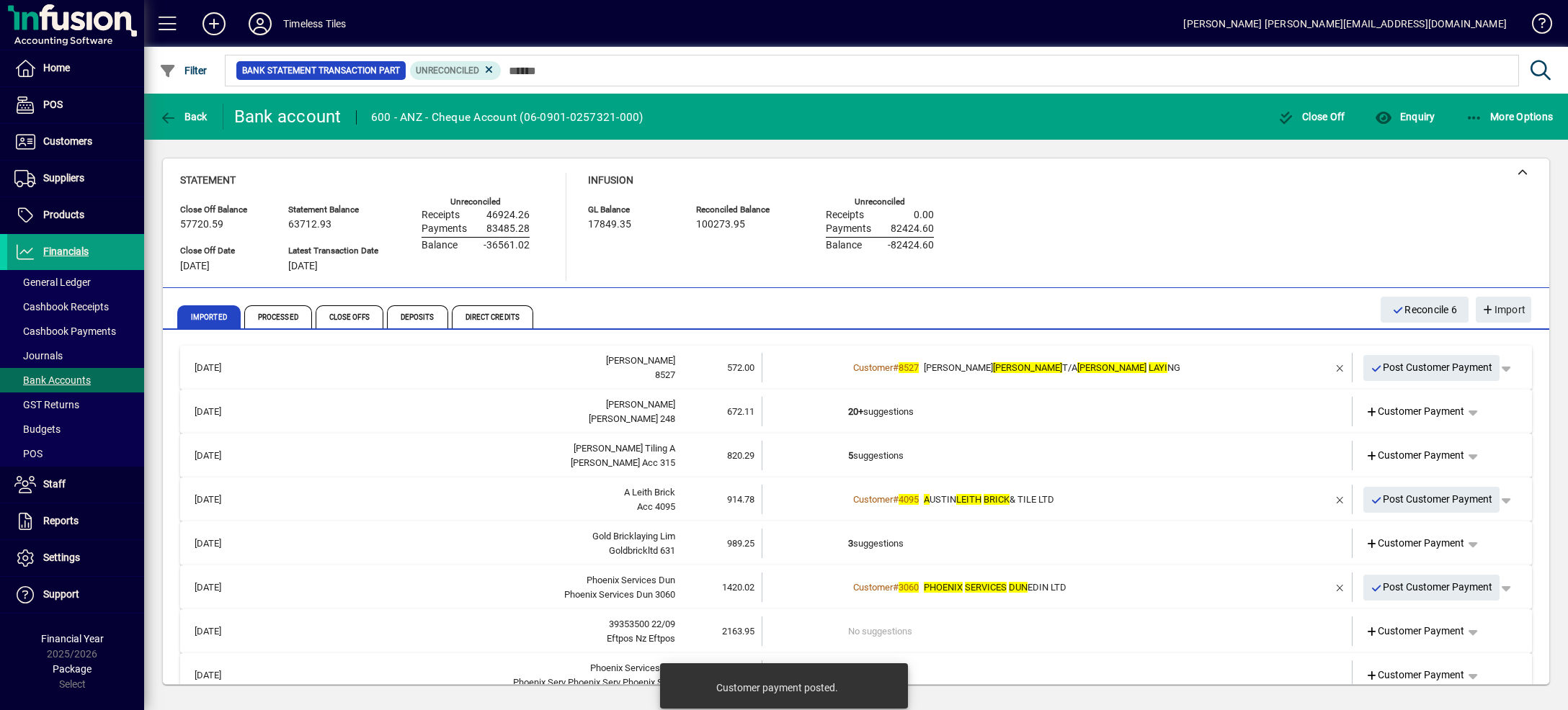
click at [1250, 362] on div "Customer # 8527 [PERSON_NAME] T/A [PERSON_NAME] NG" at bounding box center [1058, 368] width 420 height 14
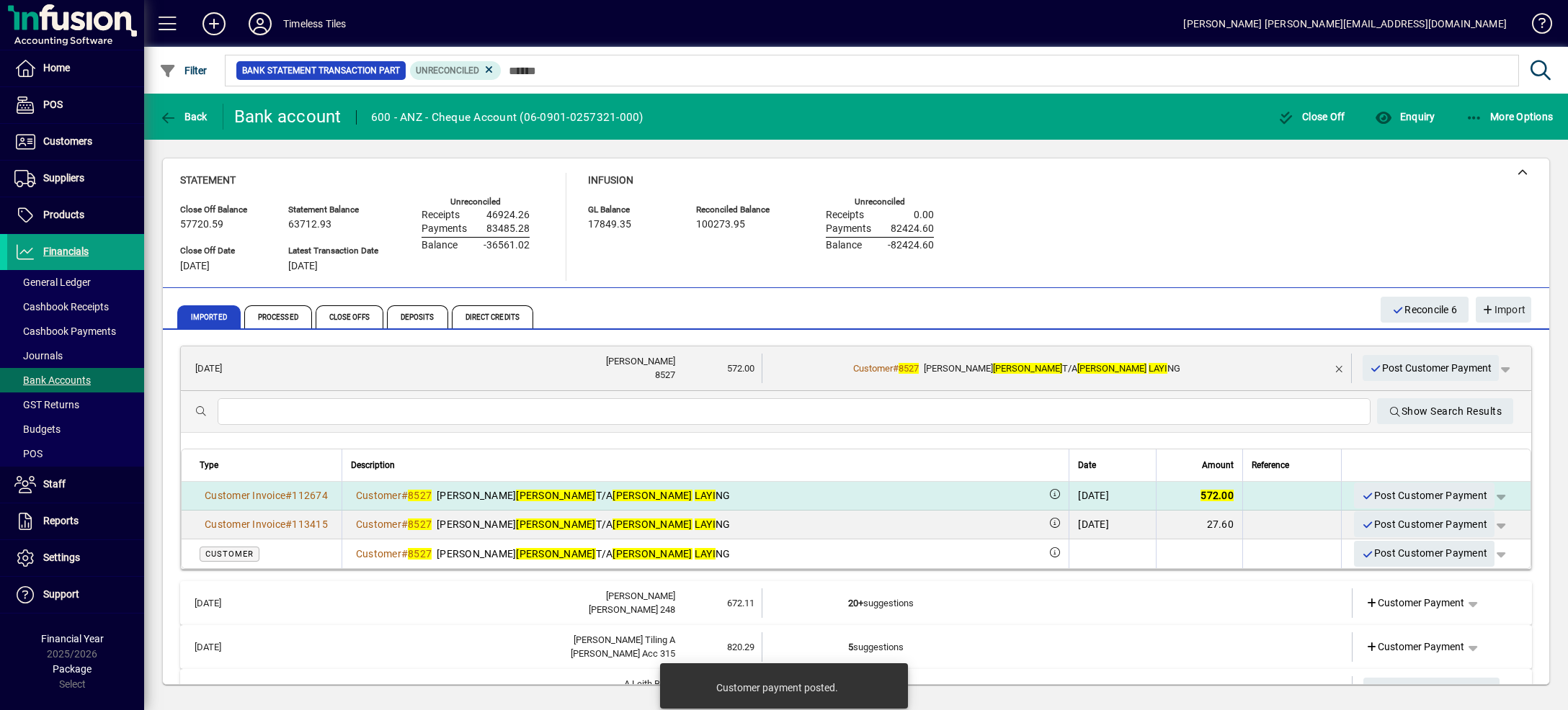
click at [1484, 496] on span "button" at bounding box center [1501, 496] width 35 height 35
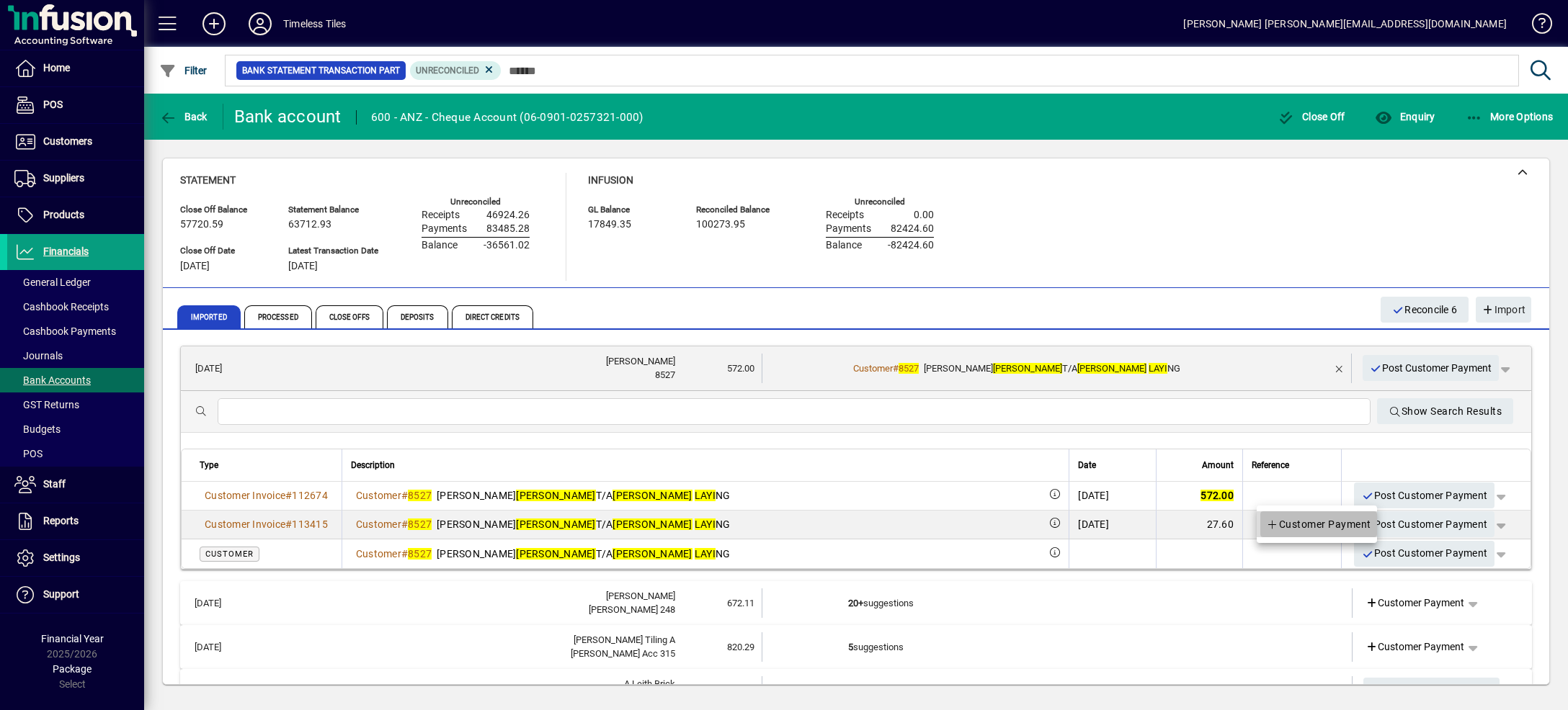
click at [1359, 528] on span "Customer Payment" at bounding box center [1318, 524] width 105 height 17
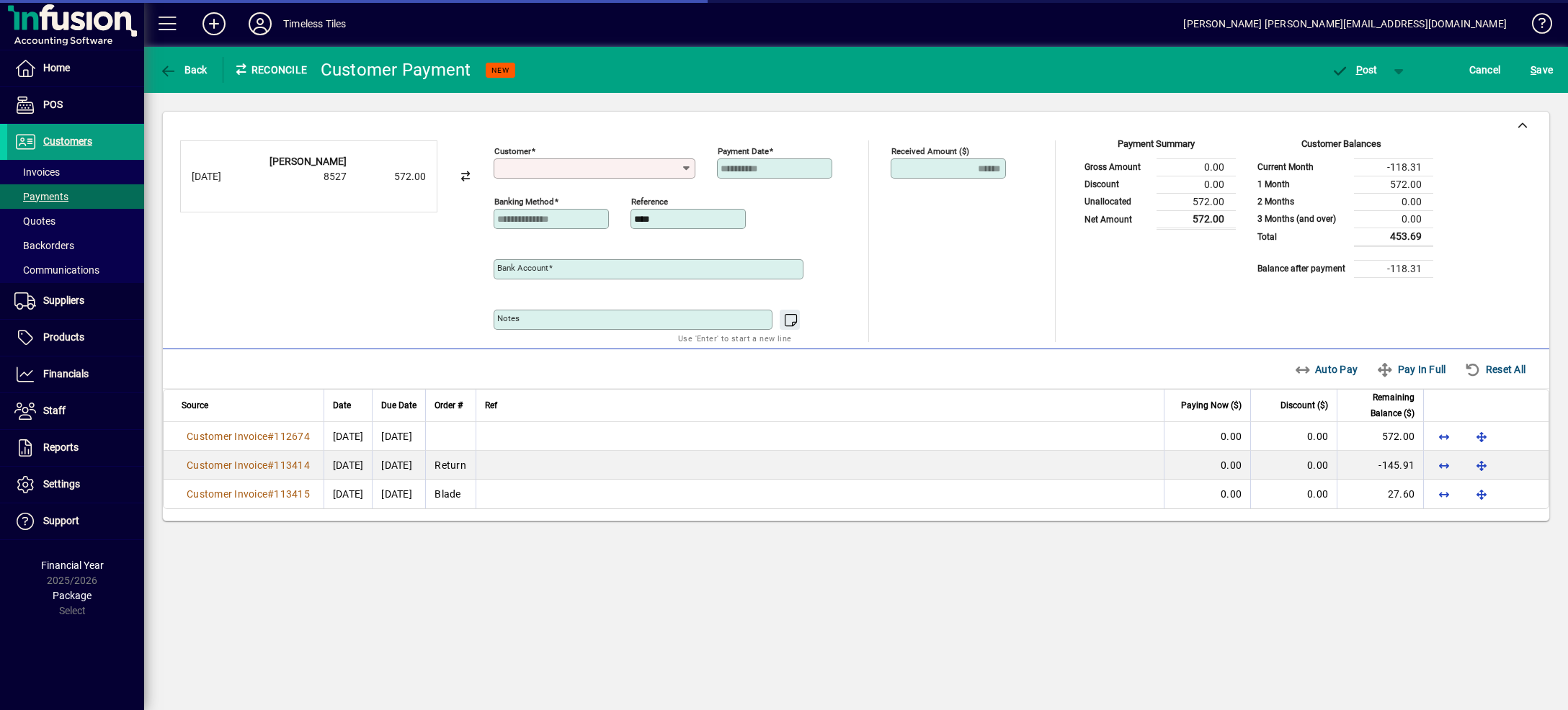
type input "**********"
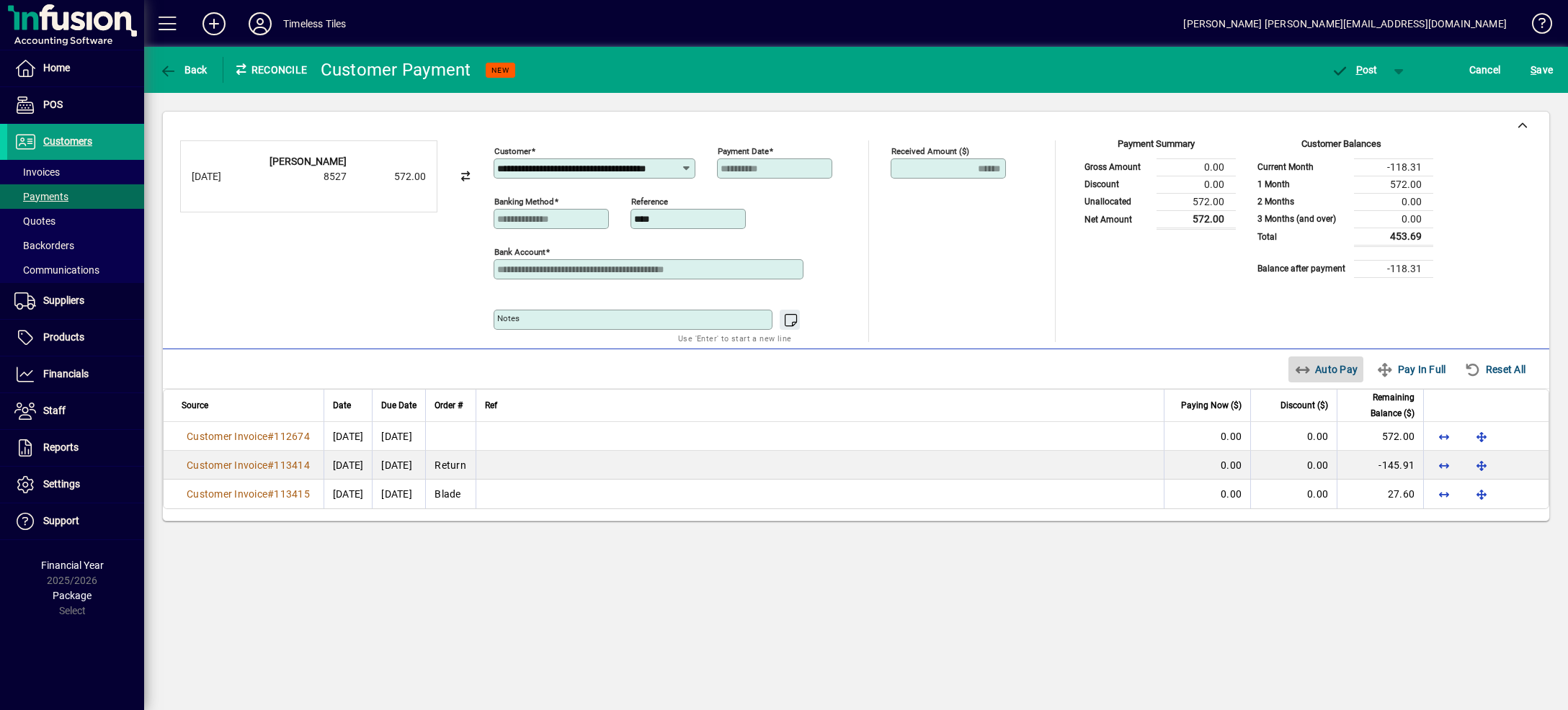
click at [1334, 377] on span "Auto Pay" at bounding box center [1326, 369] width 64 height 23
click at [1400, 71] on span "button" at bounding box center [1399, 70] width 35 height 35
click at [1362, 100] on span "P ost & Email" at bounding box center [1346, 100] width 89 height 12
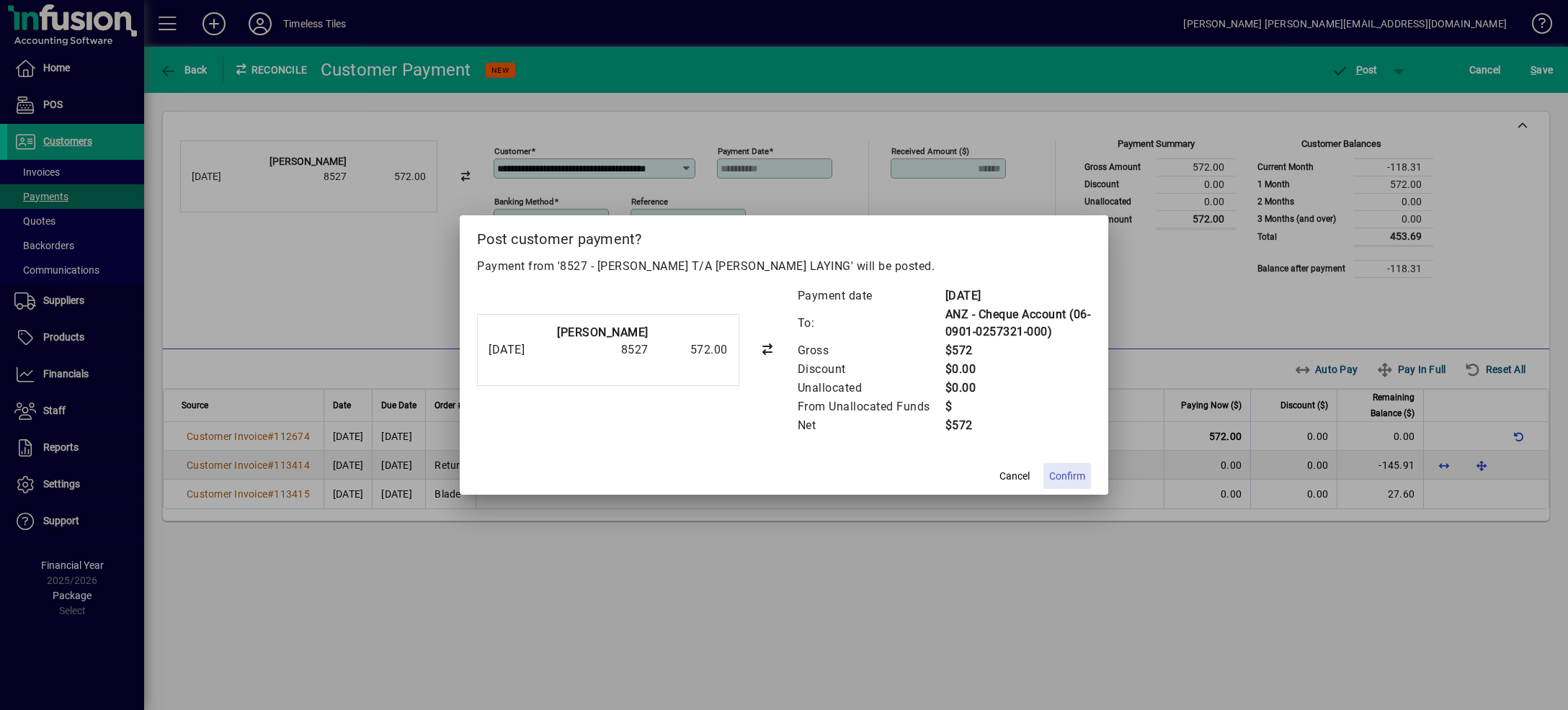
click at [1057, 472] on span "Confirm" at bounding box center [1067, 476] width 36 height 15
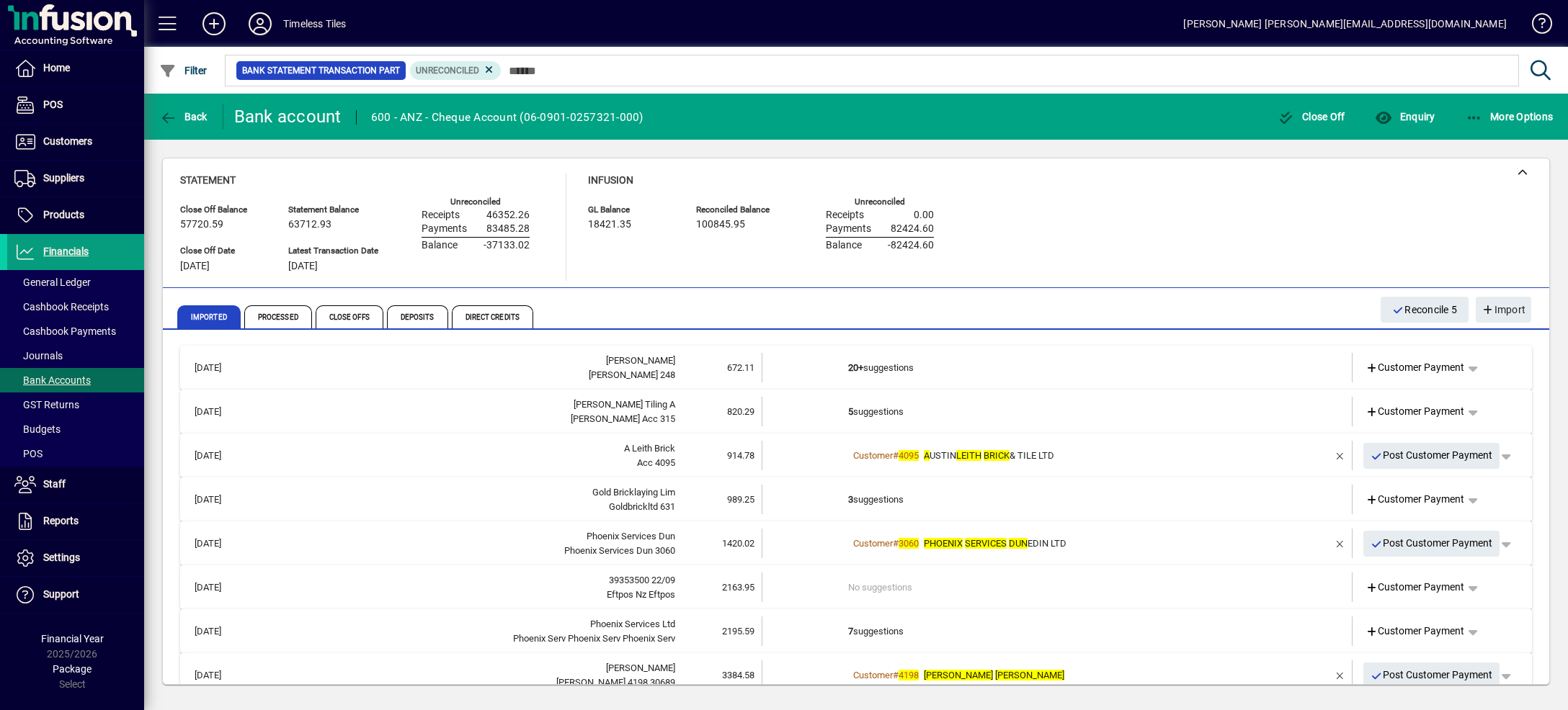
click at [1148, 362] on td "20+ suggestions" at bounding box center [1058, 367] width 420 height 29
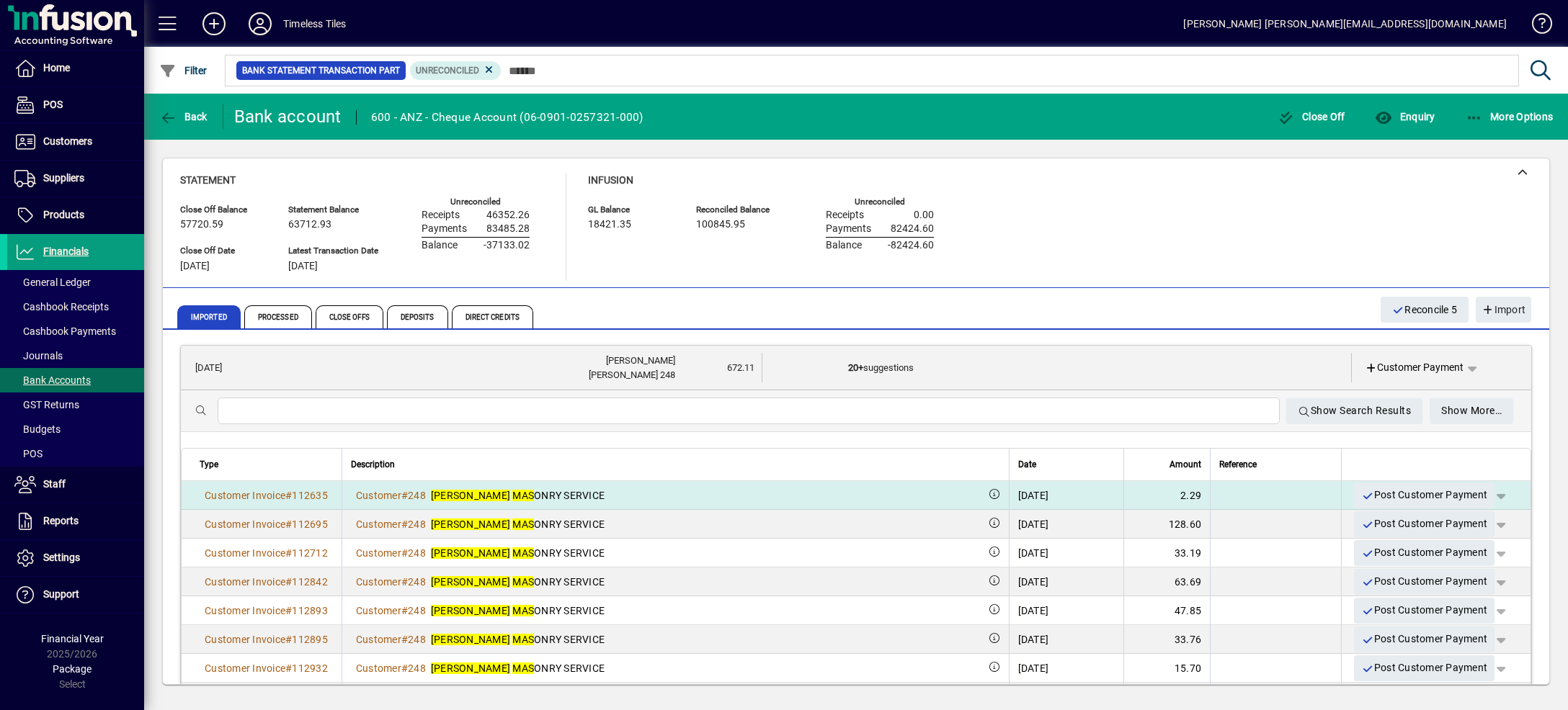
click at [1484, 492] on span "button" at bounding box center [1501, 496] width 35 height 35
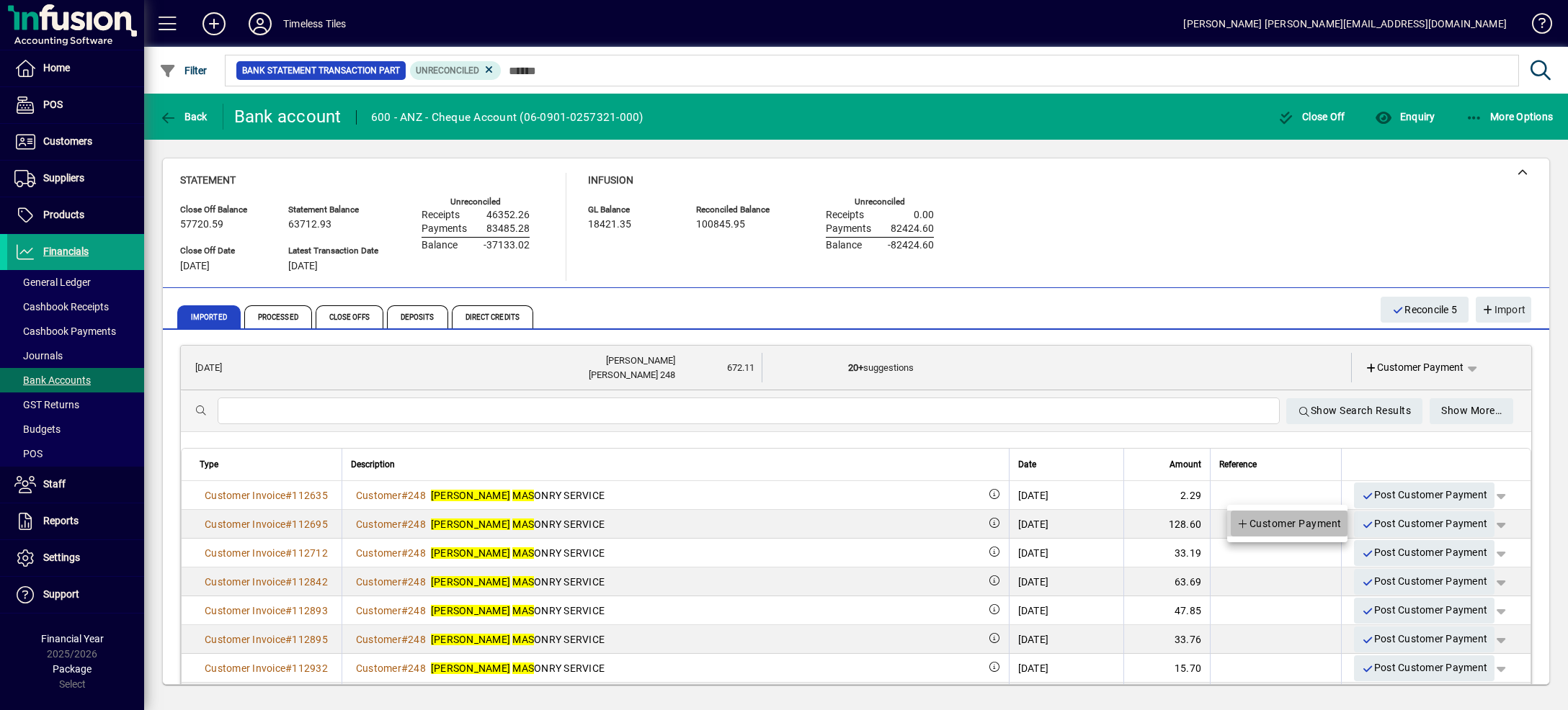
click at [1329, 519] on span "Customer Payment" at bounding box center [1288, 524] width 105 height 17
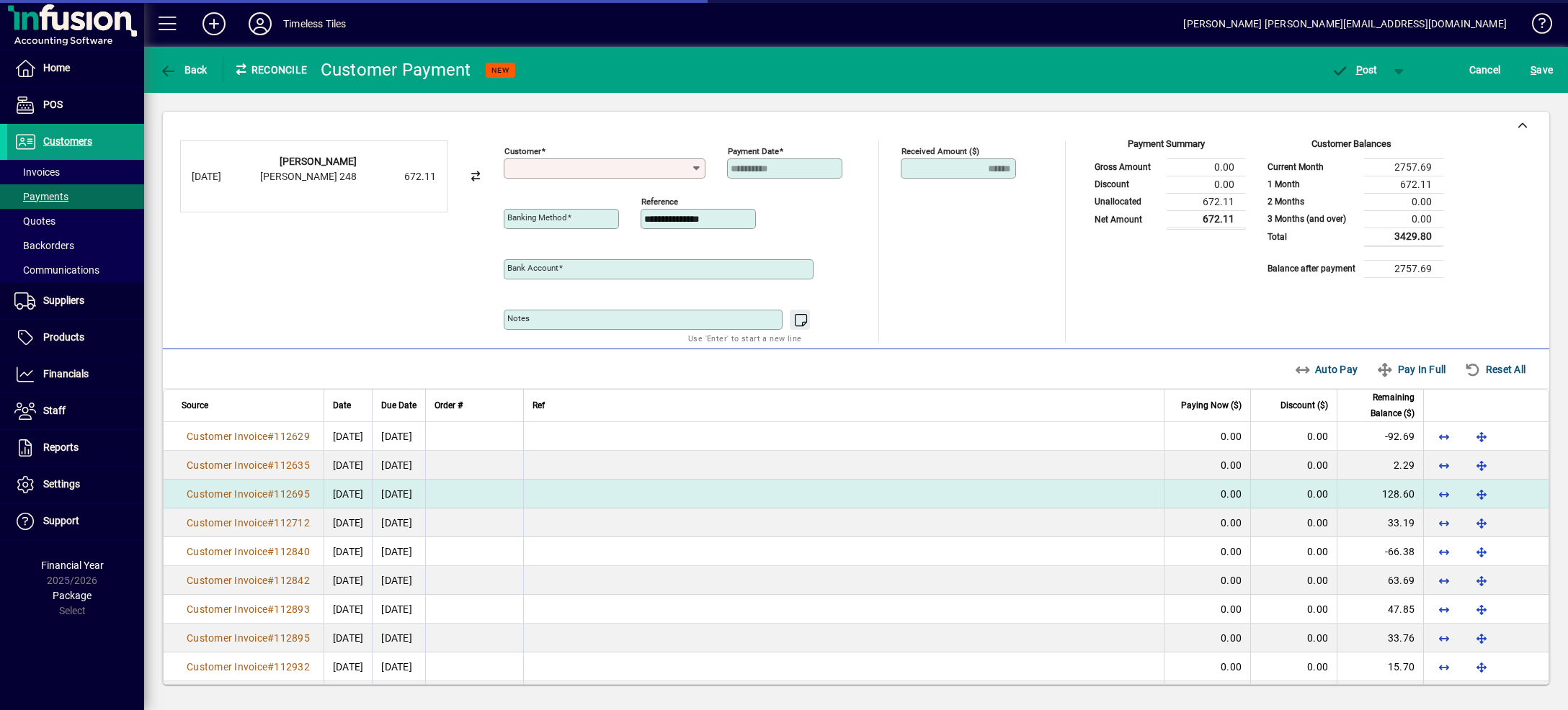
type input "**********"
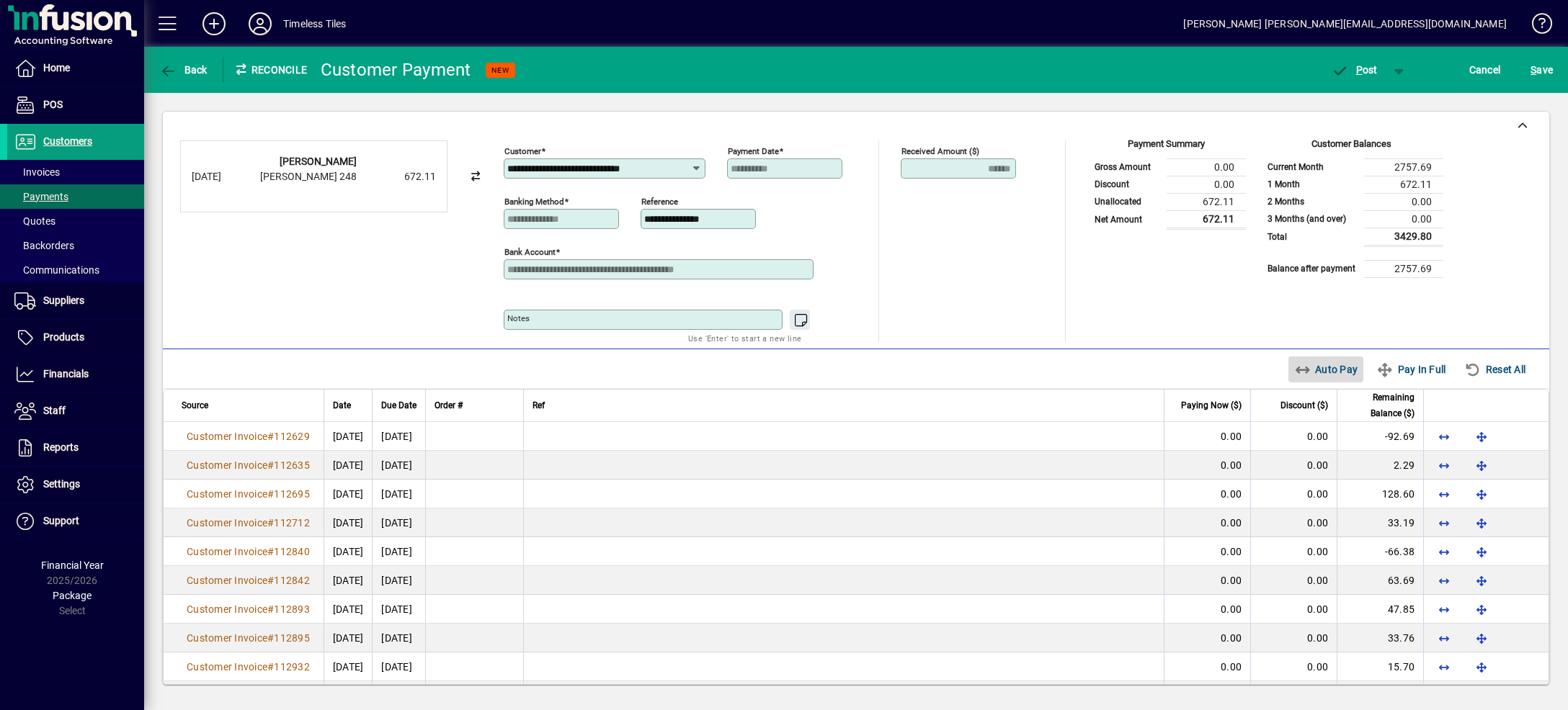
click at [1302, 364] on span "Auto Pay" at bounding box center [1326, 369] width 64 height 23
click at [1385, 66] on span "button" at bounding box center [1399, 70] width 35 height 35
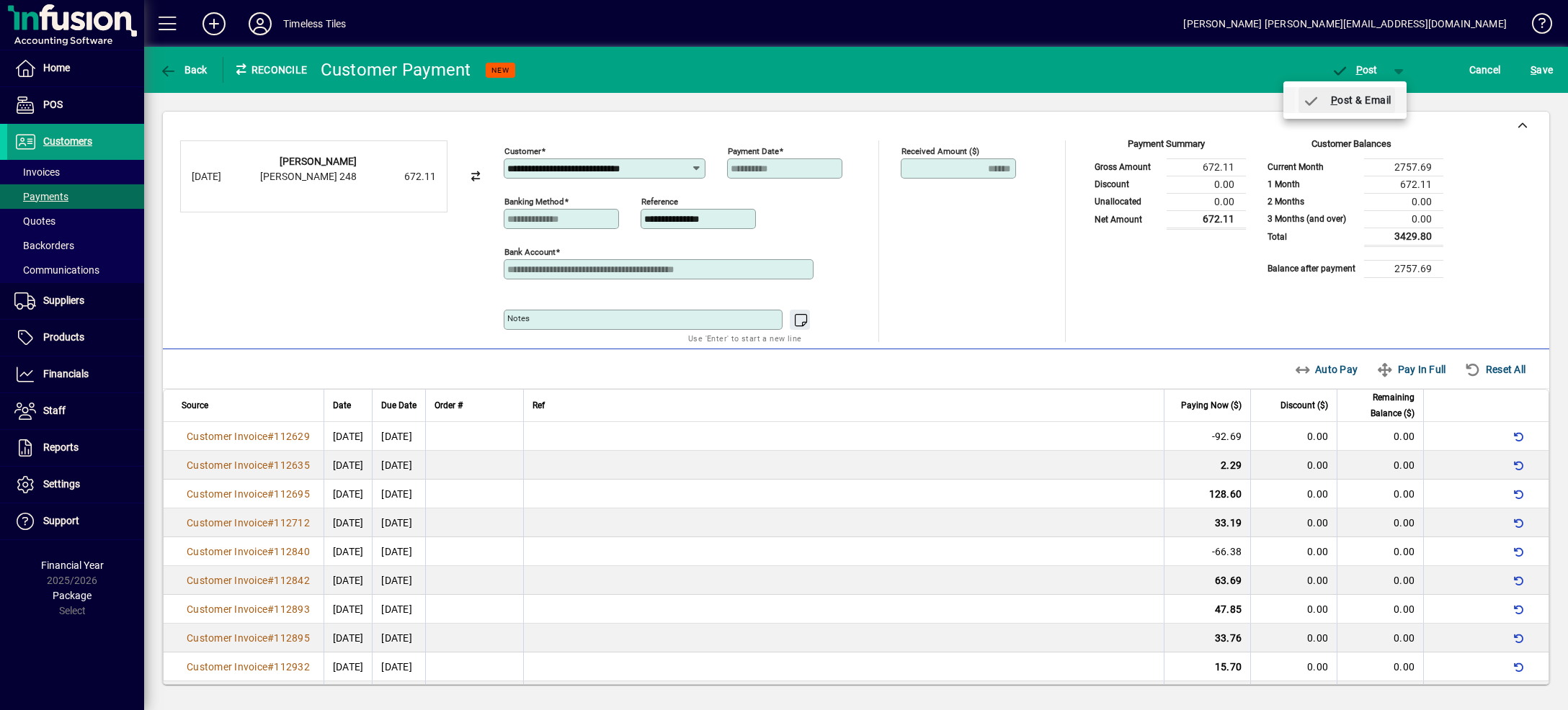
click at [1379, 102] on span "P ost & Email" at bounding box center [1346, 100] width 89 height 12
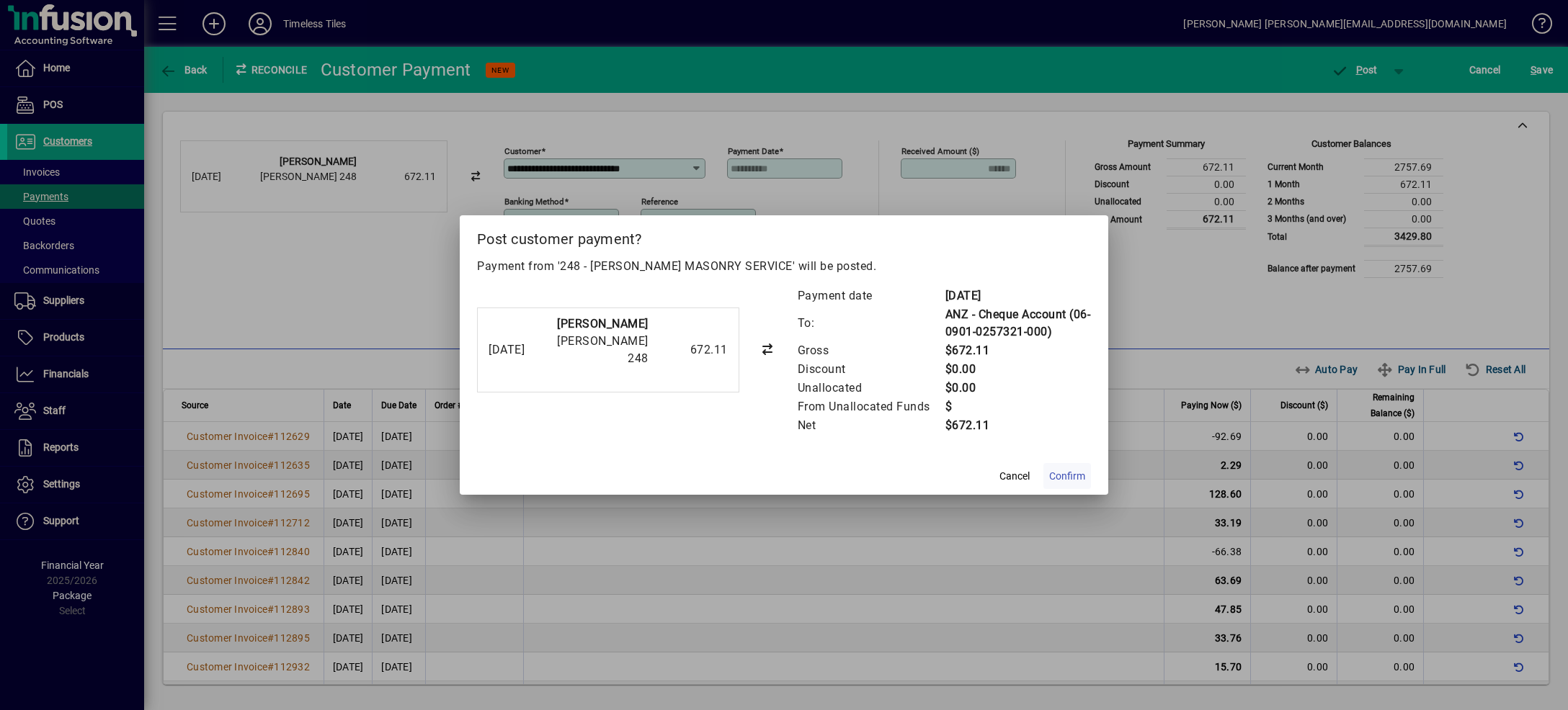
click at [1054, 480] on span "Confirm" at bounding box center [1067, 476] width 36 height 15
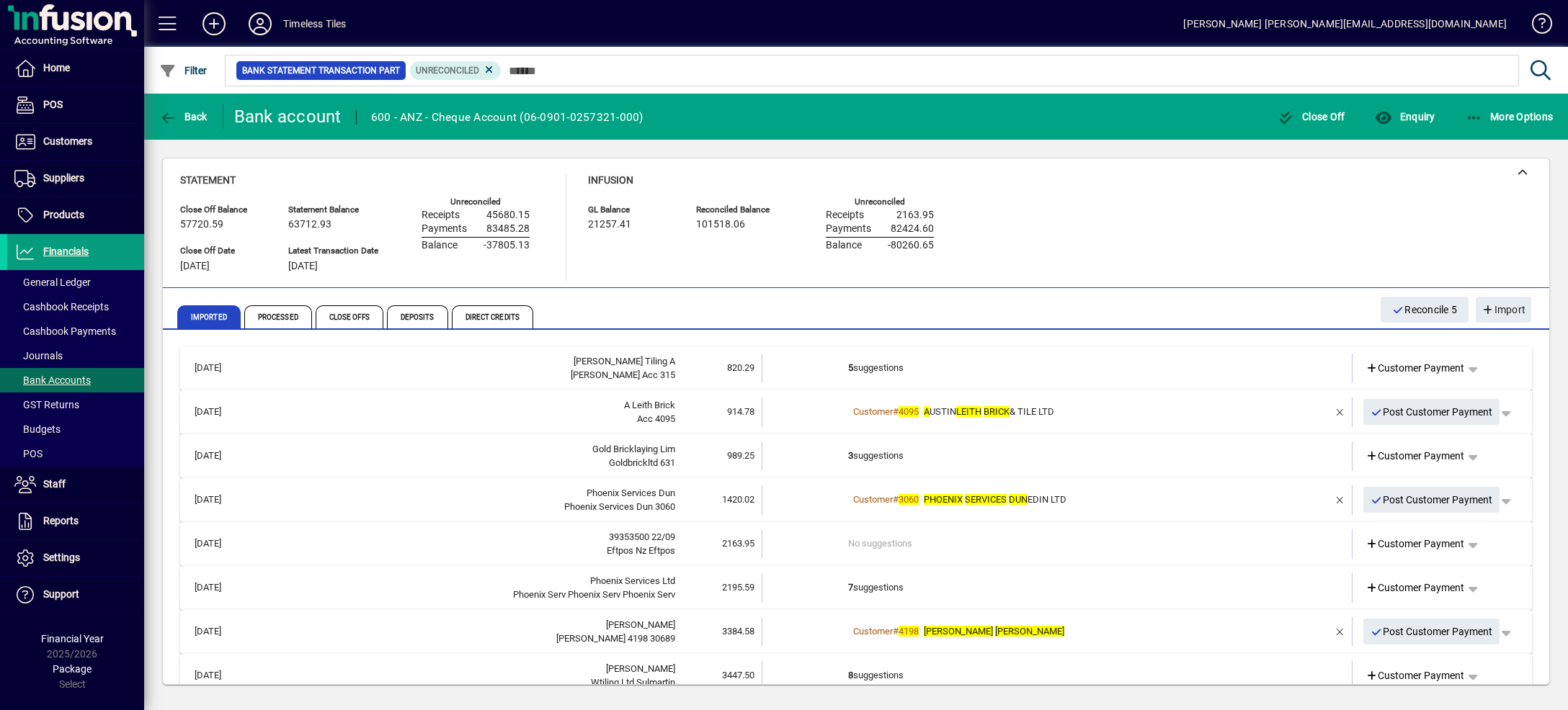
click at [1034, 357] on td "5 suggestions" at bounding box center [1058, 368] width 420 height 29
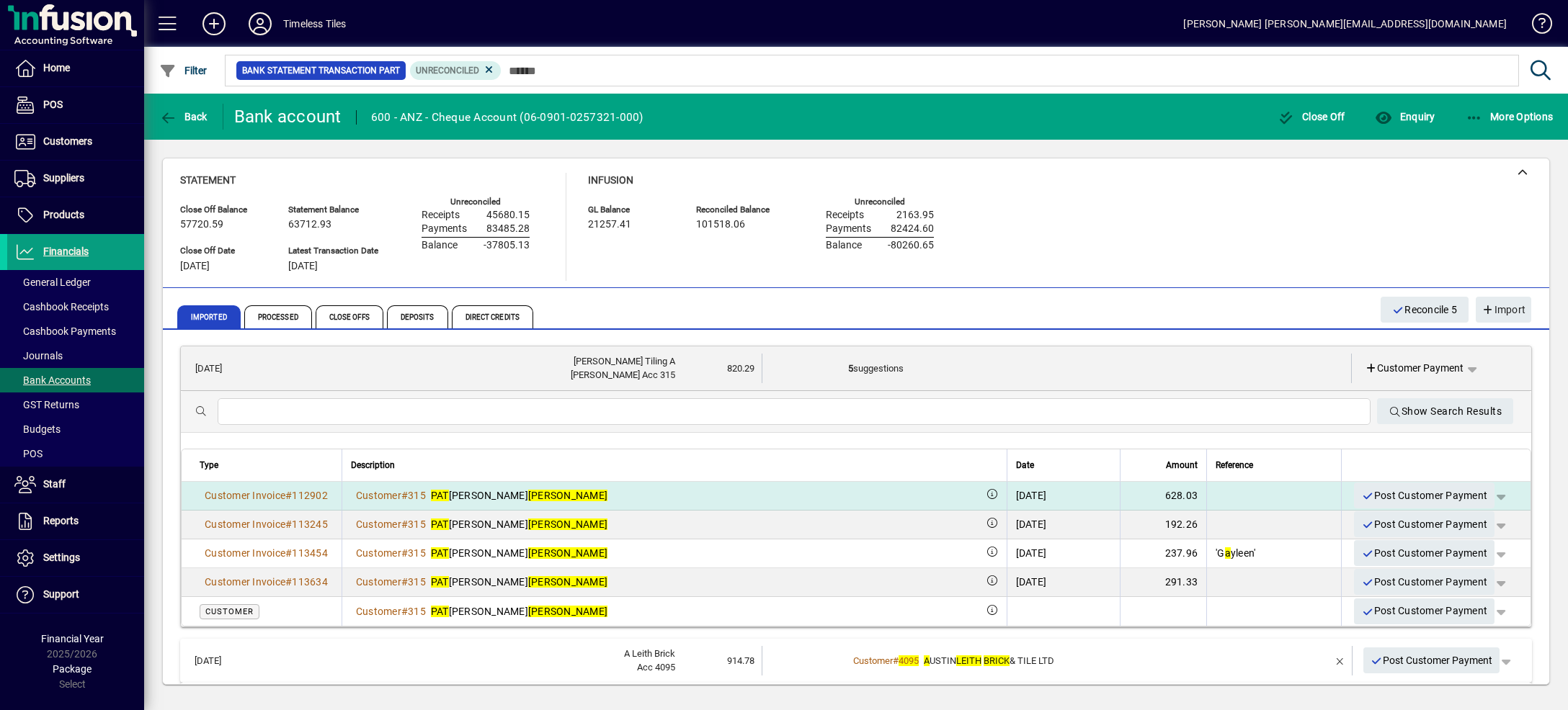
click at [1484, 500] on span "button" at bounding box center [1501, 496] width 35 height 35
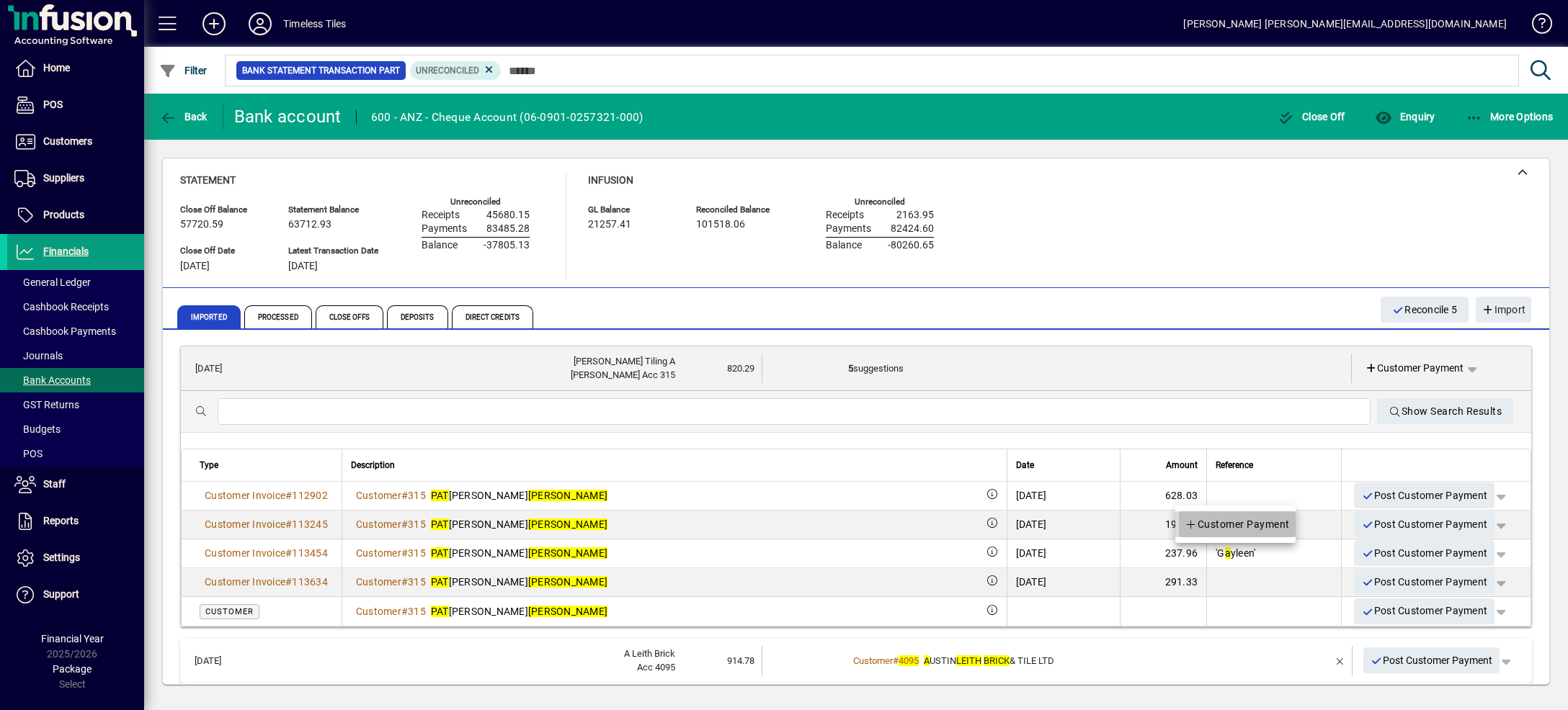
click at [1275, 522] on span "Customer Payment" at bounding box center [1237, 524] width 105 height 17
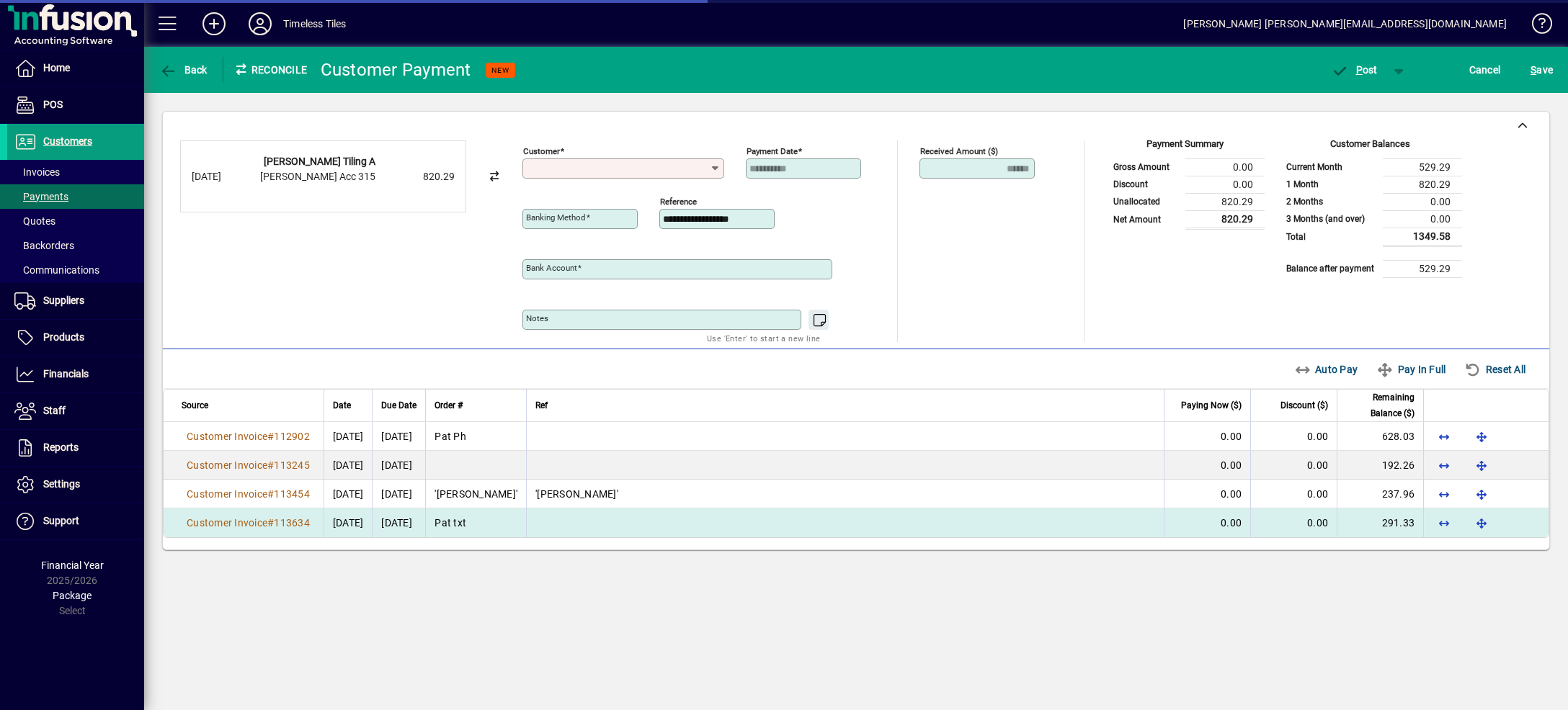
type input "**********"
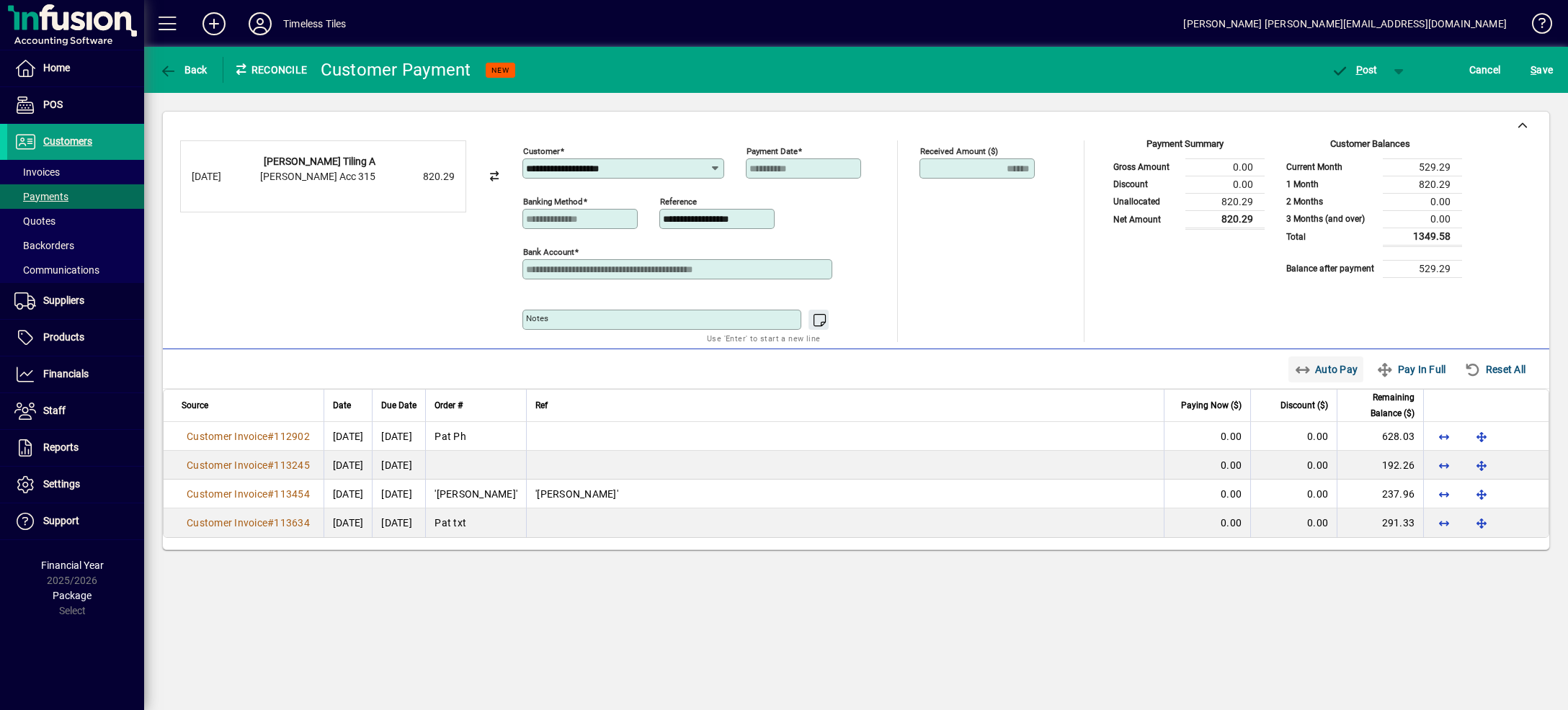
click at [1298, 376] on span "Auto Pay" at bounding box center [1326, 369] width 64 height 23
click at [1393, 73] on span "button" at bounding box center [1399, 70] width 35 height 35
click at [1380, 104] on span "P ost & Email" at bounding box center [1346, 100] width 89 height 12
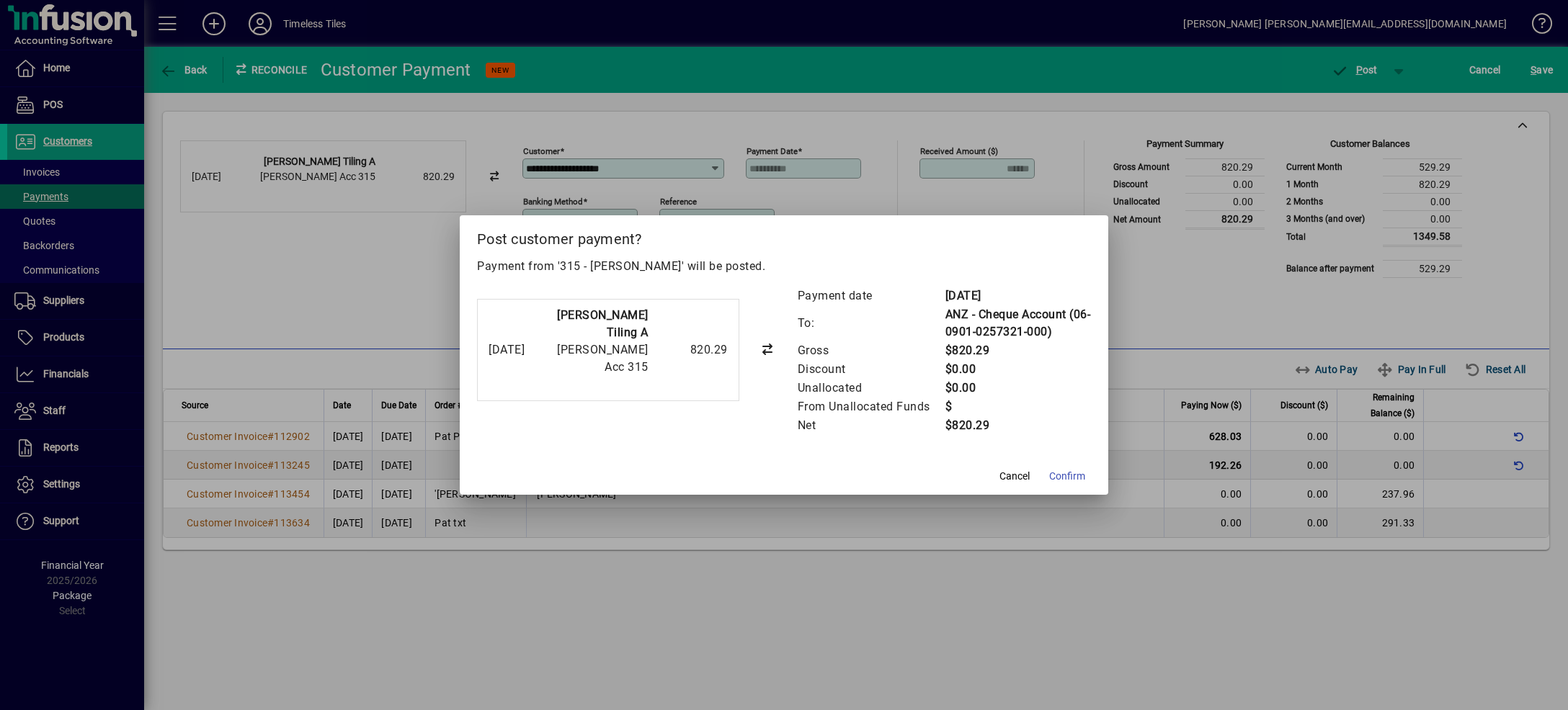
drag, startPoint x: 1225, startPoint y: 347, endPoint x: 1200, endPoint y: 393, distance: 52.4
click at [1156, 350] on div at bounding box center [784, 355] width 1568 height 710
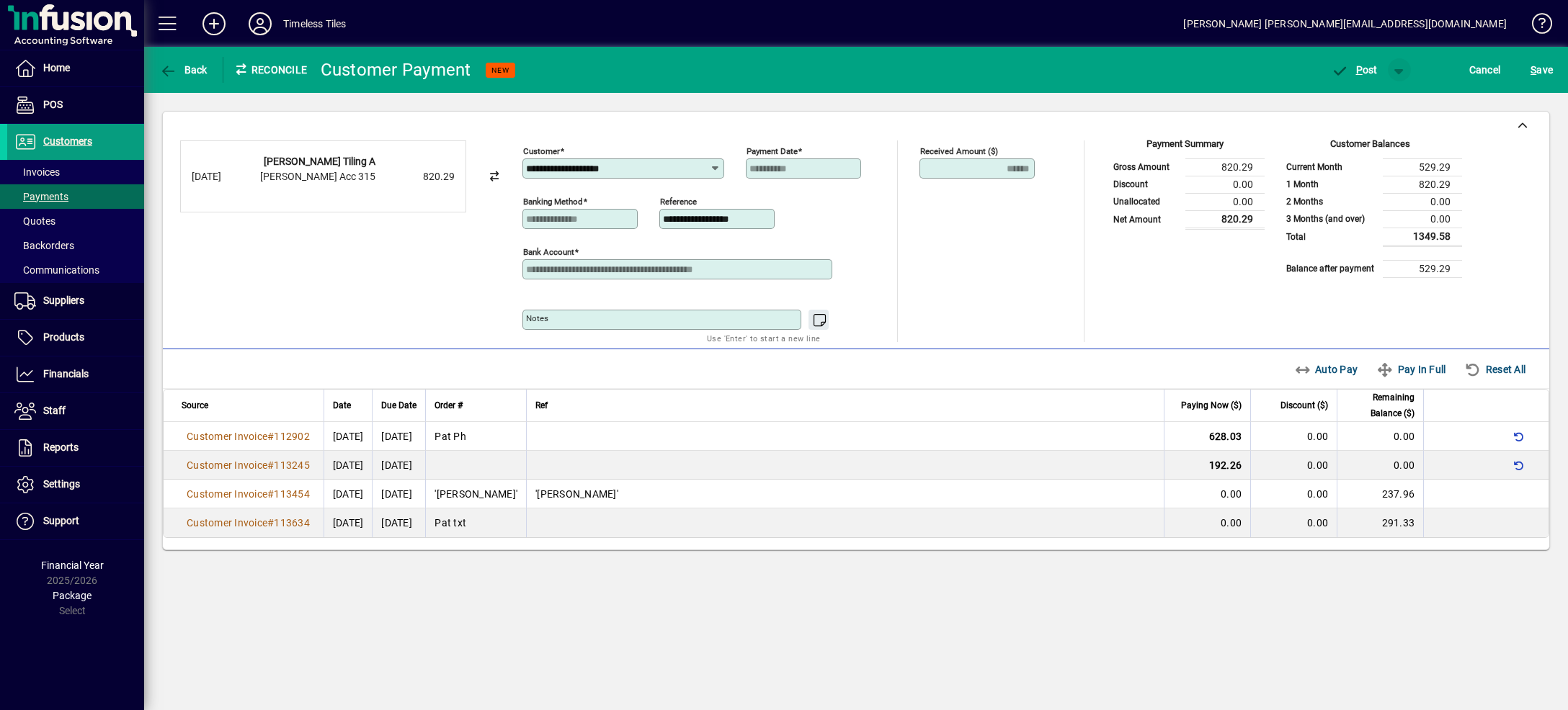
click at [1395, 69] on span "button" at bounding box center [1399, 70] width 35 height 35
click at [1376, 99] on span "P ost & Email" at bounding box center [1346, 100] width 89 height 12
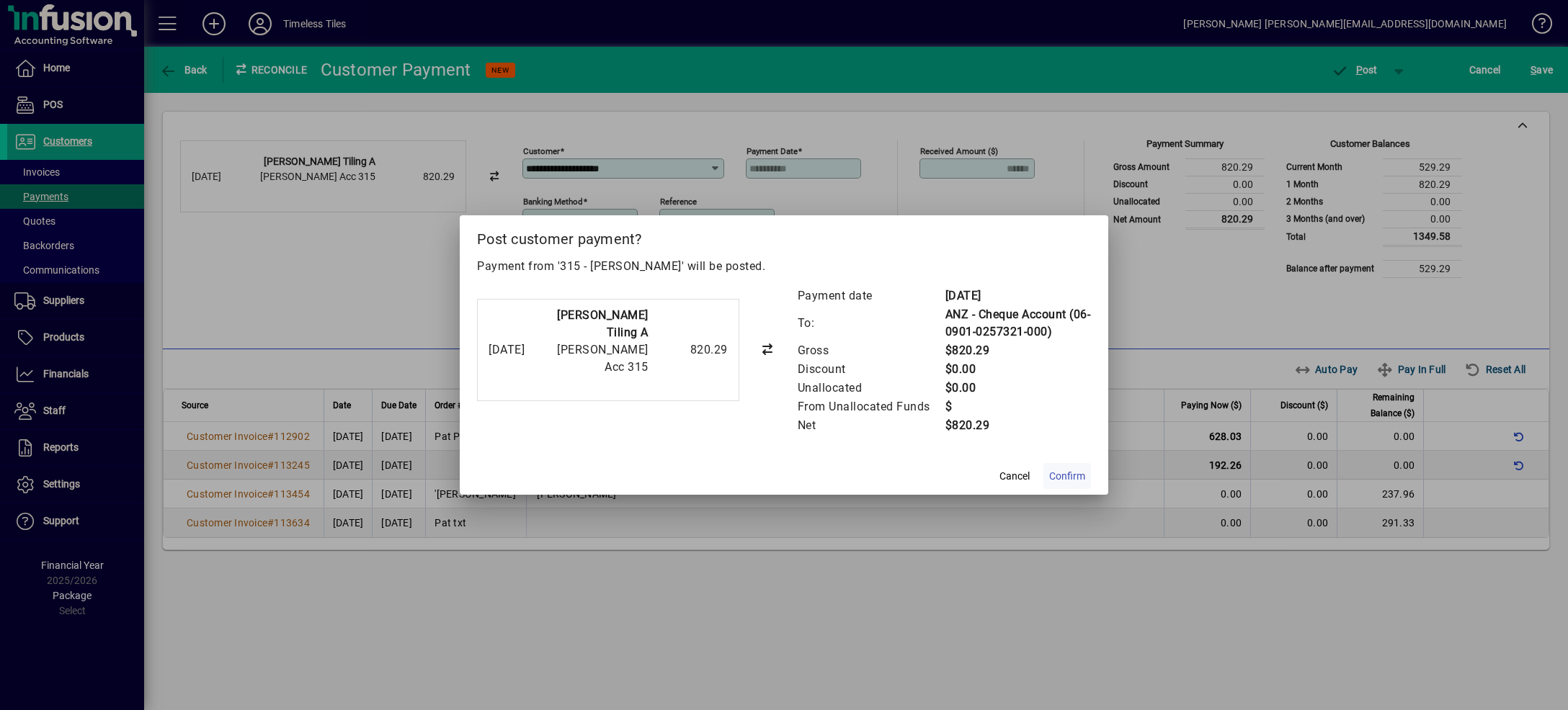
click at [1075, 476] on span "Confirm" at bounding box center [1067, 476] width 36 height 15
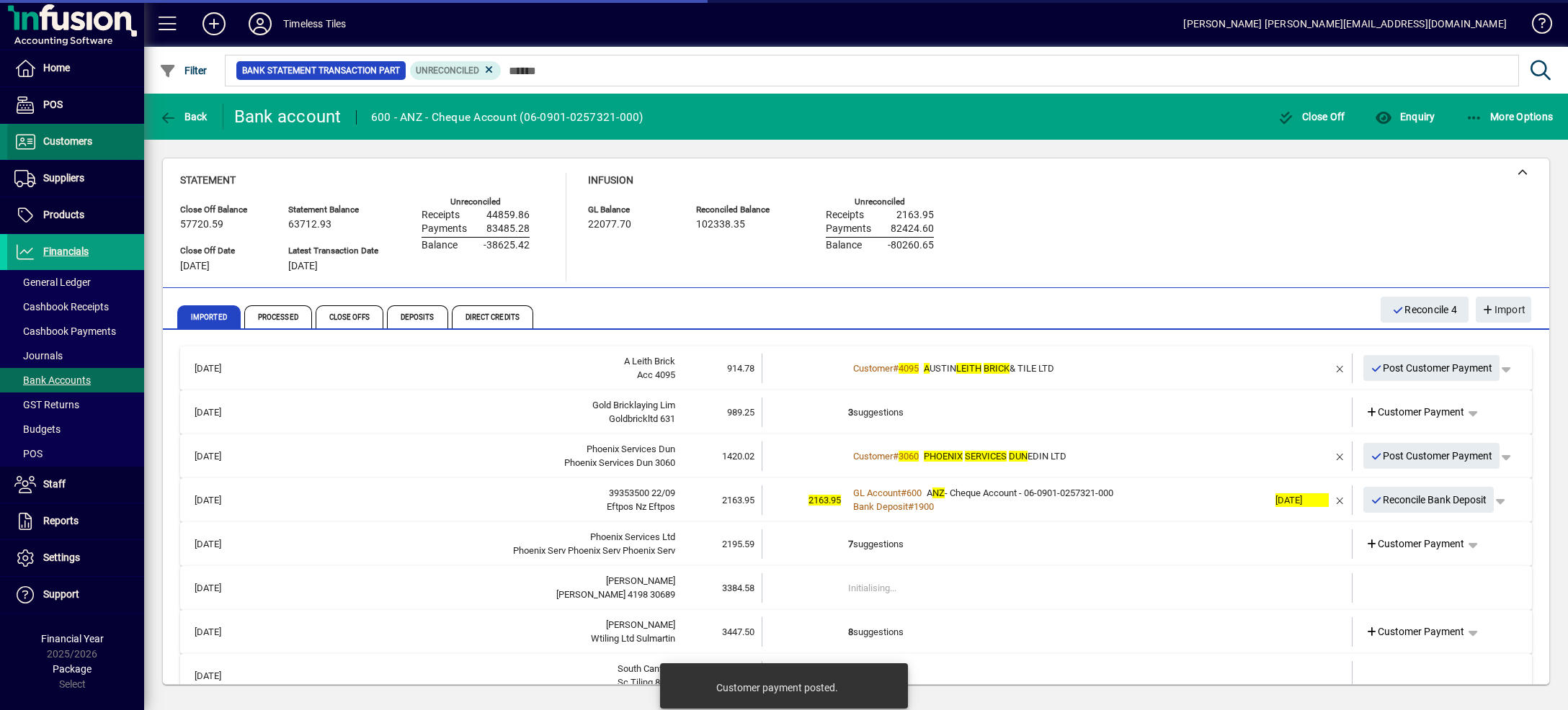
click at [96, 145] on span at bounding box center [76, 142] width 137 height 35
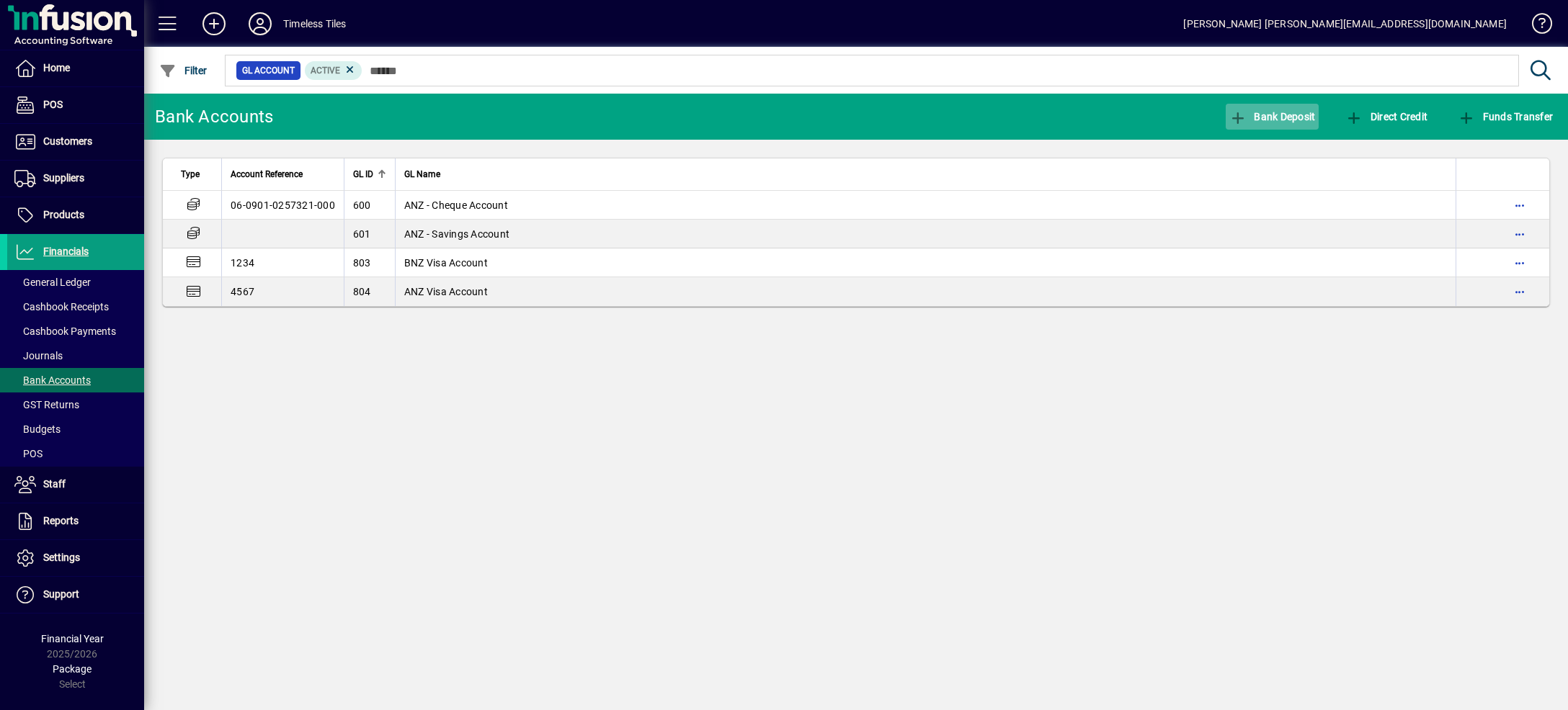
click at [1266, 121] on span "Bank Deposit" at bounding box center [1272, 117] width 87 height 12
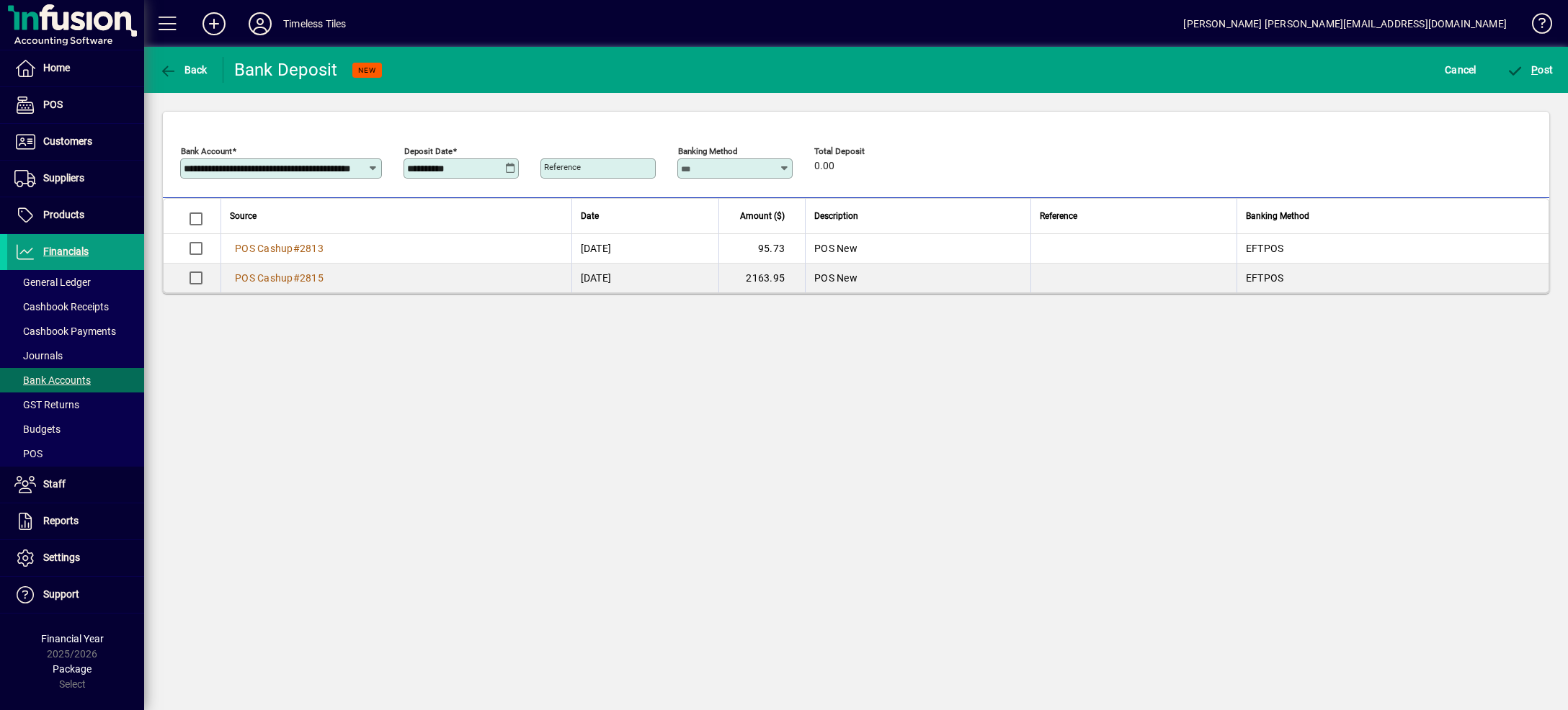
click at [510, 170] on icon at bounding box center [511, 169] width 11 height 12
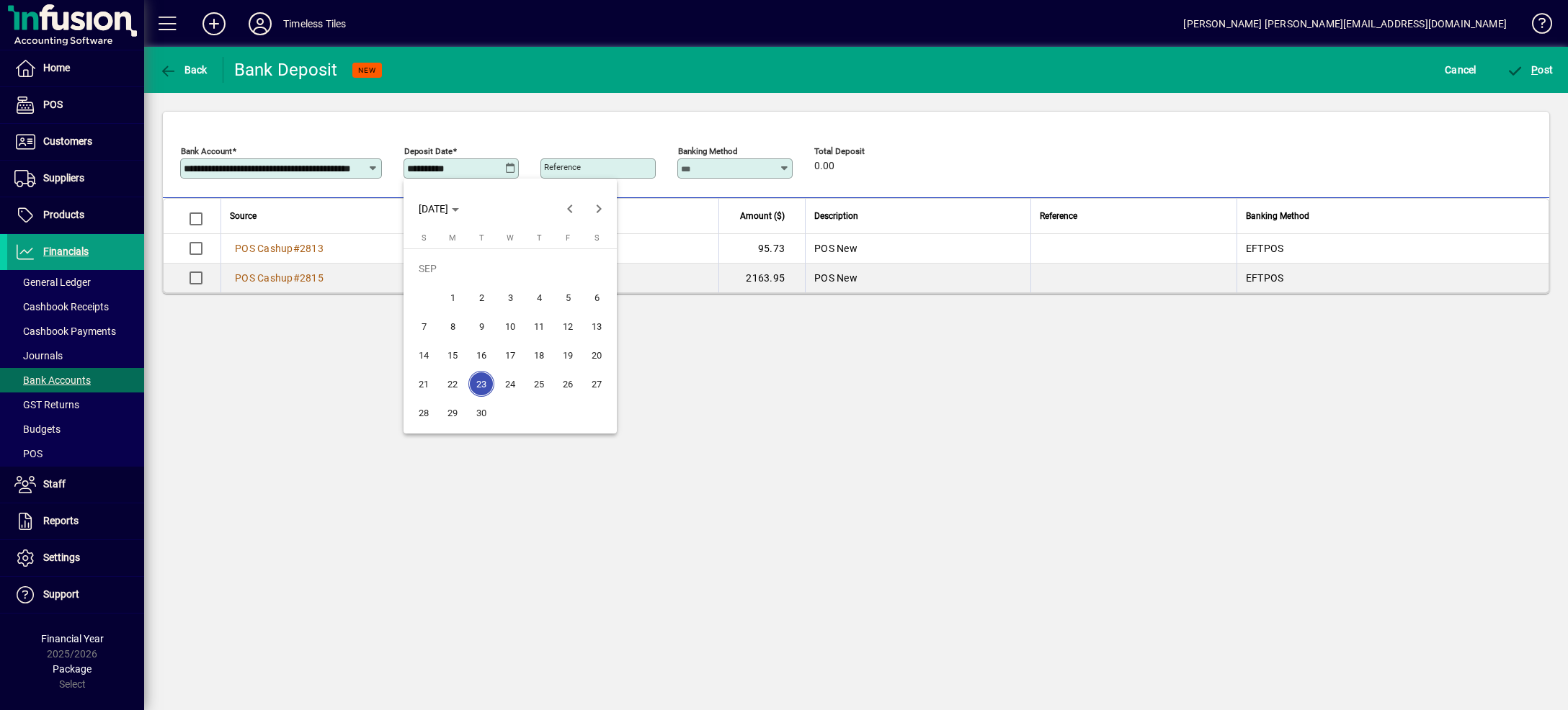
click at [447, 385] on span "22" at bounding box center [453, 384] width 26 height 26
type input "**********"
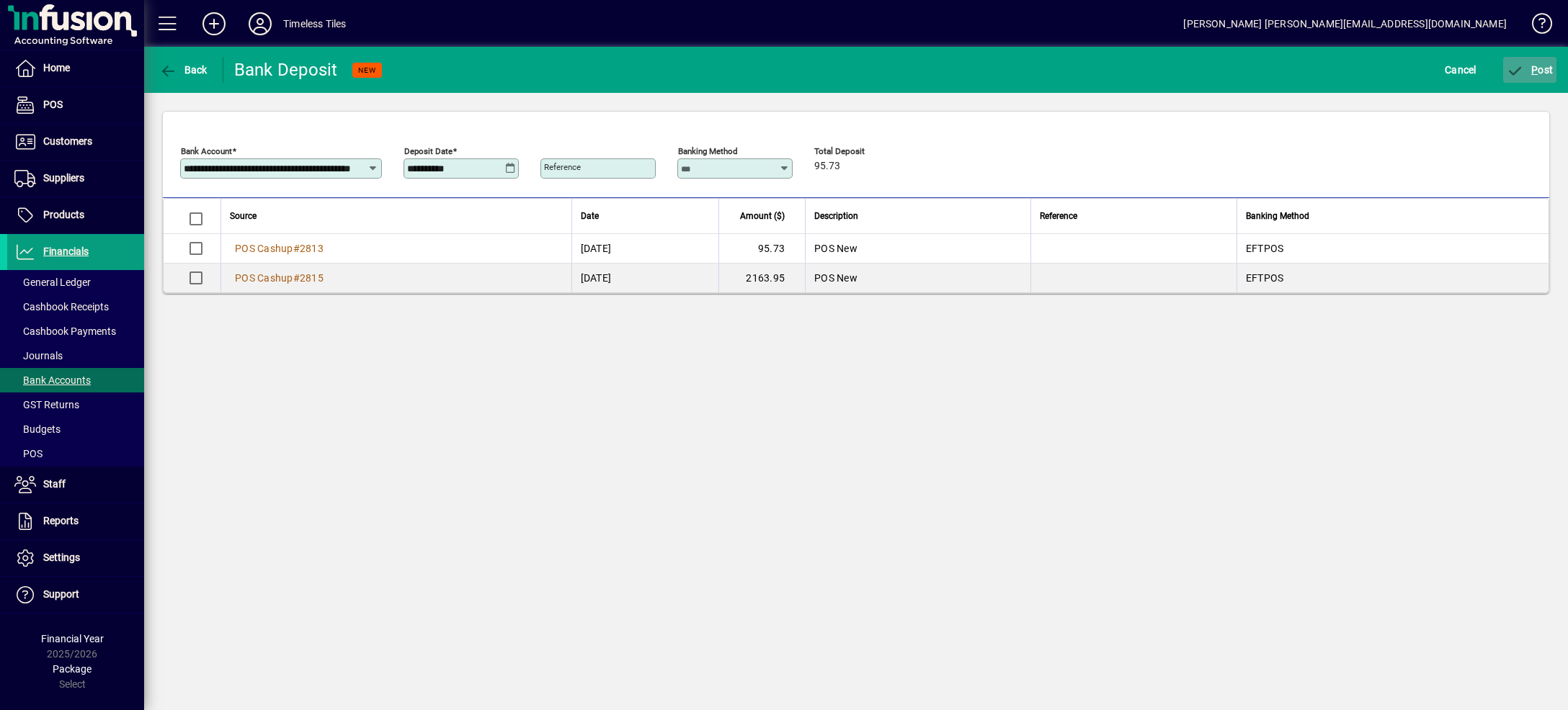
click at [1539, 69] on span "P ost" at bounding box center [1529, 69] width 47 height 12
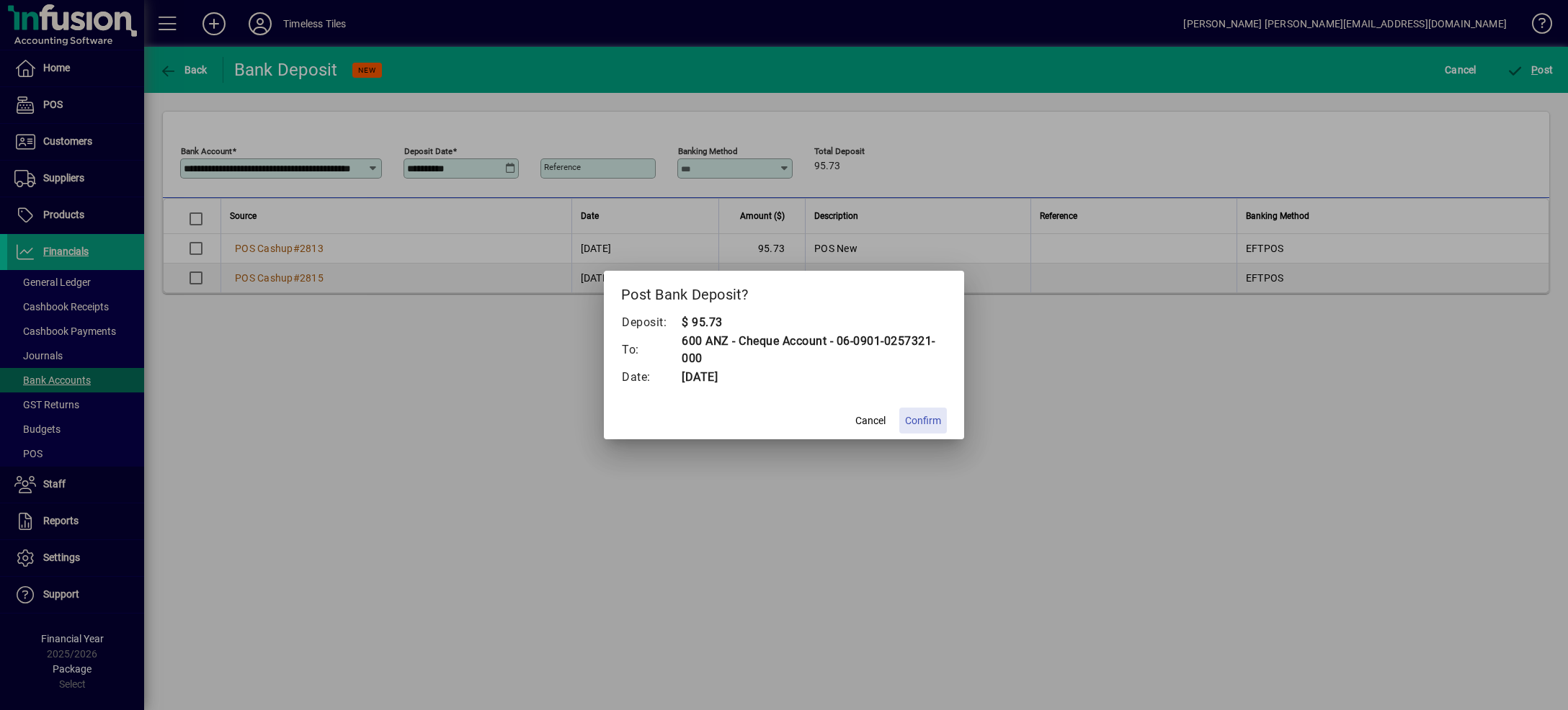
click at [929, 423] on span "Confirm" at bounding box center [923, 421] width 36 height 15
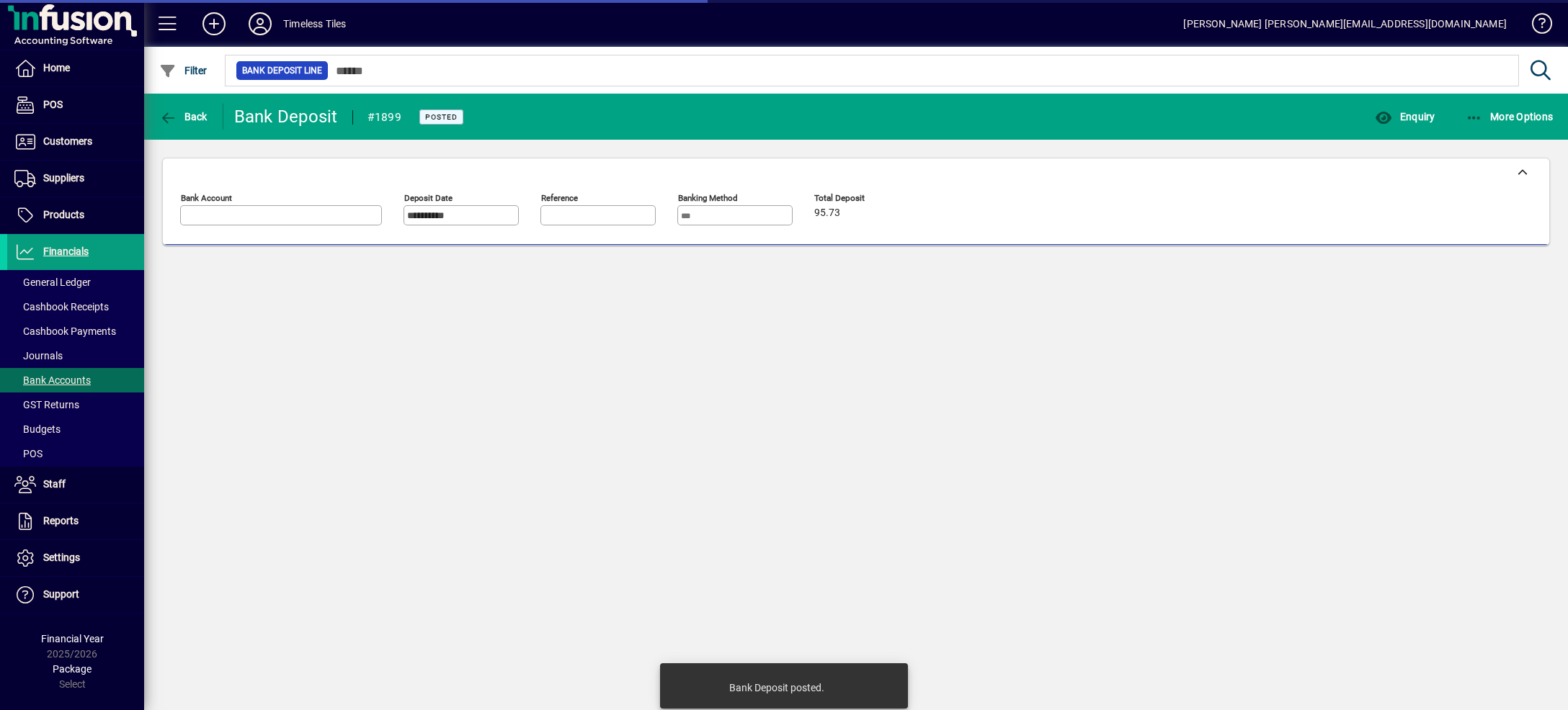
type input "**********"
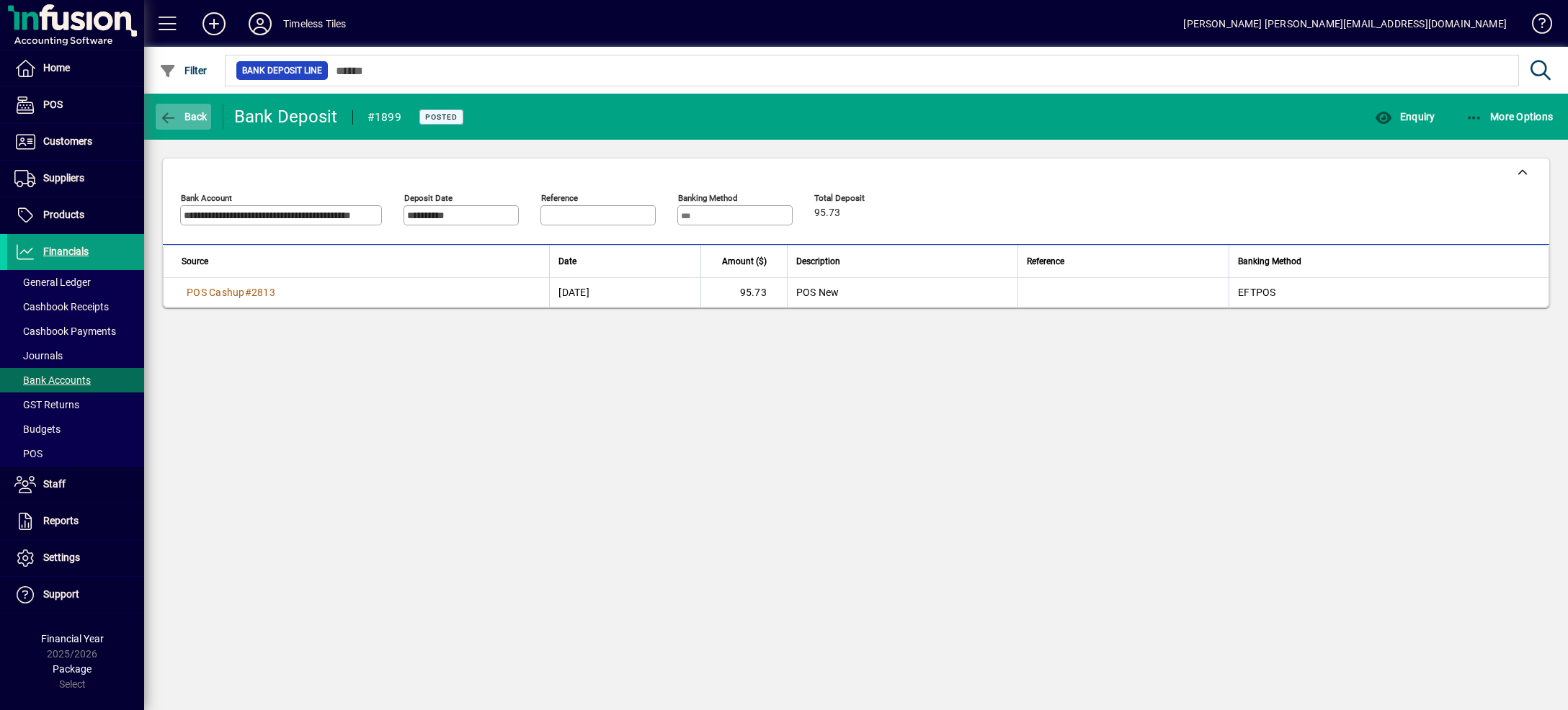
click at [197, 109] on span "button" at bounding box center [183, 117] width 55 height 35
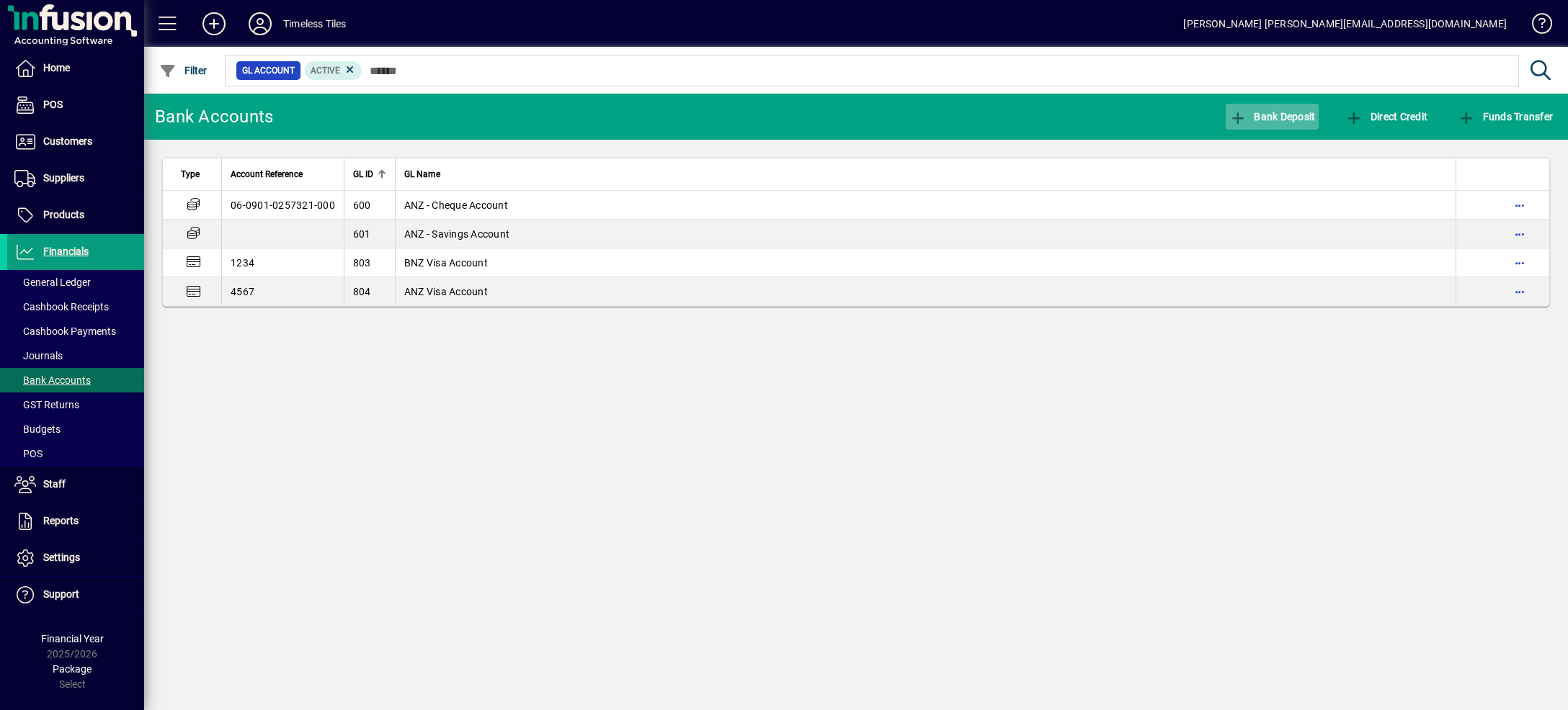
click at [1261, 125] on span "button" at bounding box center [1272, 117] width 94 height 35
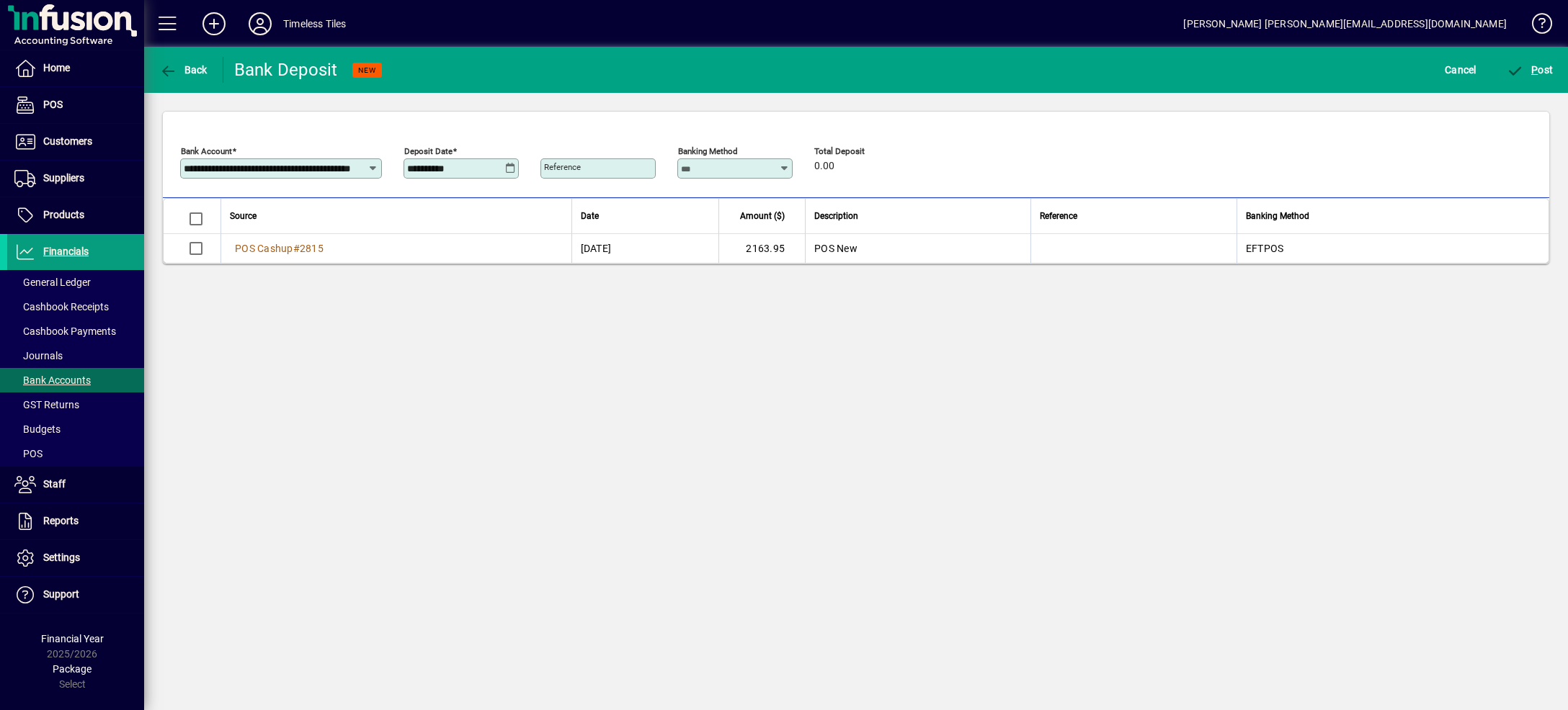
click at [508, 170] on icon at bounding box center [511, 169] width 11 height 12
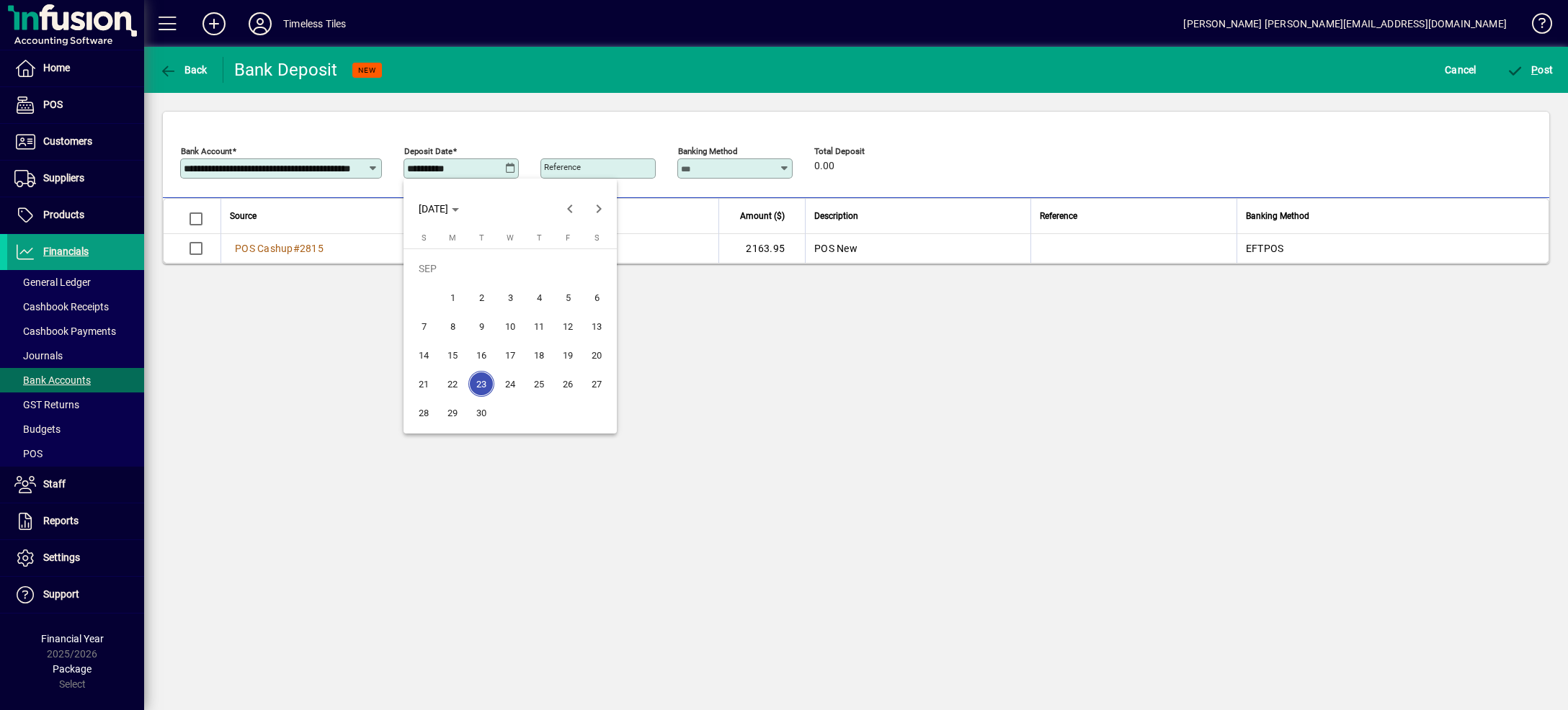
click at [458, 377] on span "22" at bounding box center [453, 384] width 26 height 26
type input "**********"
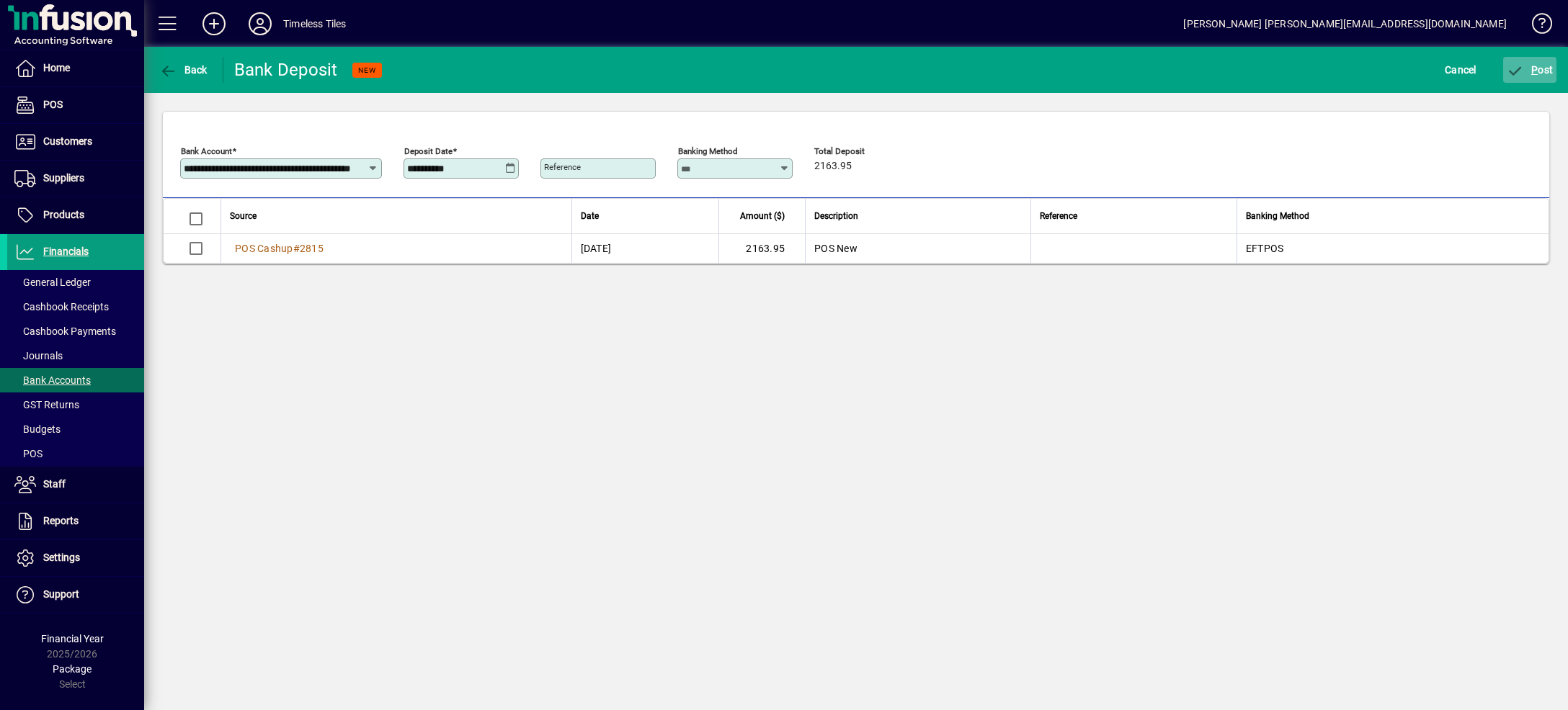
click at [1547, 65] on span "P ost" at bounding box center [1529, 69] width 47 height 12
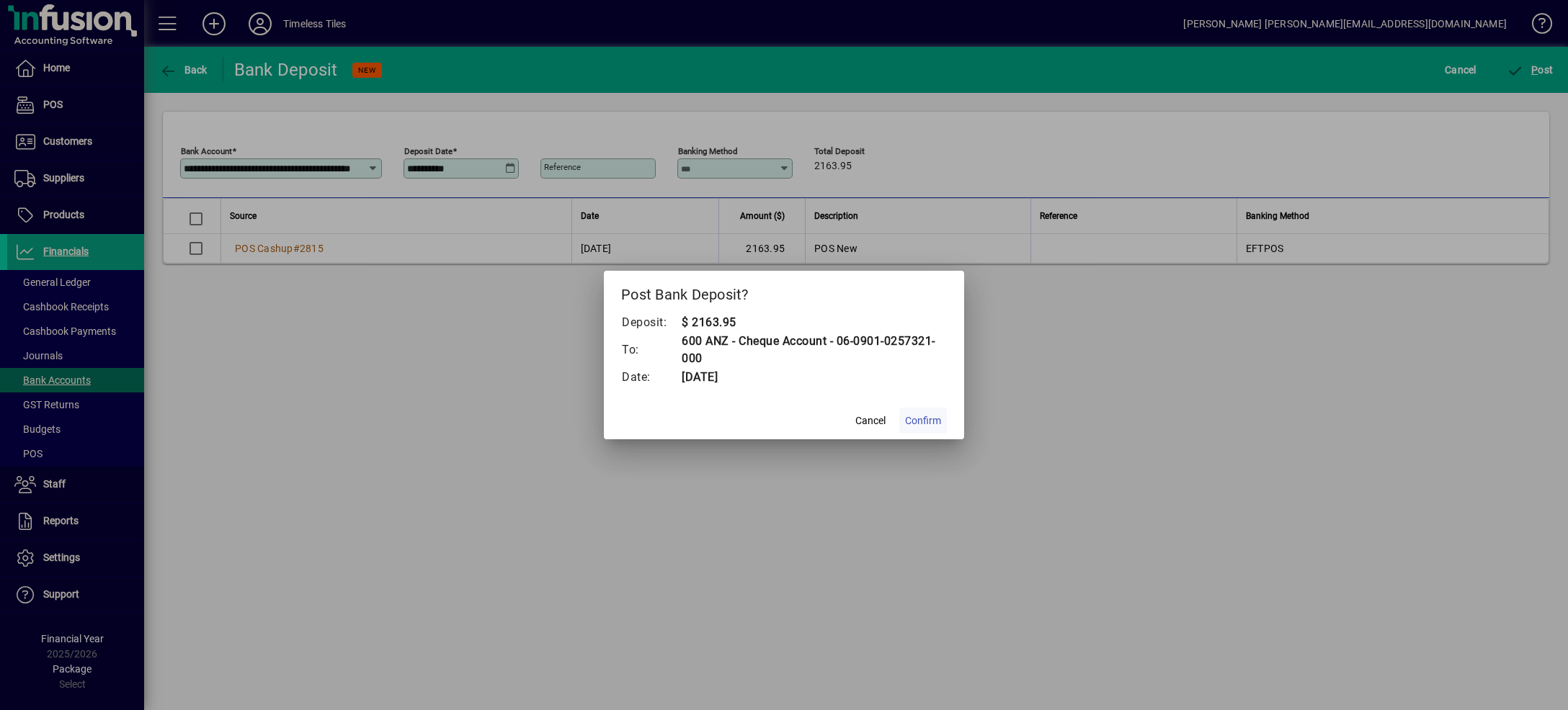
click at [936, 426] on span "Confirm" at bounding box center [923, 421] width 36 height 15
